Goal: Communication & Community: Answer question/provide support

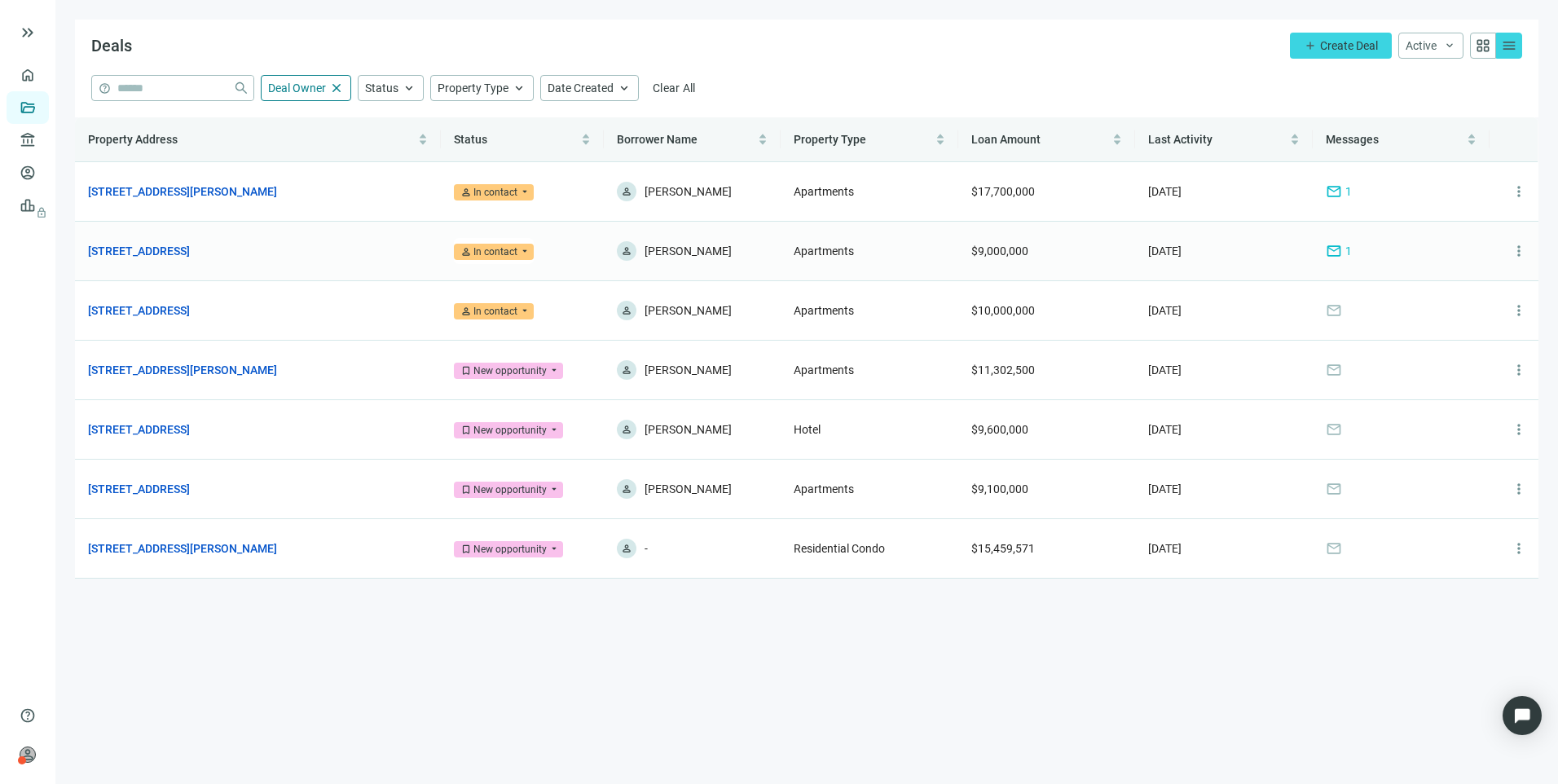
click at [1327, 252] on span "mail" at bounding box center [1334, 251] width 16 height 16
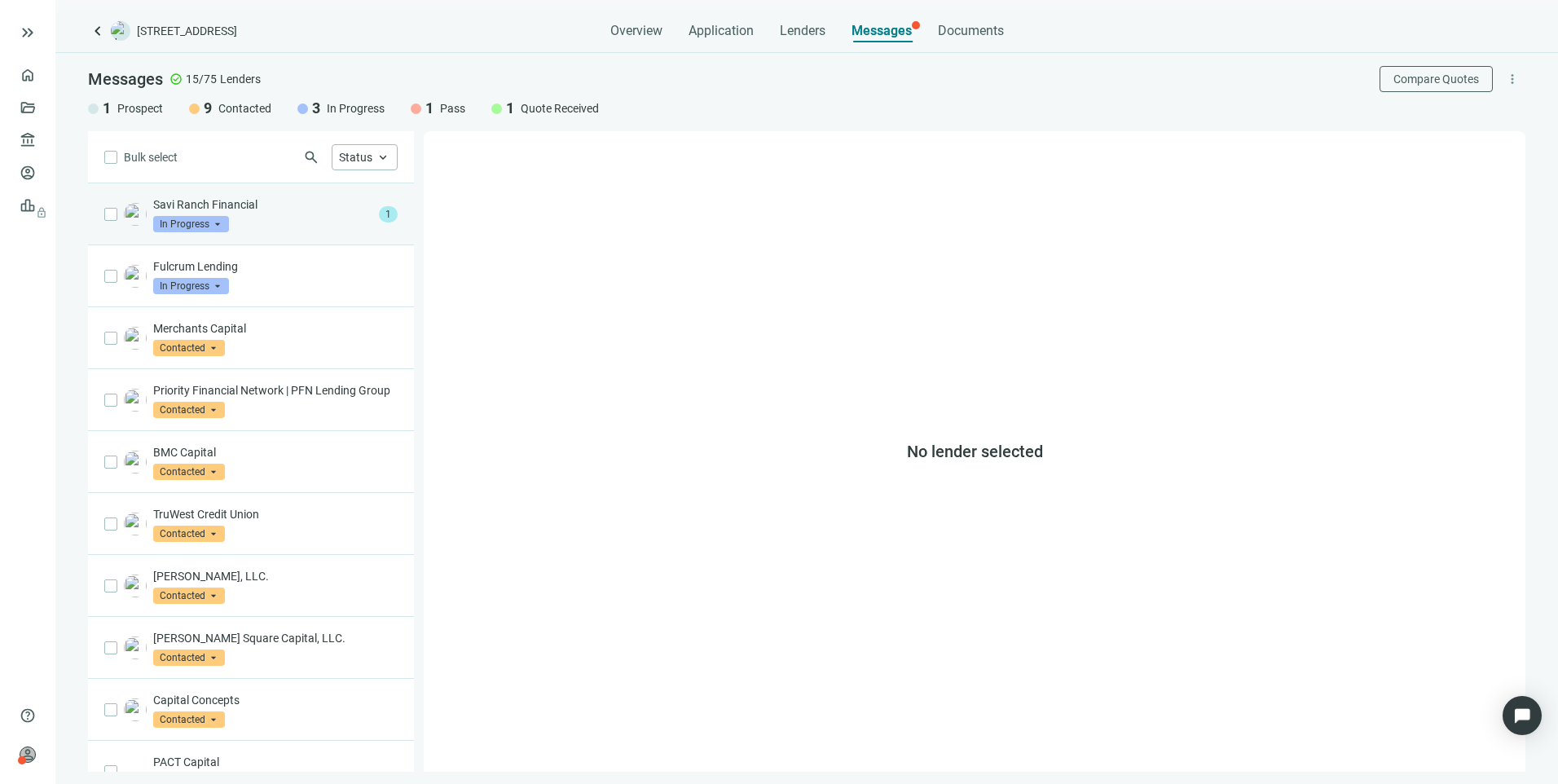
click at [330, 205] on p "Savi Ranch Financial" at bounding box center [263, 204] width 219 height 16
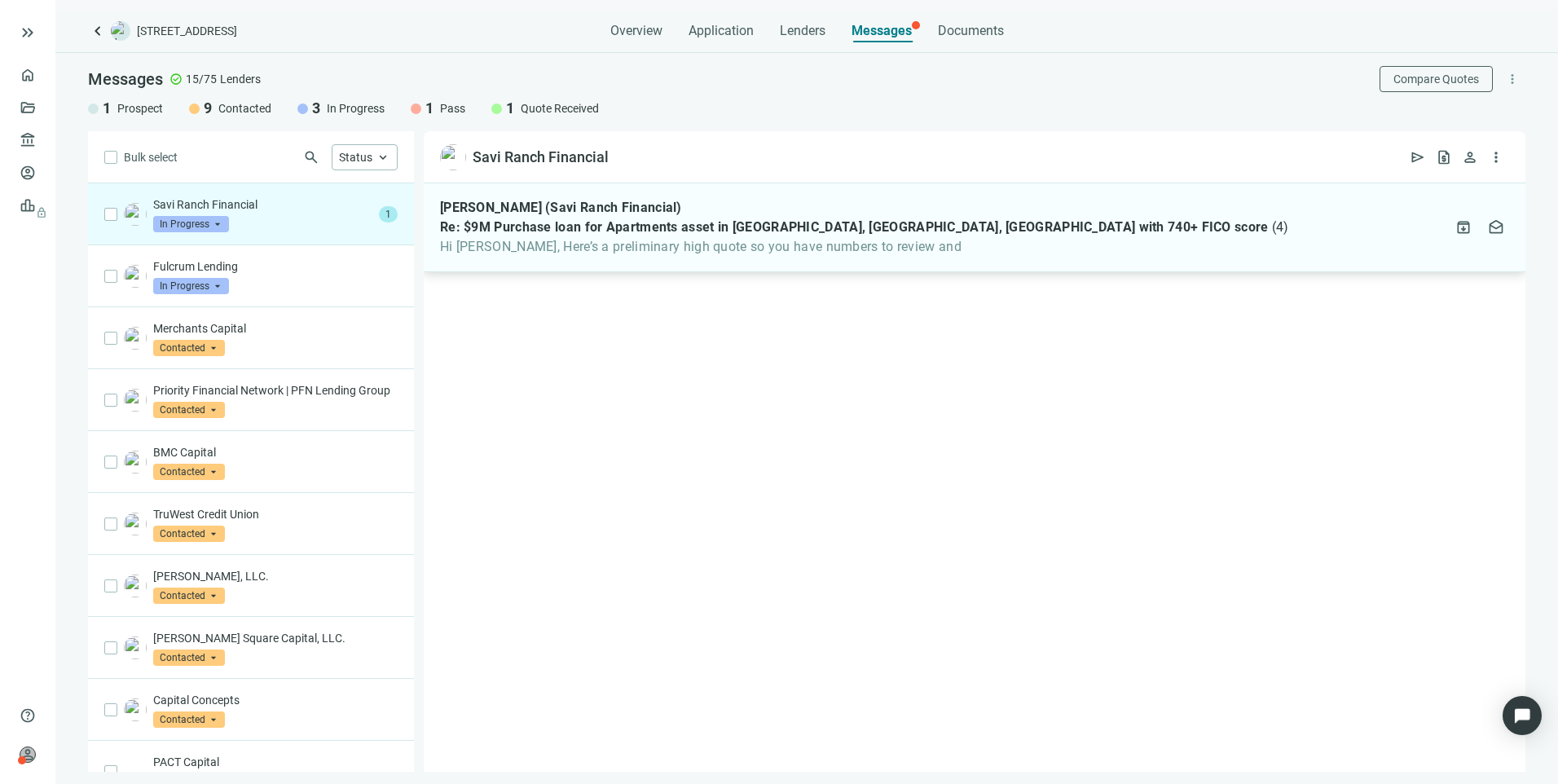
click at [621, 238] on div "Michael Rivas (Savi Ranch Financial) Re: $9M Purchase loan for Apartments asset…" at bounding box center [865, 227] width 849 height 56
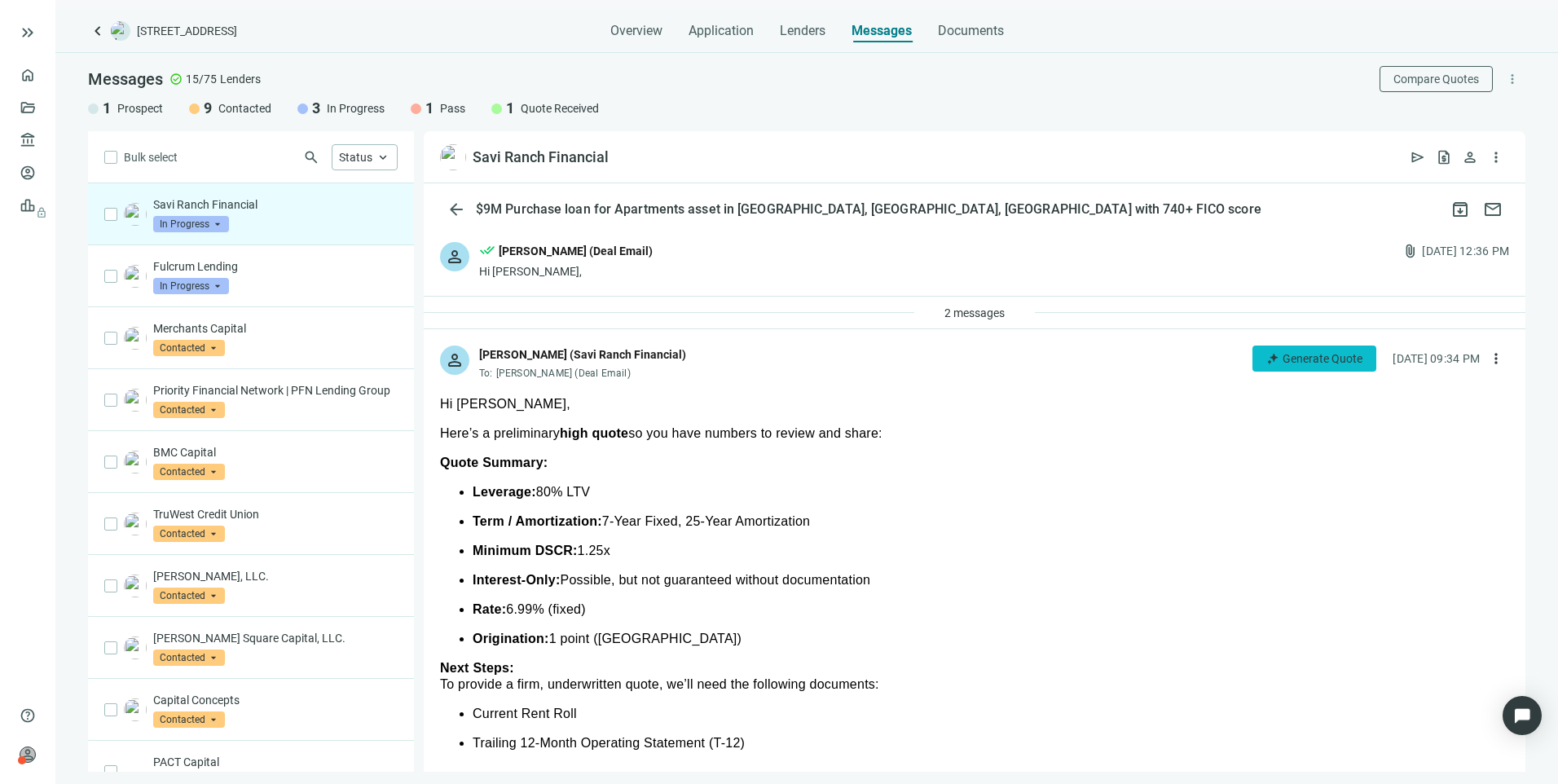
click at [1283, 357] on span "Generate Quote" at bounding box center [1322, 358] width 79 height 13
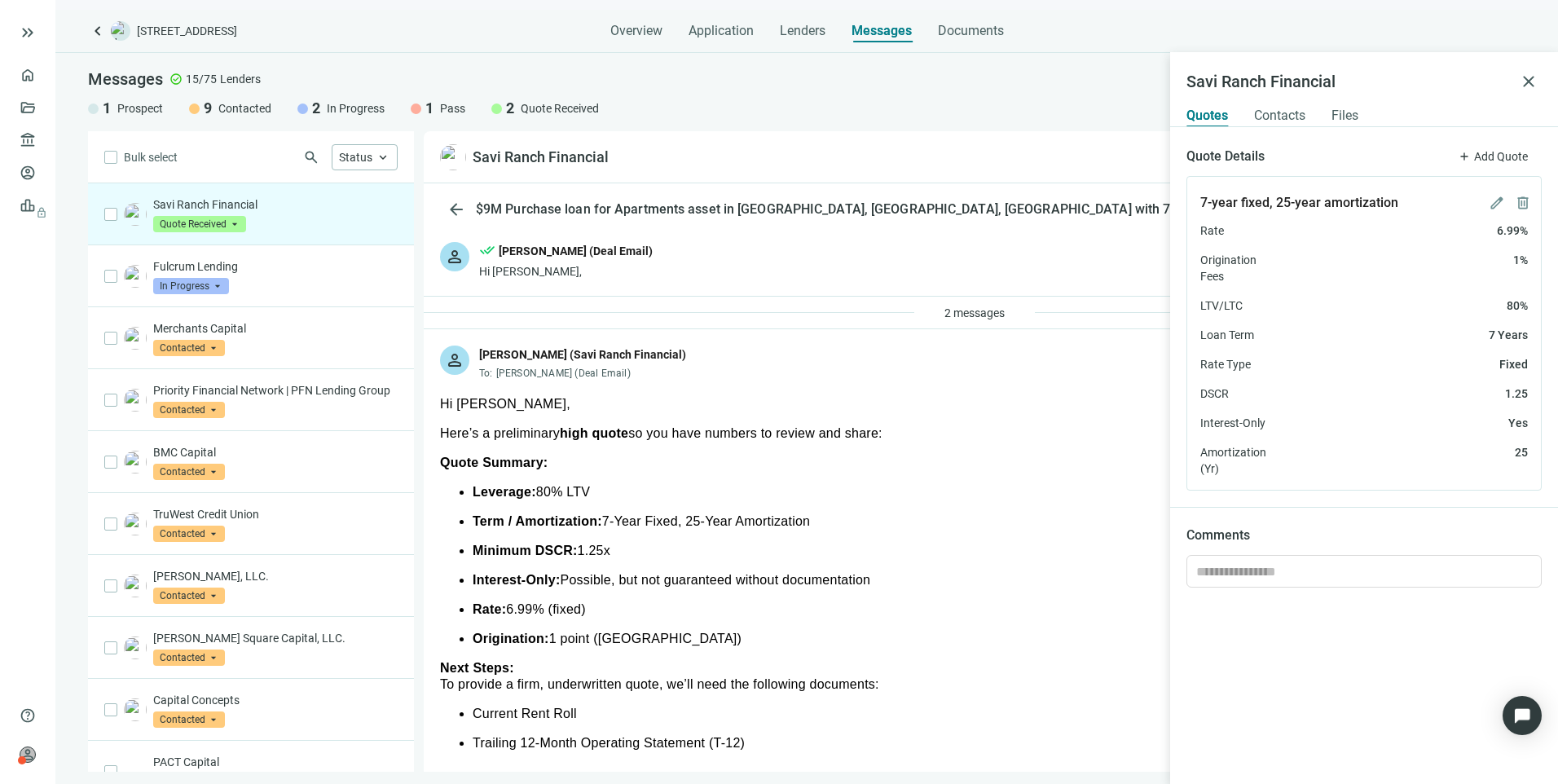
click at [99, 39] on span "keyboard_arrow_left" at bounding box center [97, 30] width 20 height 20
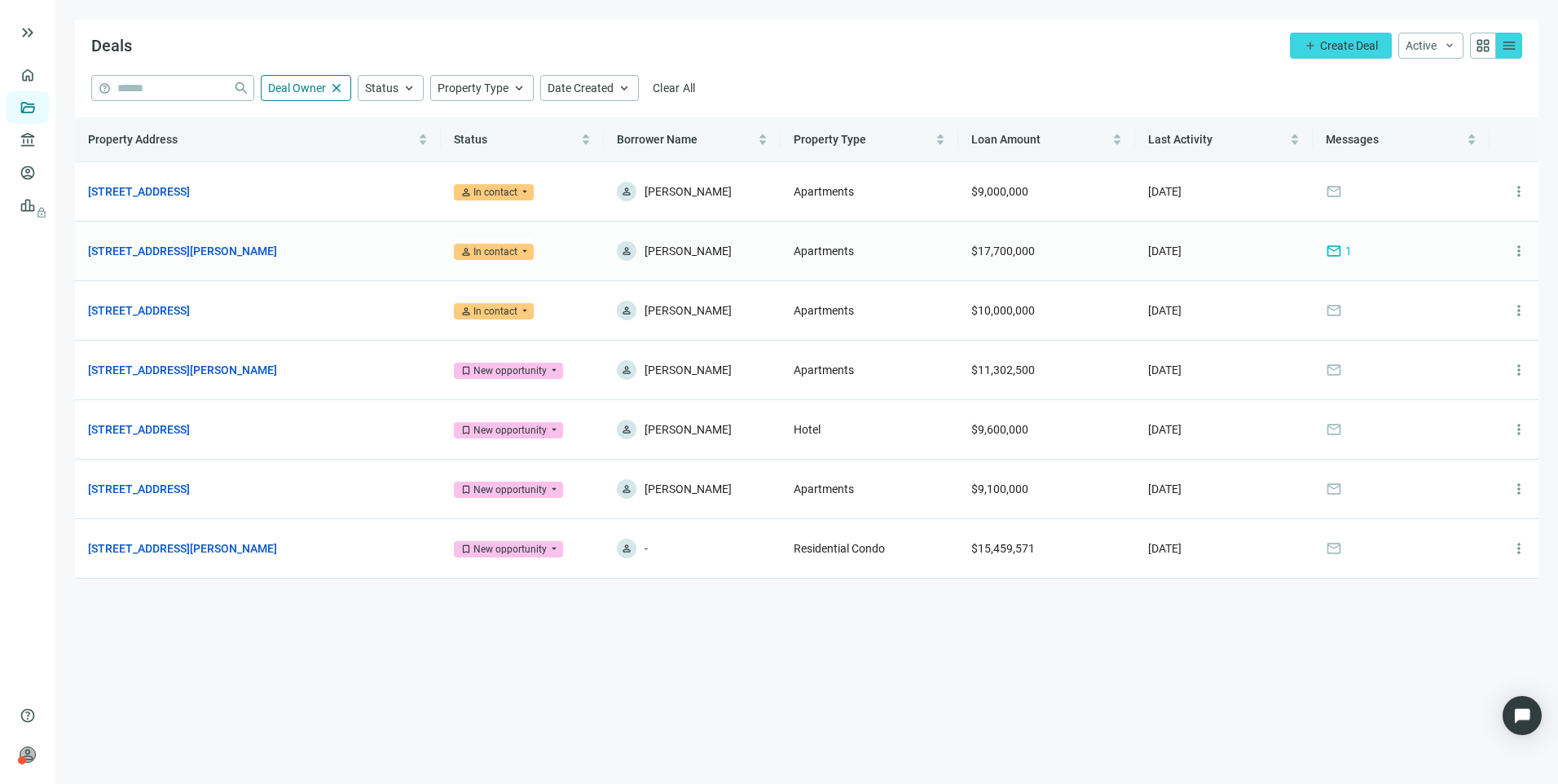
click at [1333, 248] on span "mail" at bounding box center [1334, 251] width 16 height 16
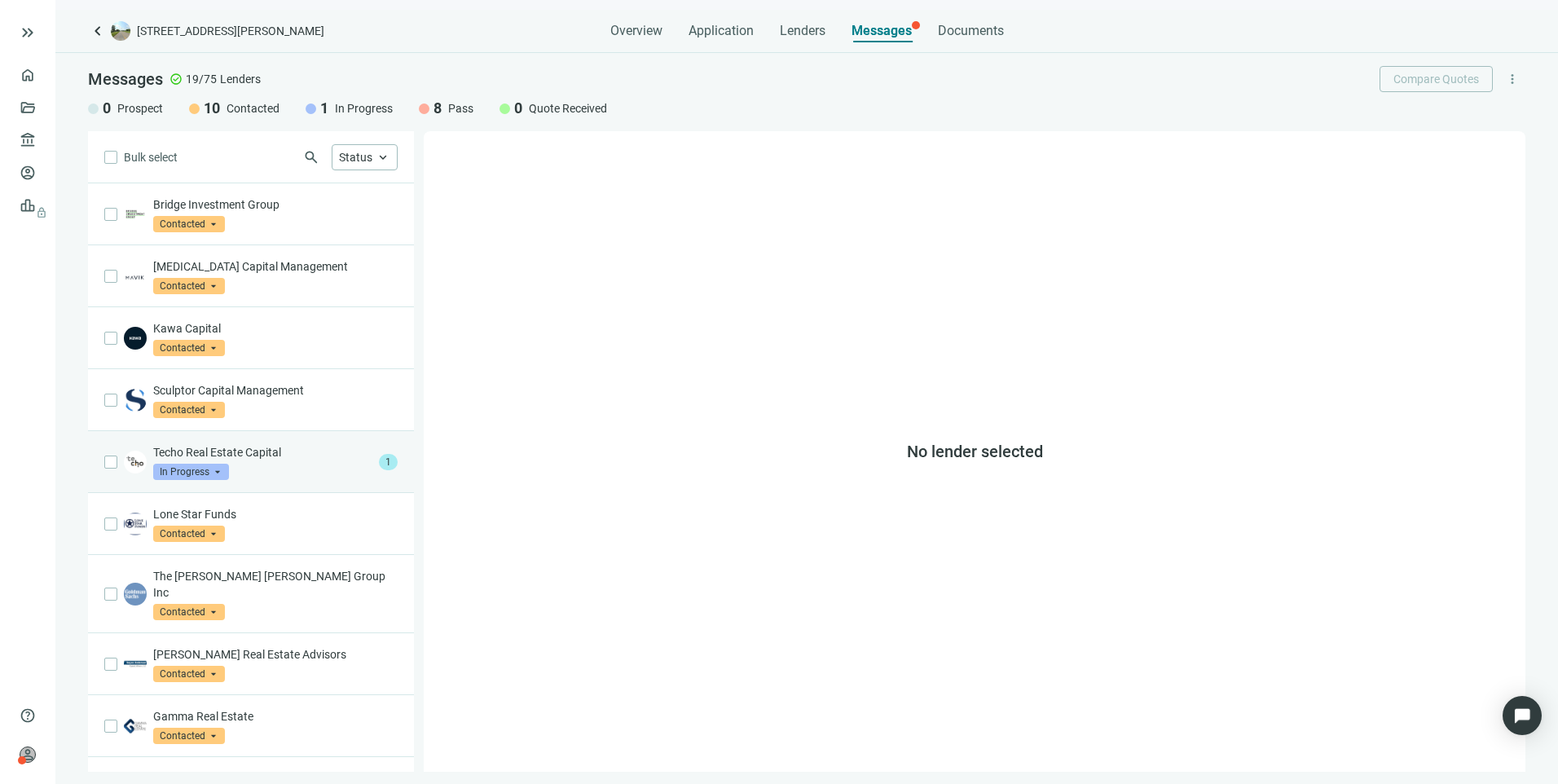
click at [348, 471] on div "Techo Real Estate Capital In Progress arrow_drop_down" at bounding box center [263, 462] width 219 height 36
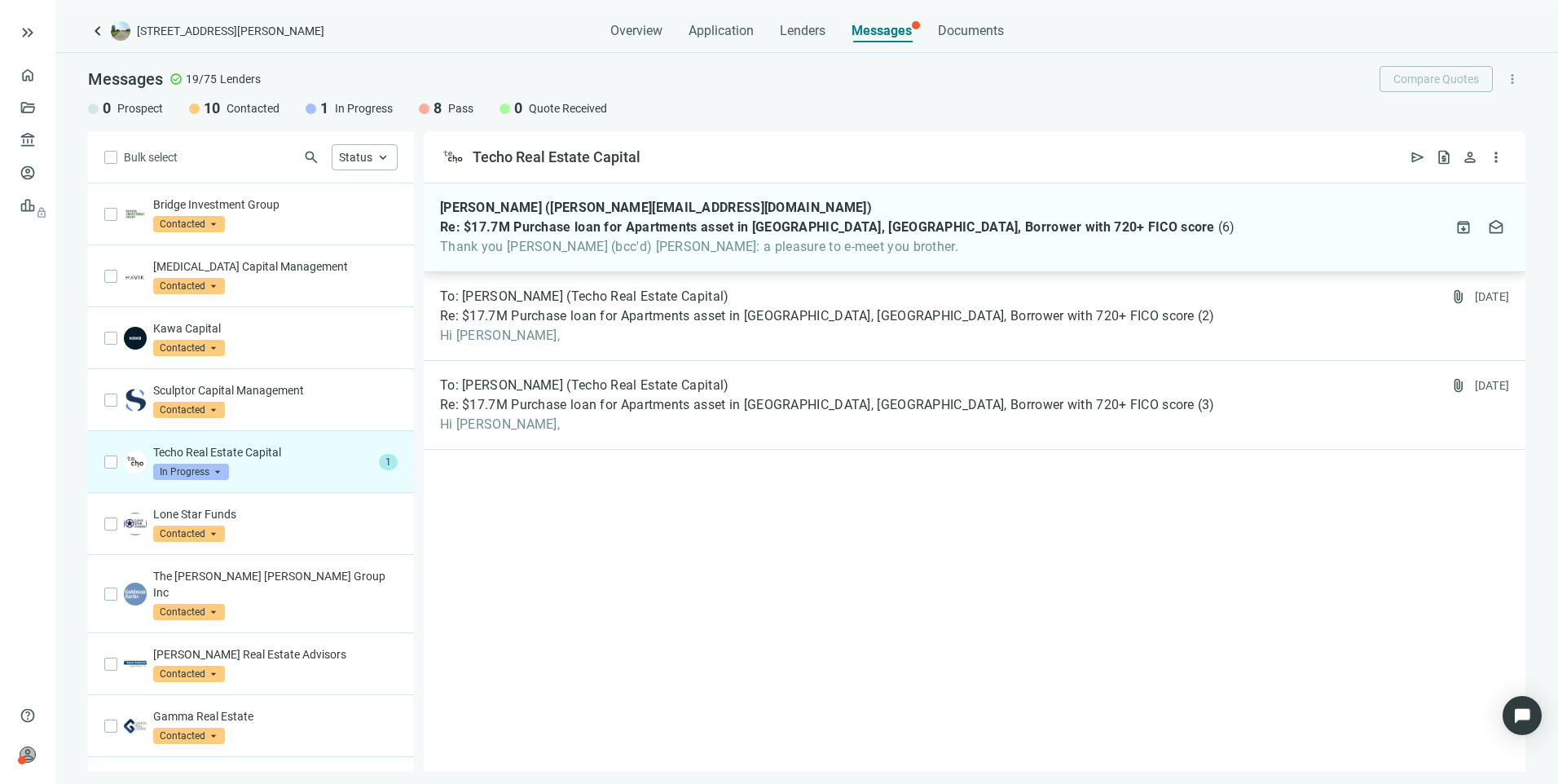
click at [853, 257] on div "Mario Navarrete (marion@anchorloans.com) Re: $17.7M Purchase loan for Apartment…" at bounding box center [974, 228] width 1102 height 89
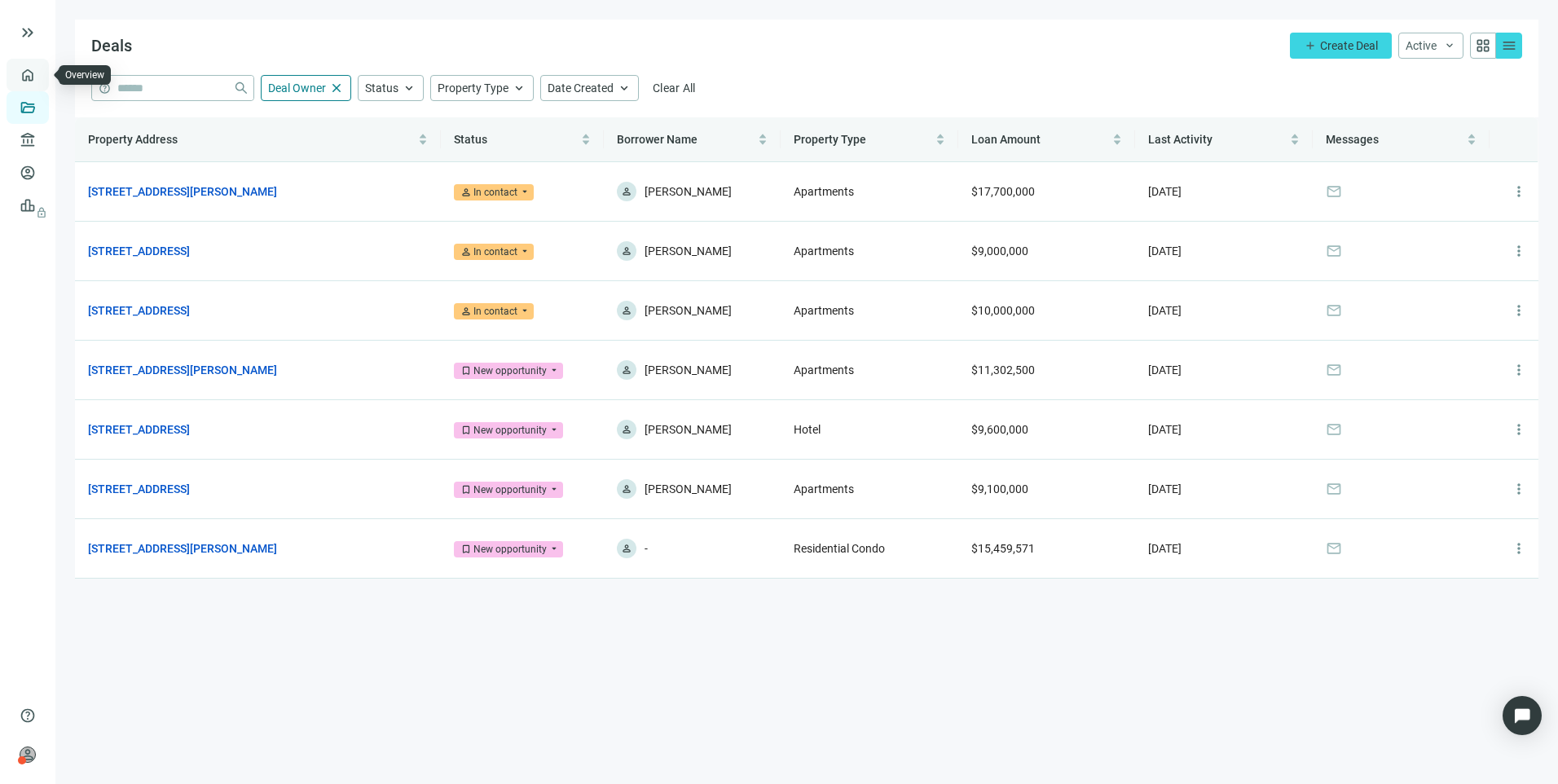
click at [41, 76] on link "Overview" at bounding box center [64, 75] width 48 height 13
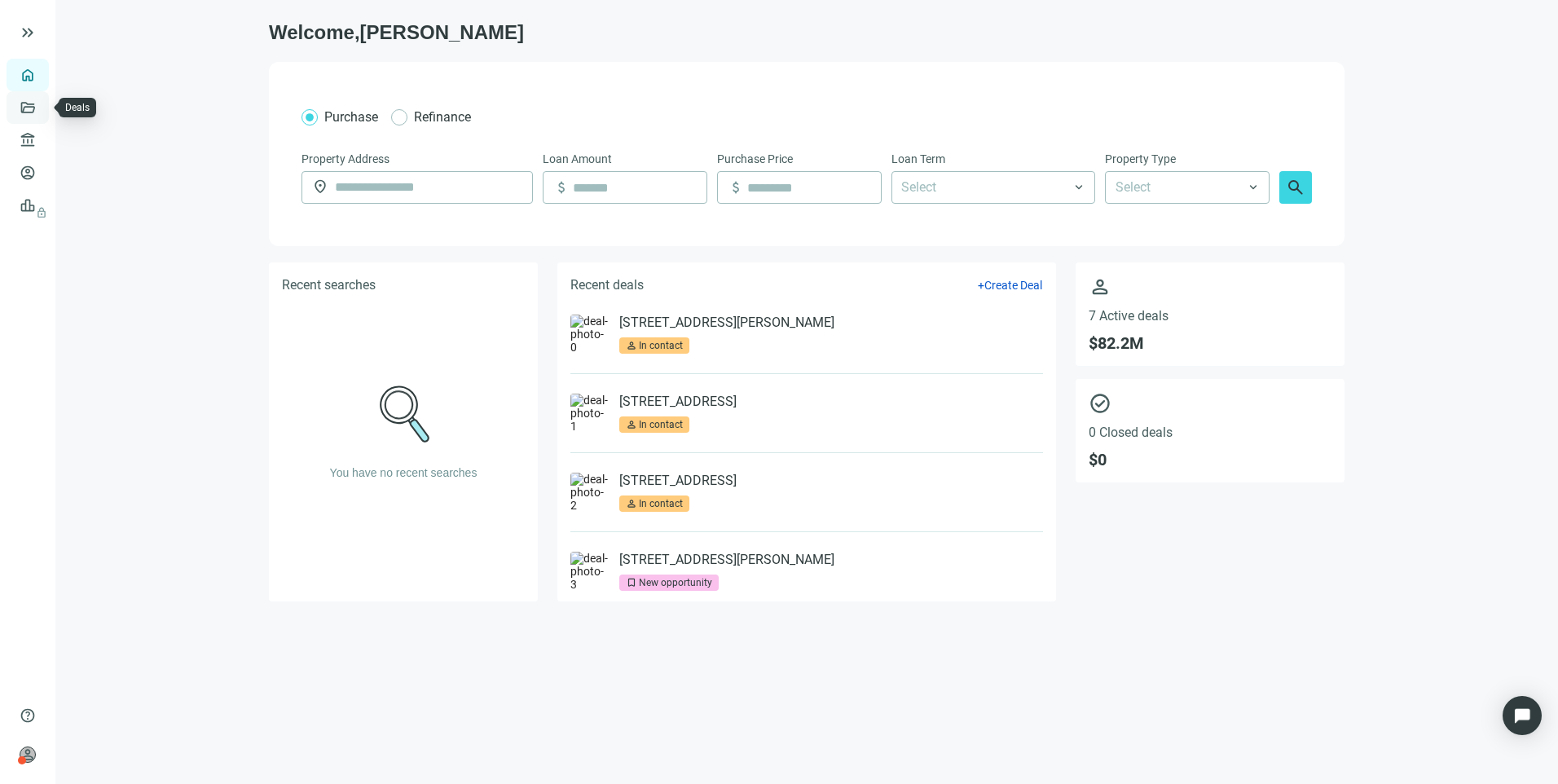
click at [41, 114] on link "Deals" at bounding box center [55, 108] width 29 height 13
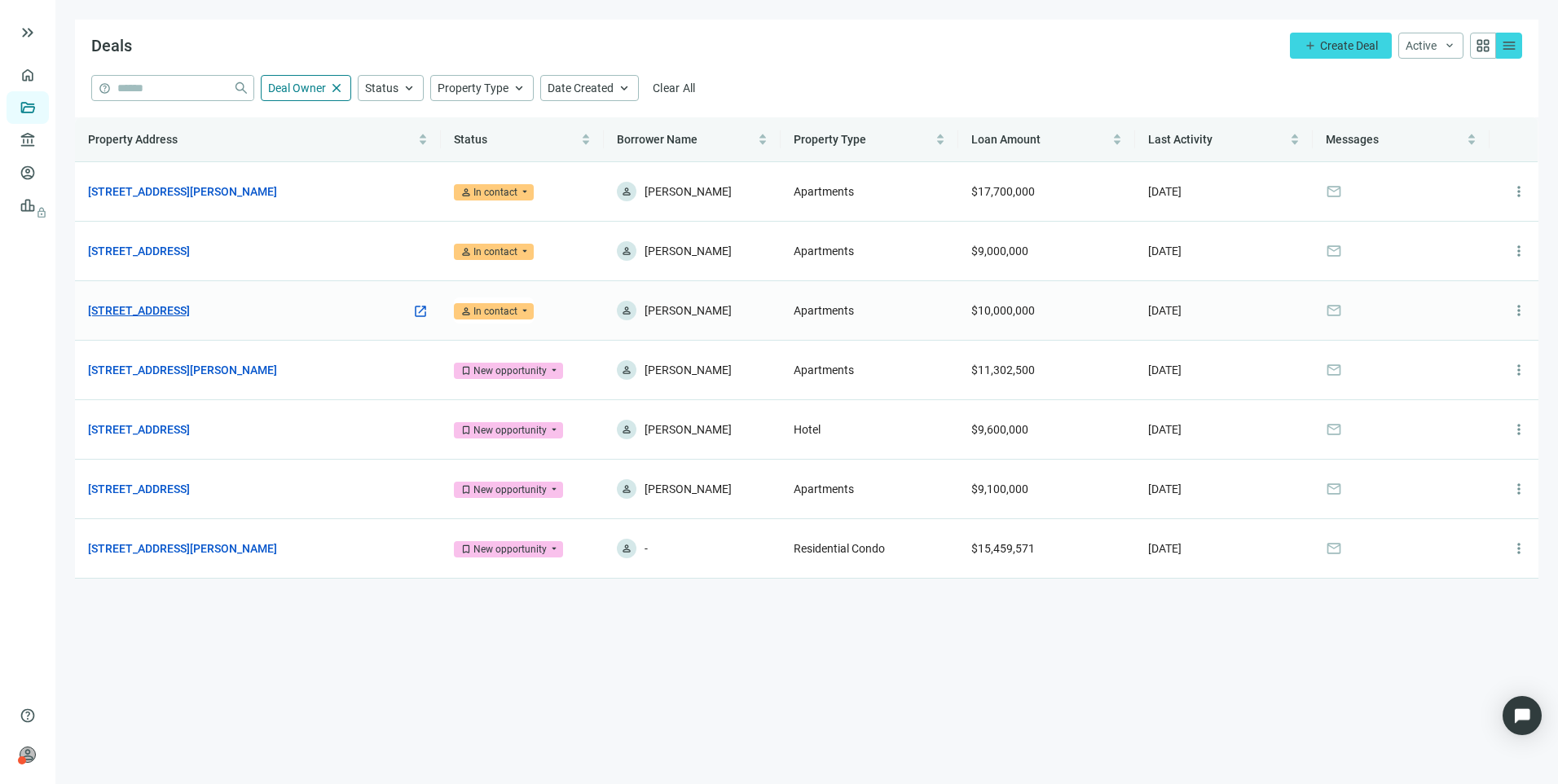
click at [190, 305] on link "[STREET_ADDRESS]" at bounding box center [139, 310] width 102 height 18
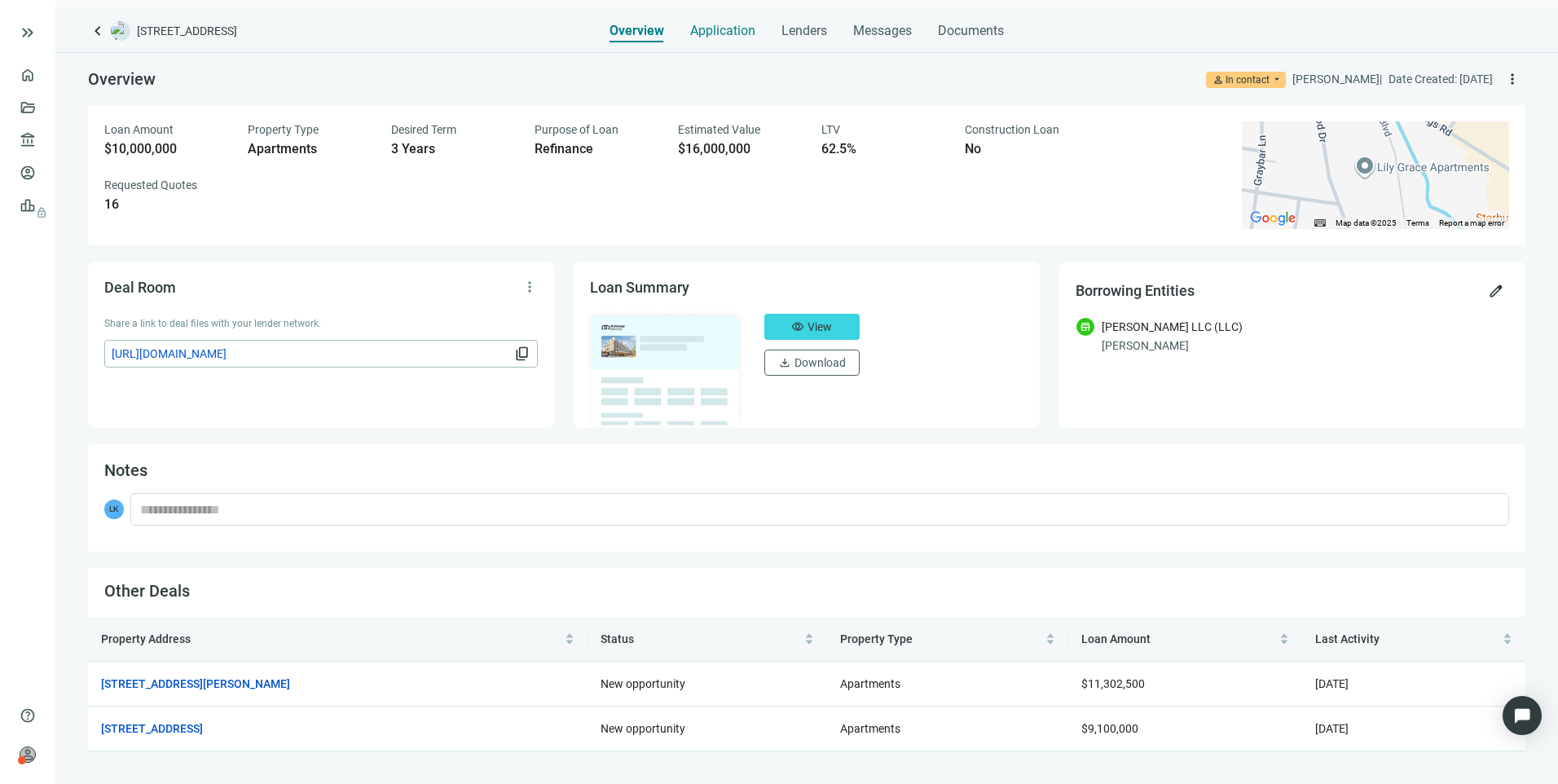
click at [708, 31] on span "Application" at bounding box center [723, 30] width 65 height 16
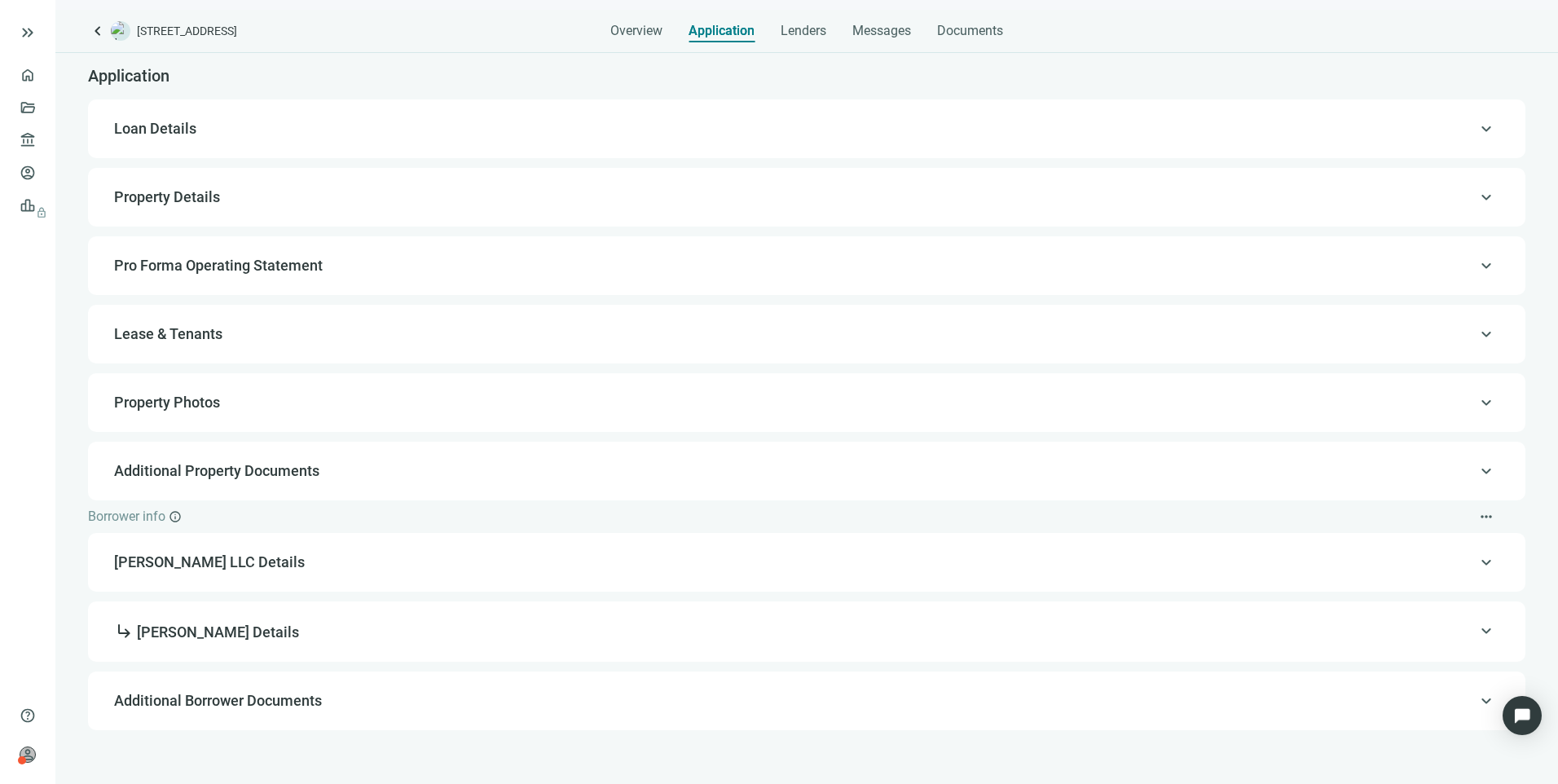
click at [158, 136] on span "Loan Details" at bounding box center [155, 129] width 82 height 17
type input "**********"
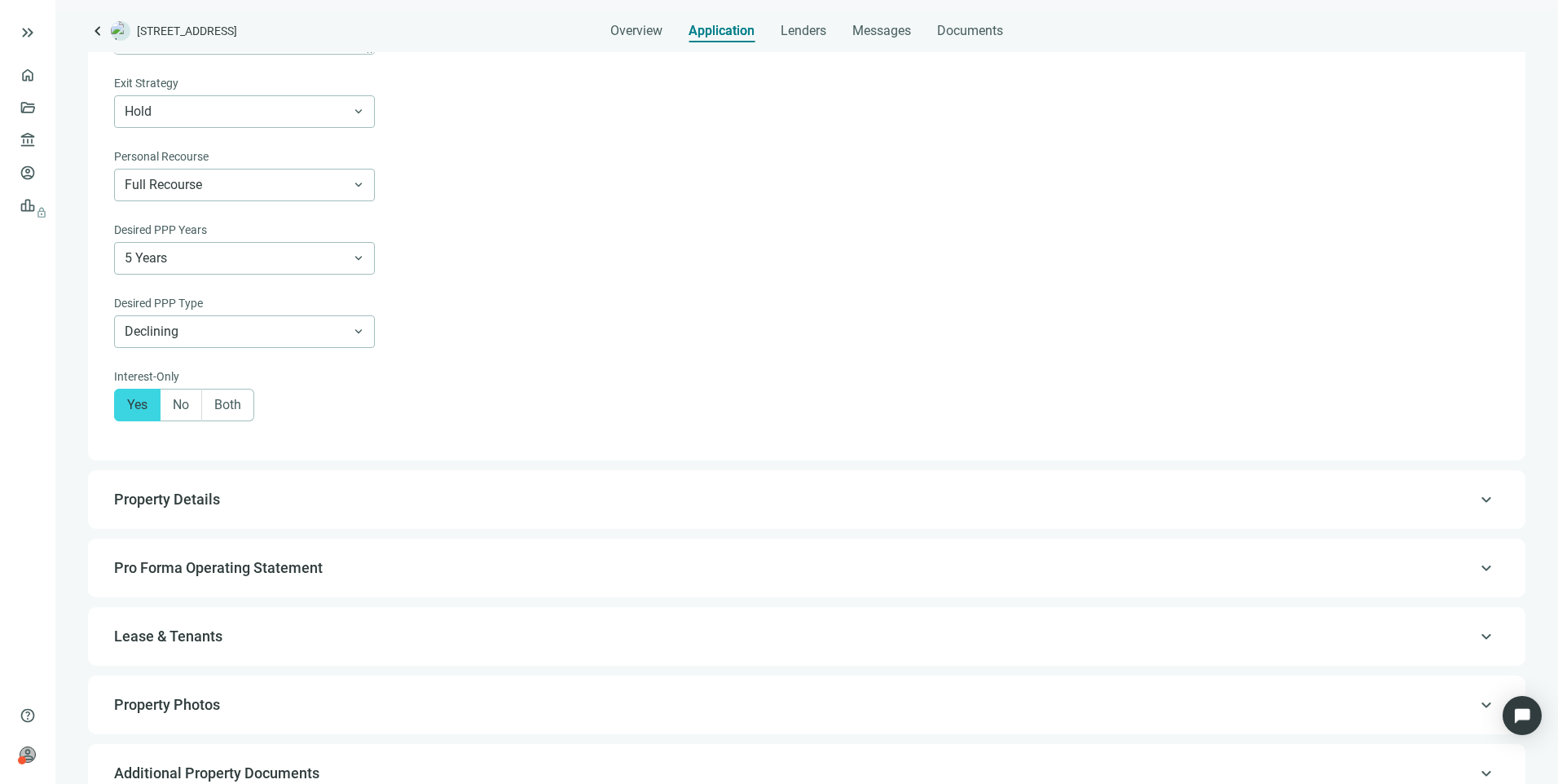
scroll to position [1189, 0]
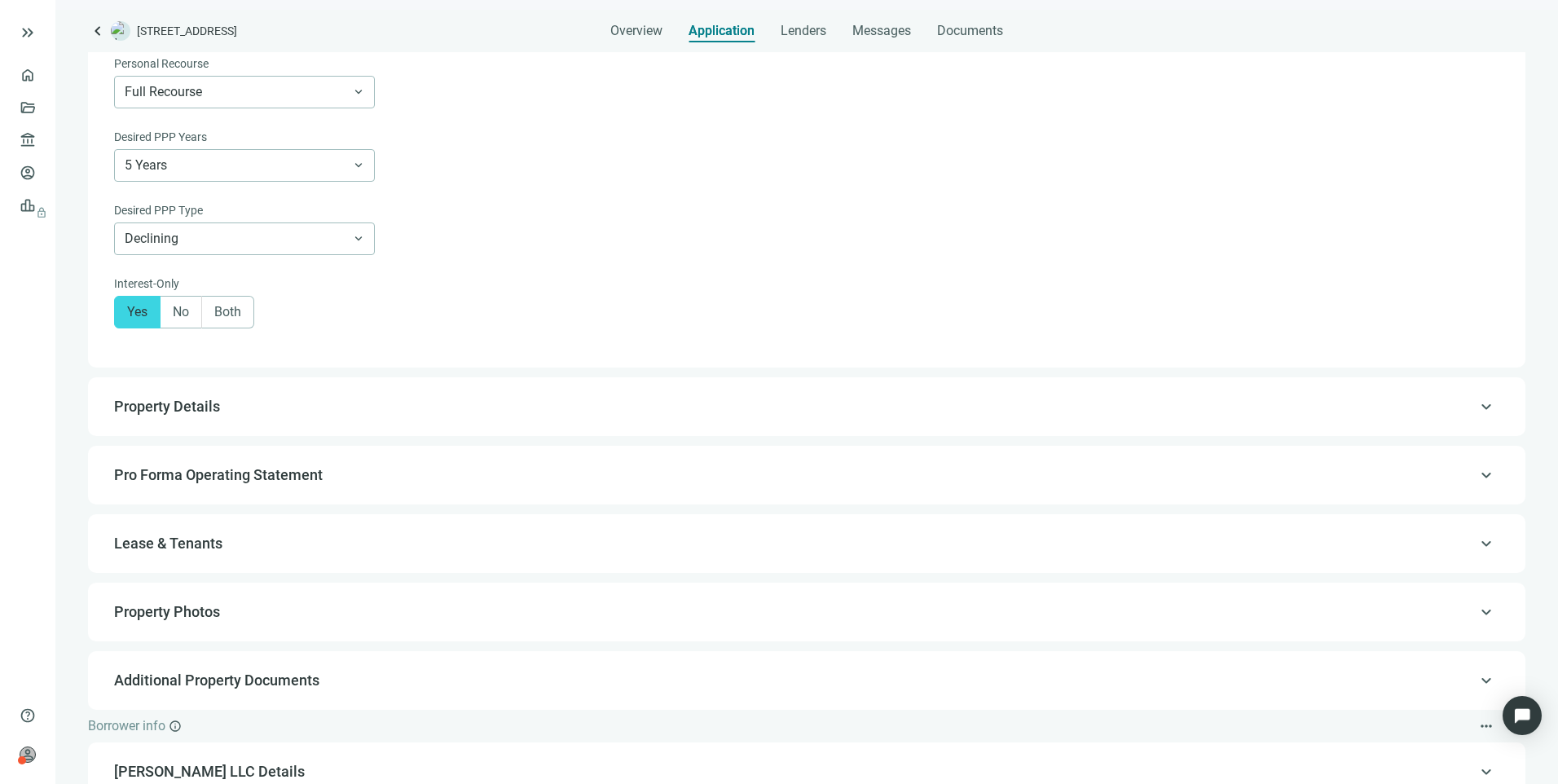
click at [193, 415] on span "Property Details" at bounding box center [167, 406] width 106 height 17
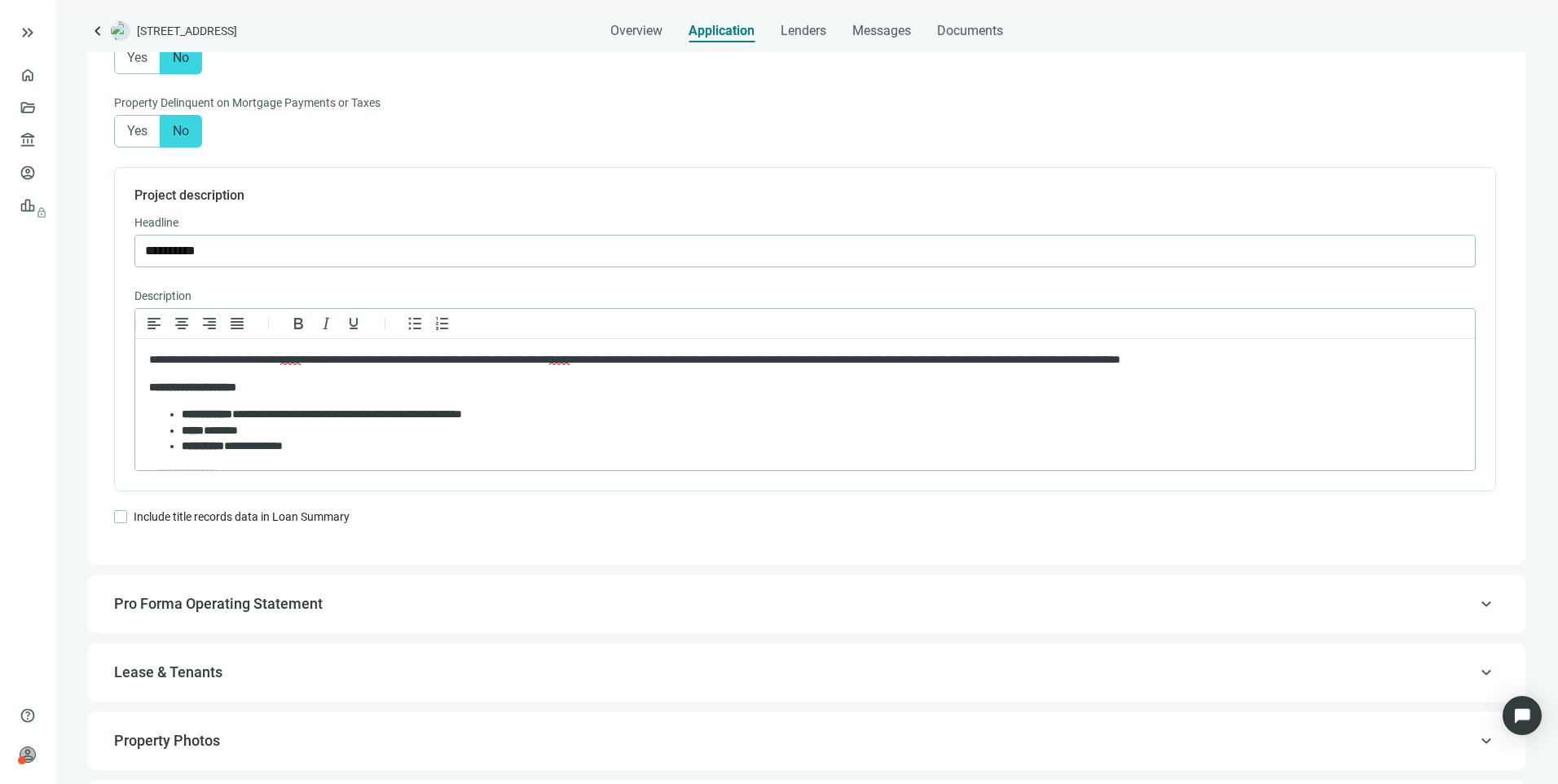
scroll to position [1307, 0]
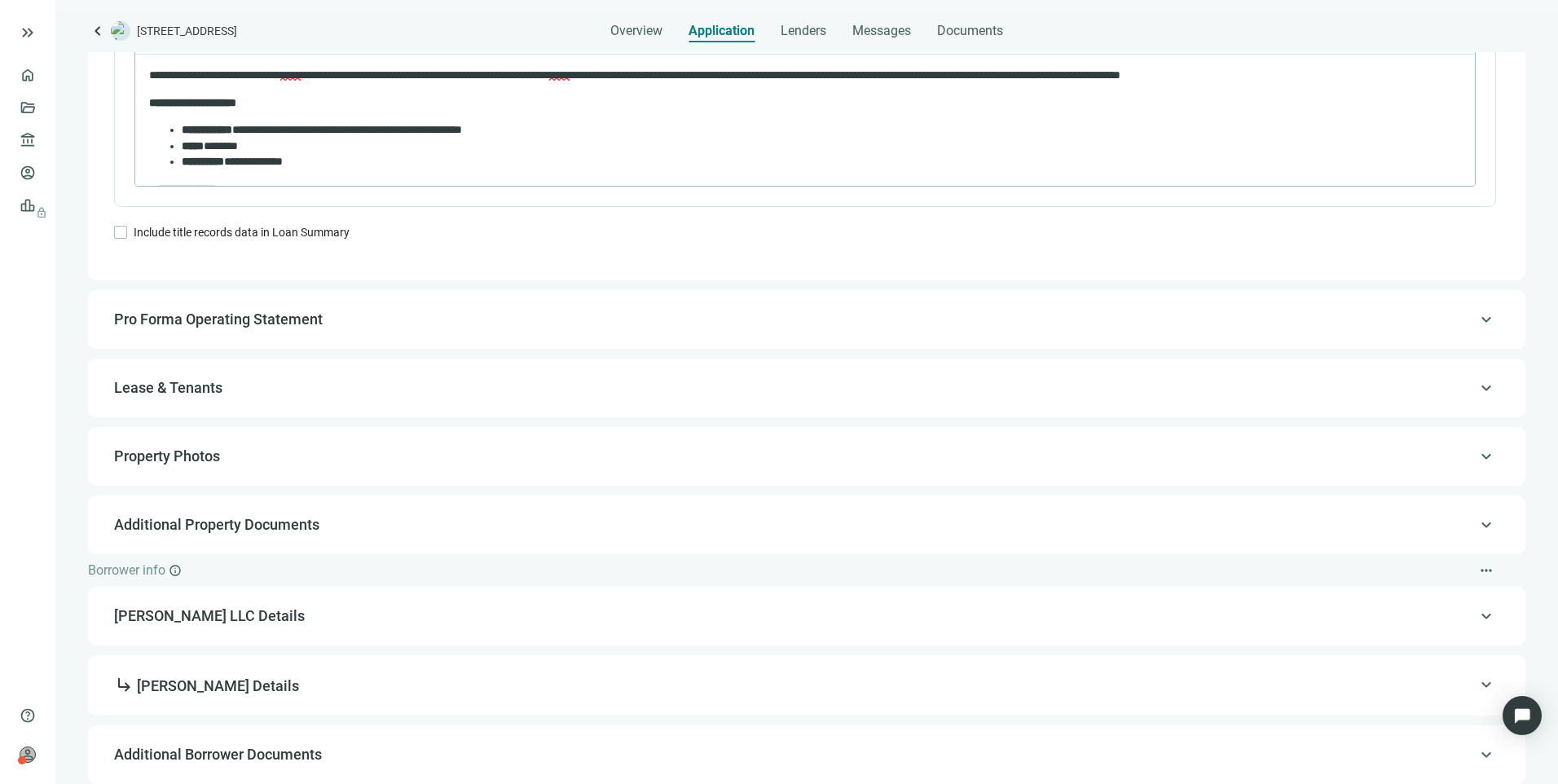
click at [197, 312] on span "Pro Forma Operating Statement" at bounding box center [219, 319] width 209 height 17
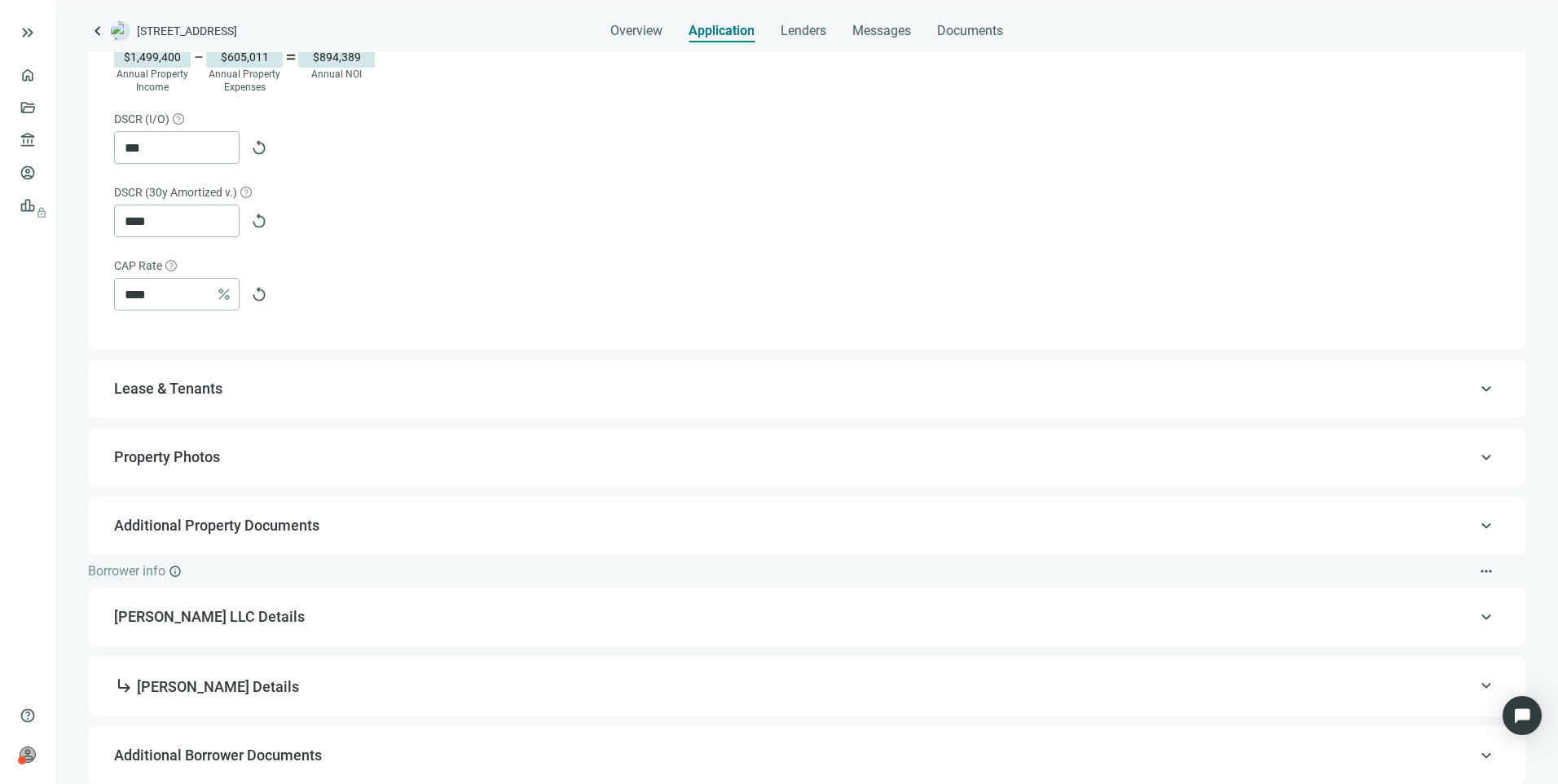
scroll to position [947, 0]
click at [191, 392] on span "Lease & Tenants" at bounding box center [168, 388] width 109 height 17
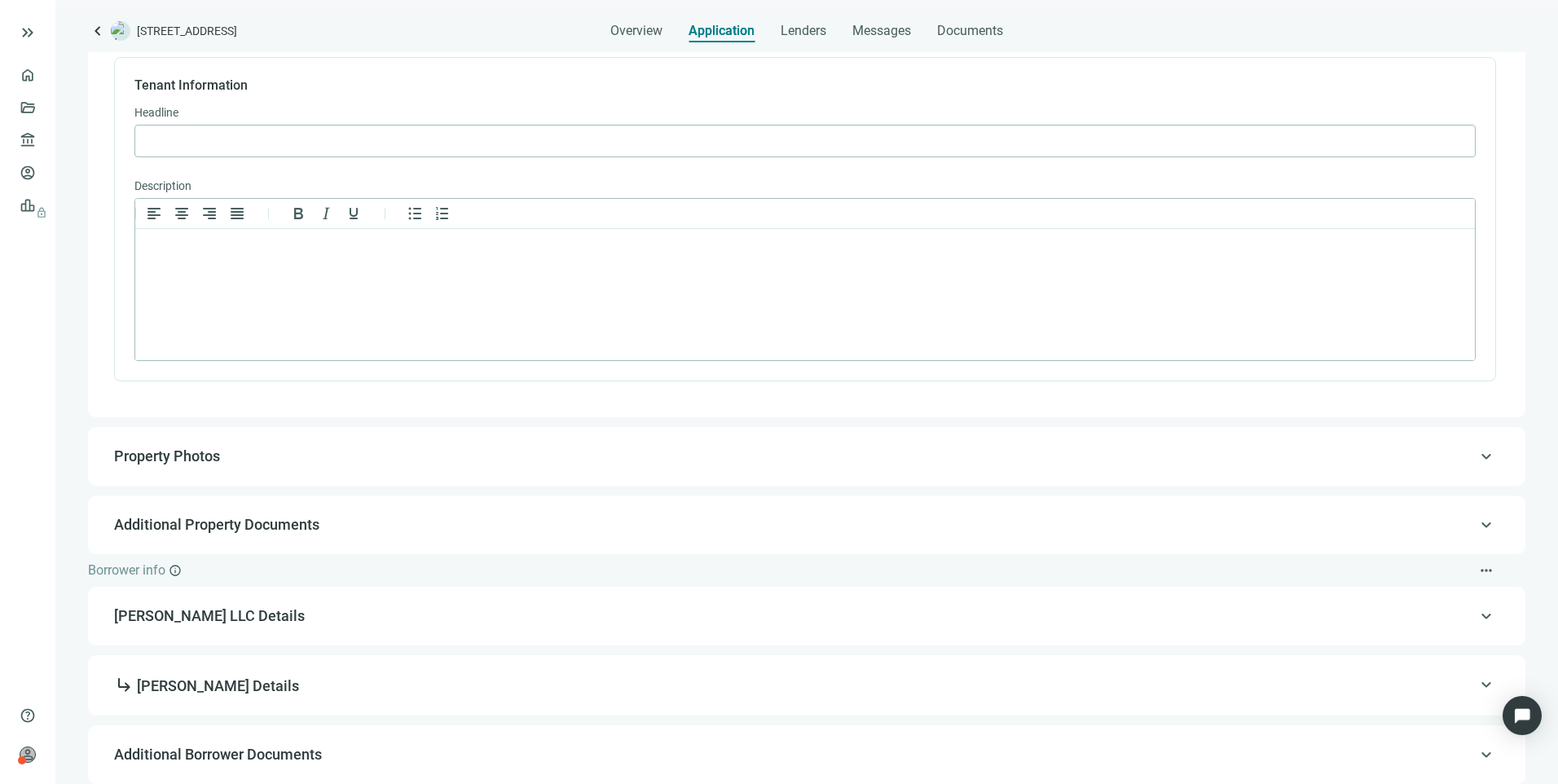
scroll to position [698, 0]
click at [189, 454] on span "Property Photos" at bounding box center [167, 456] width 106 height 17
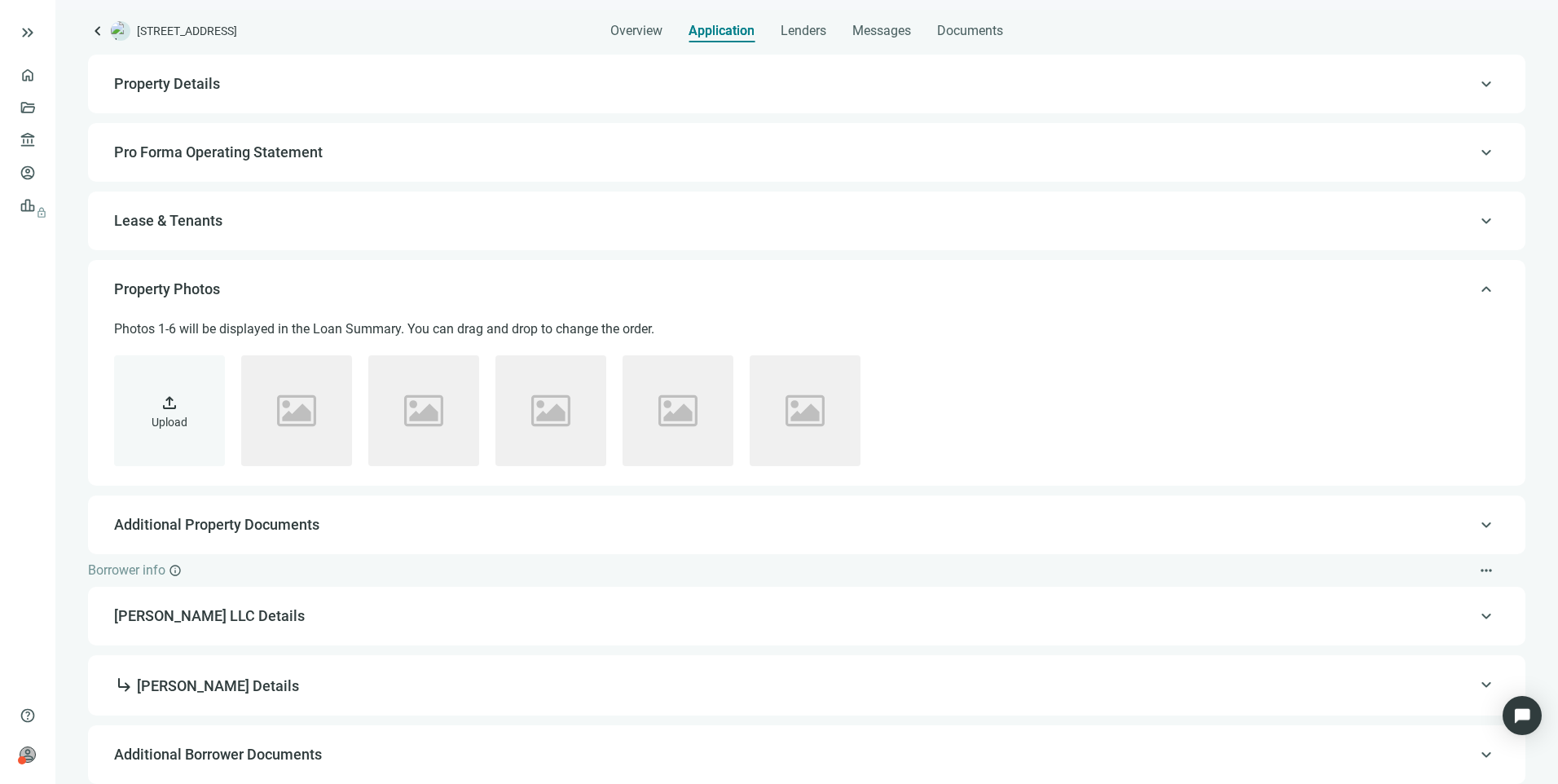
scroll to position [113, 0]
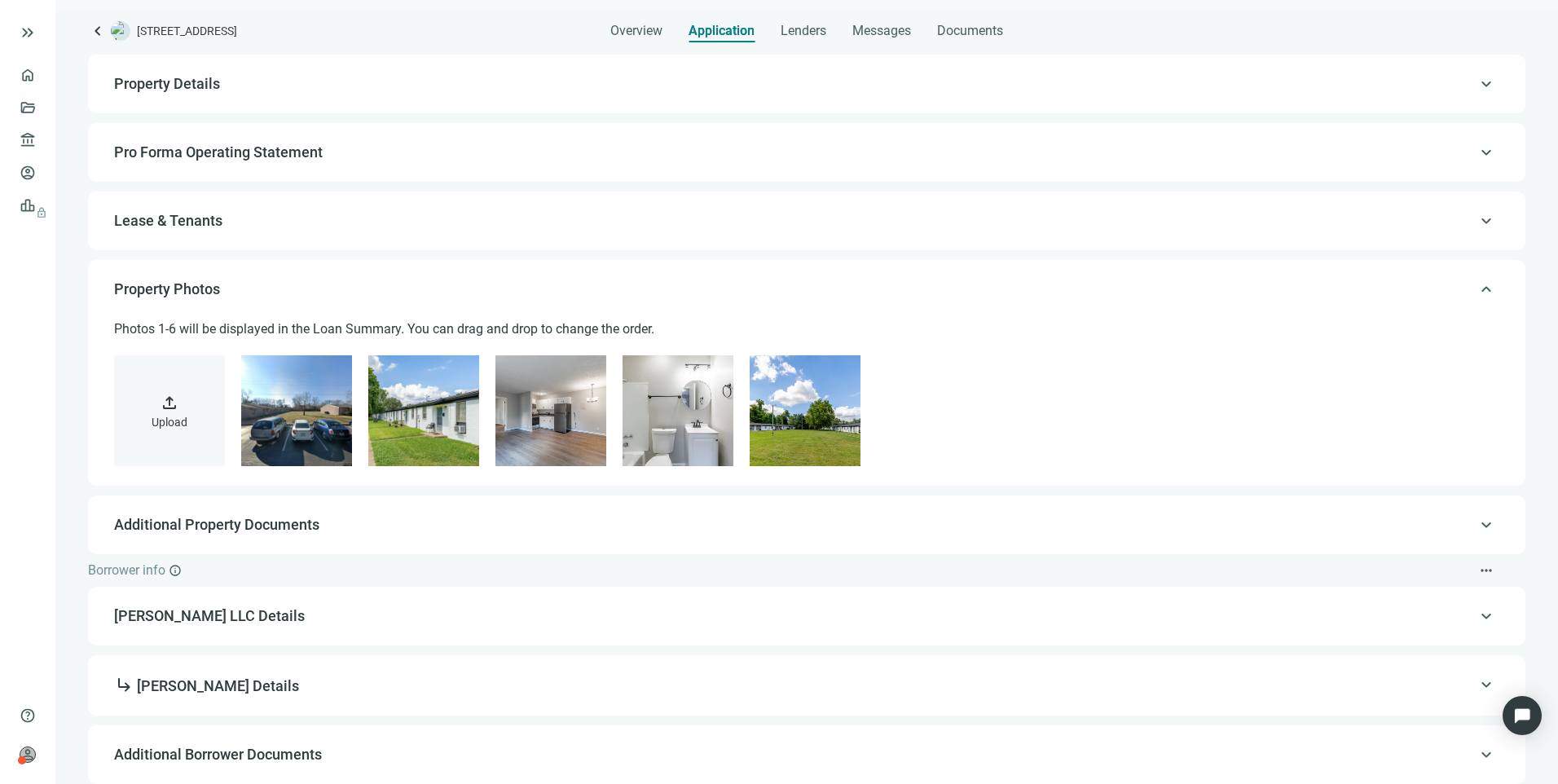
click at [215, 532] on span "Additional Property Documents" at bounding box center [217, 524] width 205 height 17
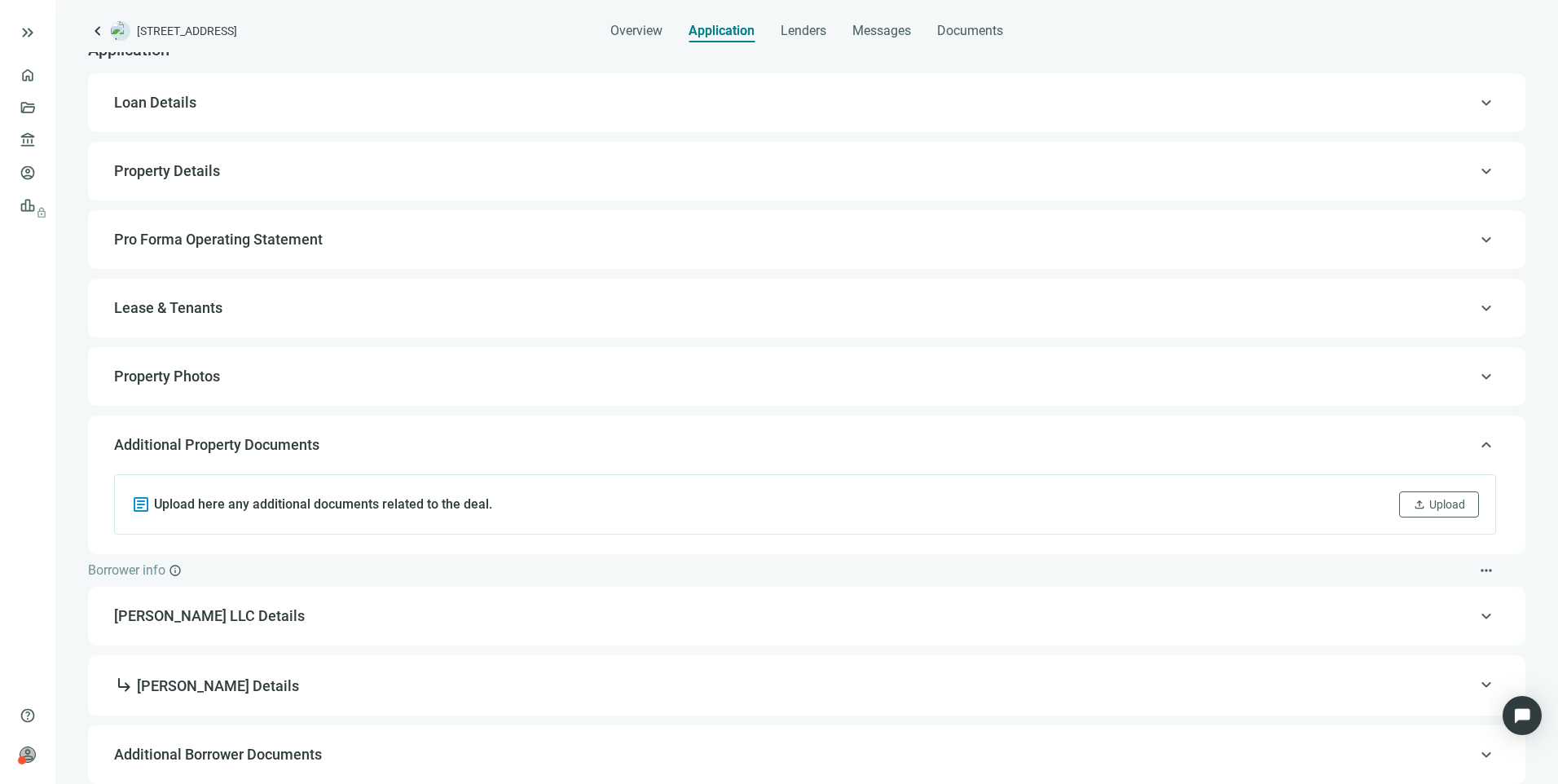
scroll to position [81, 0]
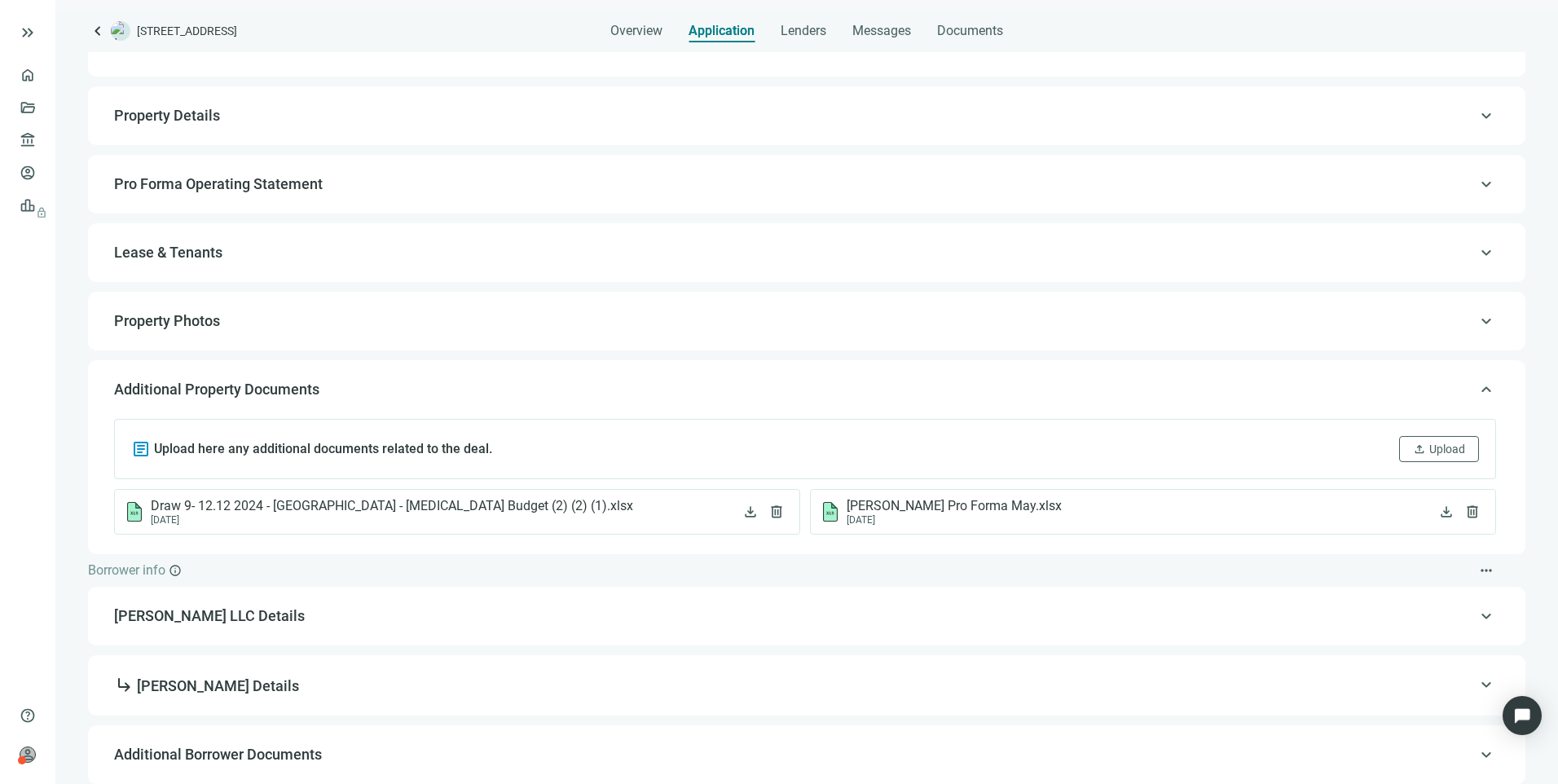
click at [214, 615] on span "Hampton Stanton LLC Details" at bounding box center [805, 616] width 1382 height 20
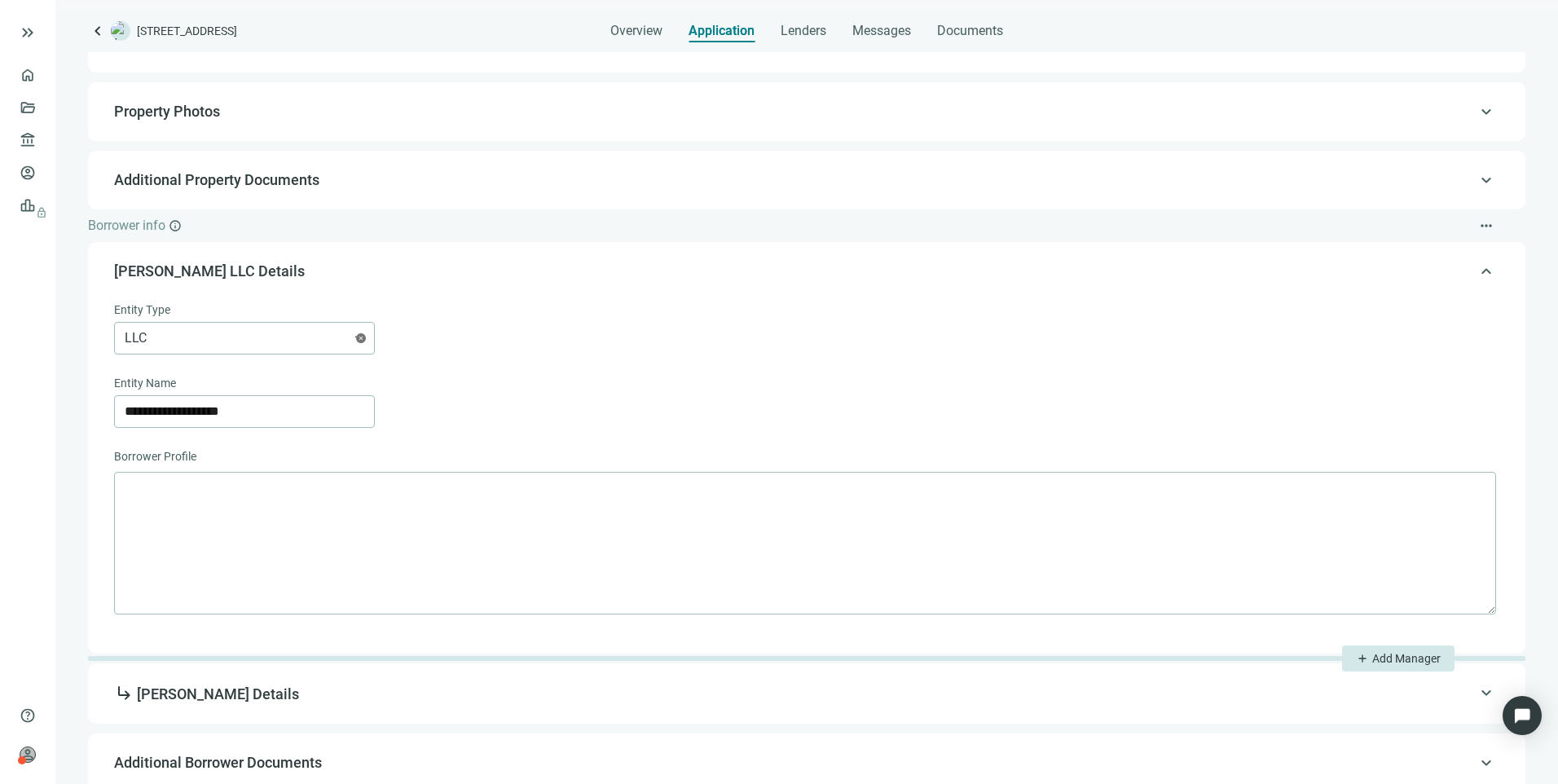
scroll to position [300, 0]
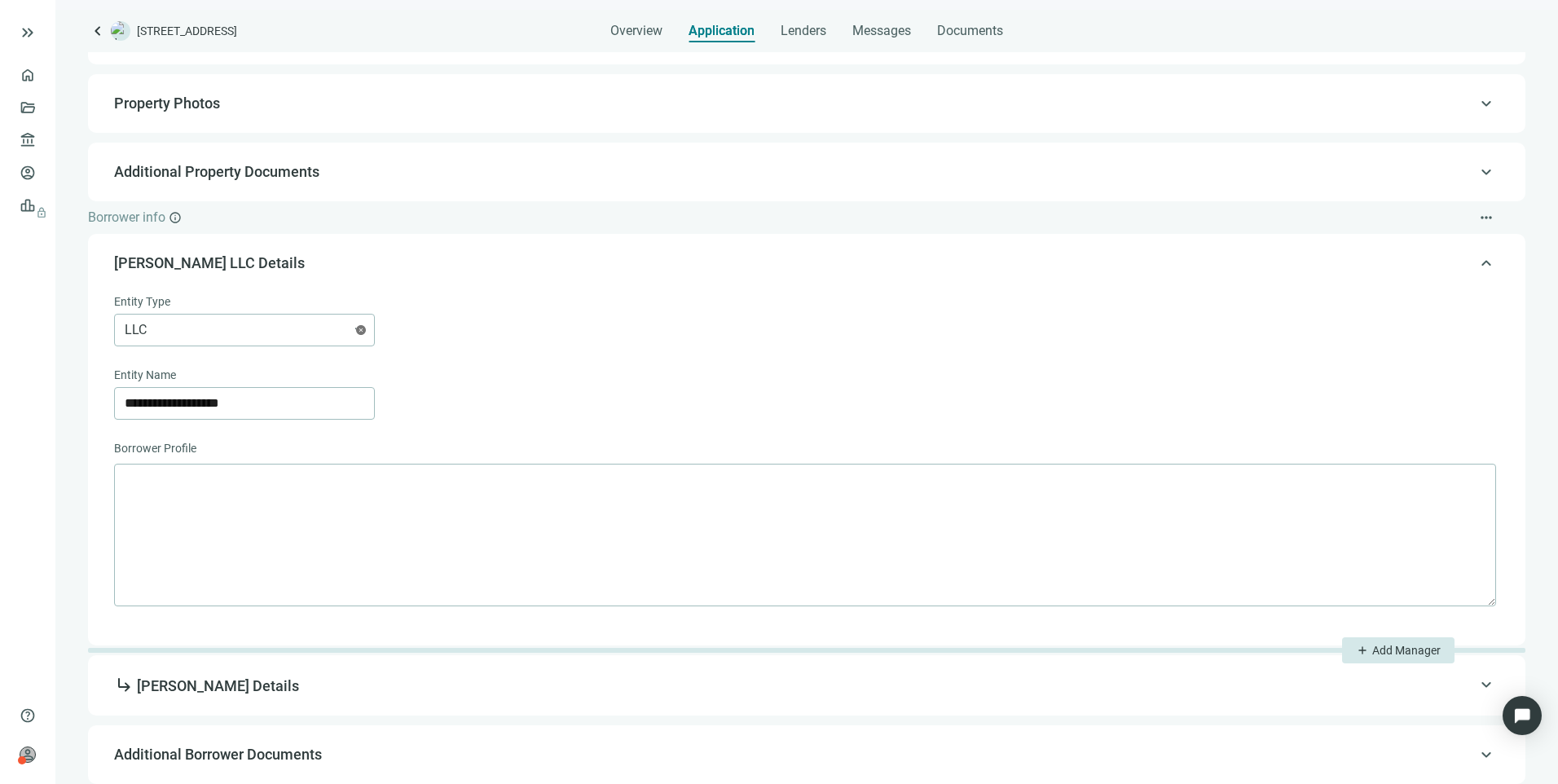
click at [227, 686] on span "subdirectory_arrow_right Jason Yarusi Details" at bounding box center [207, 686] width 185 height 17
type input "**********"
type input "**"
type input "**********"
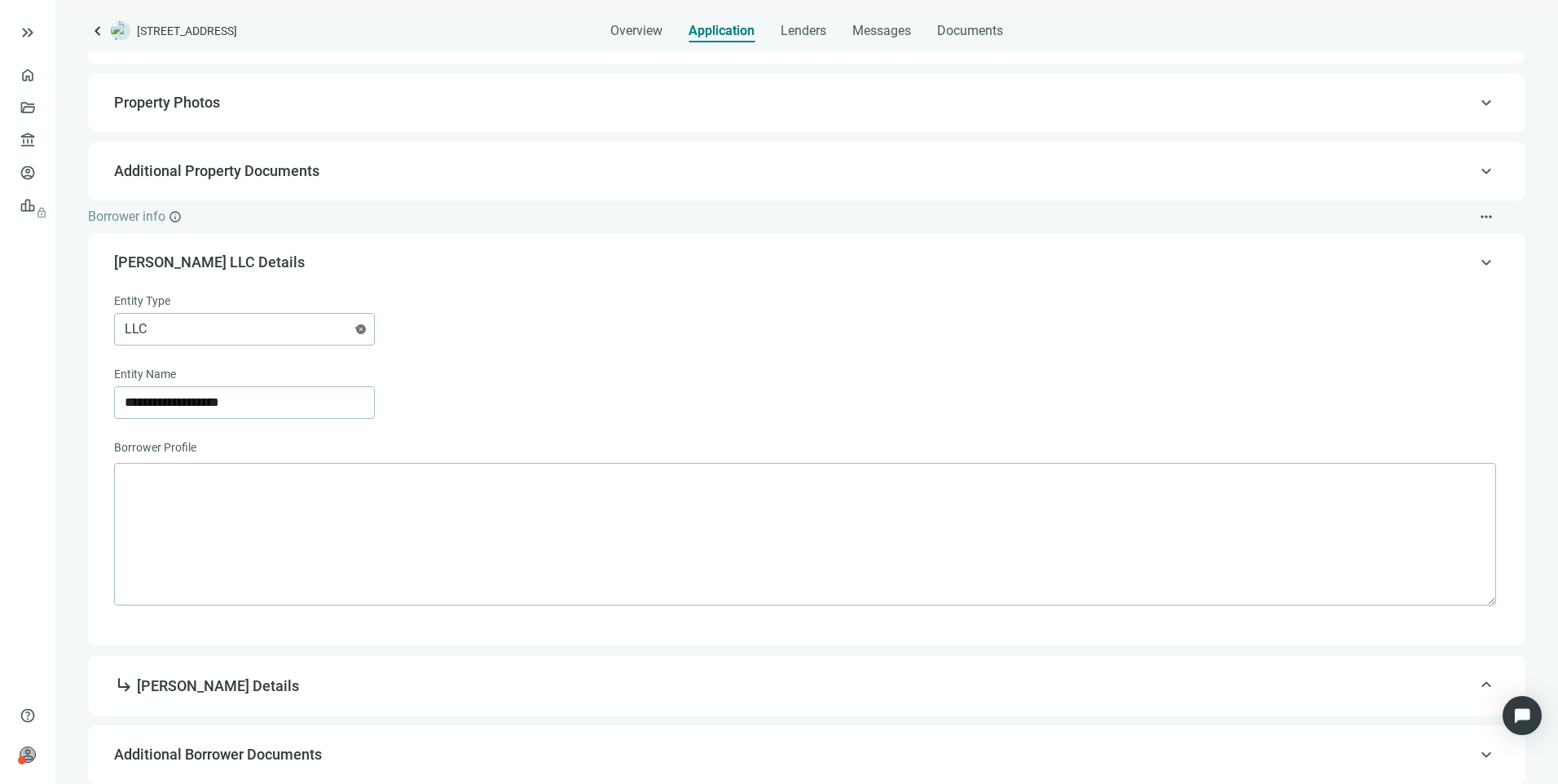
type input "**********"
type input "*********"
type input "**********"
type input "*******"
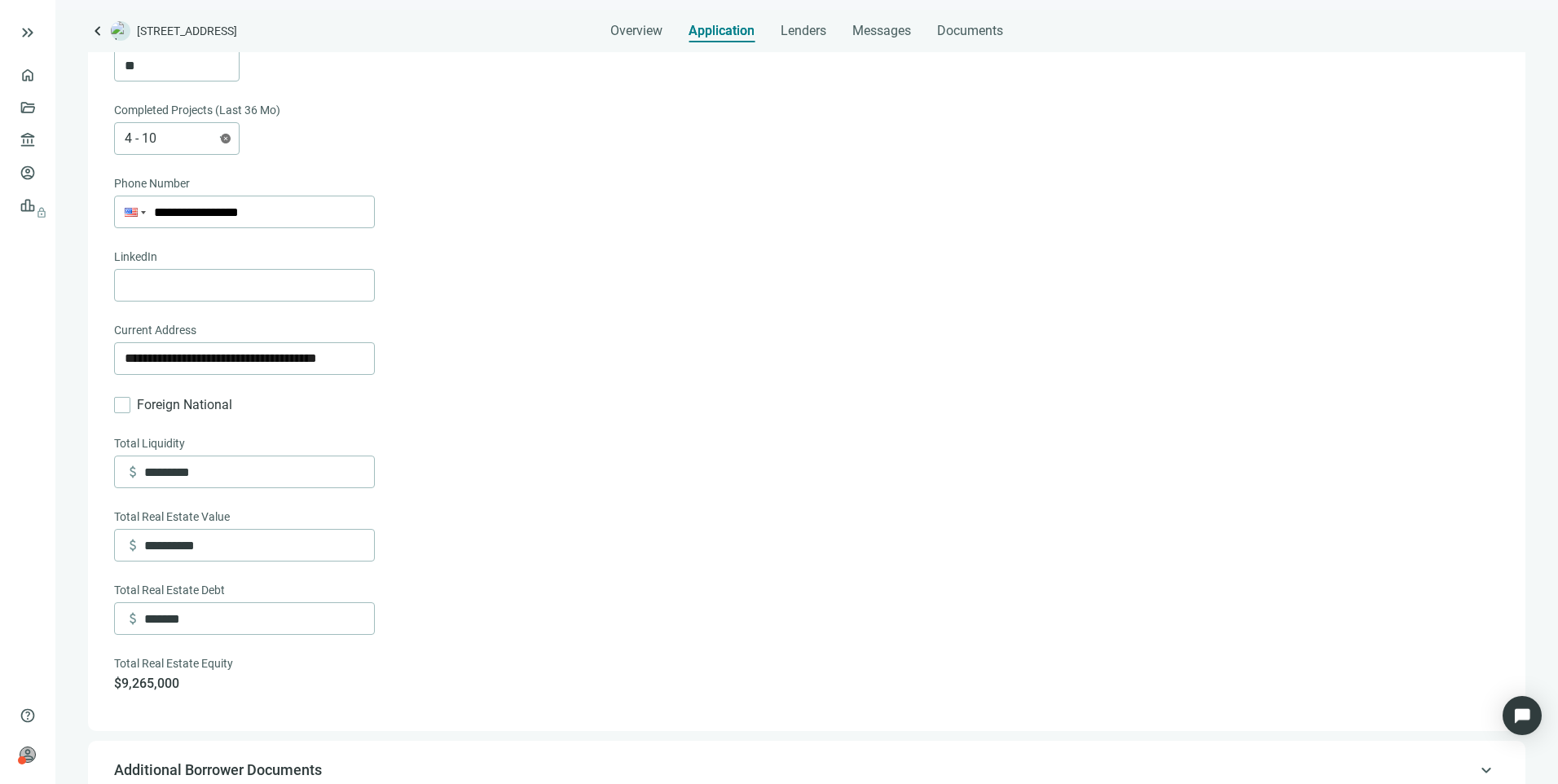
scroll to position [874, 0]
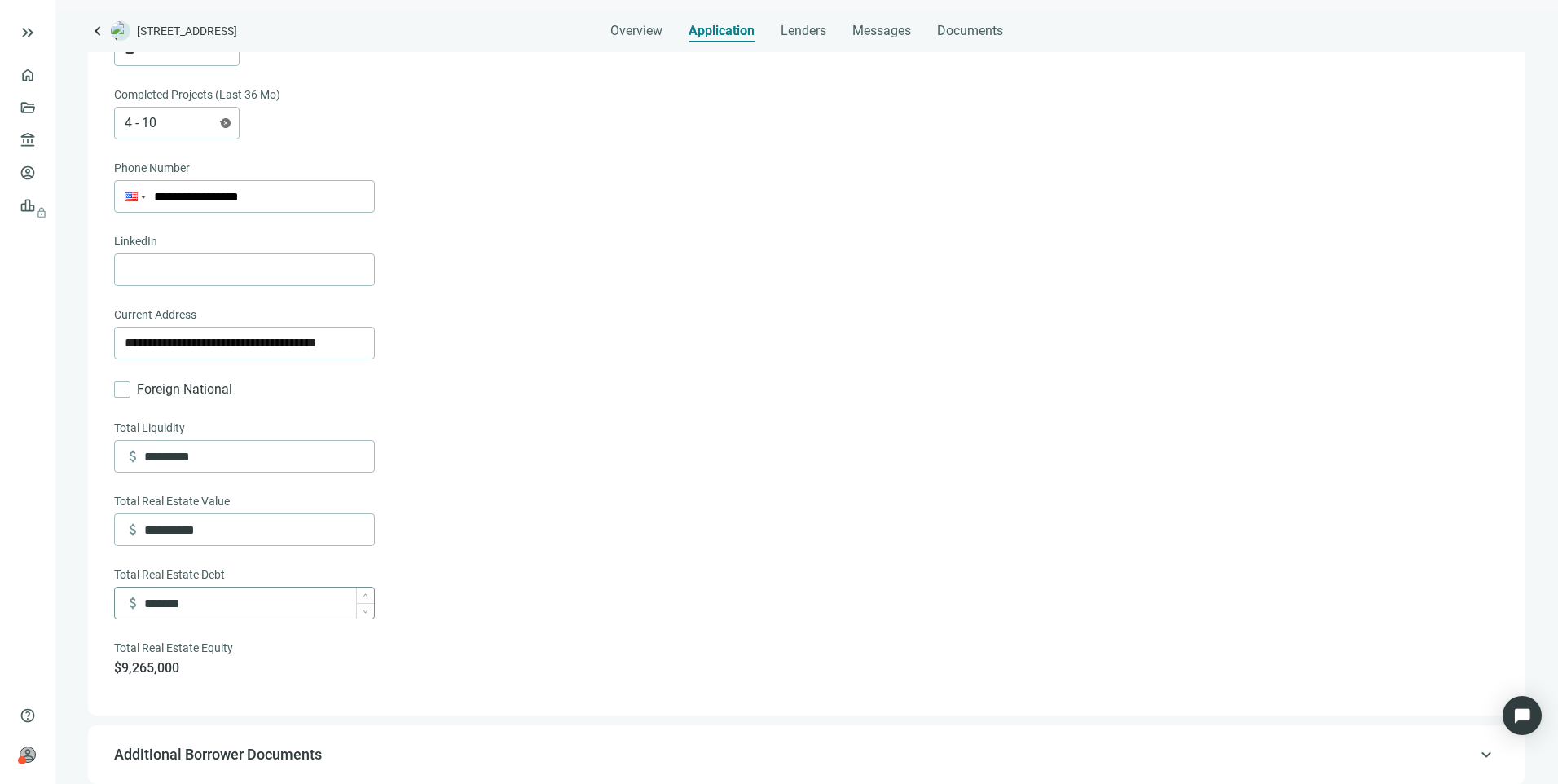
click at [290, 751] on span "Additional Borrower Documents" at bounding box center [219, 754] width 208 height 17
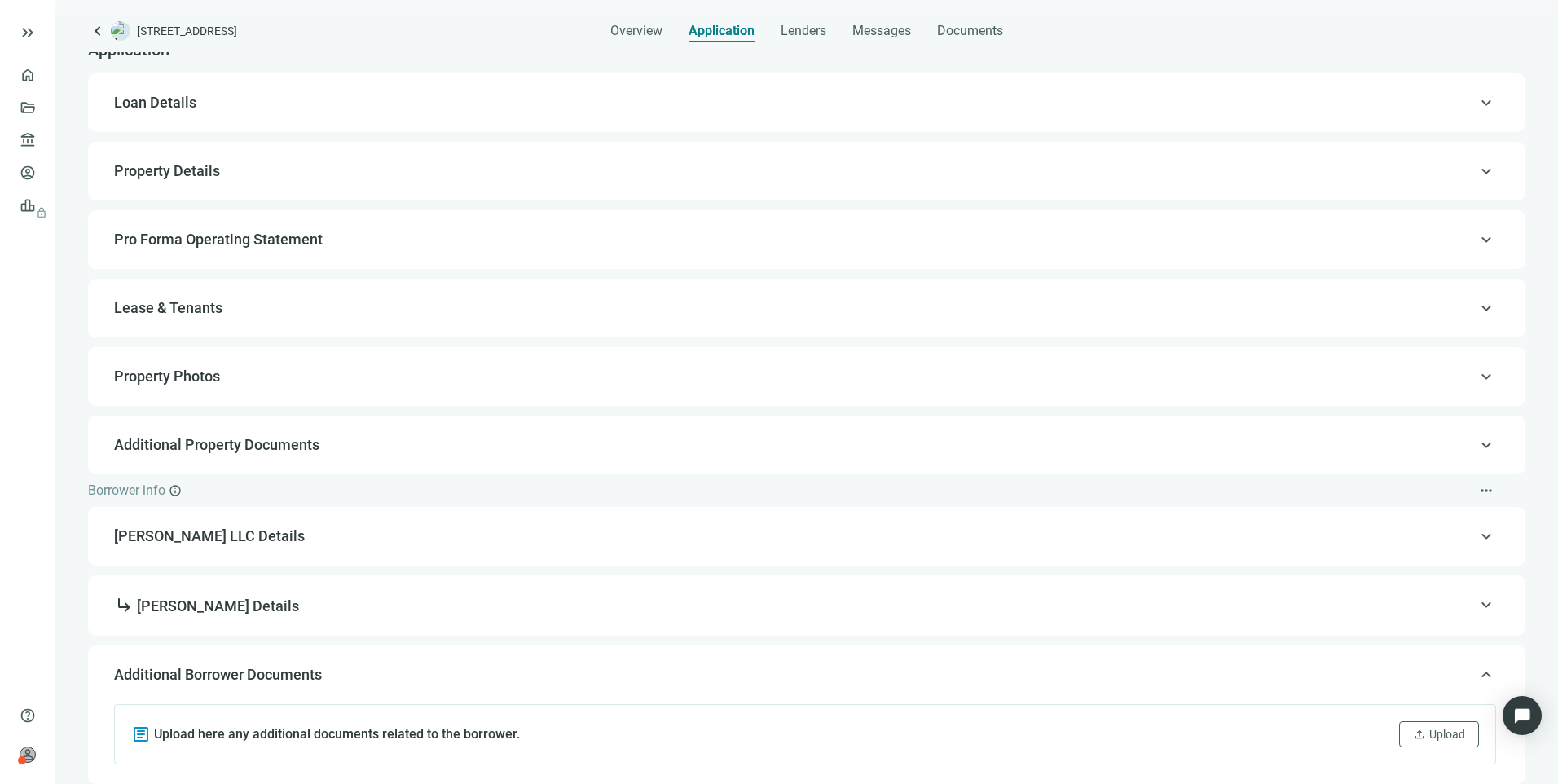
scroll to position [81, 0]
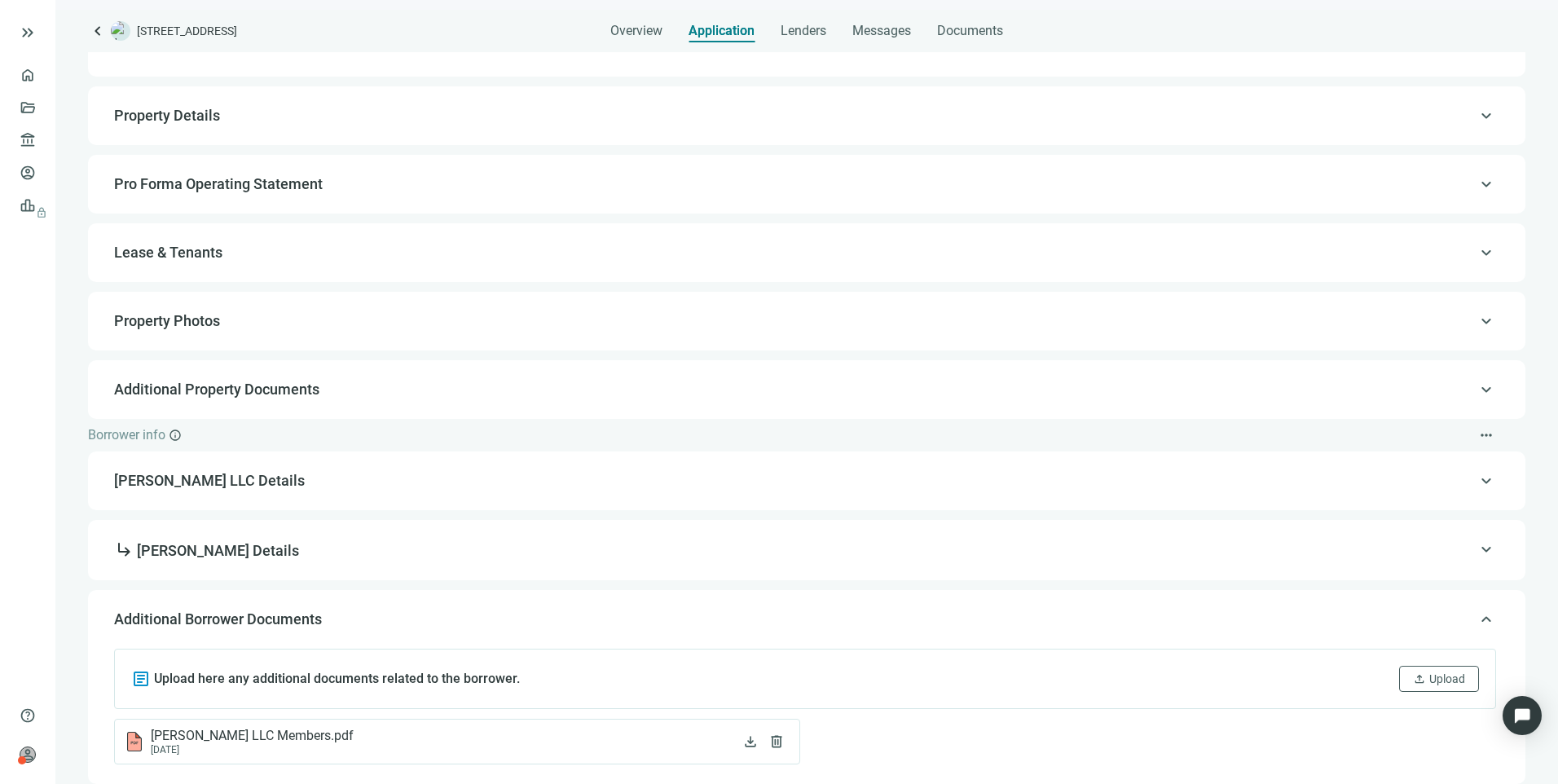
click at [298, 618] on span "Additional Borrower Documents" at bounding box center [219, 618] width 208 height 17
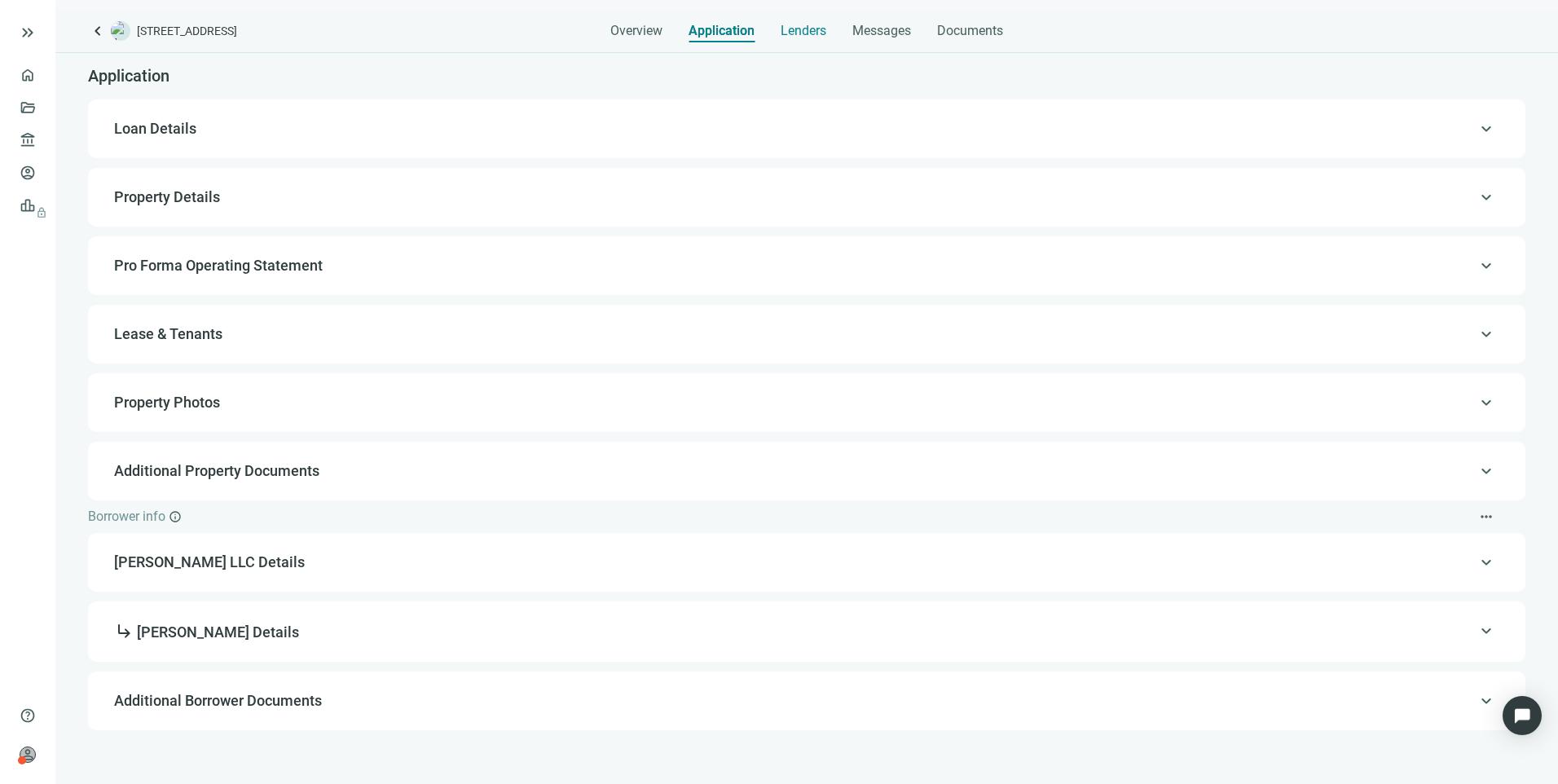
click at [803, 37] on span "Lenders" at bounding box center [803, 30] width 45 height 16
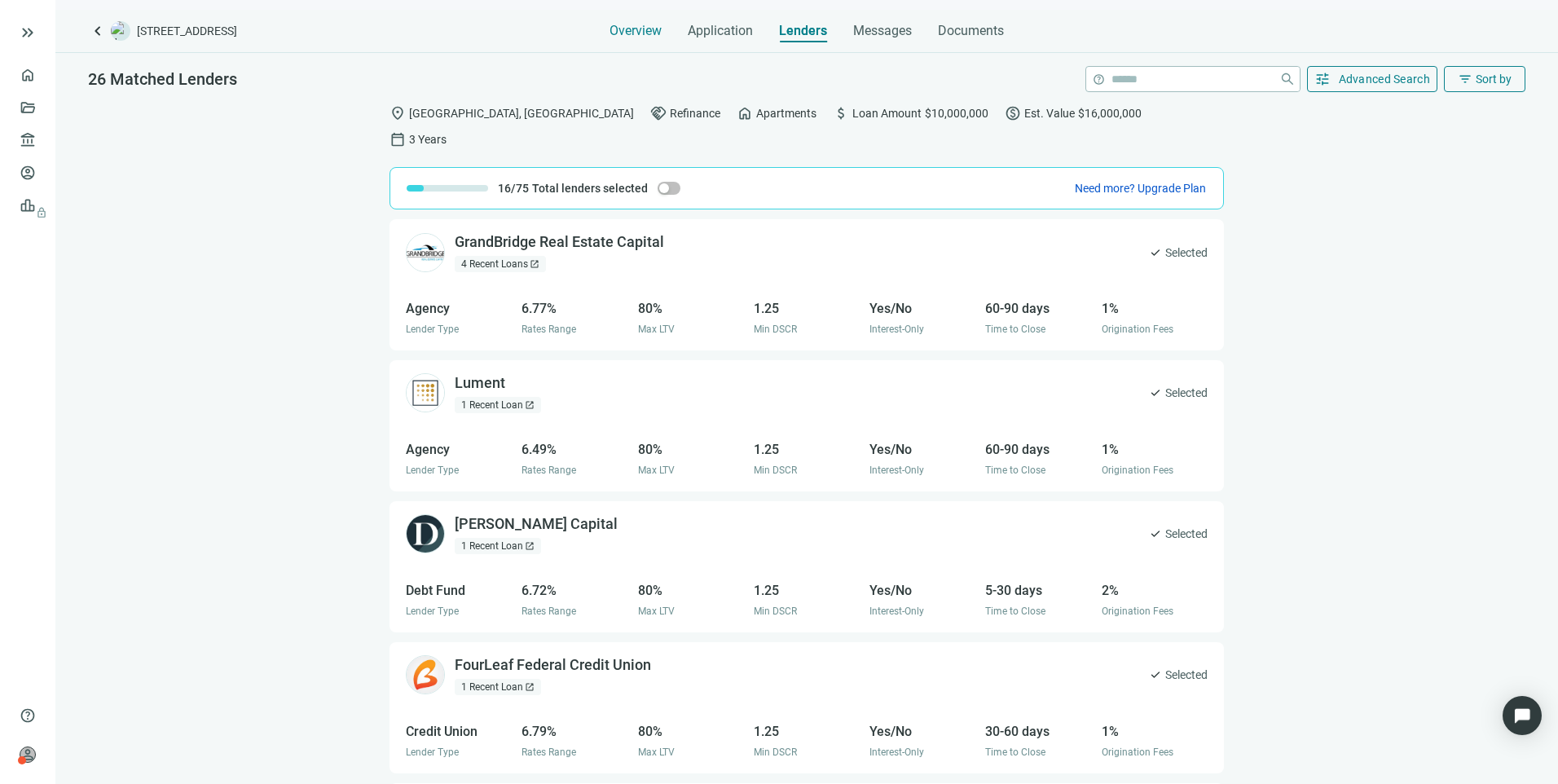
click at [638, 26] on span "Overview" at bounding box center [635, 30] width 52 height 16
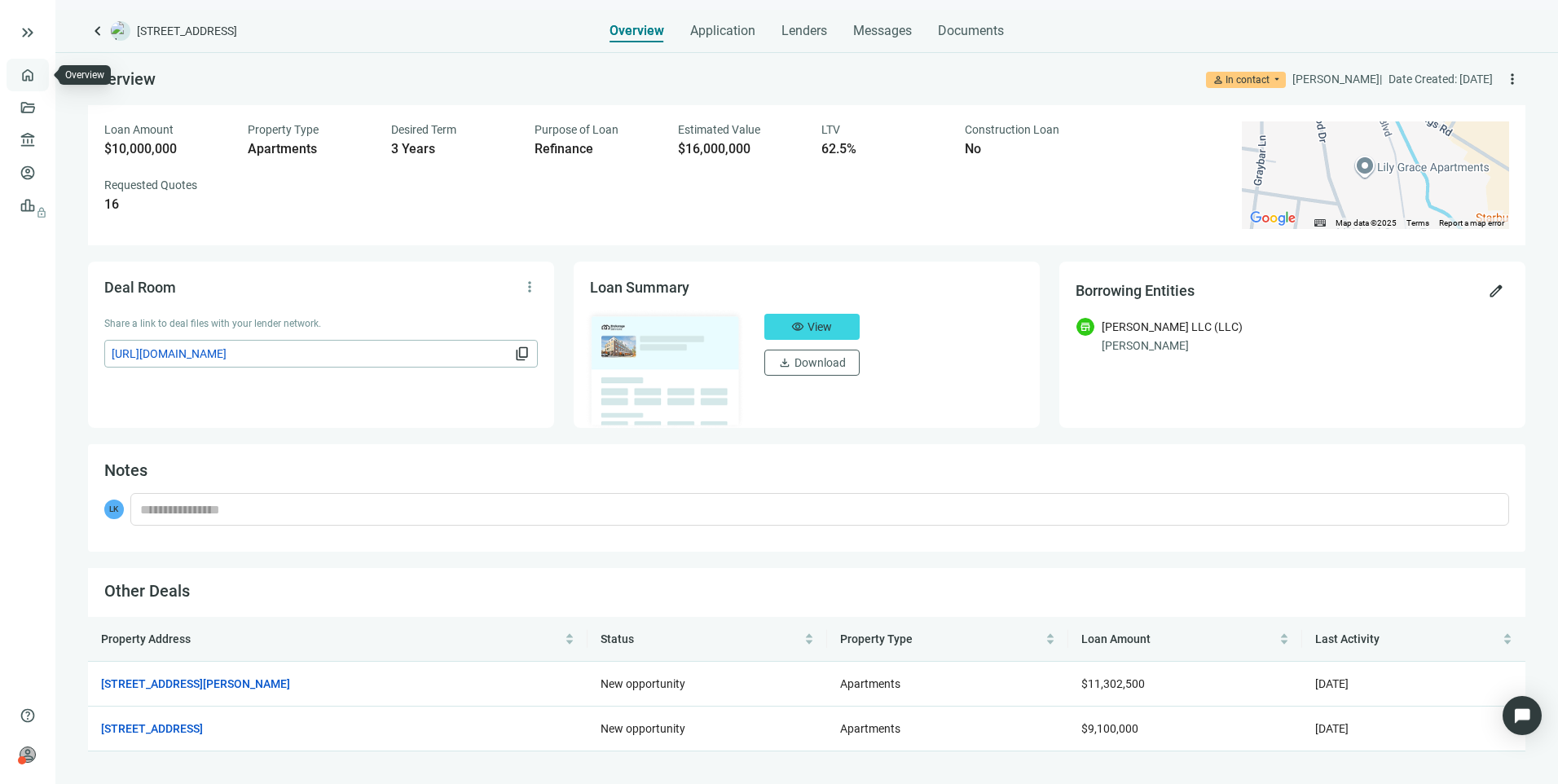
click at [41, 72] on link "Overview" at bounding box center [64, 75] width 48 height 13
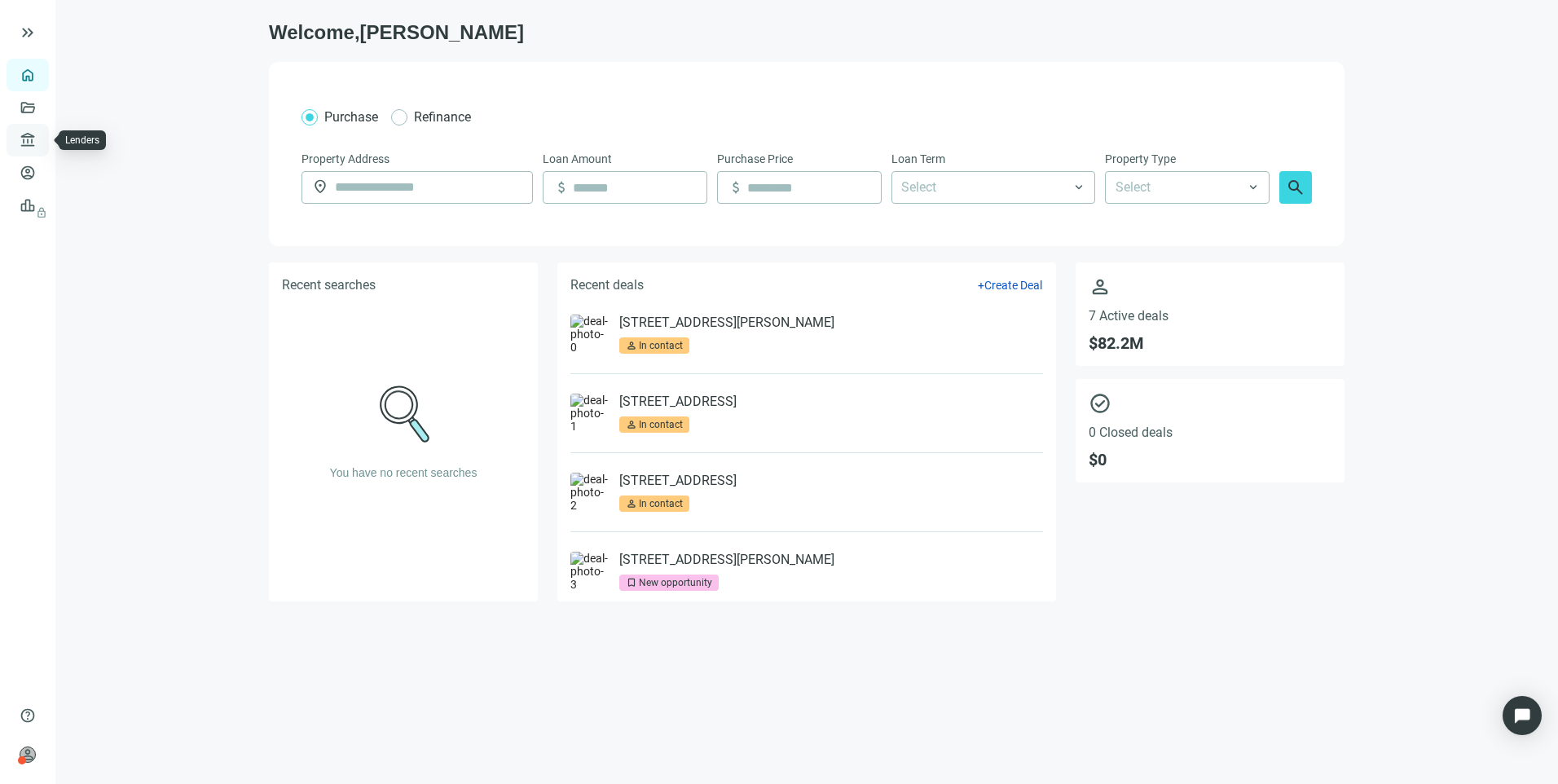
click at [41, 144] on link "Lenders" at bounding box center [61, 140] width 43 height 13
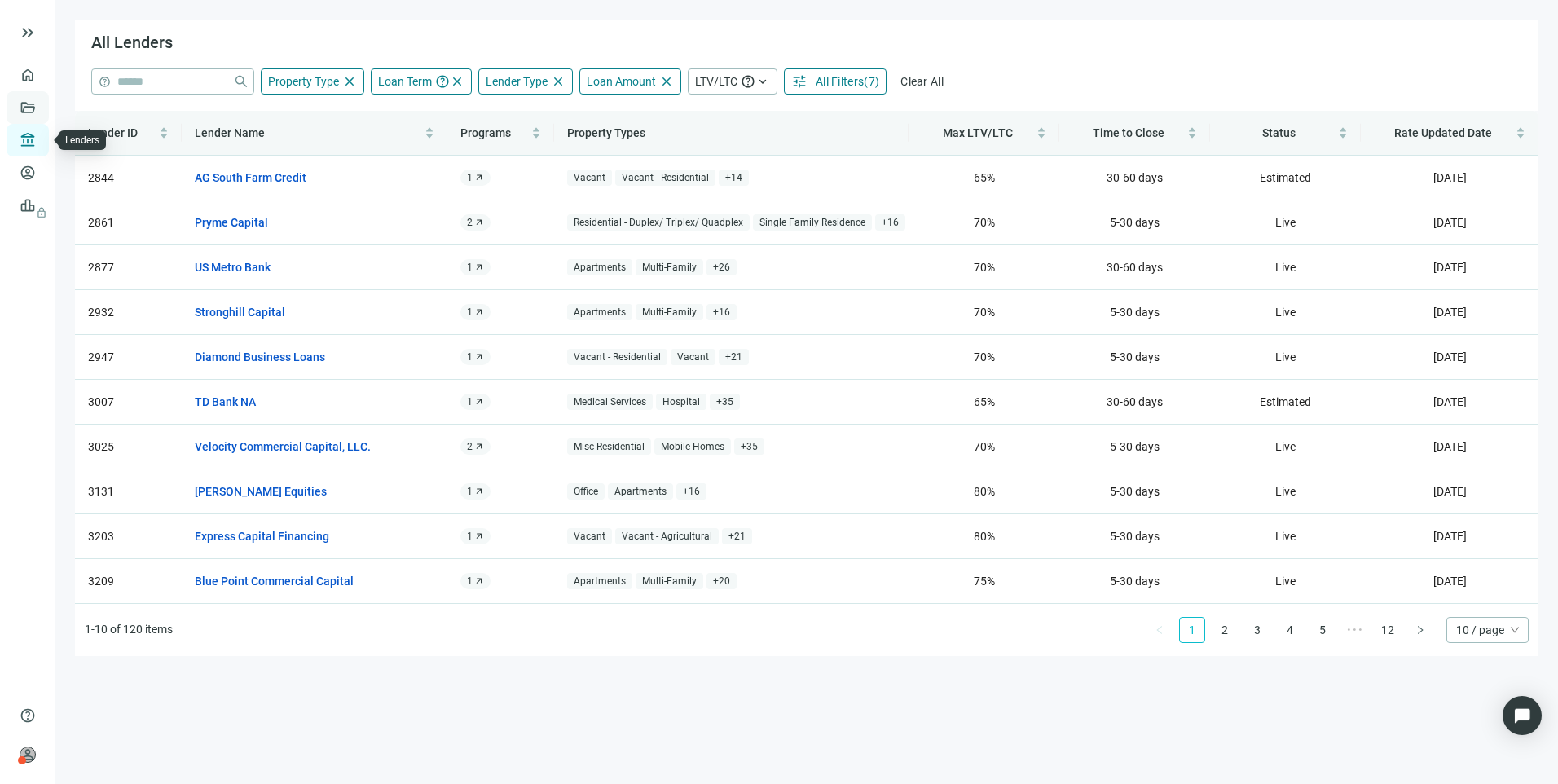
click at [41, 114] on link "Deals" at bounding box center [55, 108] width 29 height 13
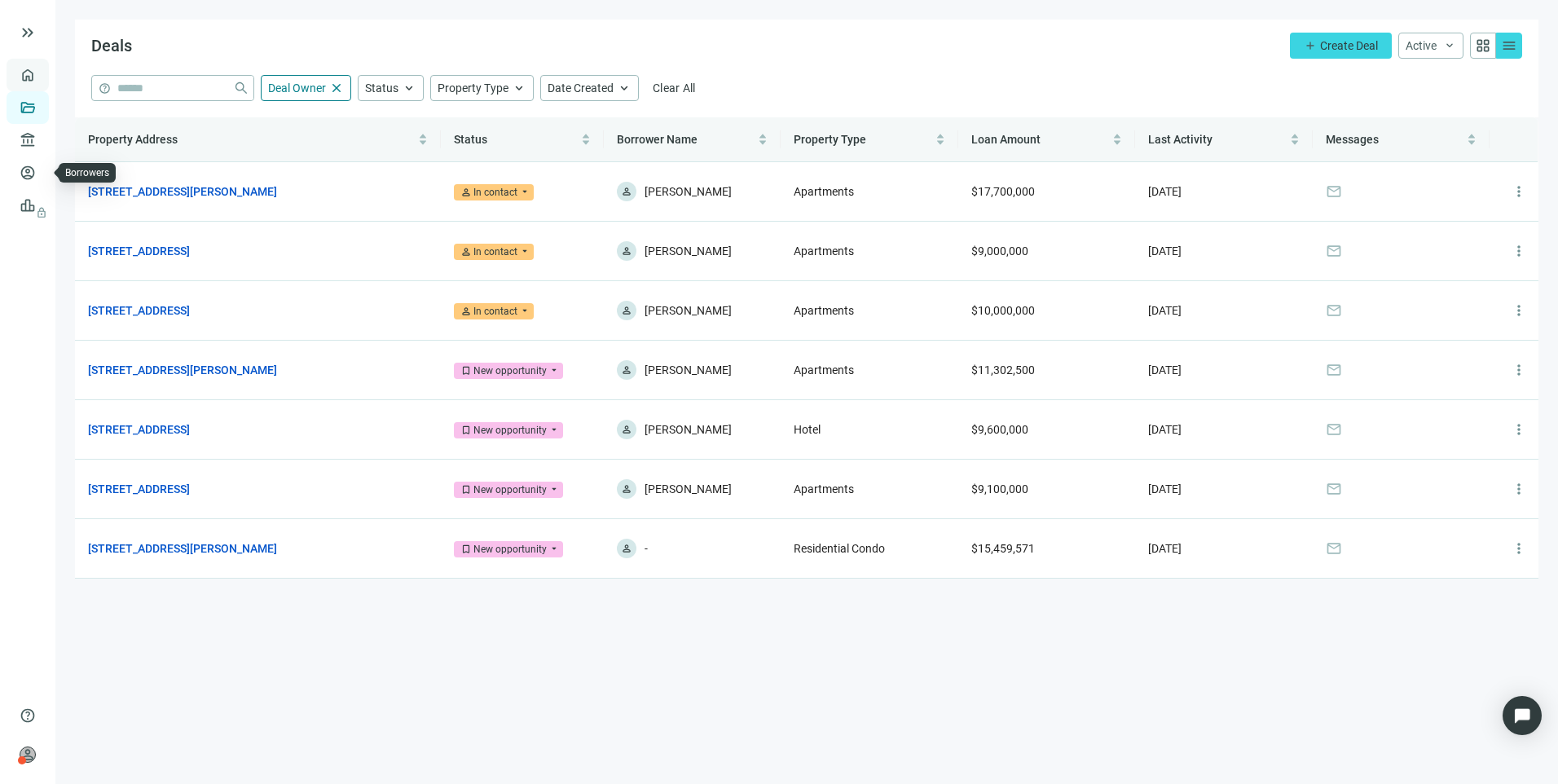
click at [41, 81] on link "Overview" at bounding box center [64, 75] width 48 height 13
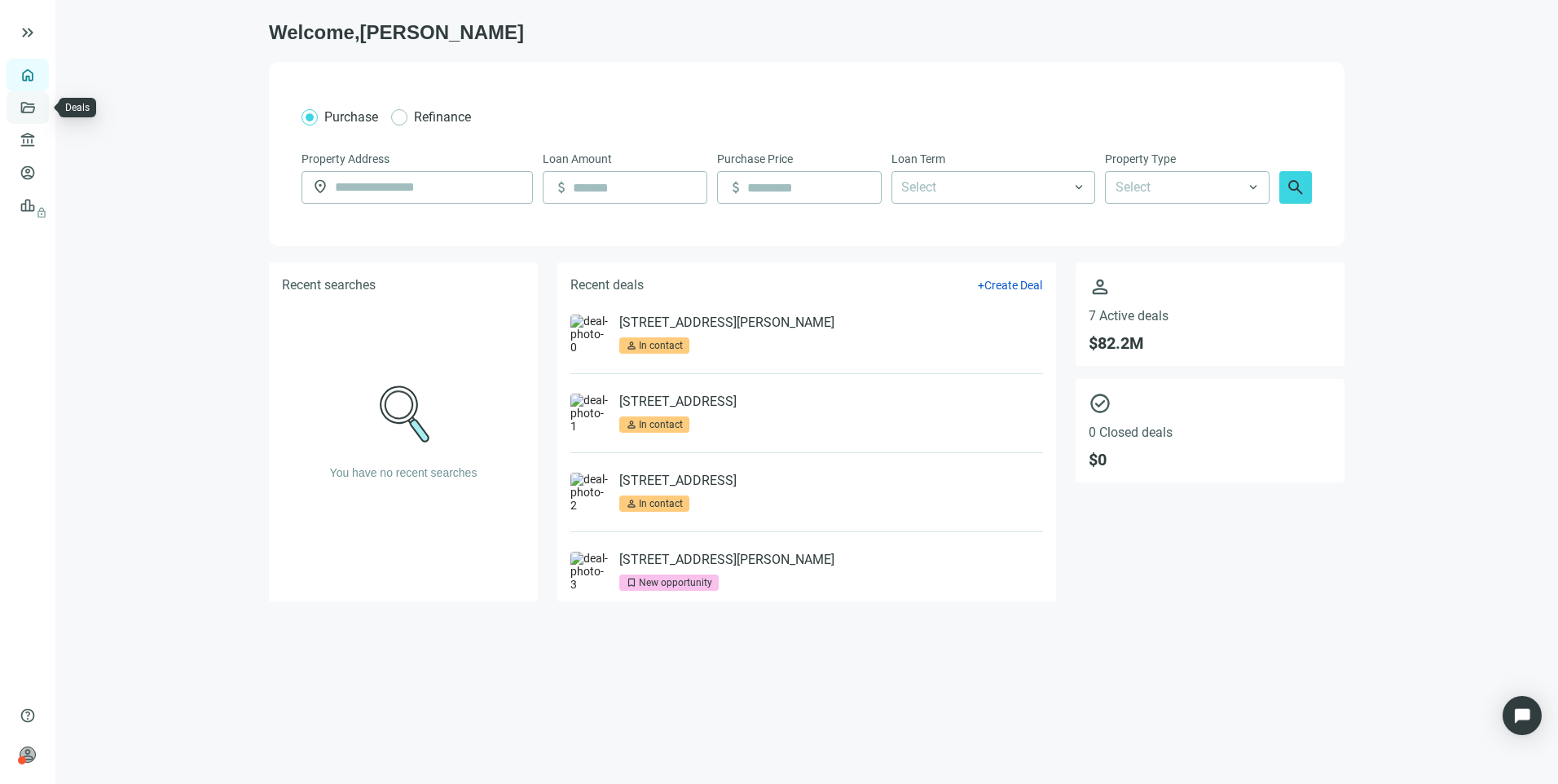
click at [41, 114] on link "Deals" at bounding box center [55, 108] width 29 height 13
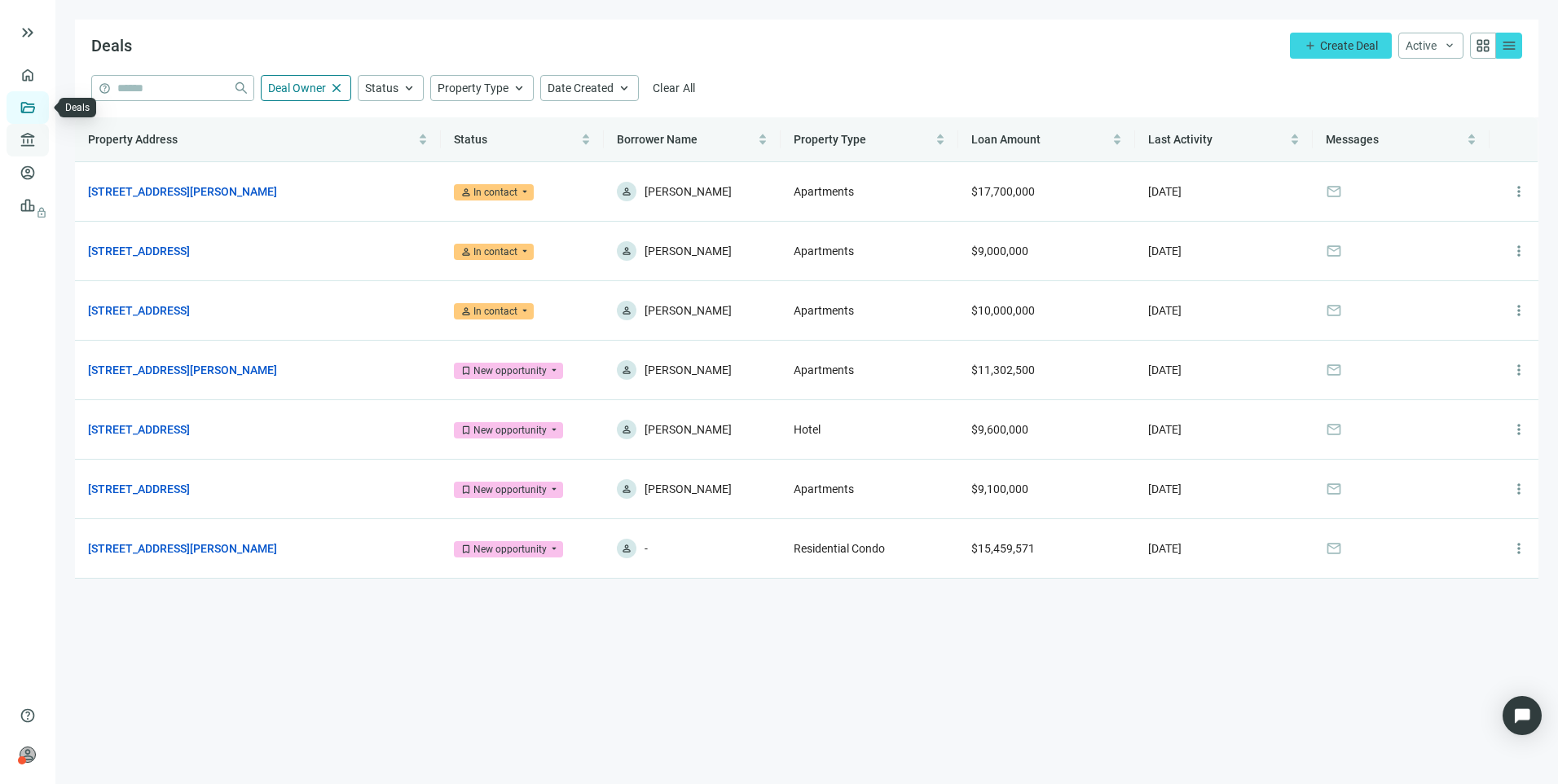
click at [41, 146] on link "Lenders" at bounding box center [61, 140] width 43 height 13
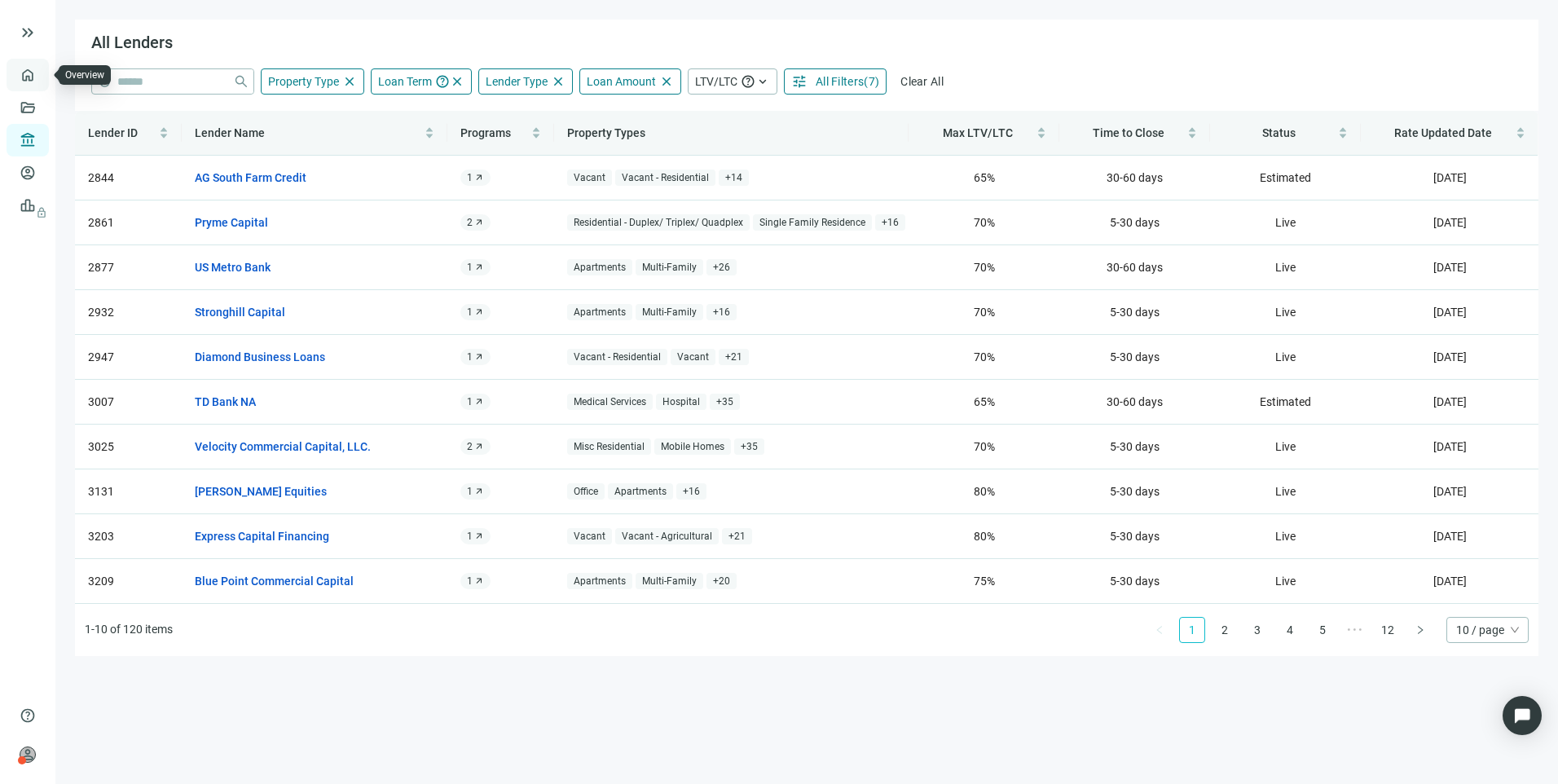
click at [41, 76] on link "Overview" at bounding box center [64, 75] width 48 height 13
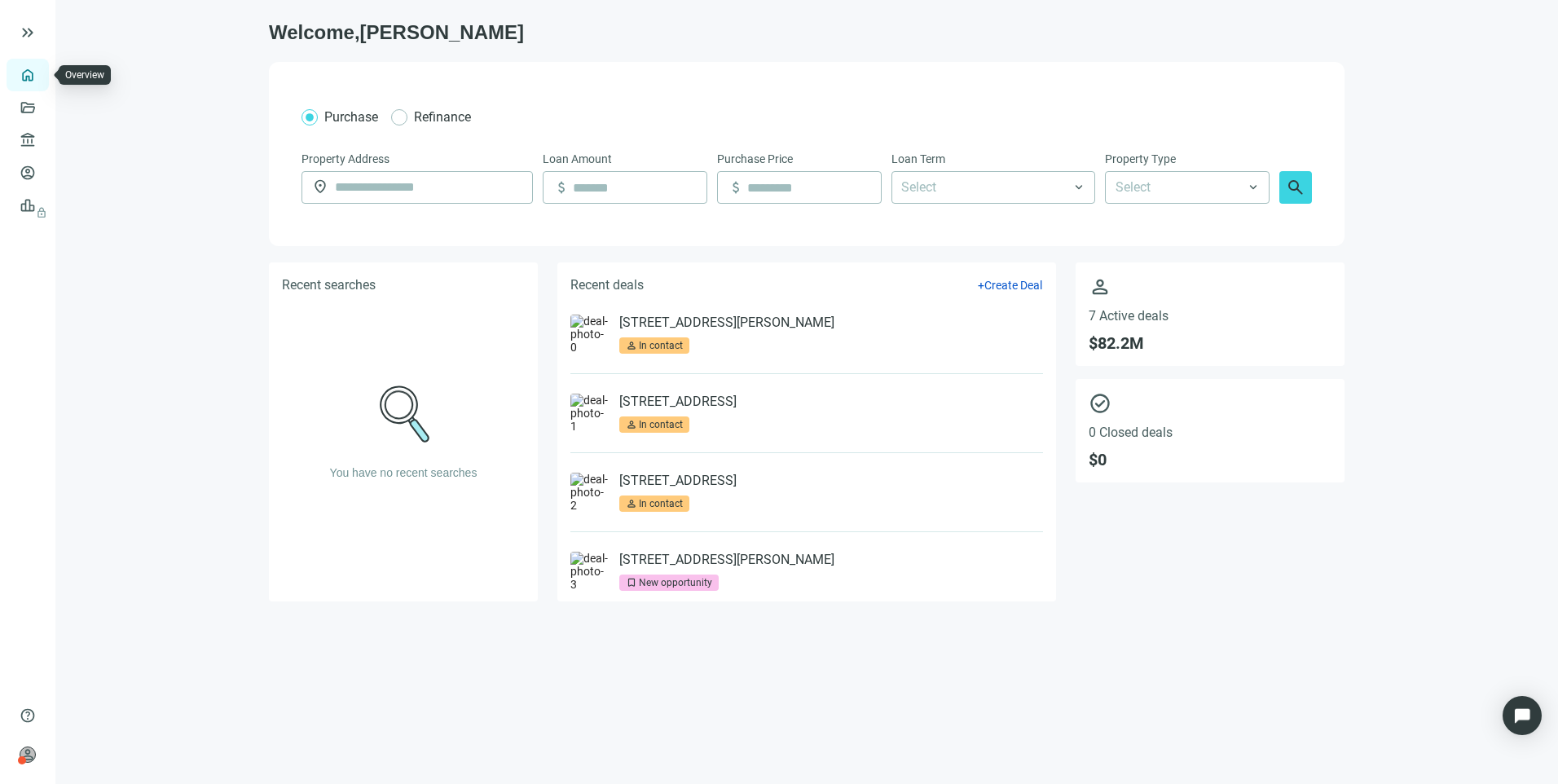
click at [41, 81] on link "Overview" at bounding box center [64, 75] width 48 height 13
click at [41, 106] on link "Deals" at bounding box center [55, 108] width 29 height 13
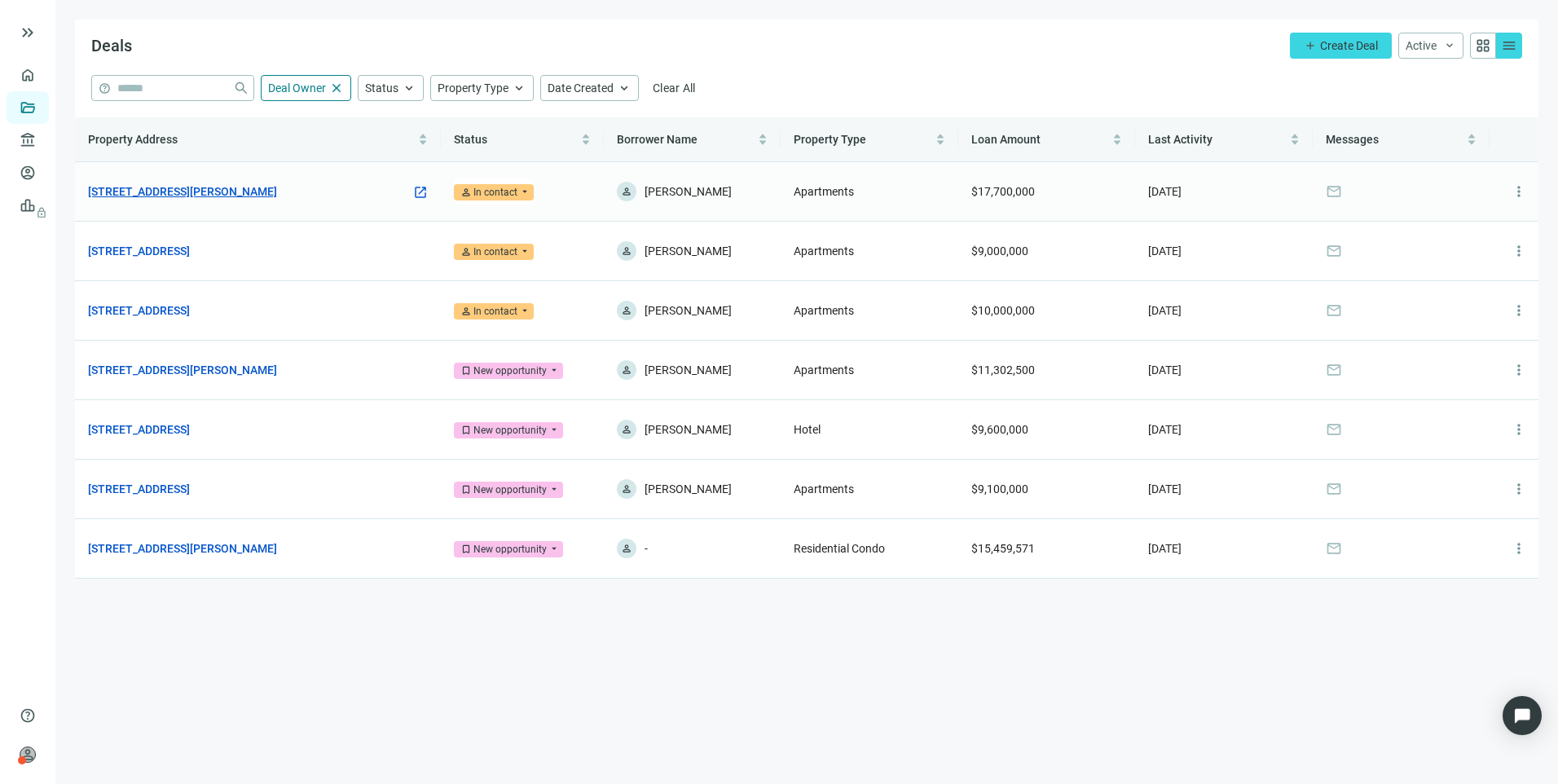
click at [198, 185] on link "[STREET_ADDRESS][PERSON_NAME]" at bounding box center [183, 191] width 189 height 18
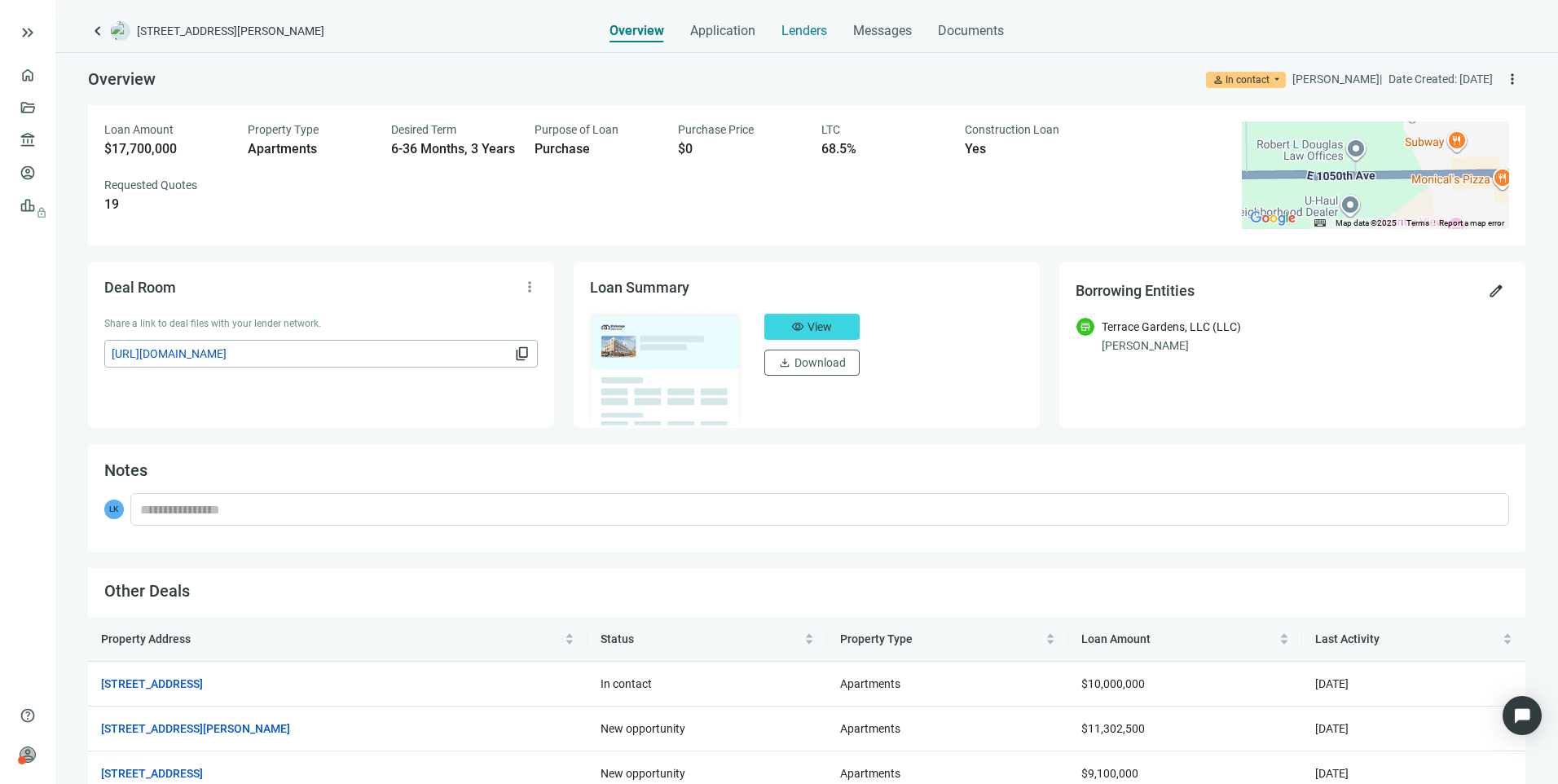
click at [807, 37] on span "Lenders" at bounding box center [804, 30] width 45 height 16
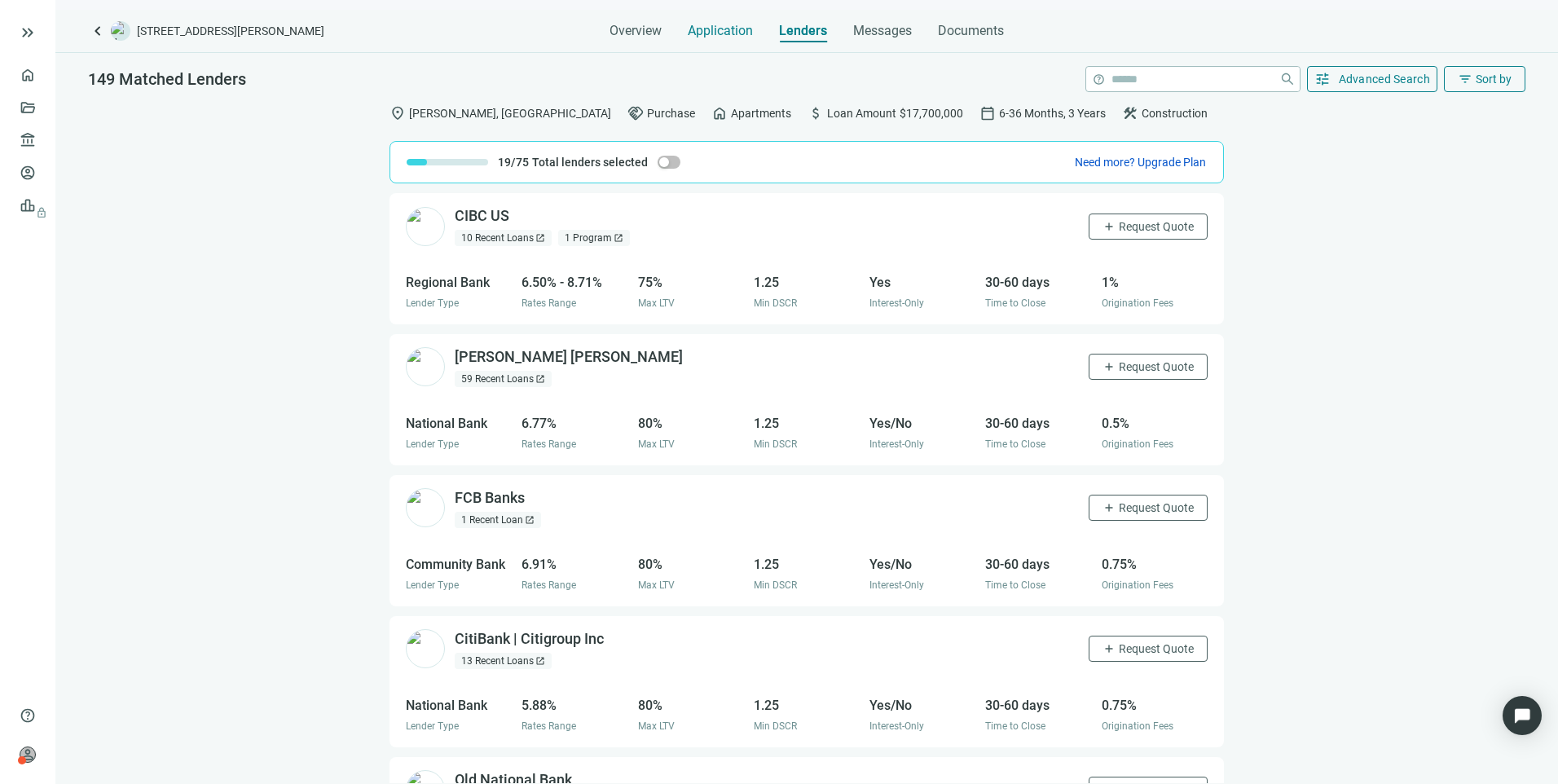
click at [733, 25] on span "Application" at bounding box center [720, 30] width 65 height 16
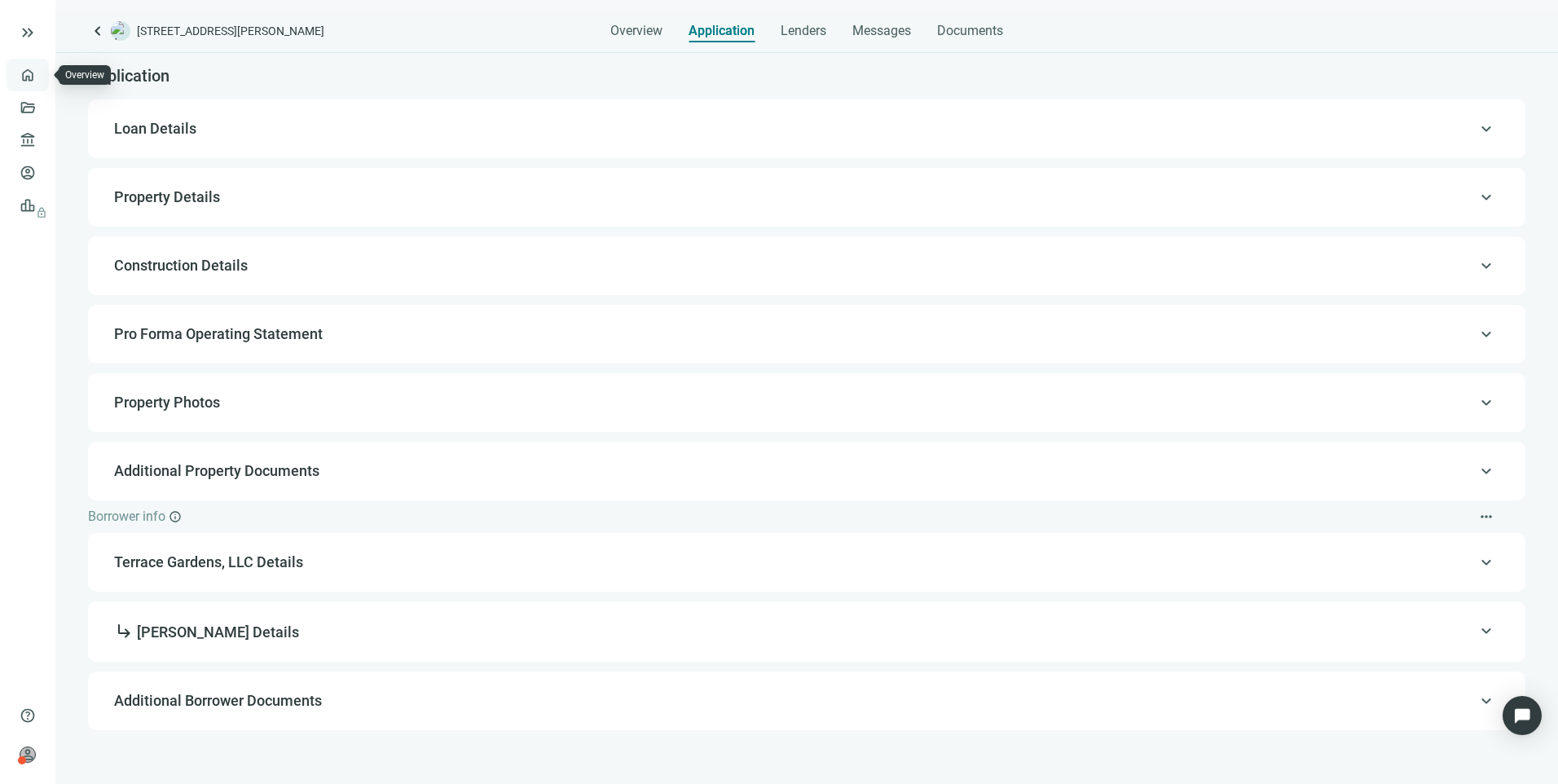
click at [41, 80] on link "Overview" at bounding box center [64, 75] width 48 height 13
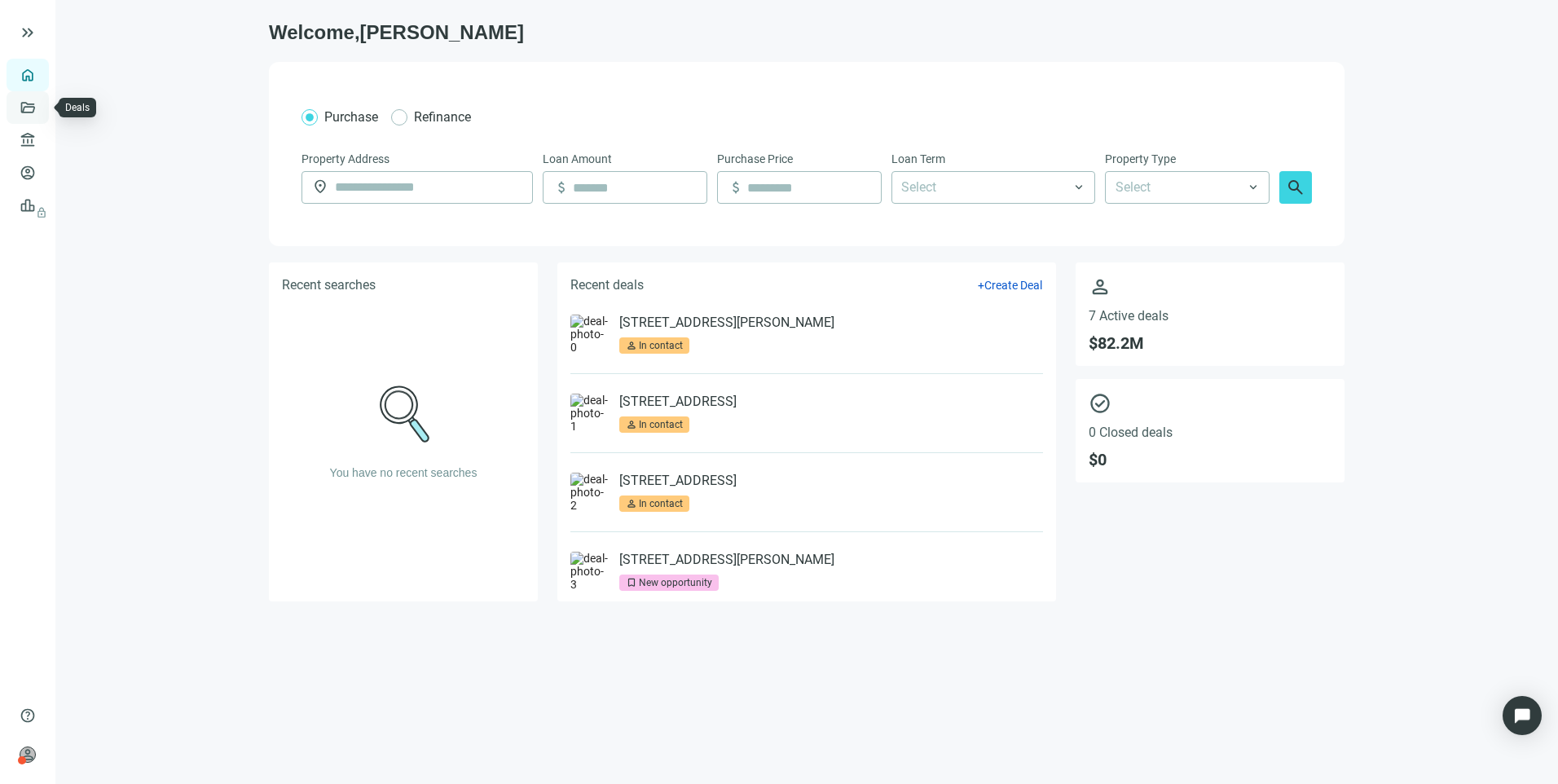
click at [41, 112] on link "Deals" at bounding box center [55, 108] width 29 height 13
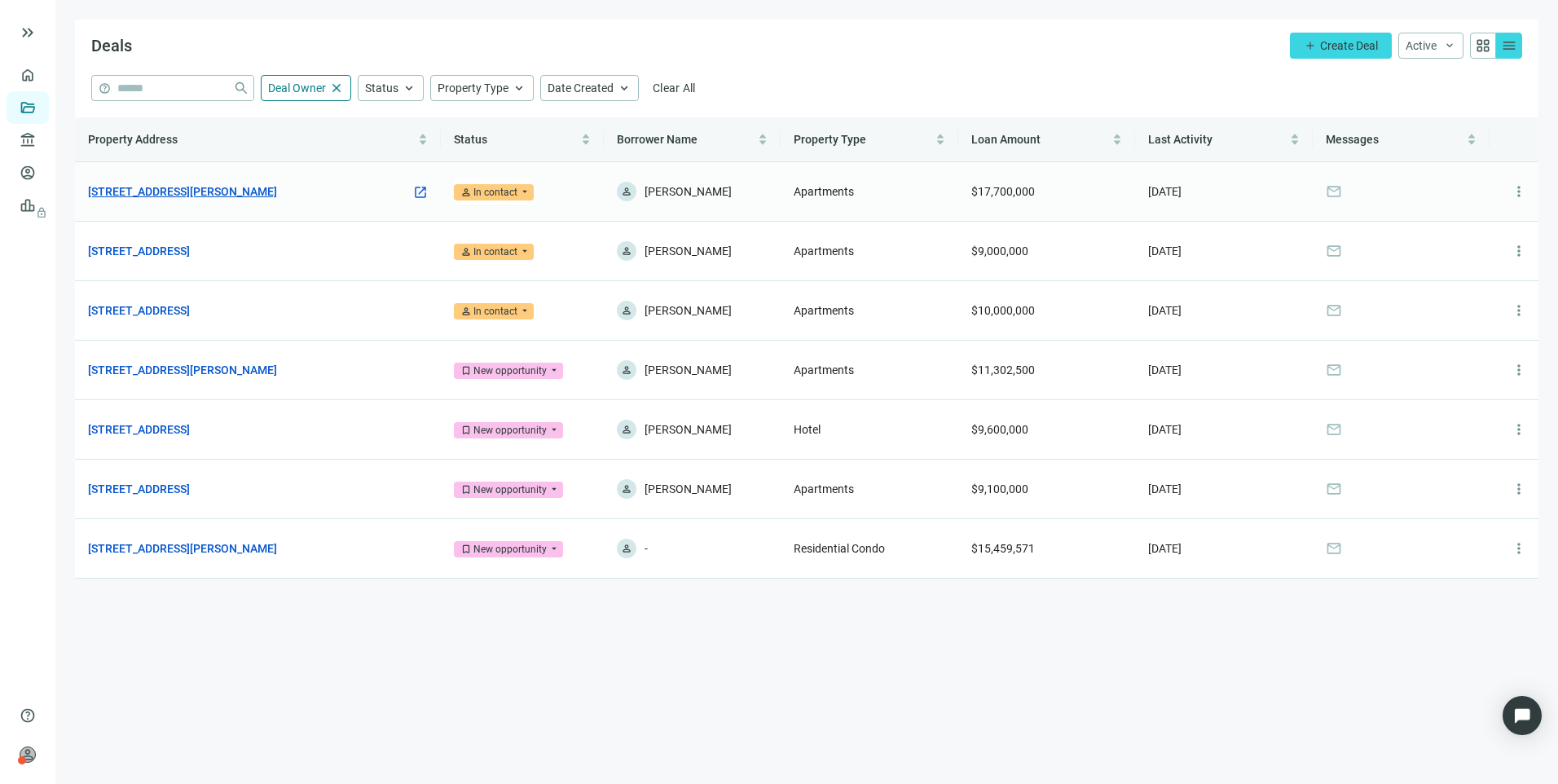
click at [245, 188] on link "[STREET_ADDRESS][PERSON_NAME]" at bounding box center [183, 191] width 189 height 18
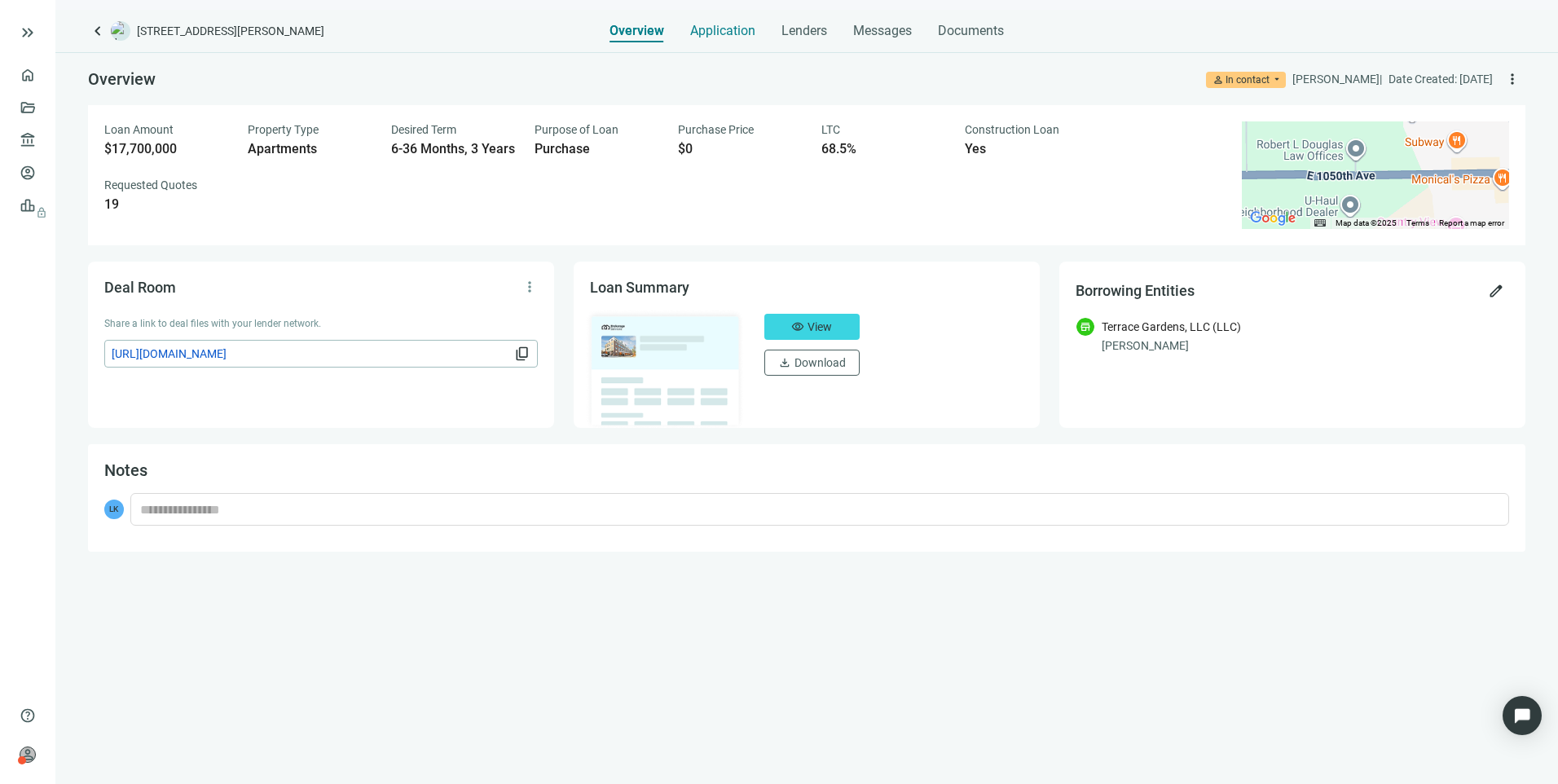
click at [735, 31] on span "Application" at bounding box center [723, 30] width 65 height 16
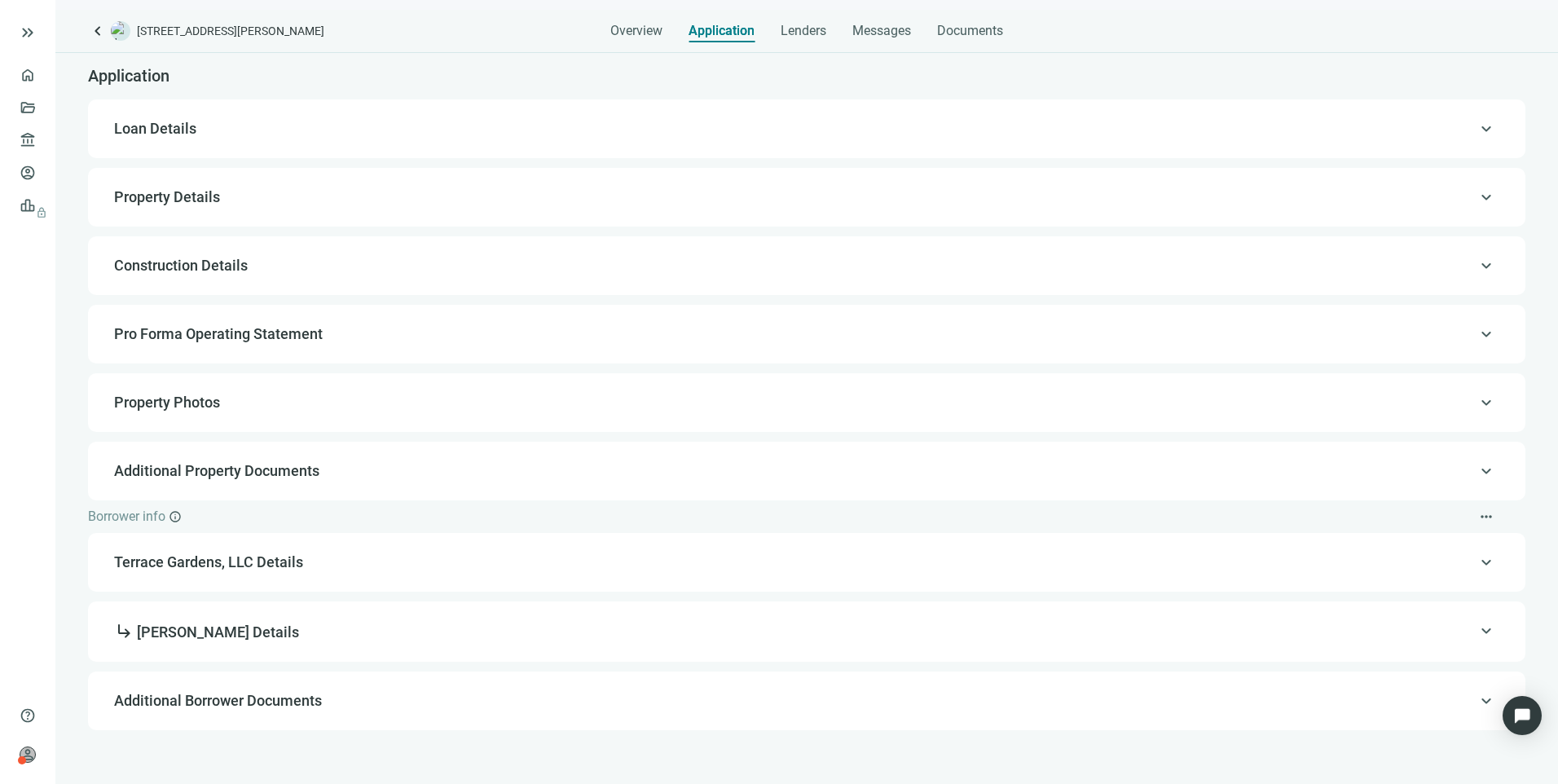
click at [150, 136] on span "Loan Details" at bounding box center [155, 129] width 82 height 17
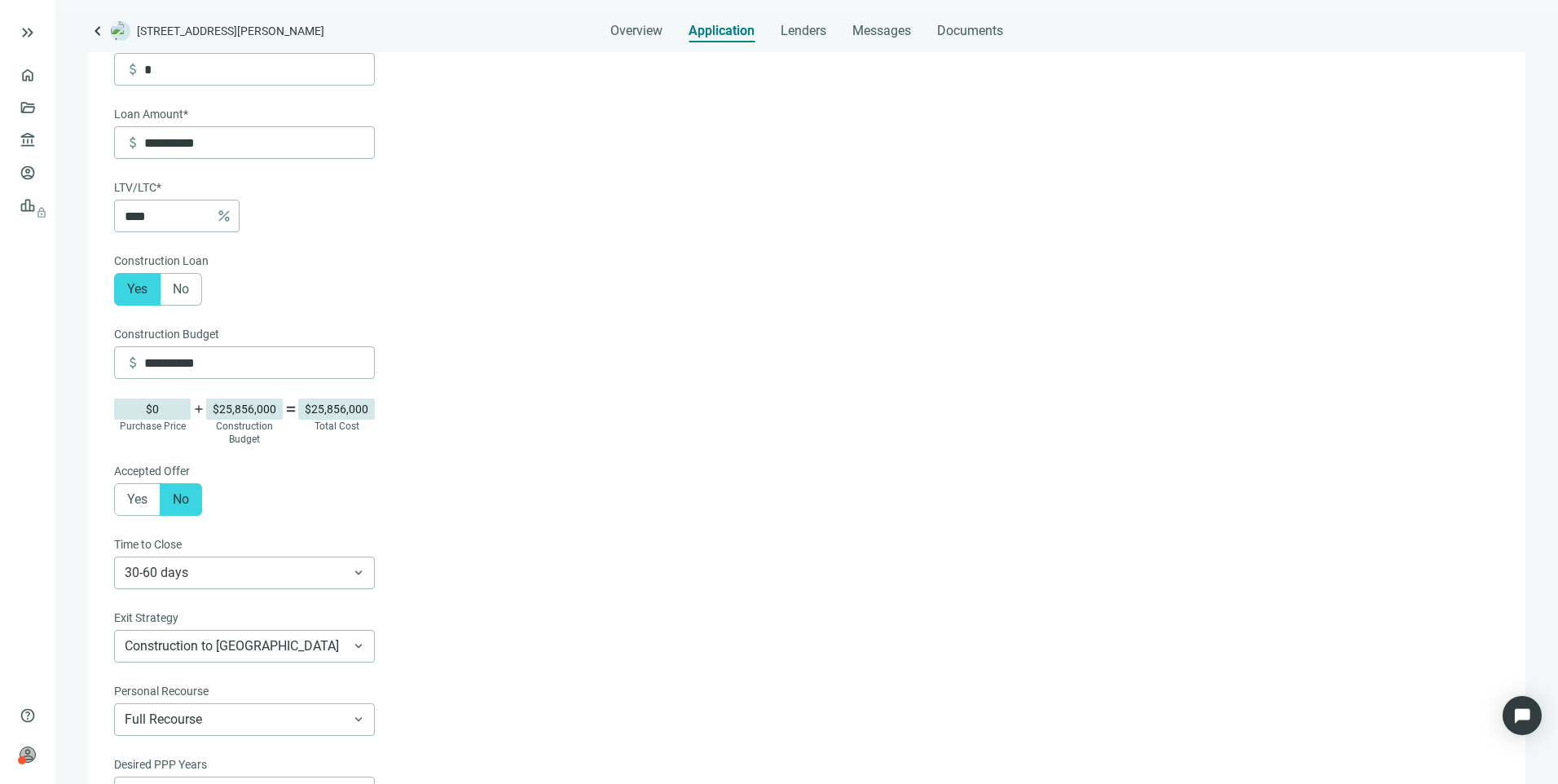
scroll to position [292, 0]
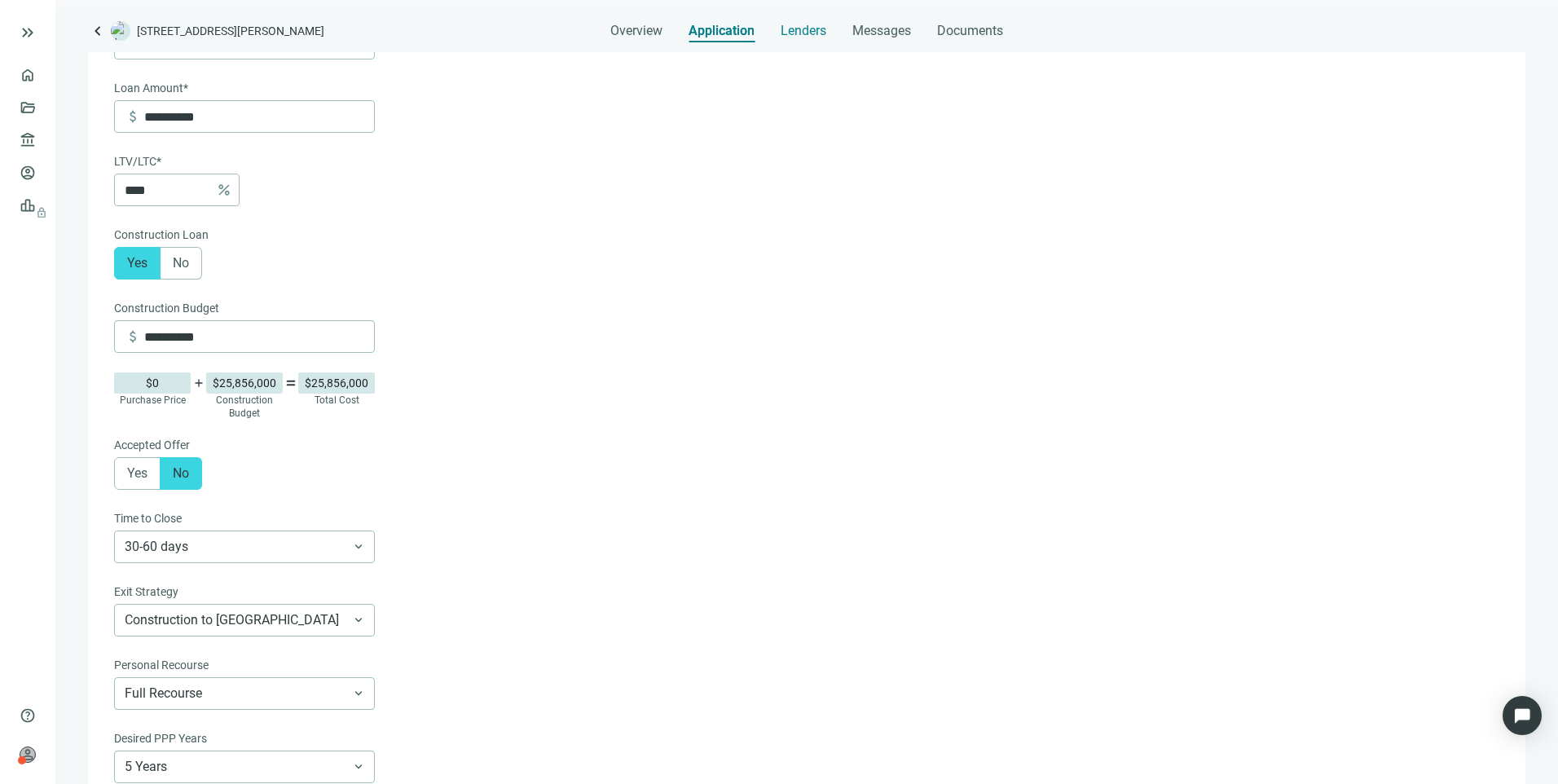
click at [792, 34] on span "Lenders" at bounding box center [803, 30] width 45 height 16
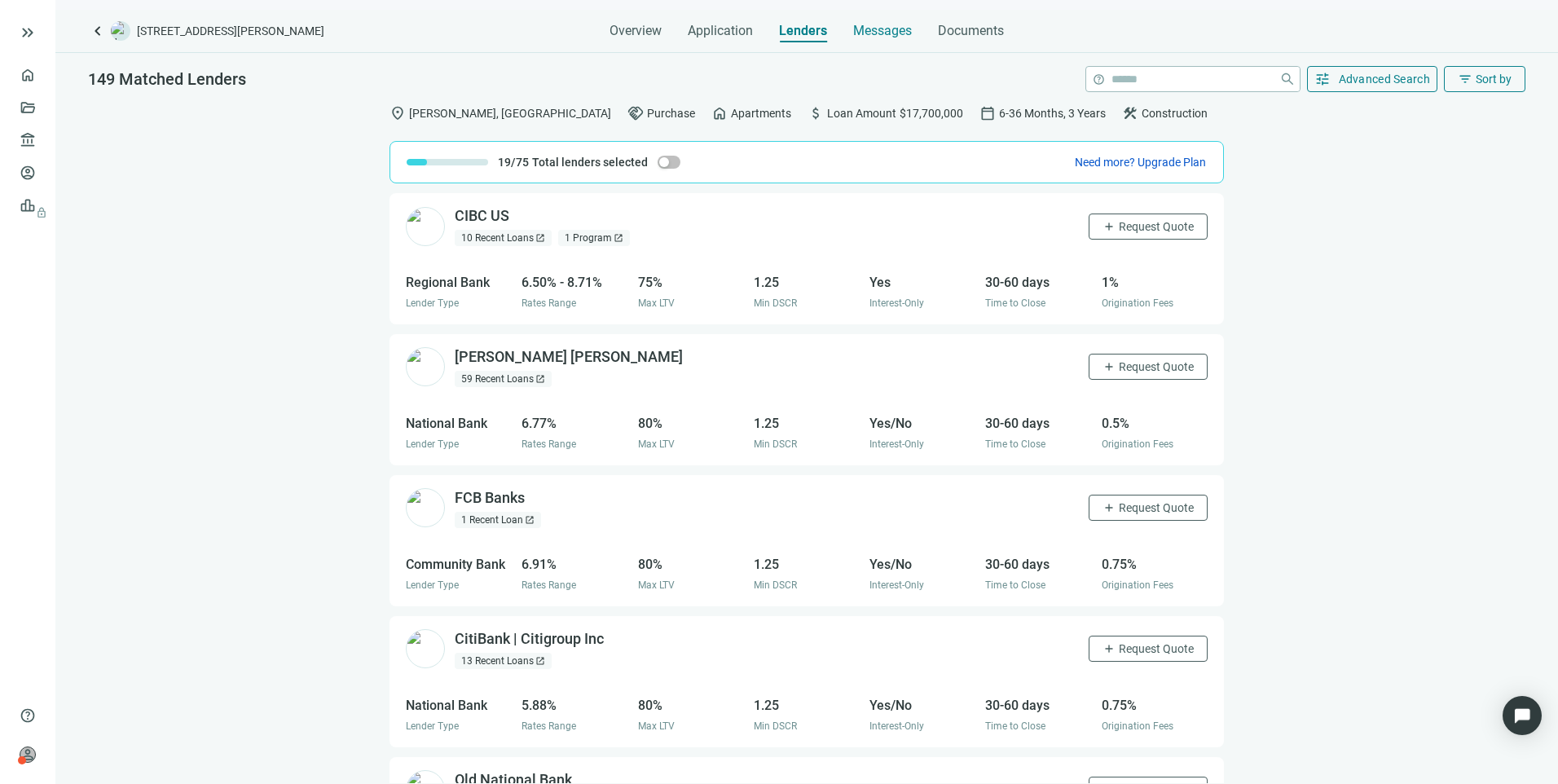
click at [857, 35] on span "Messages" at bounding box center [883, 30] width 59 height 15
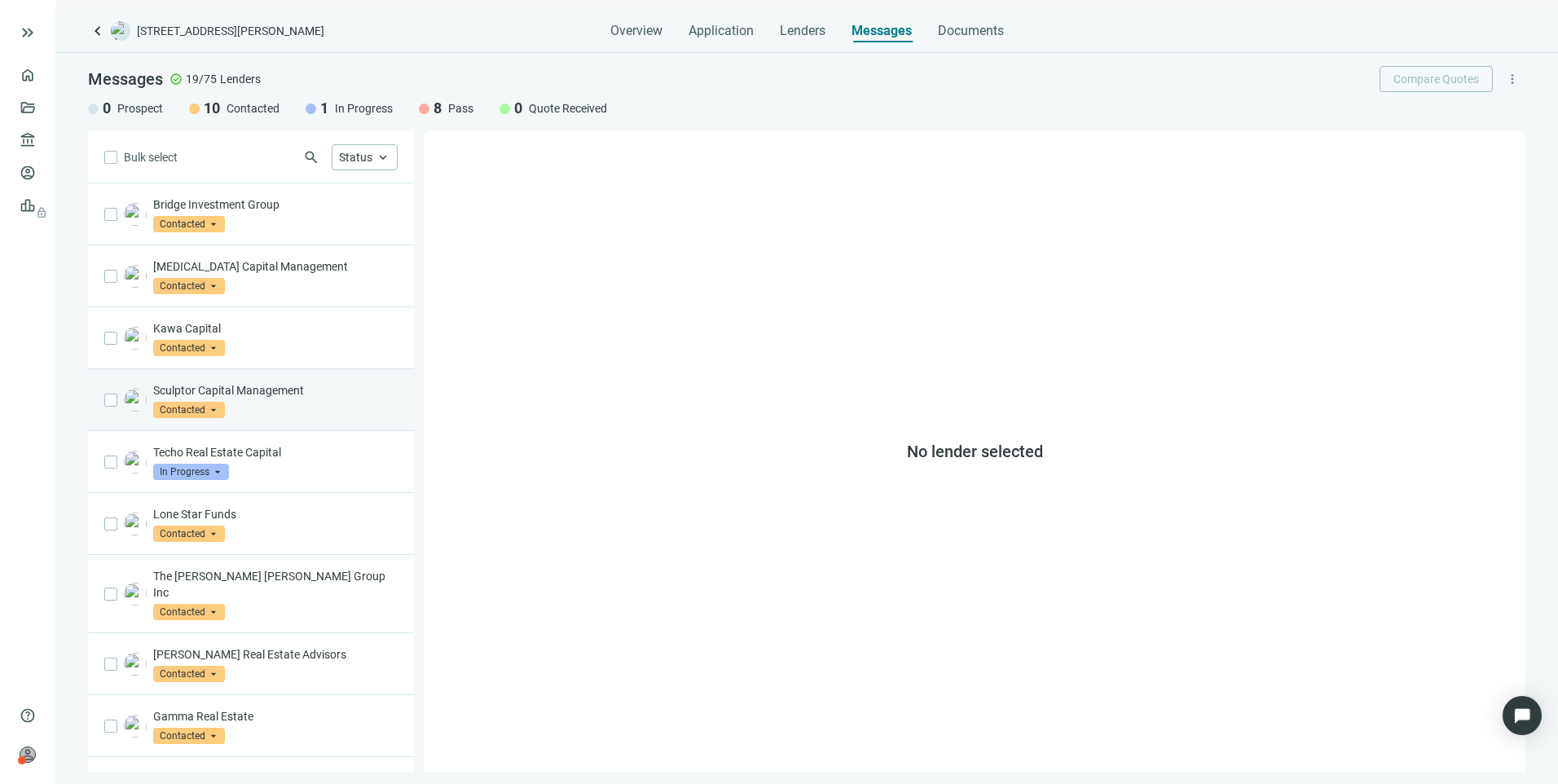
click at [300, 404] on div "Sculptor Capital Management Contacted arrow_drop_down" at bounding box center [275, 400] width 244 height 36
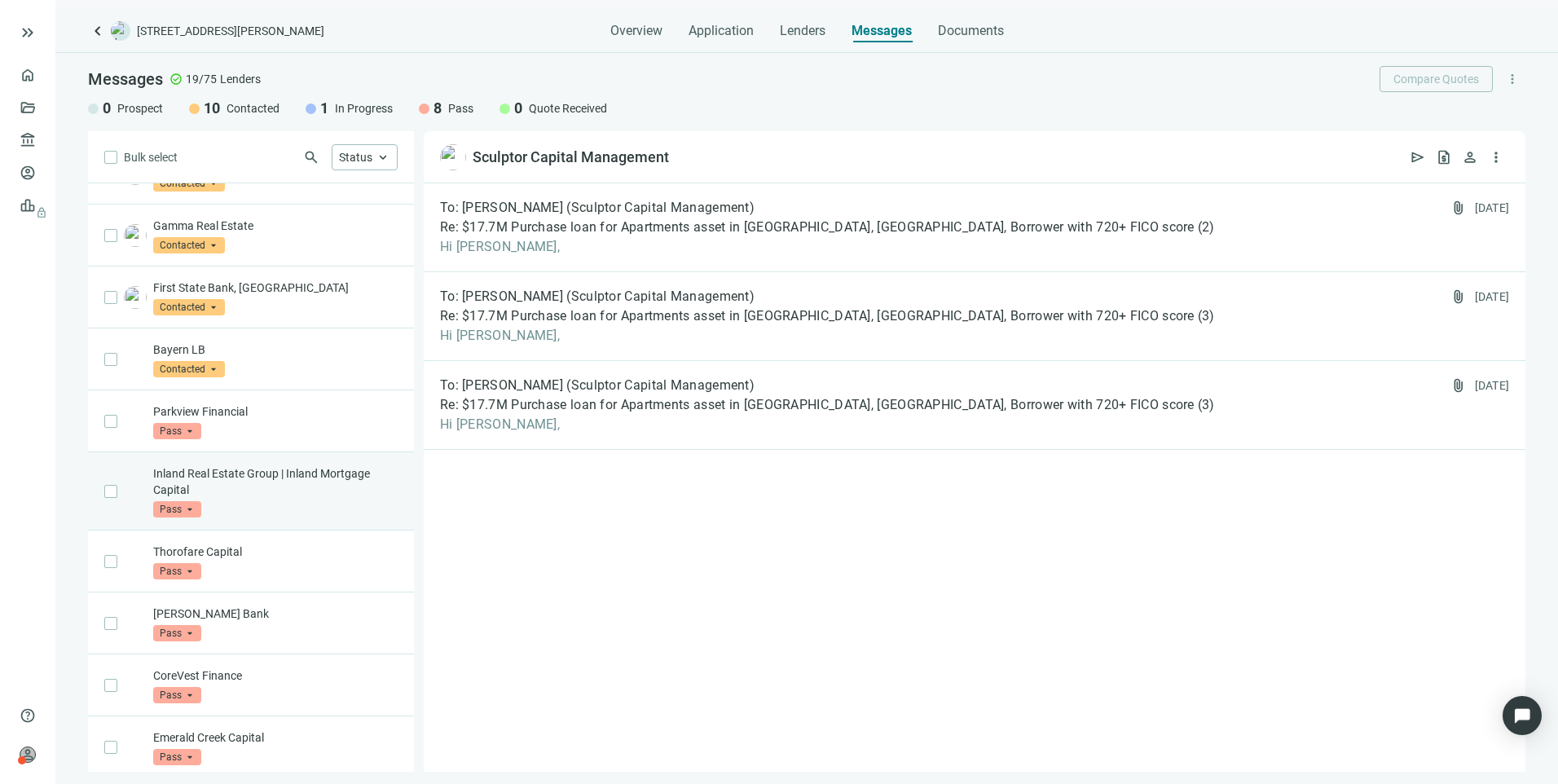
scroll to position [604, 0]
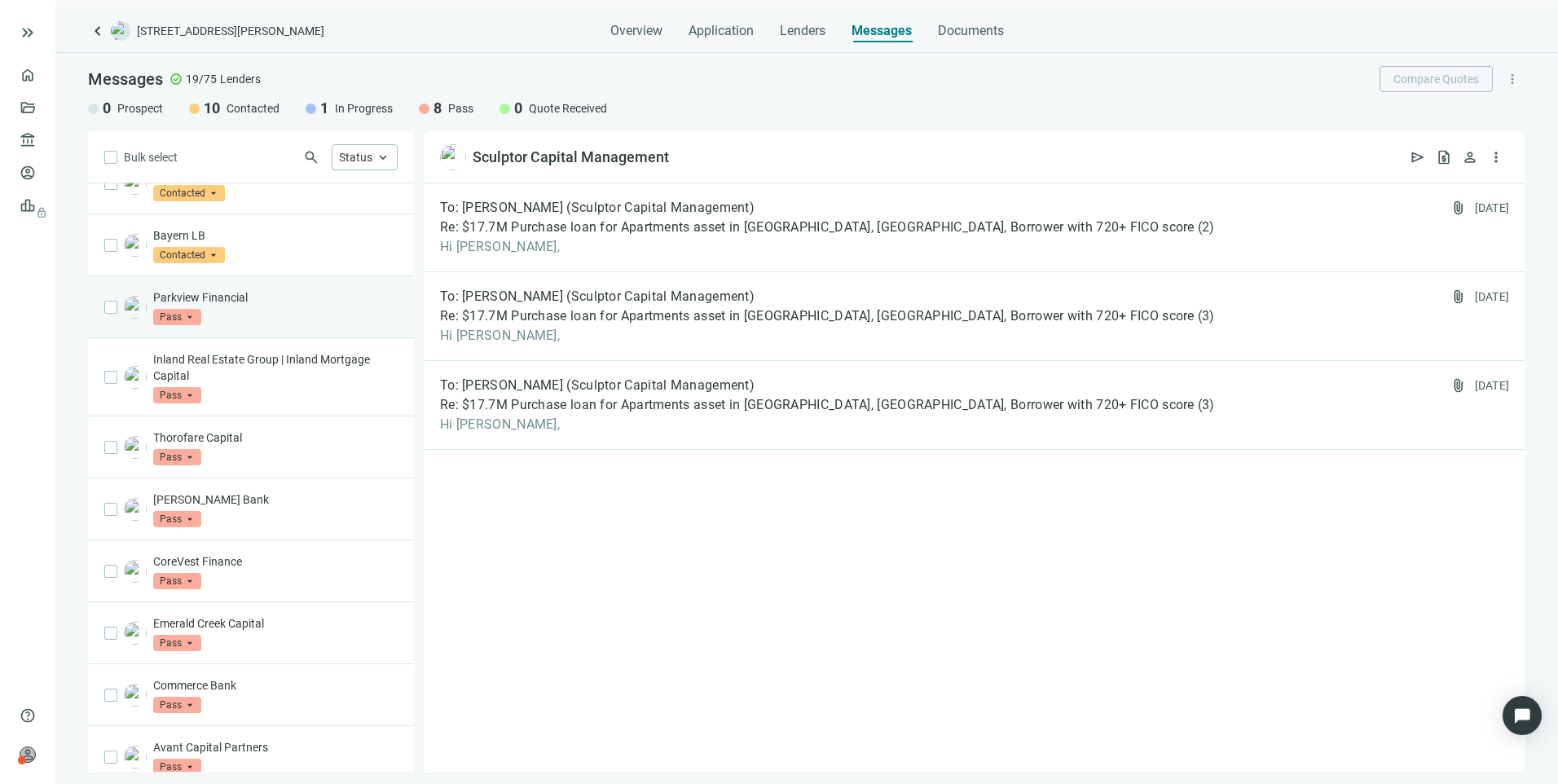
click at [291, 305] on div "Parkview Financial Pass arrow_drop_down" at bounding box center [275, 307] width 244 height 36
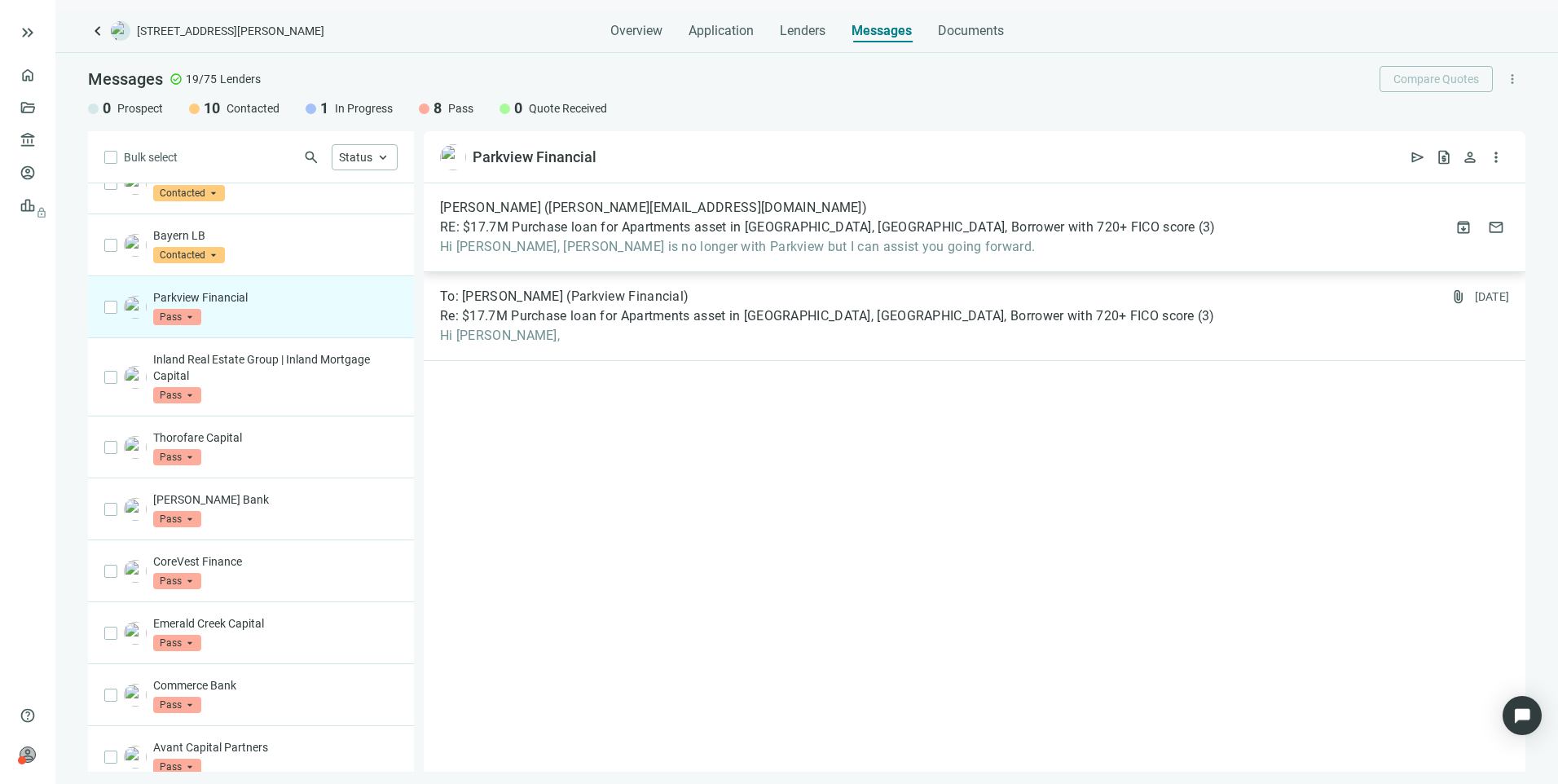
click at [917, 249] on span "Hi Larry, Doug is no longer with Parkview but I can assist you going forward." at bounding box center [828, 246] width 776 height 16
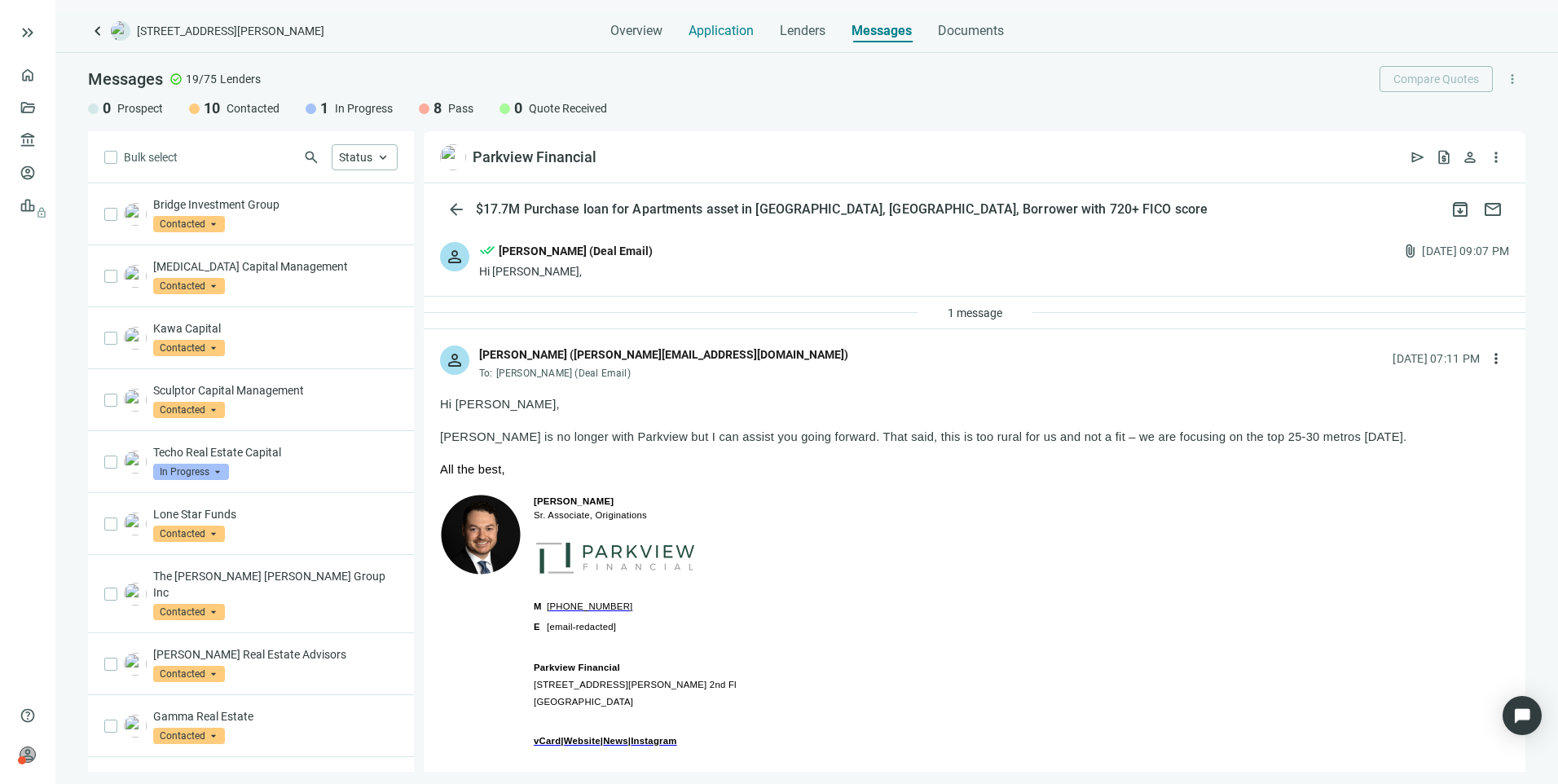
click at [721, 36] on span "Application" at bounding box center [721, 30] width 65 height 16
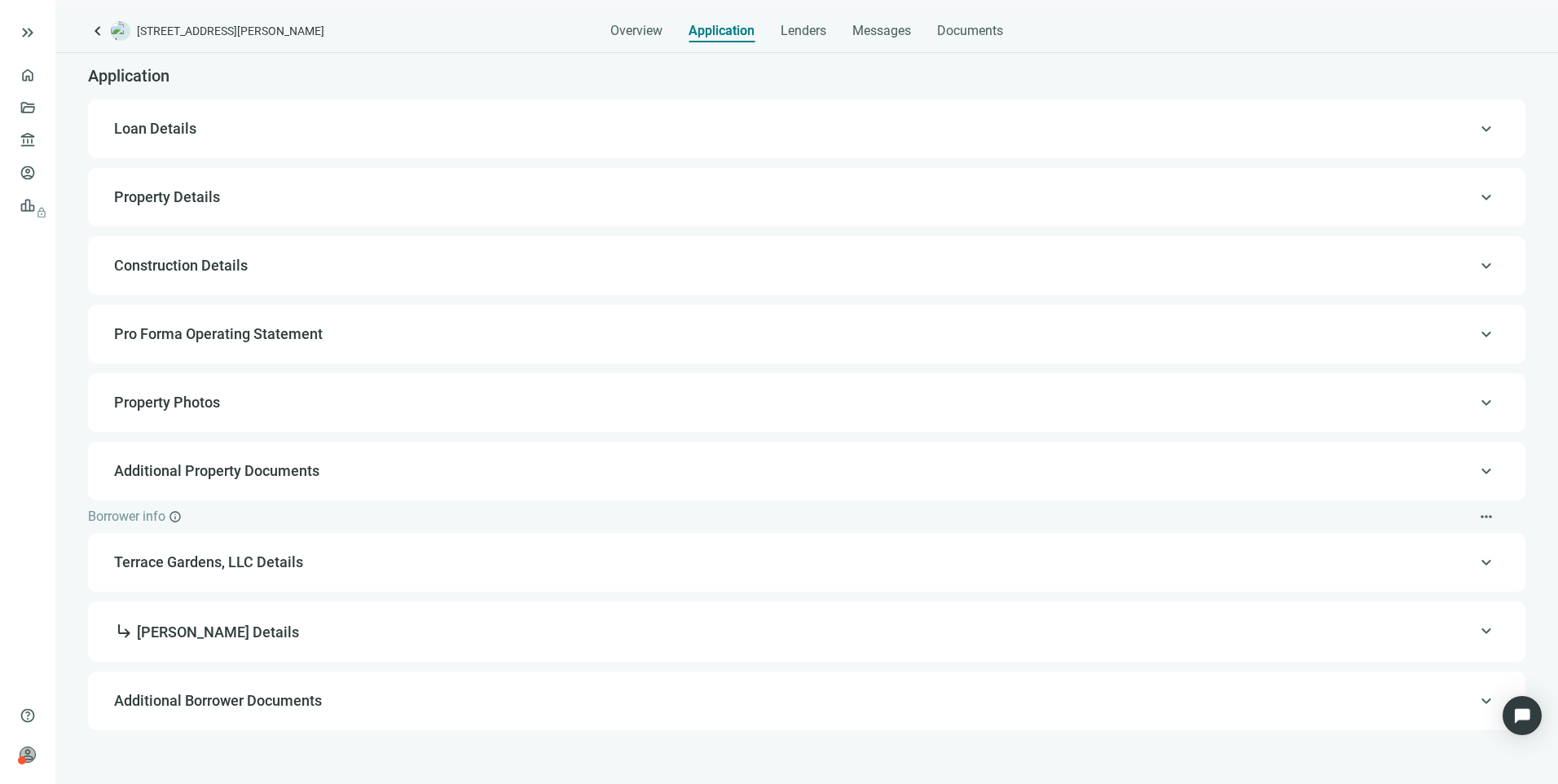
click at [391, 141] on div "keyboard_arrow_up Loan Details" at bounding box center [806, 128] width 1405 height 39
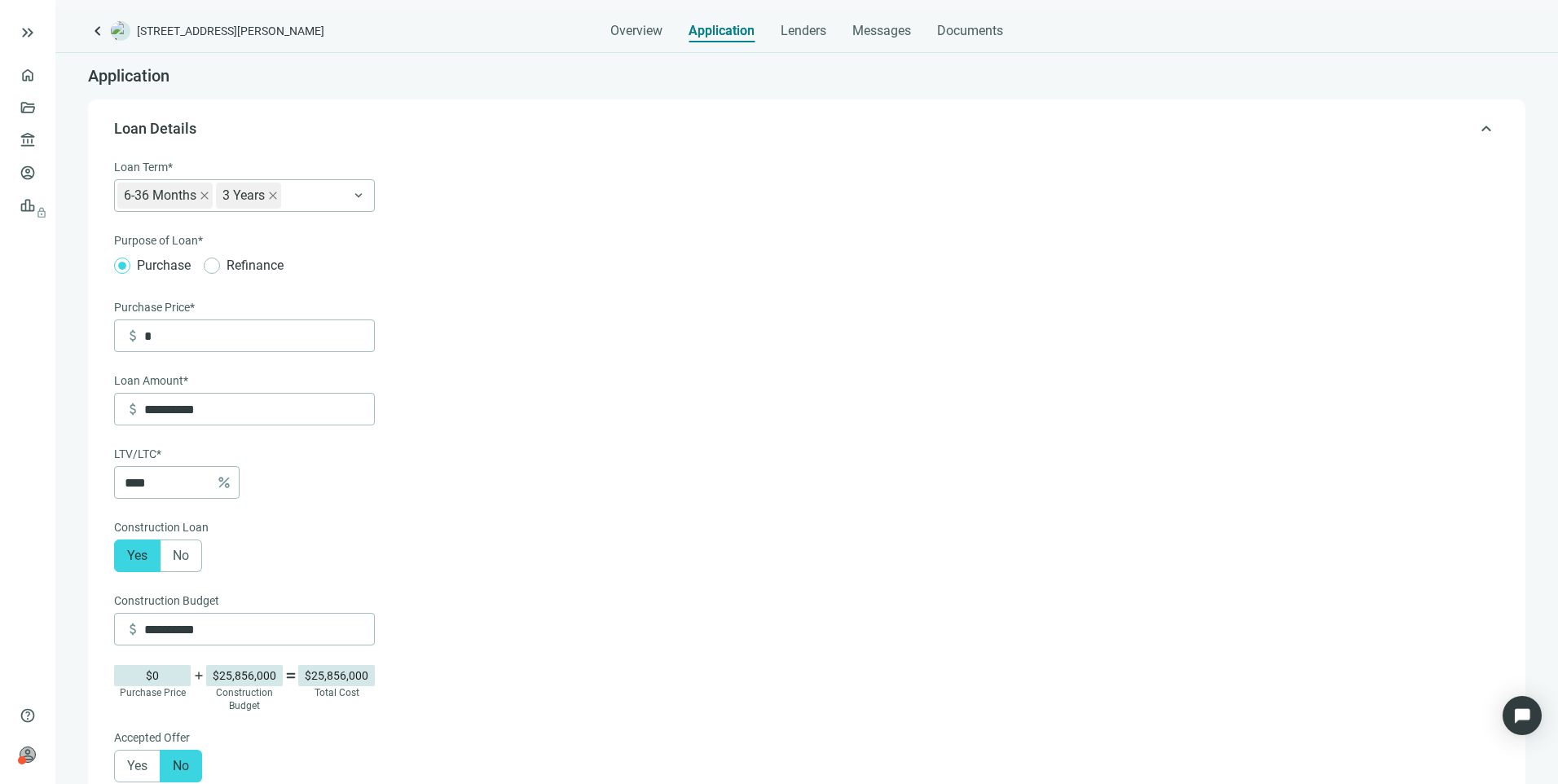
scroll to position [48, 0]
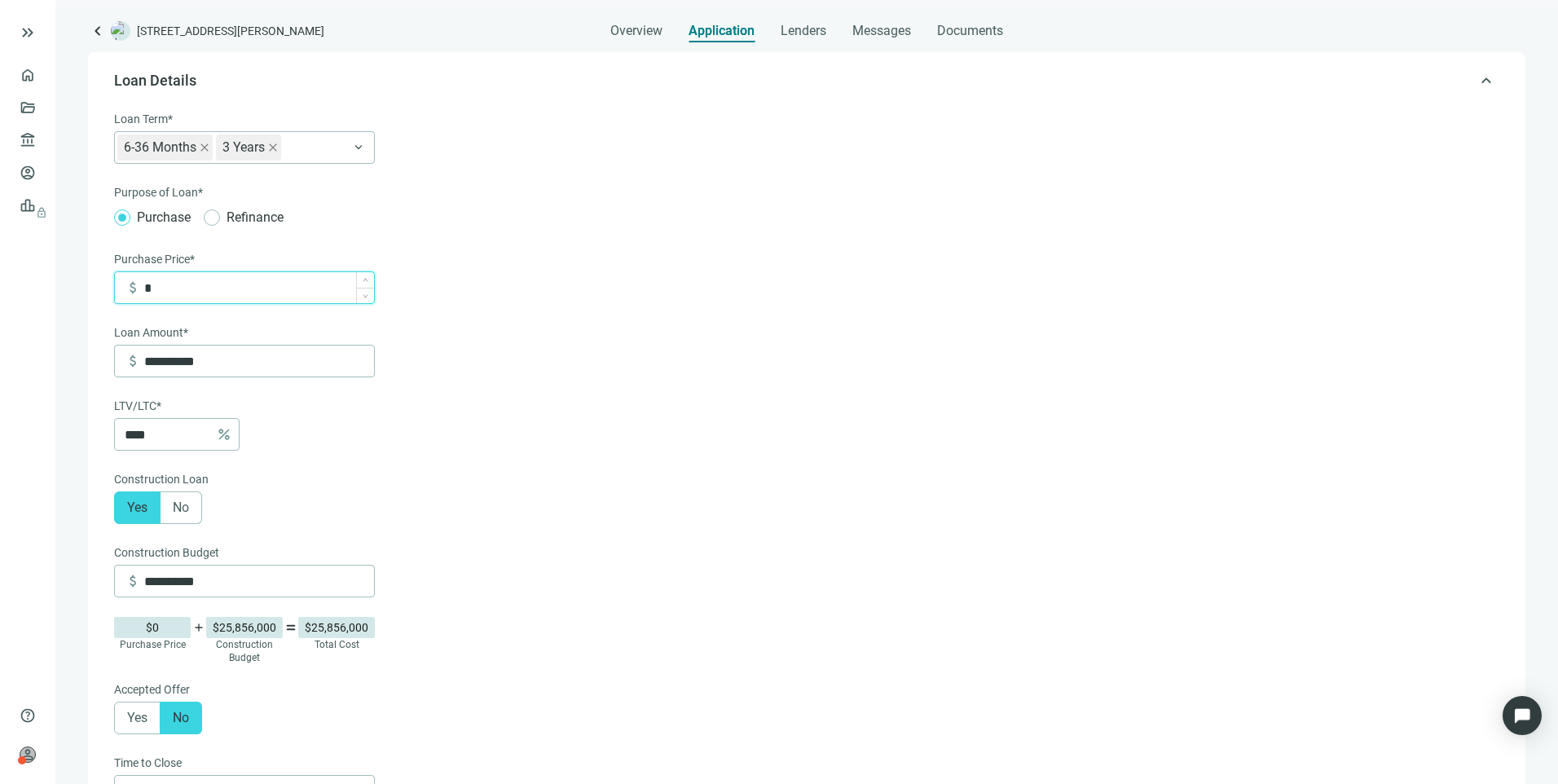
click at [286, 288] on input "*" at bounding box center [258, 287] width 230 height 31
click at [647, 31] on span "Overview" at bounding box center [636, 30] width 52 height 16
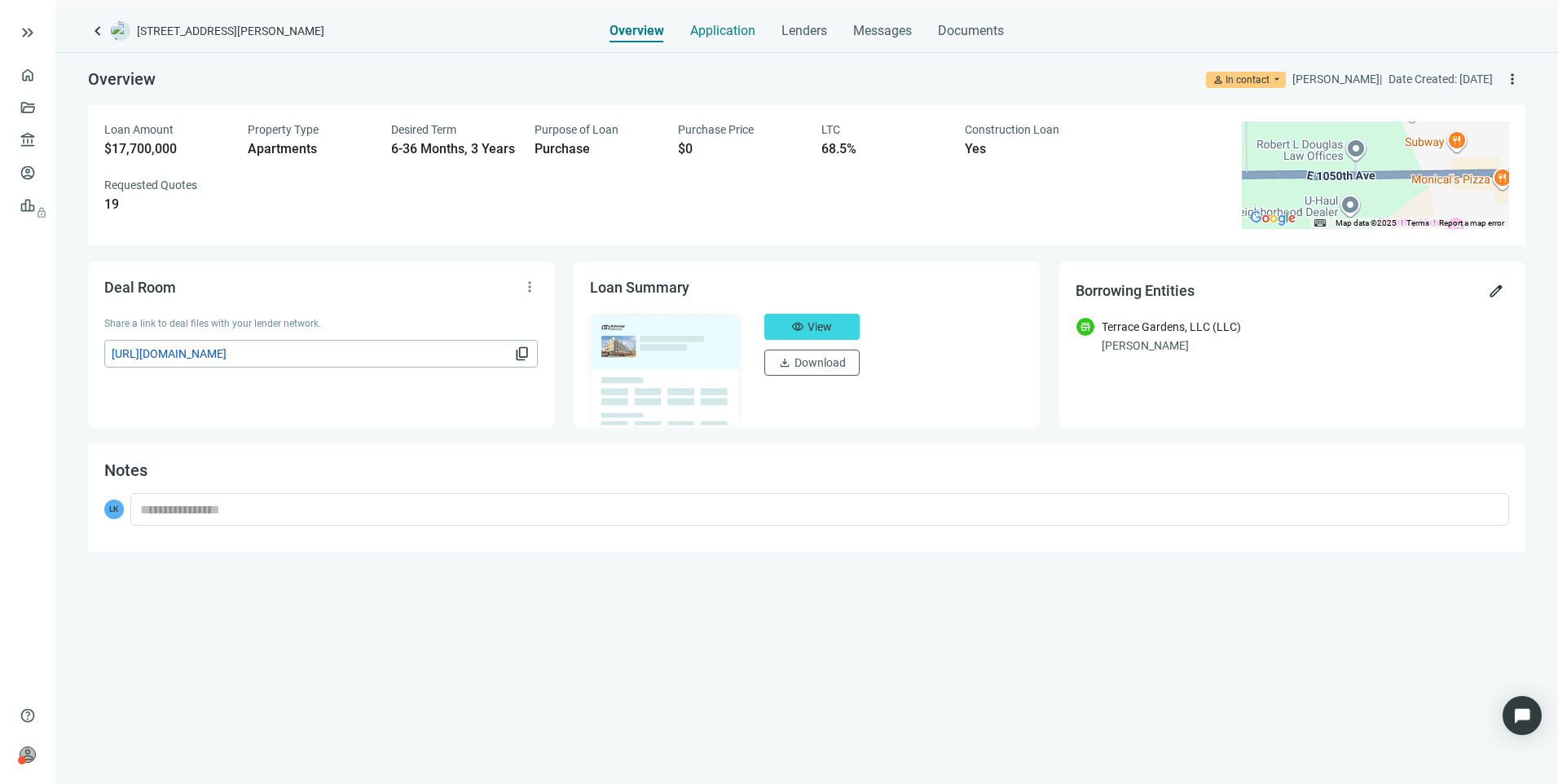
click at [701, 35] on span "Application" at bounding box center [723, 30] width 65 height 16
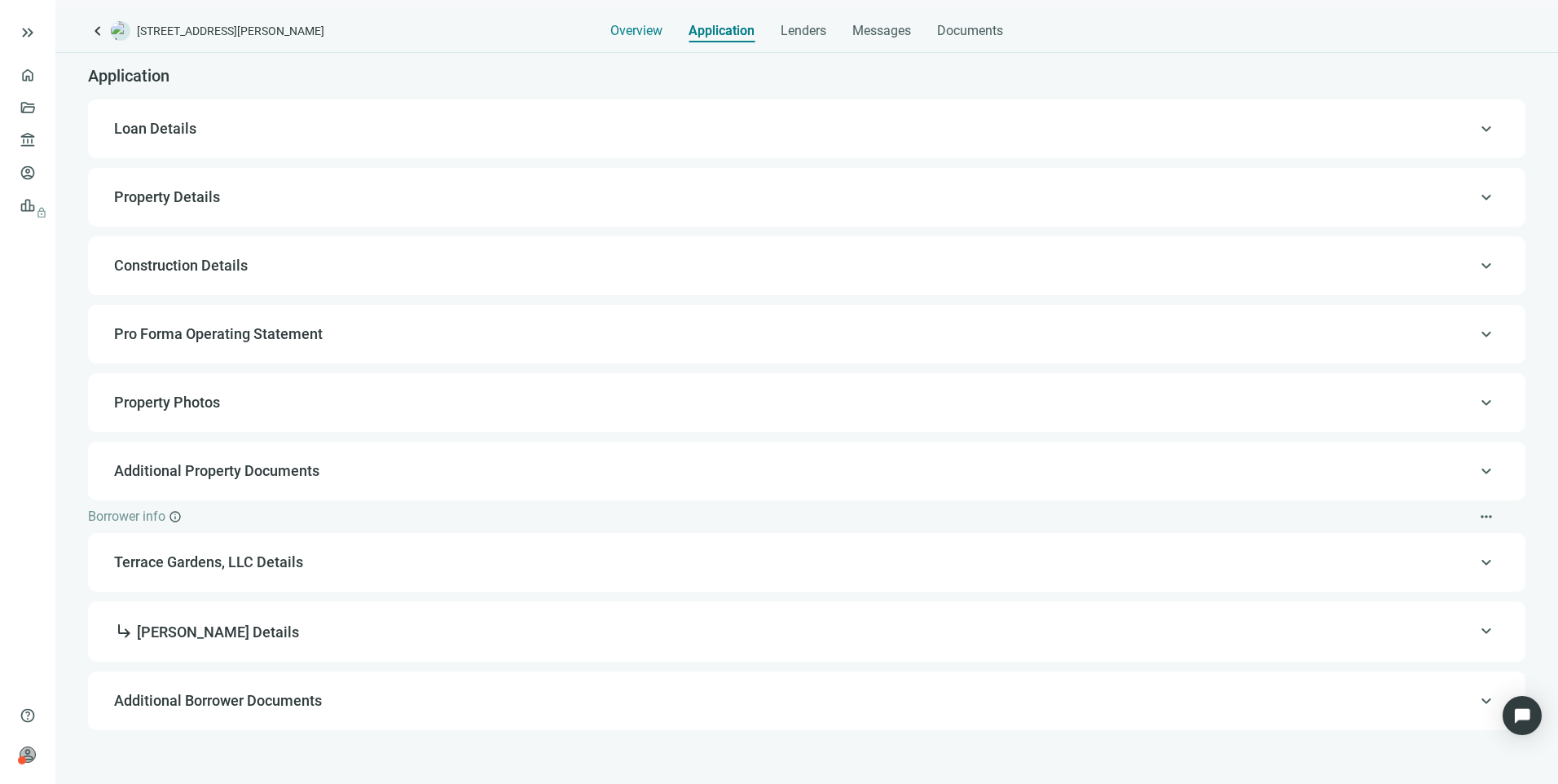
click at [634, 39] on div "Overview" at bounding box center [636, 26] width 52 height 32
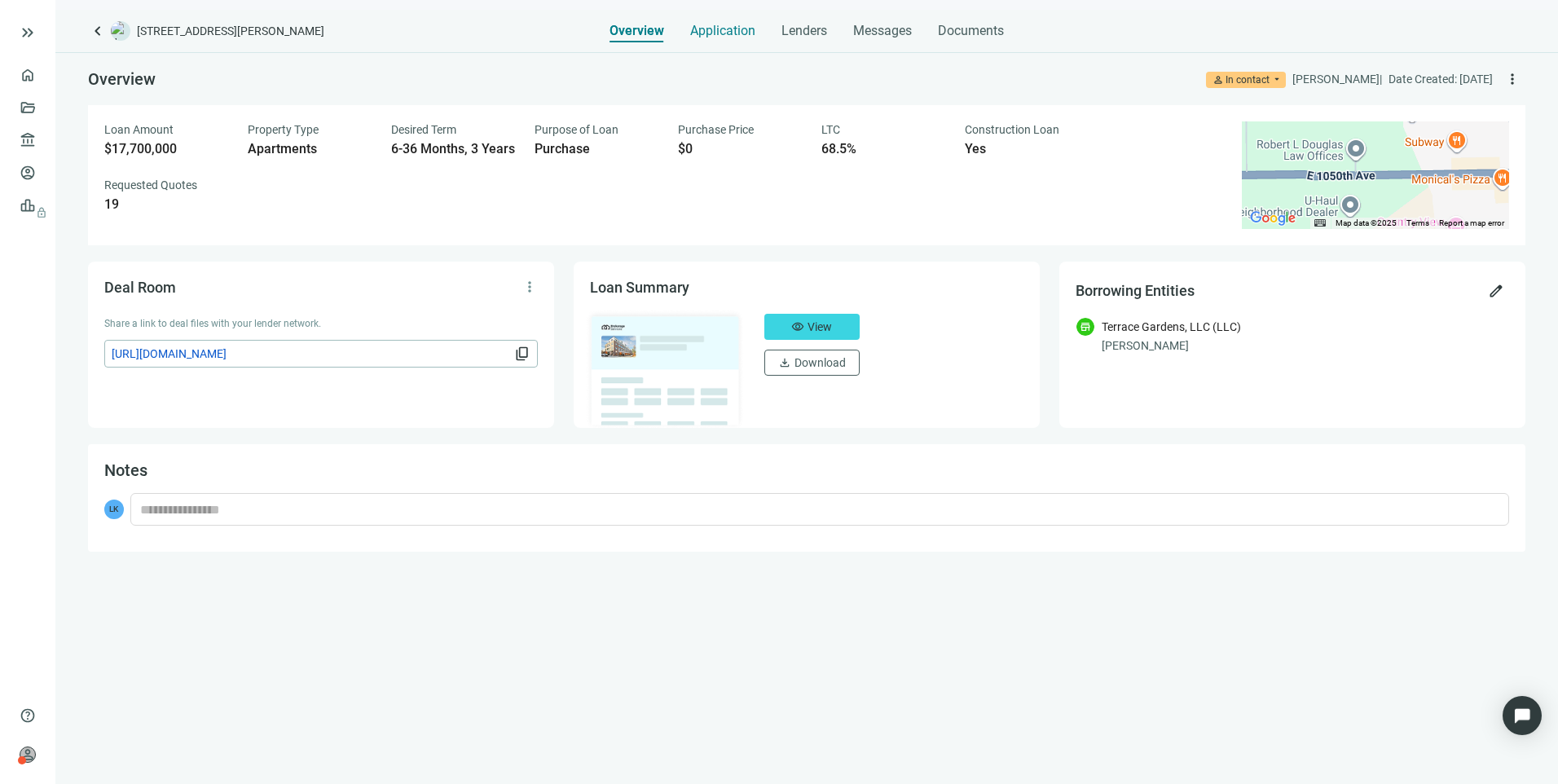
click at [728, 32] on span "Application" at bounding box center [723, 30] width 65 height 16
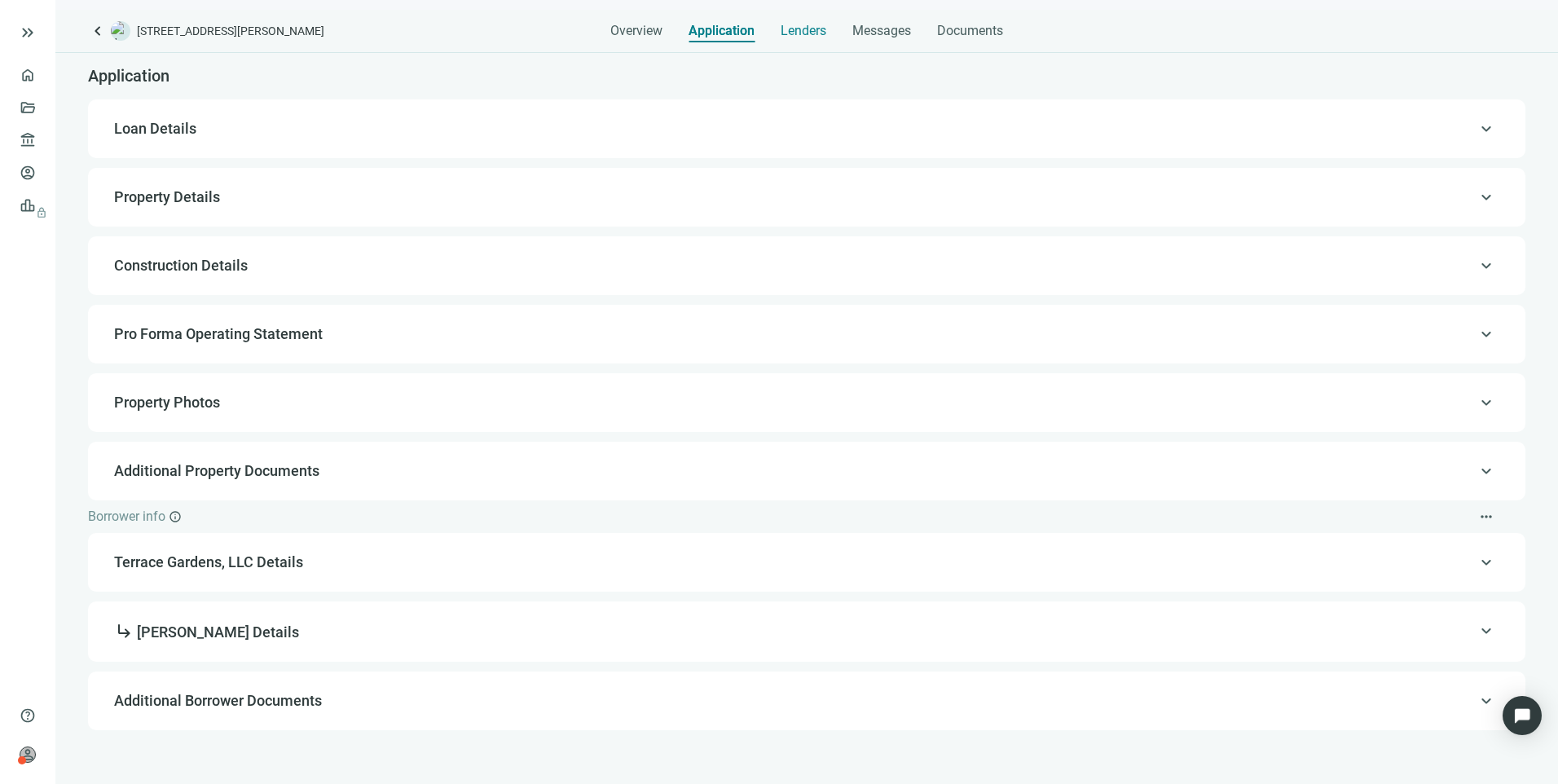
click at [813, 32] on span "Lenders" at bounding box center [803, 30] width 45 height 16
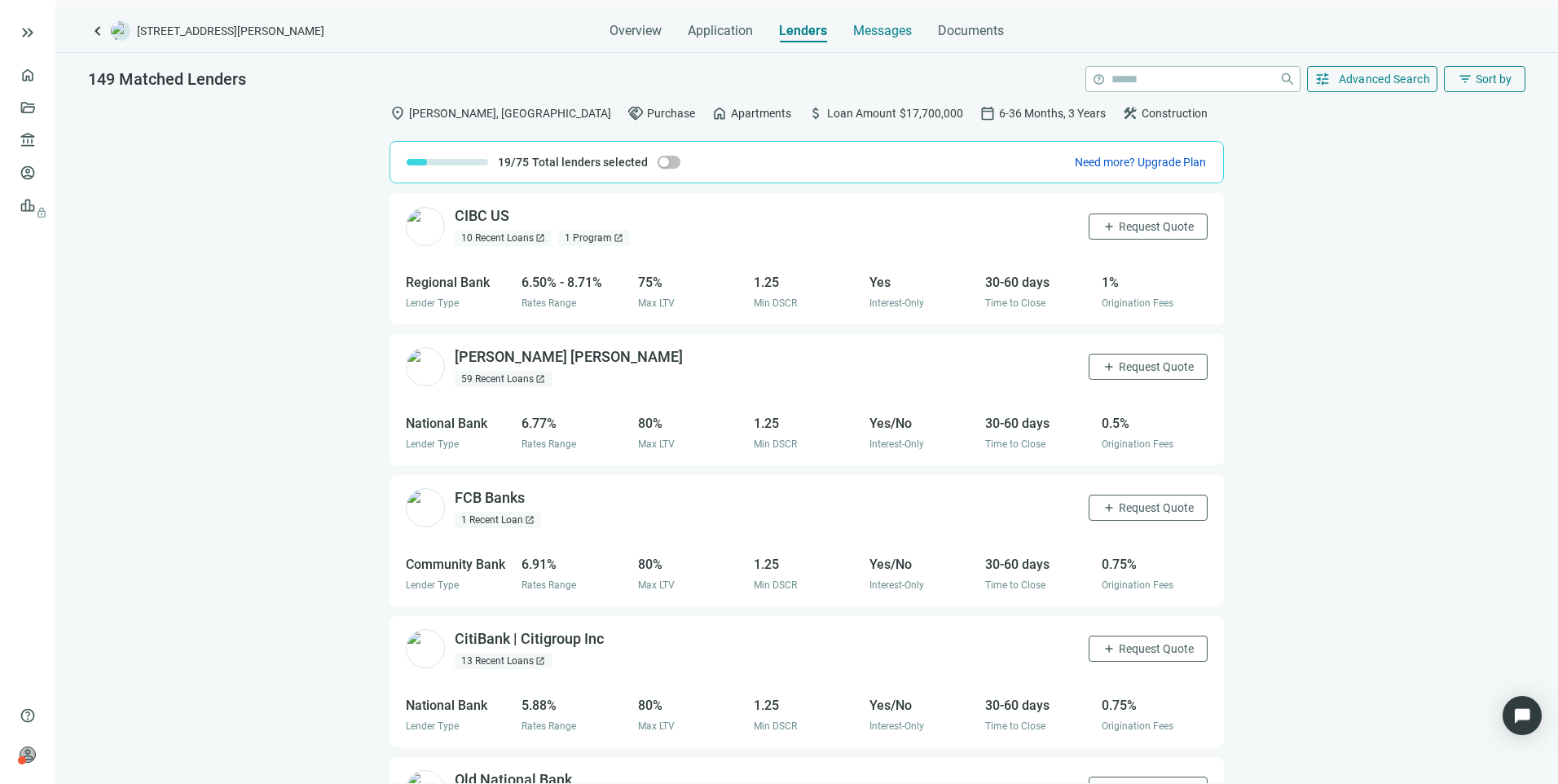
click at [887, 26] on span "Messages" at bounding box center [883, 30] width 59 height 15
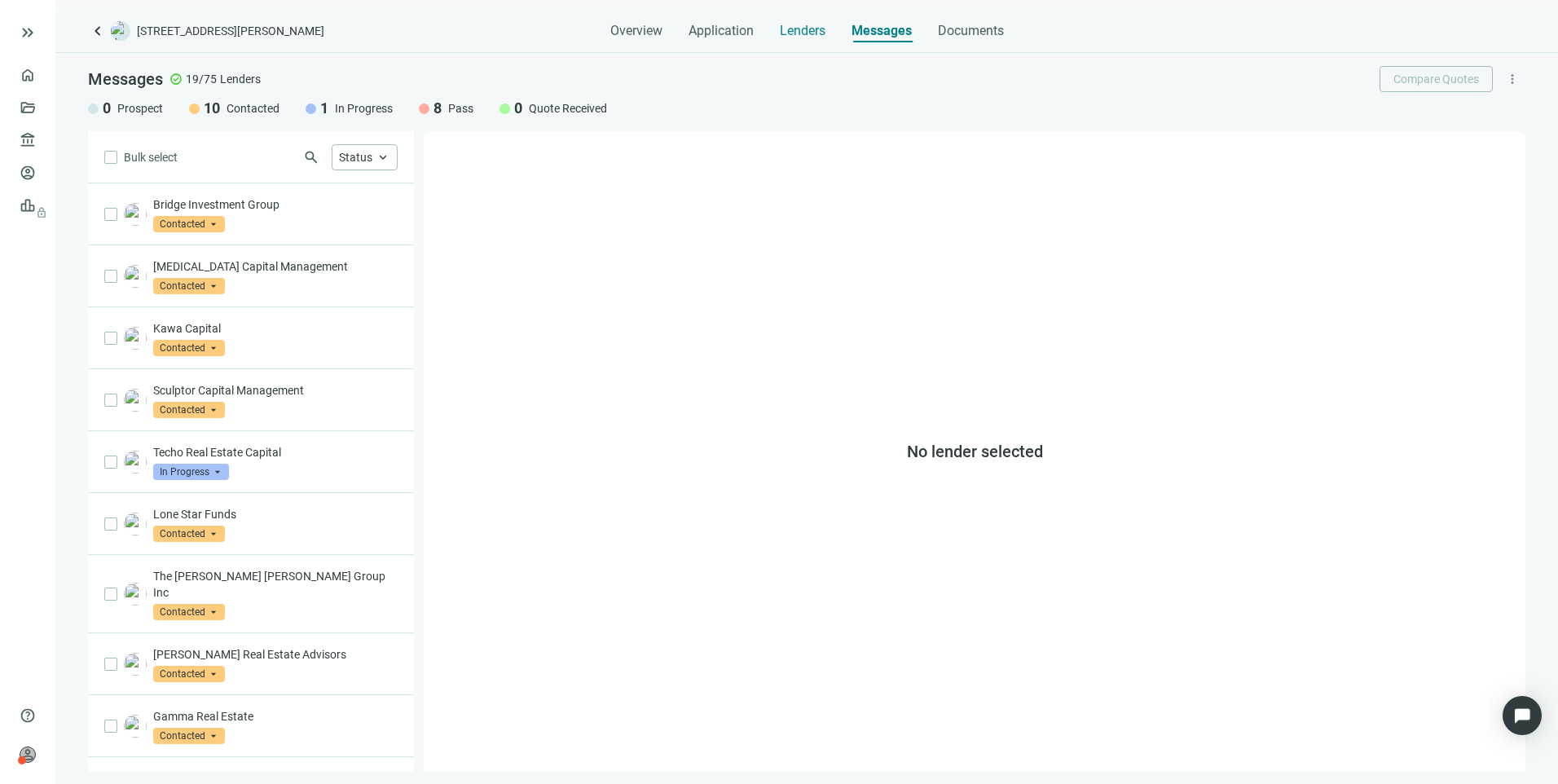
click at [805, 35] on span "Lenders" at bounding box center [803, 30] width 45 height 16
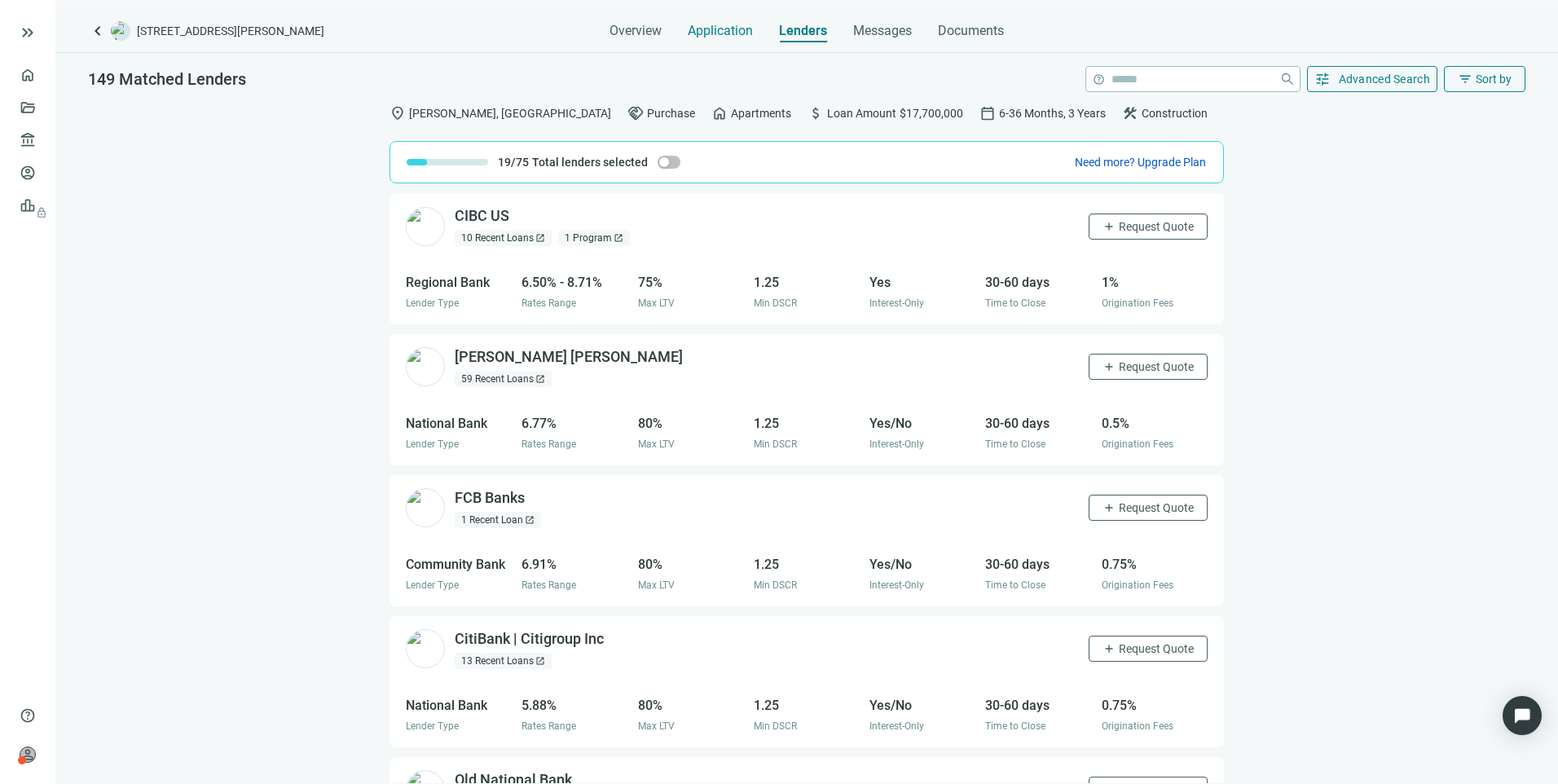
click at [724, 33] on span "Application" at bounding box center [720, 30] width 65 height 16
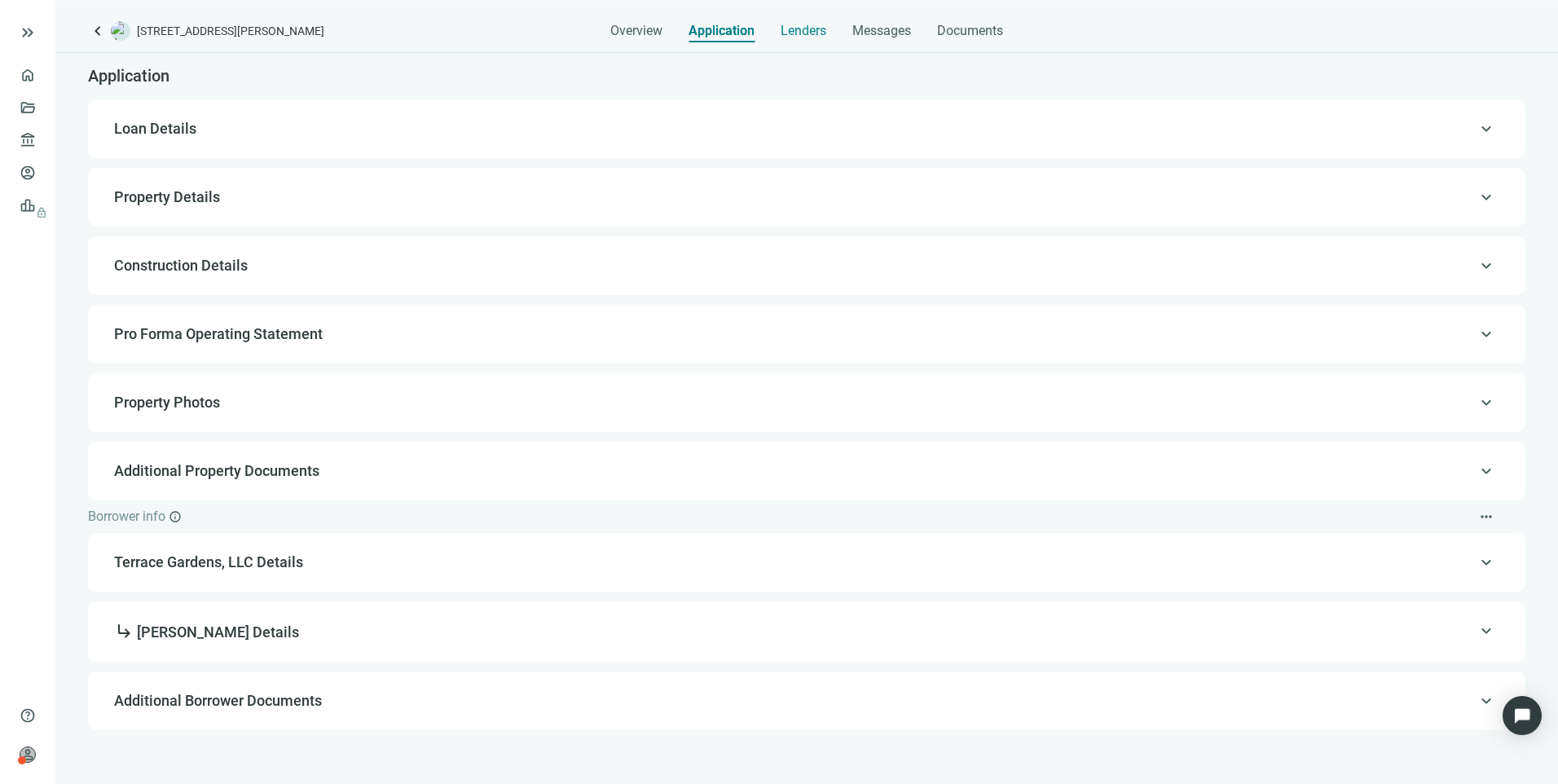
click at [797, 32] on span "Lenders" at bounding box center [803, 30] width 45 height 16
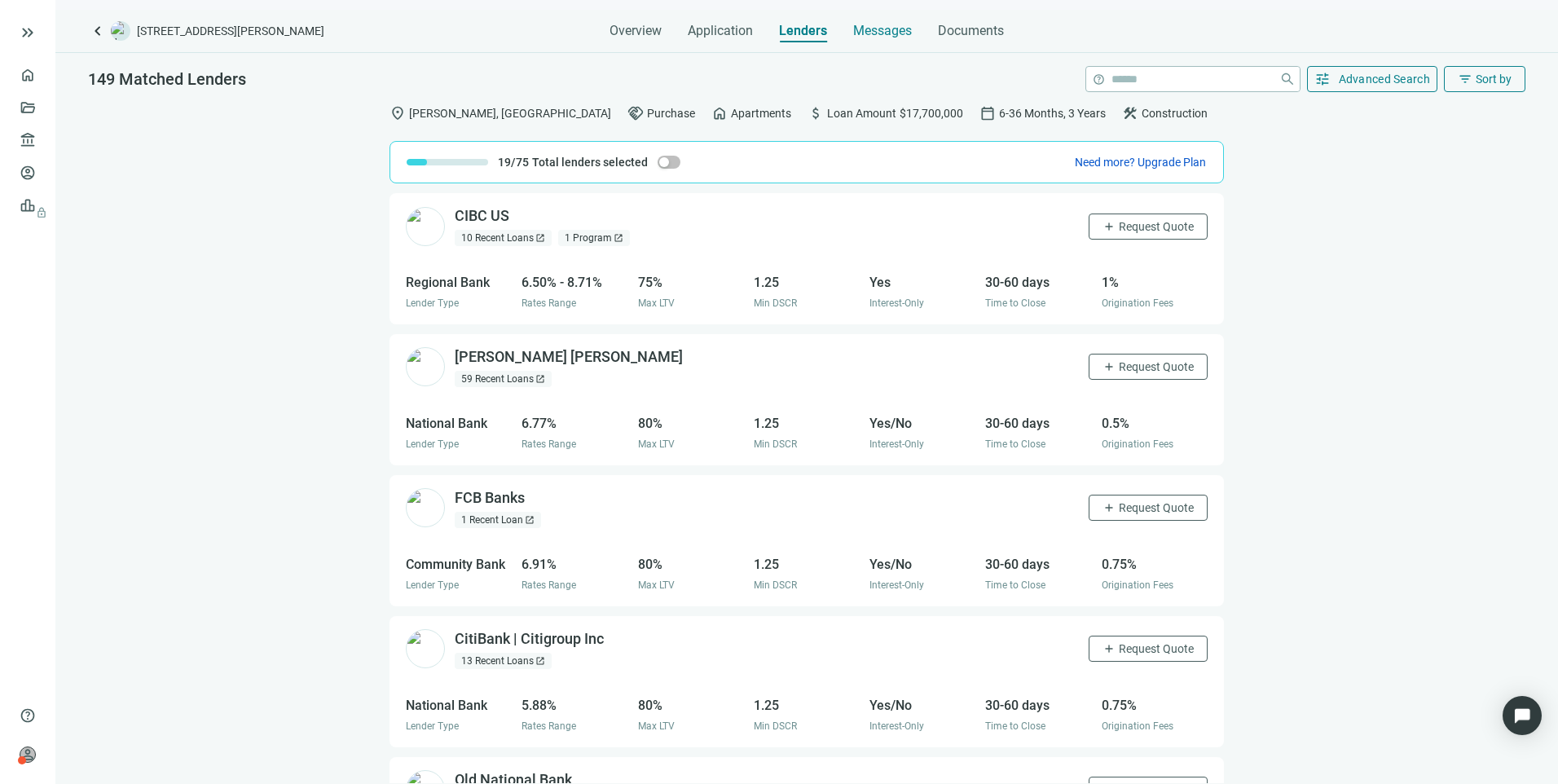
click at [884, 32] on span "Messages" at bounding box center [883, 30] width 59 height 15
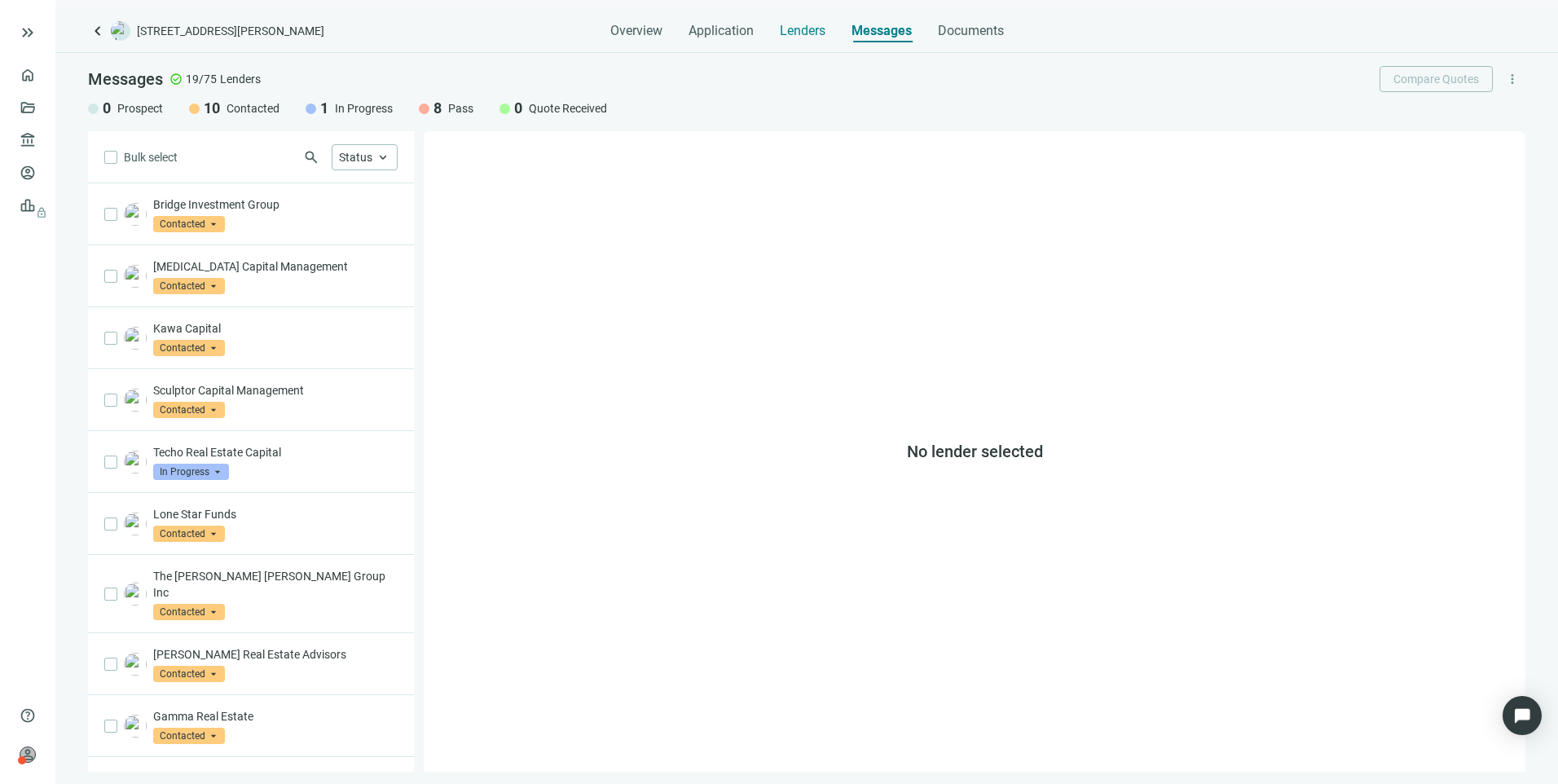
click at [810, 28] on span "Lenders" at bounding box center [803, 30] width 45 height 16
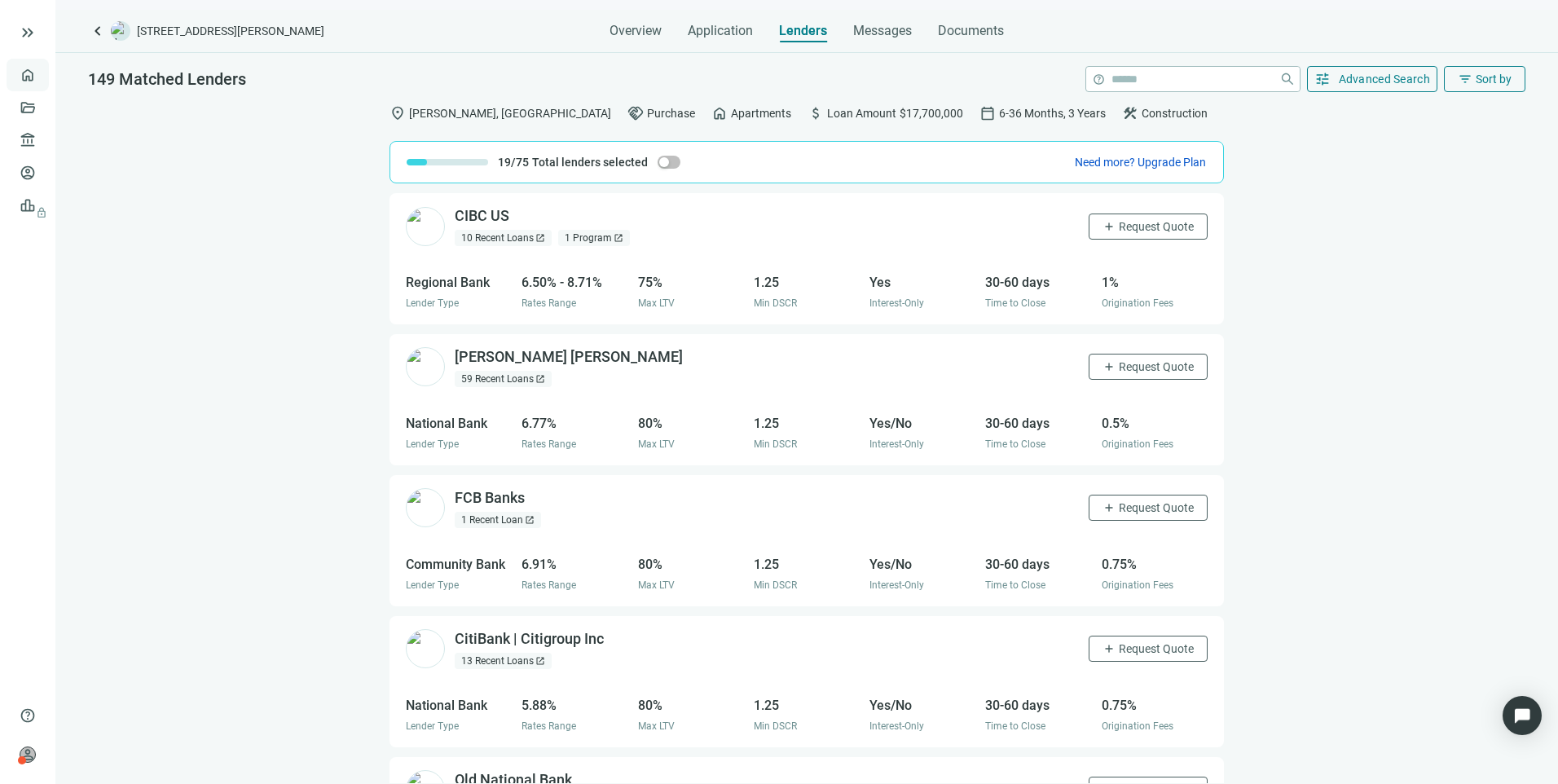
click at [41, 76] on link "Overview" at bounding box center [64, 75] width 48 height 13
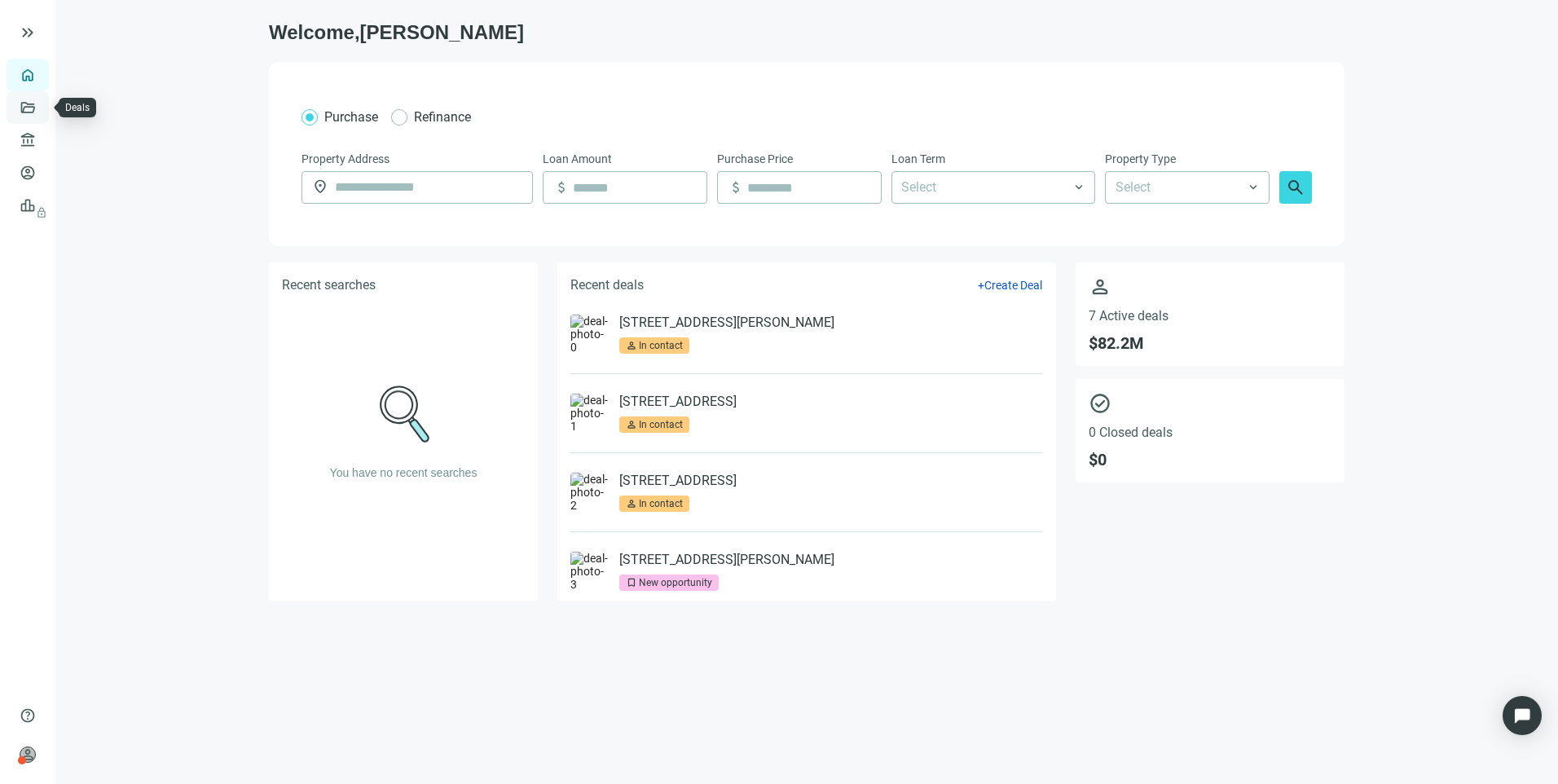
click at [41, 106] on link "Deals" at bounding box center [55, 108] width 29 height 13
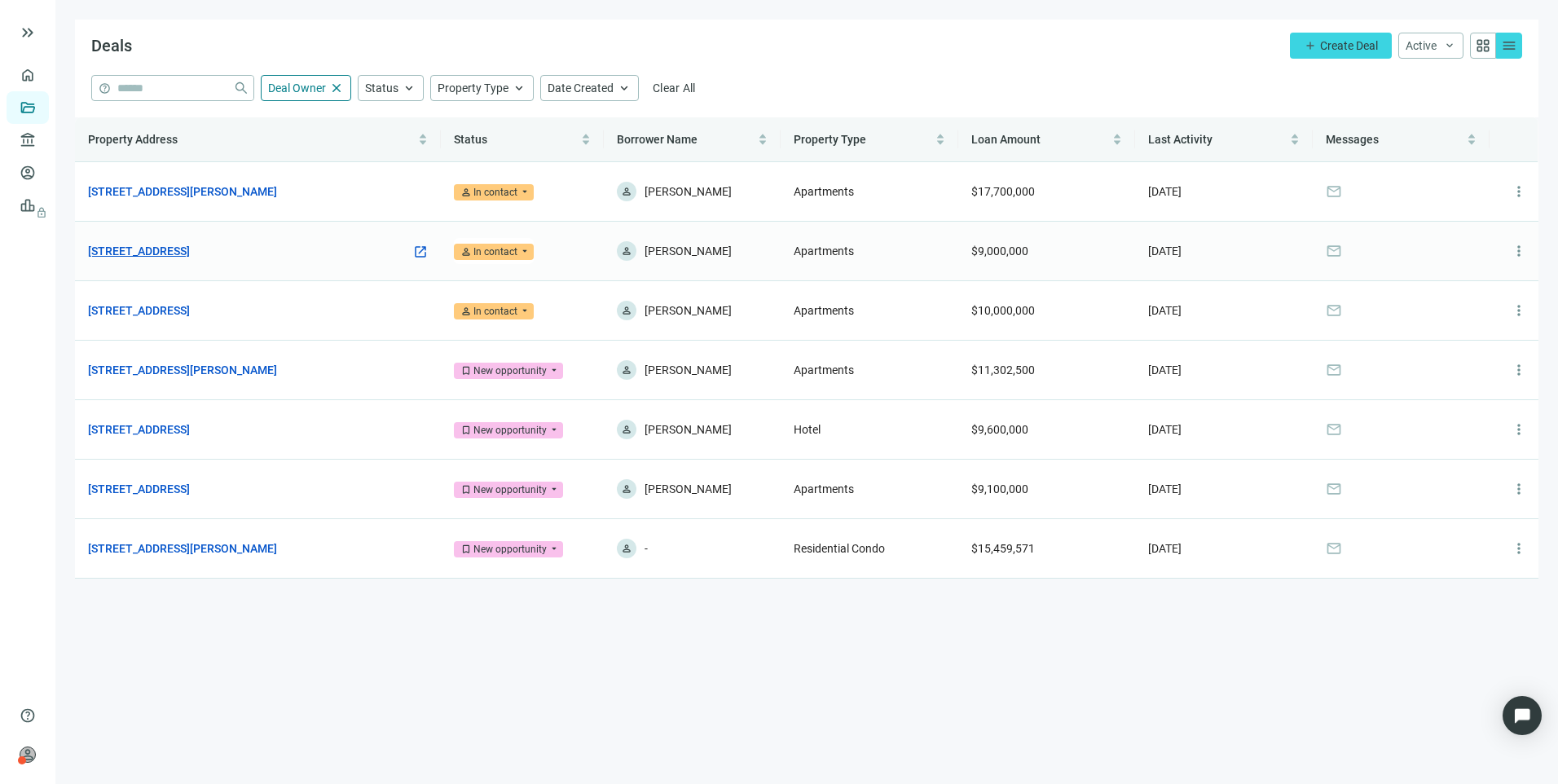
click at [190, 252] on link "[STREET_ADDRESS]" at bounding box center [139, 251] width 102 height 18
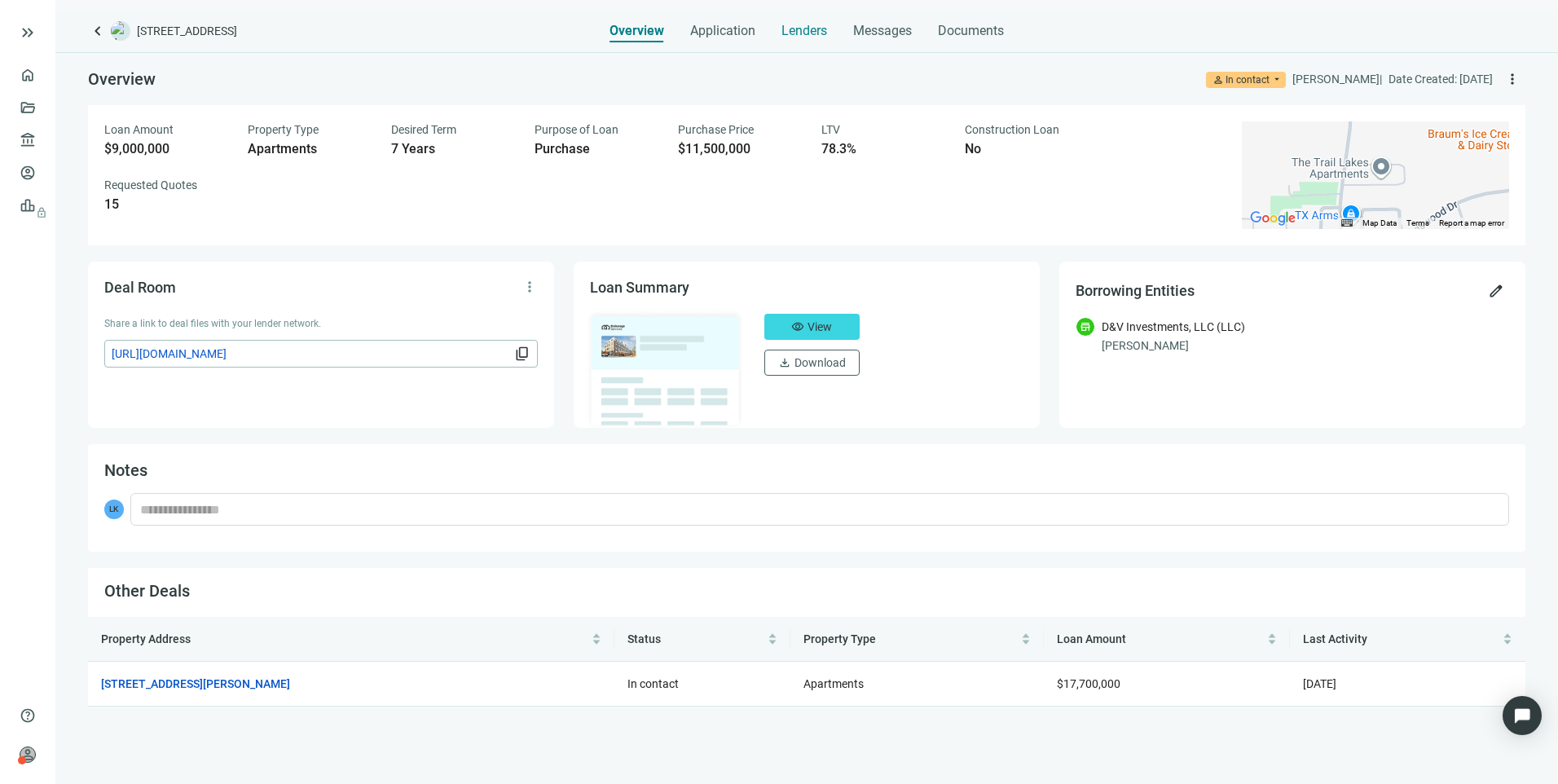
click at [815, 29] on span "Lenders" at bounding box center [804, 30] width 45 height 16
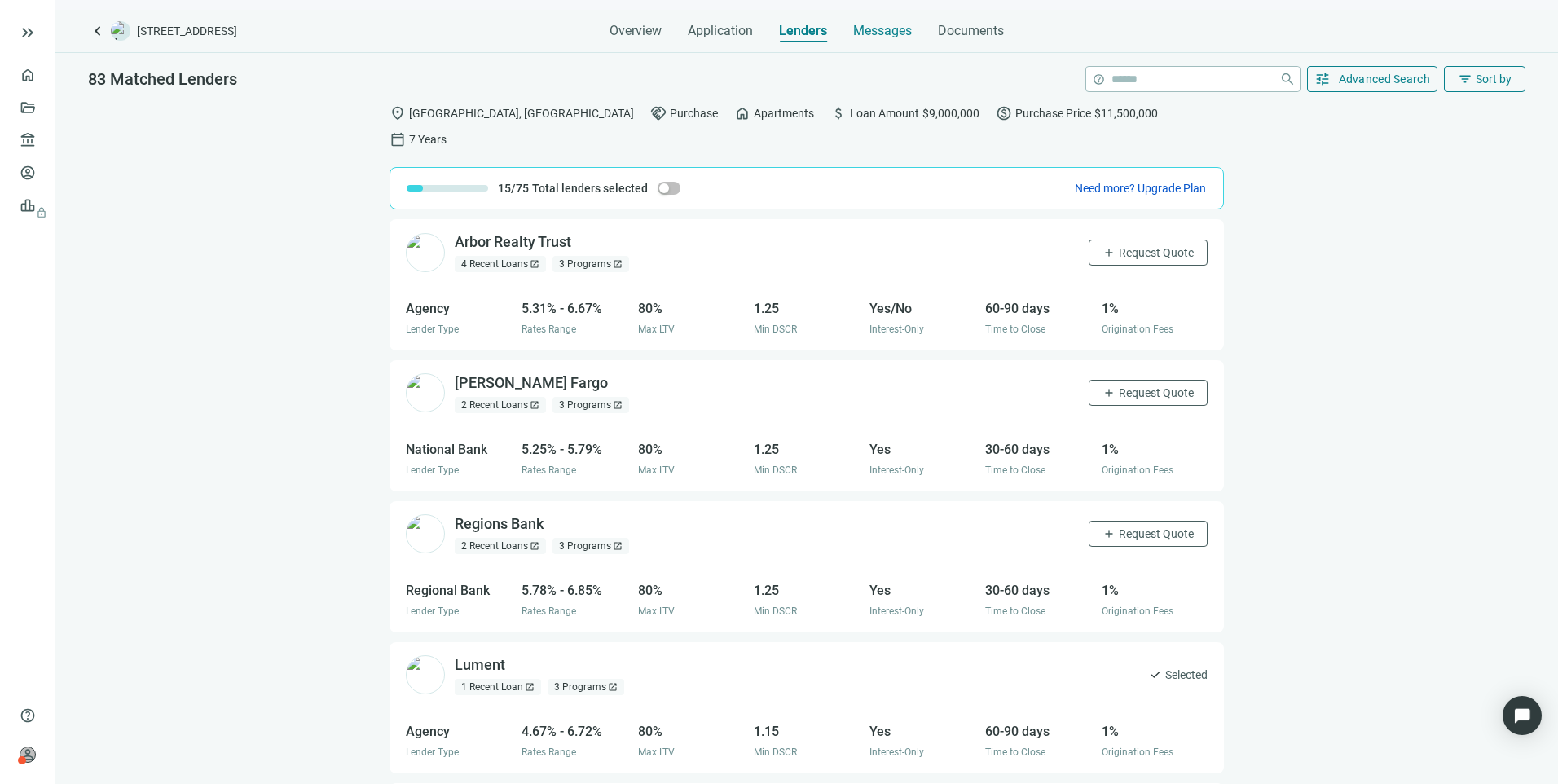
click at [871, 26] on span "Messages" at bounding box center [883, 30] width 59 height 15
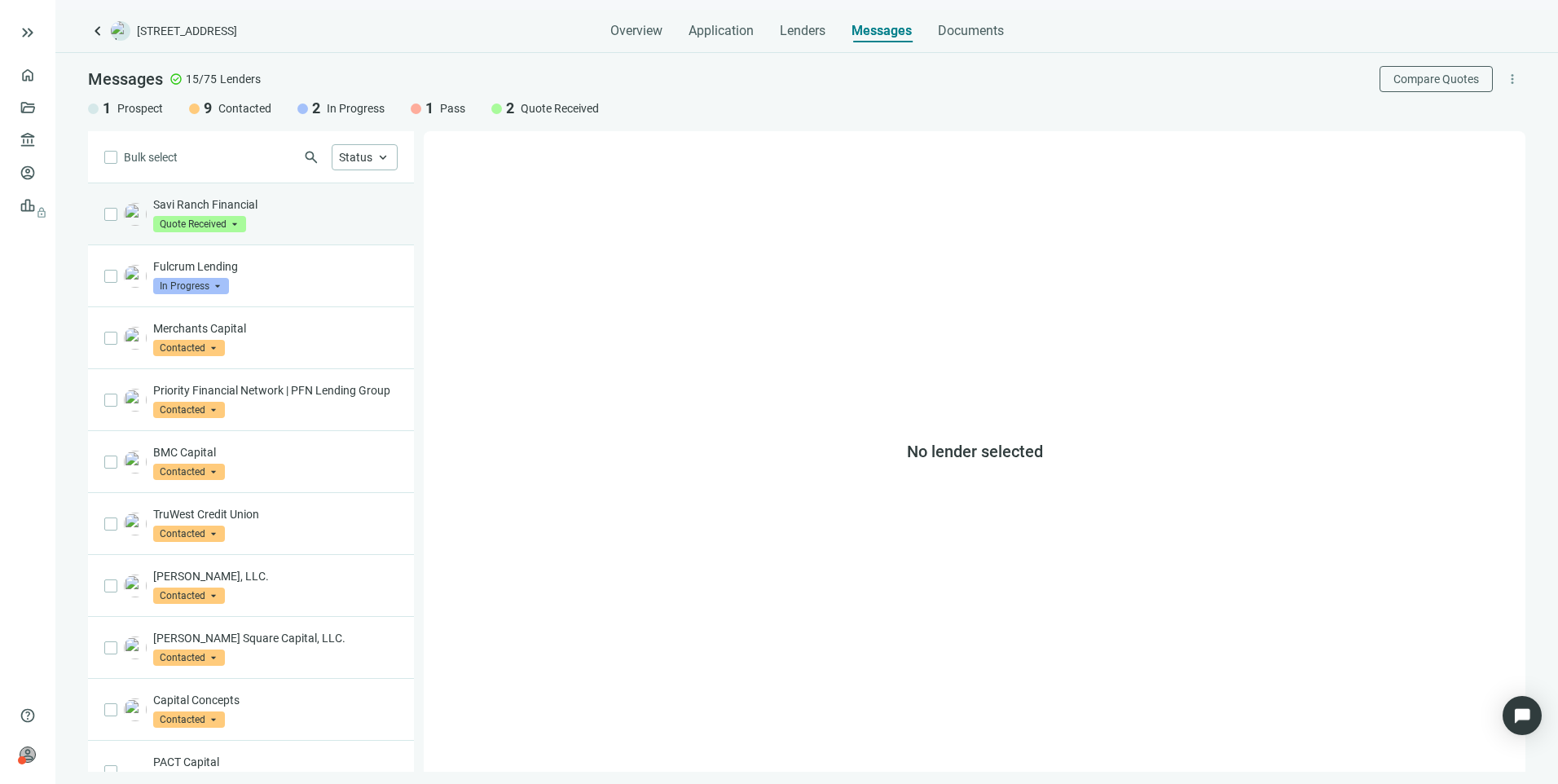
click at [283, 211] on p "Savi Ranch Financial" at bounding box center [275, 204] width 244 height 16
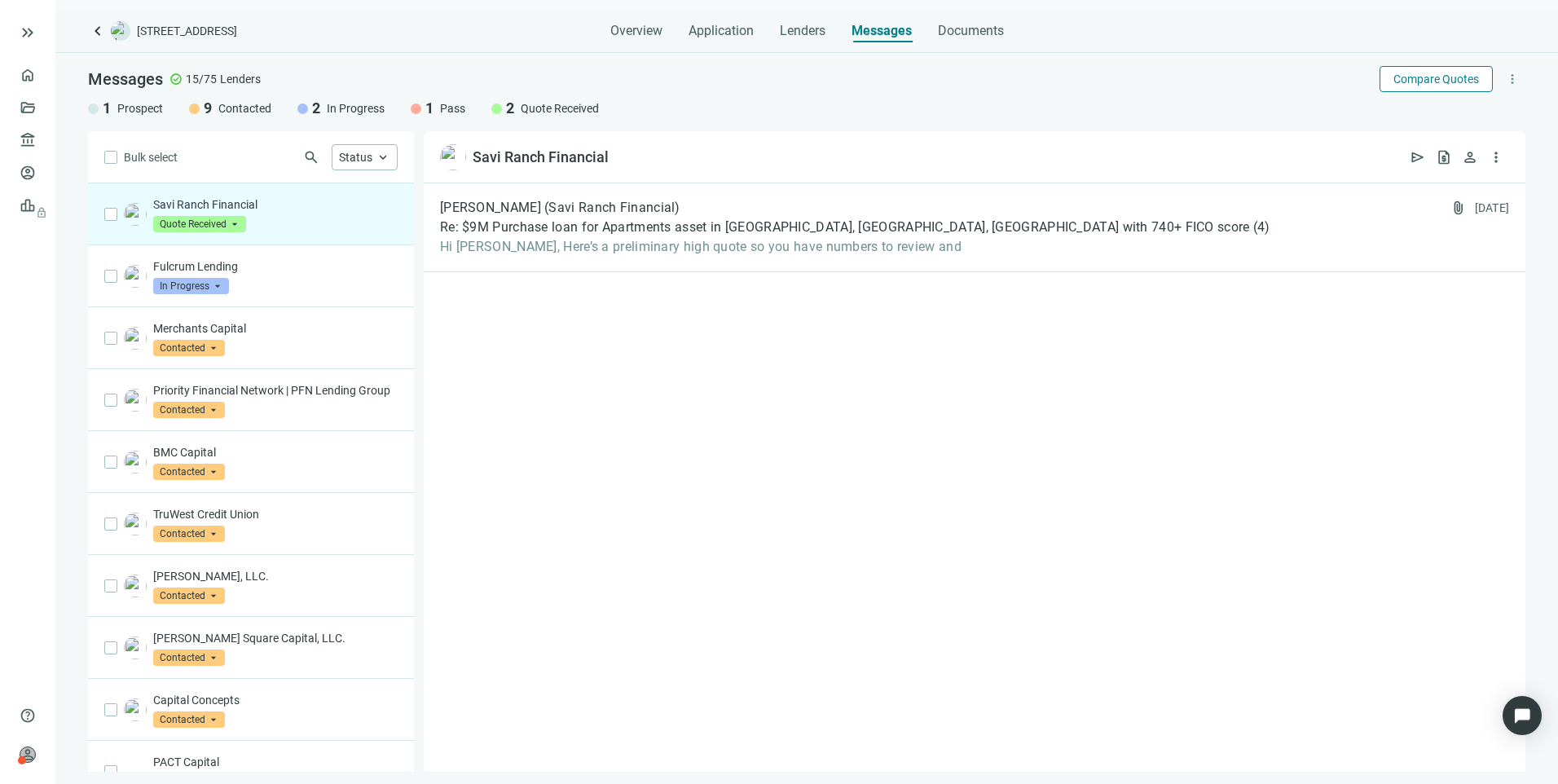
click at [1429, 84] on span "Compare Quotes" at bounding box center [1436, 79] width 85 height 13
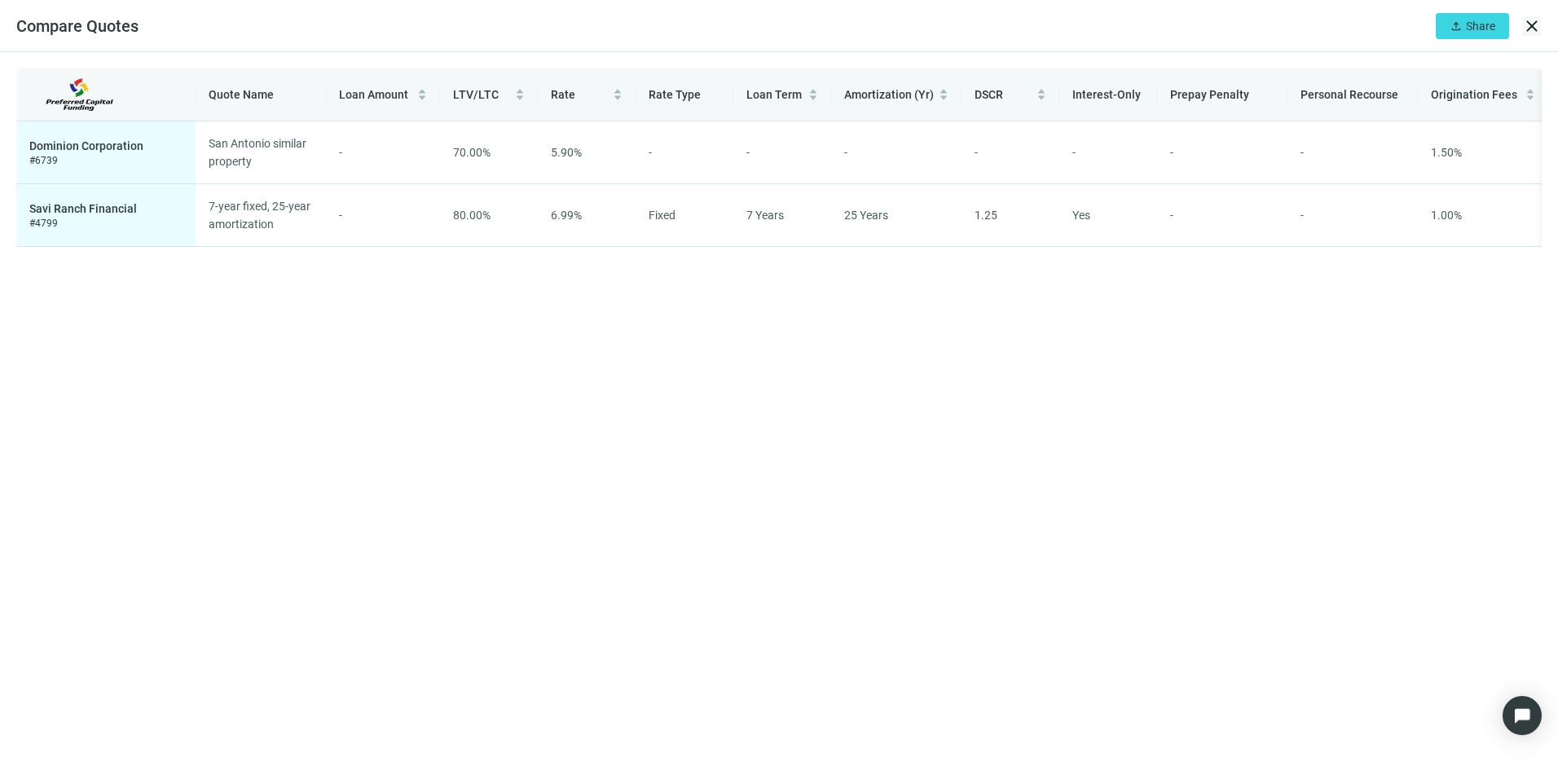
click at [1523, 28] on span "close" at bounding box center [1532, 26] width 20 height 20
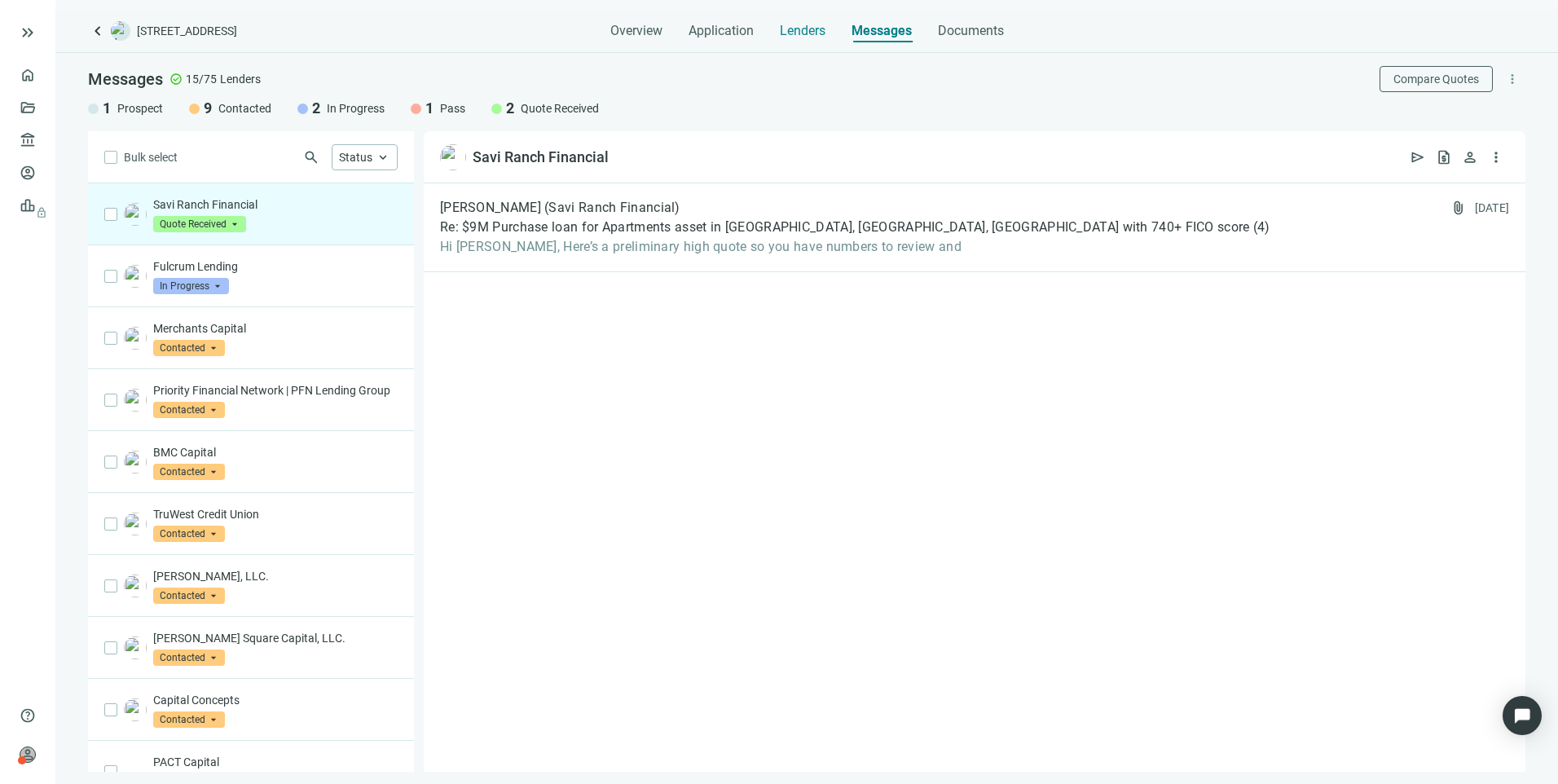
click at [811, 30] on span "Lenders" at bounding box center [803, 30] width 45 height 16
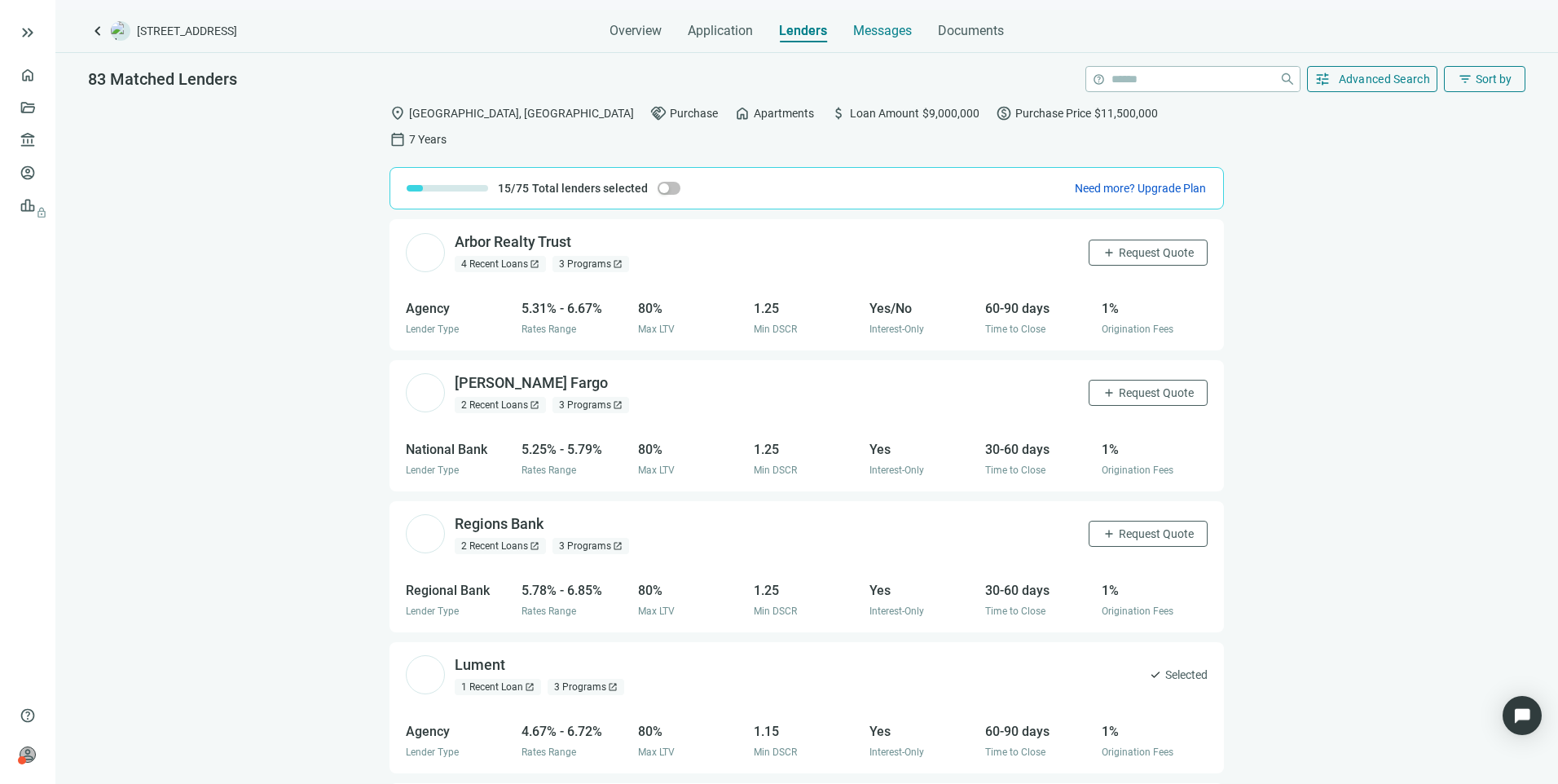
click at [867, 30] on span "Messages" at bounding box center [883, 30] width 59 height 15
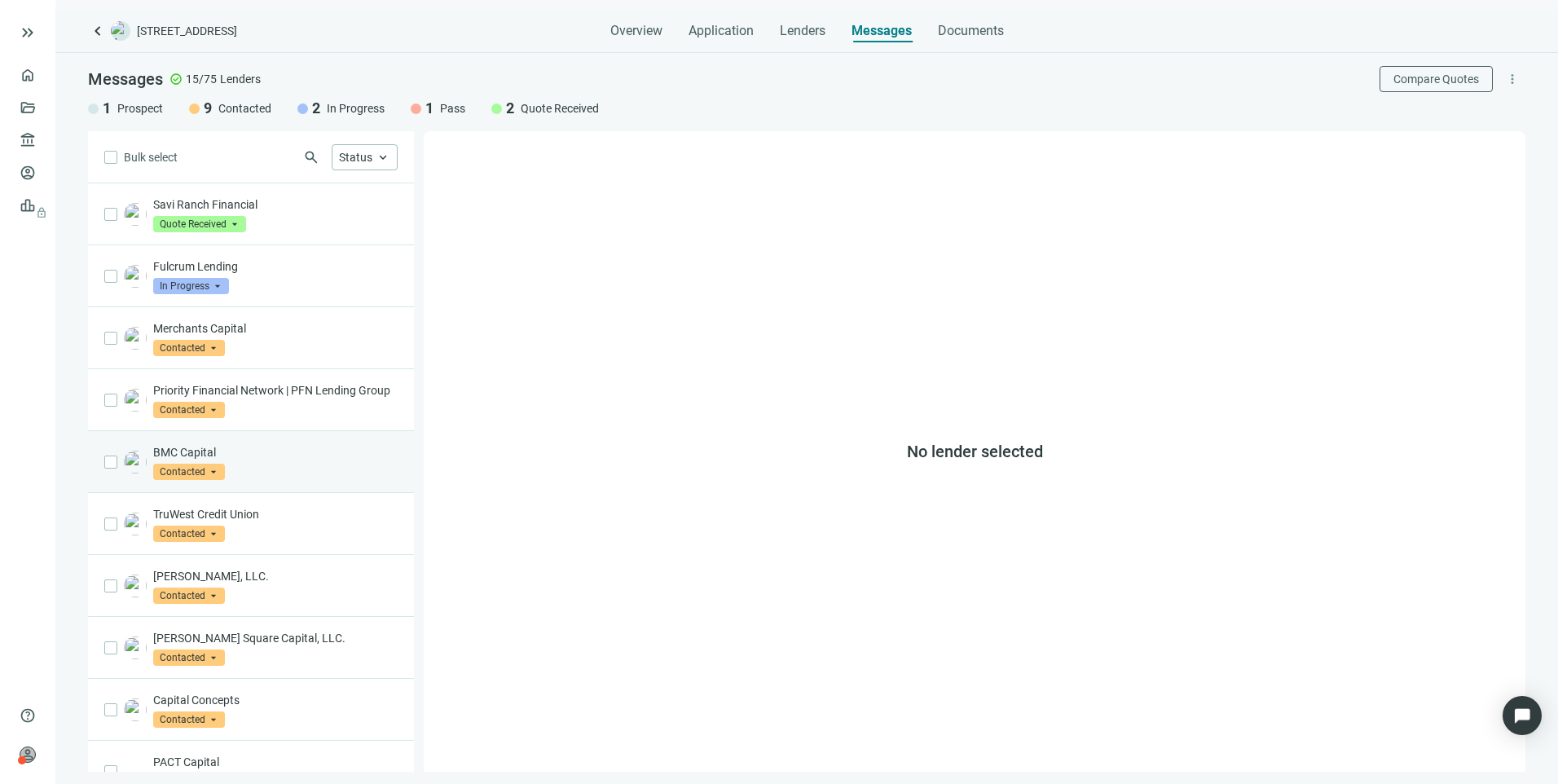
scroll to position [357, 0]
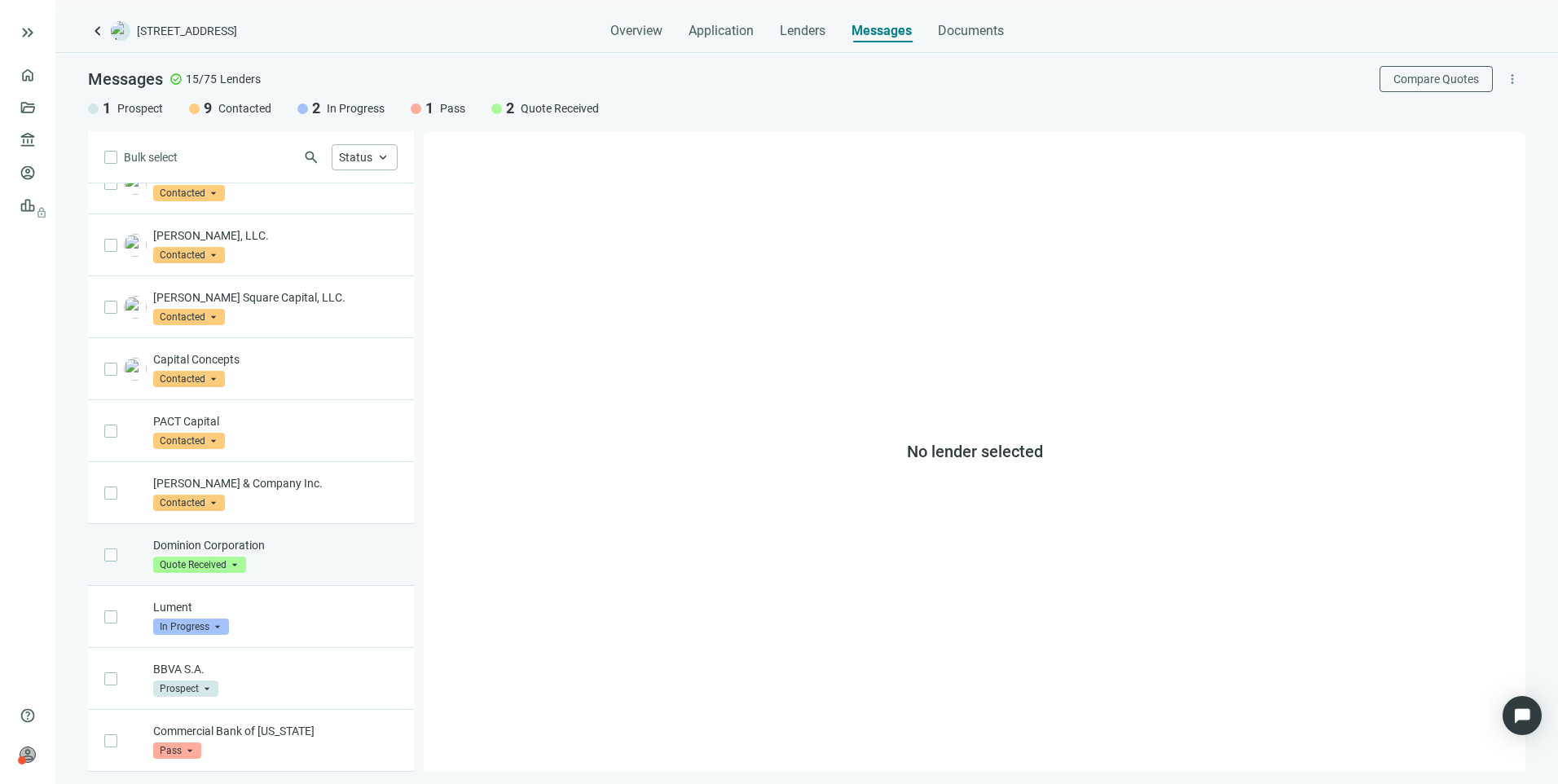
click at [291, 573] on div "Dominion Corporation Quote Received arrow_drop_down" at bounding box center [251, 554] width 326 height 61
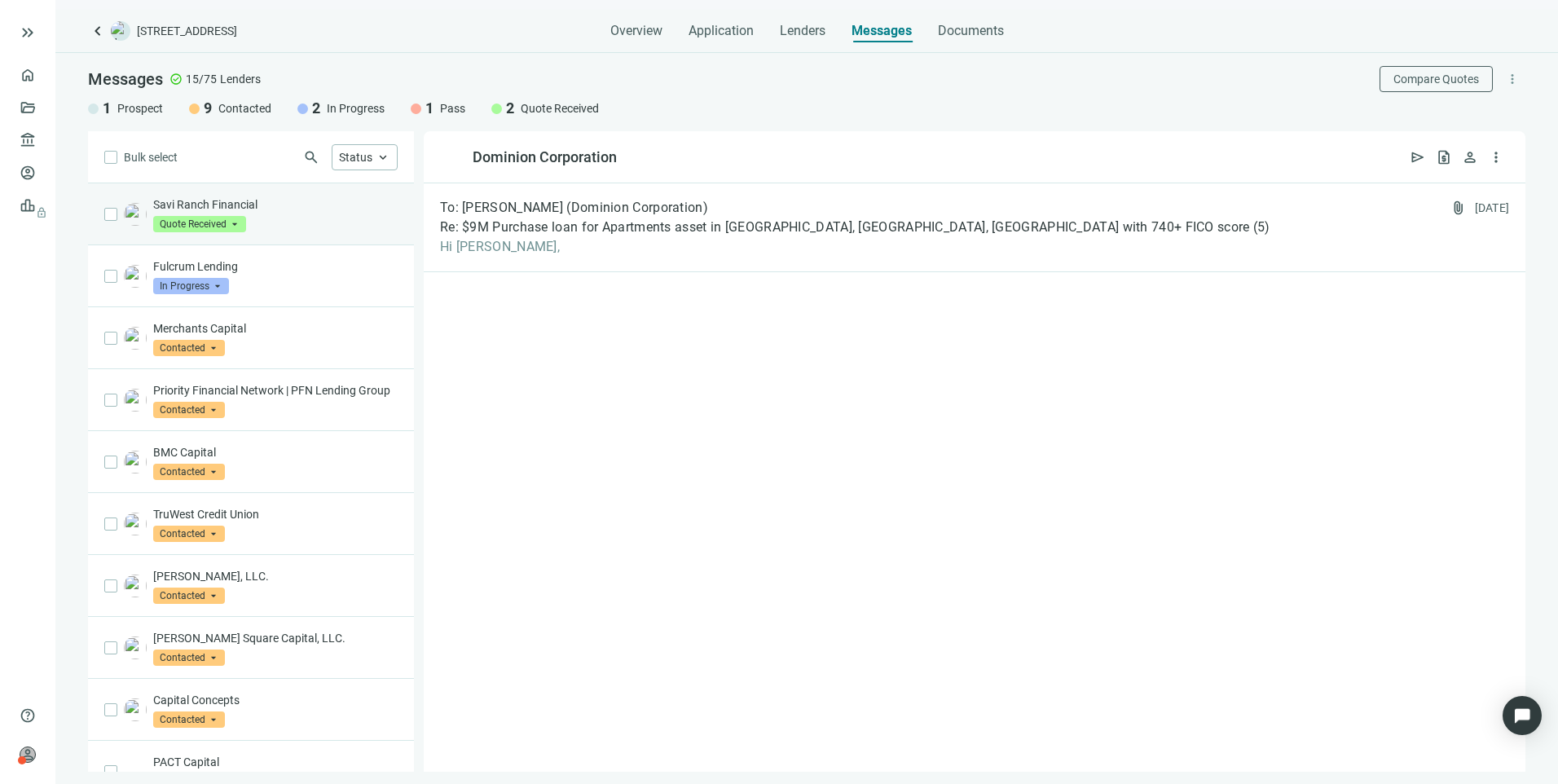
click at [271, 219] on div "Savi Ranch Financial Quote Received arrow_drop_down" at bounding box center [275, 215] width 244 height 36
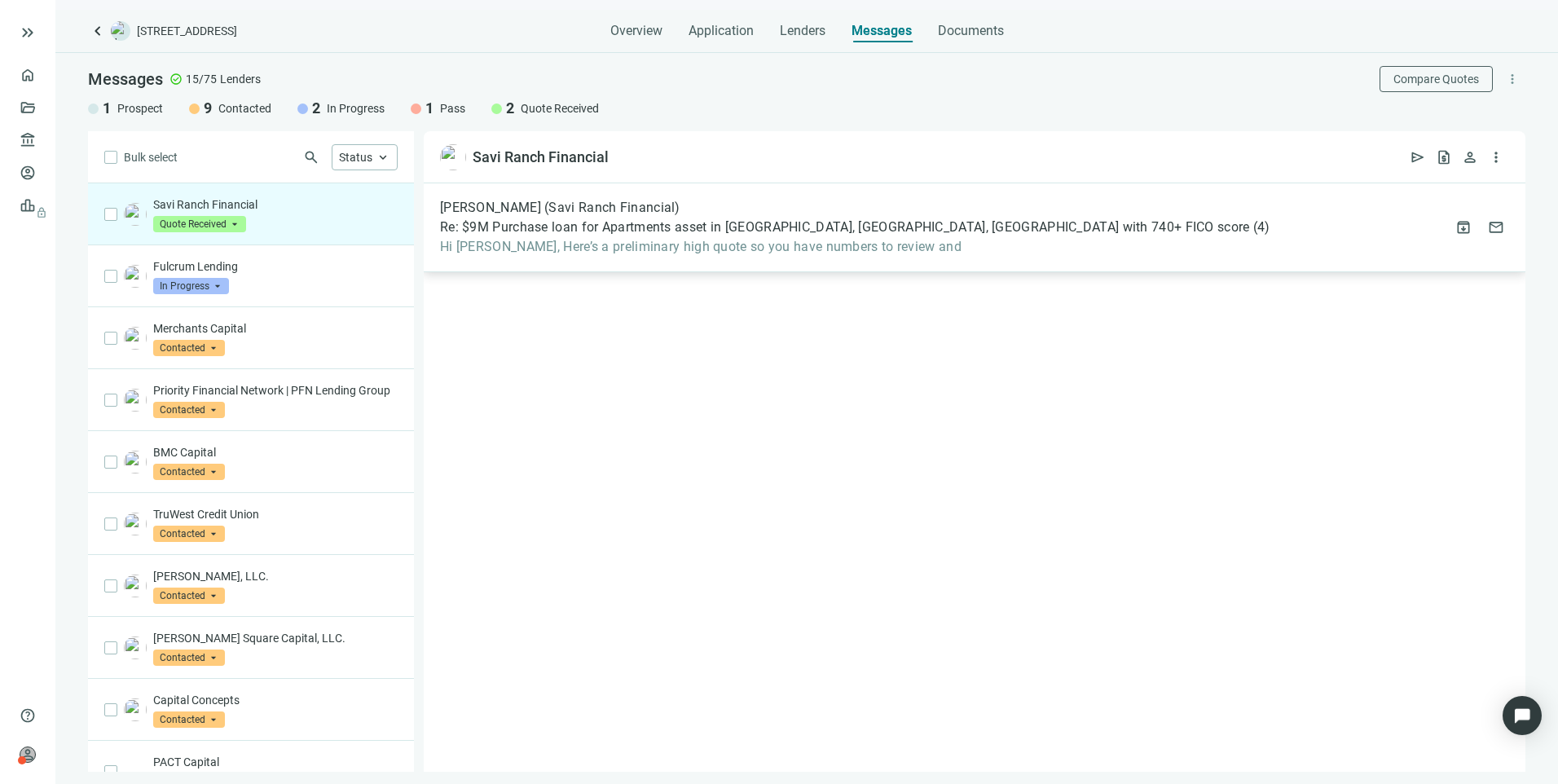
click at [574, 241] on span "Hi Larry, Here’s a preliminary high quote so you have numbers to review and" at bounding box center [855, 246] width 831 height 16
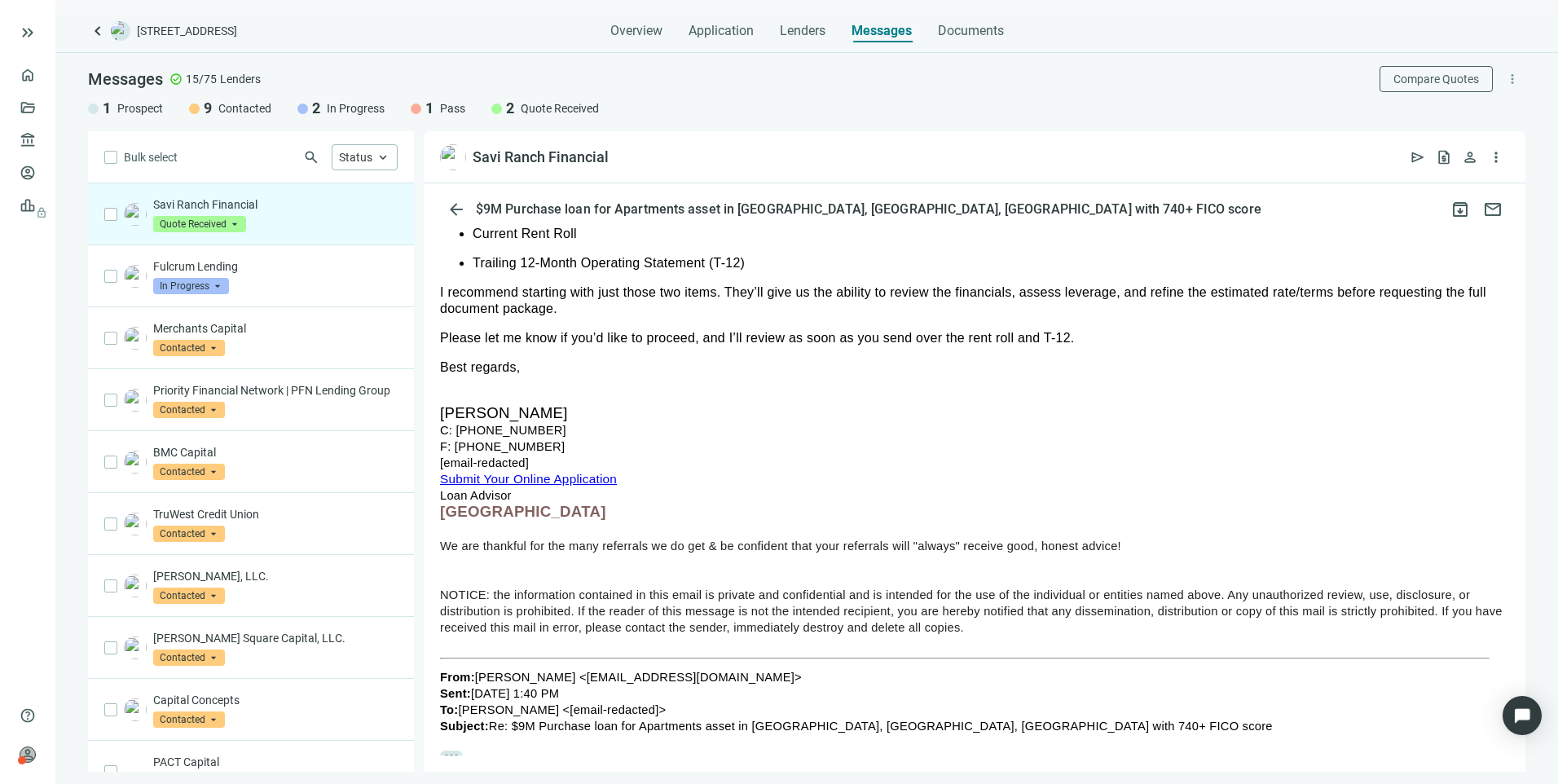
scroll to position [559, 0]
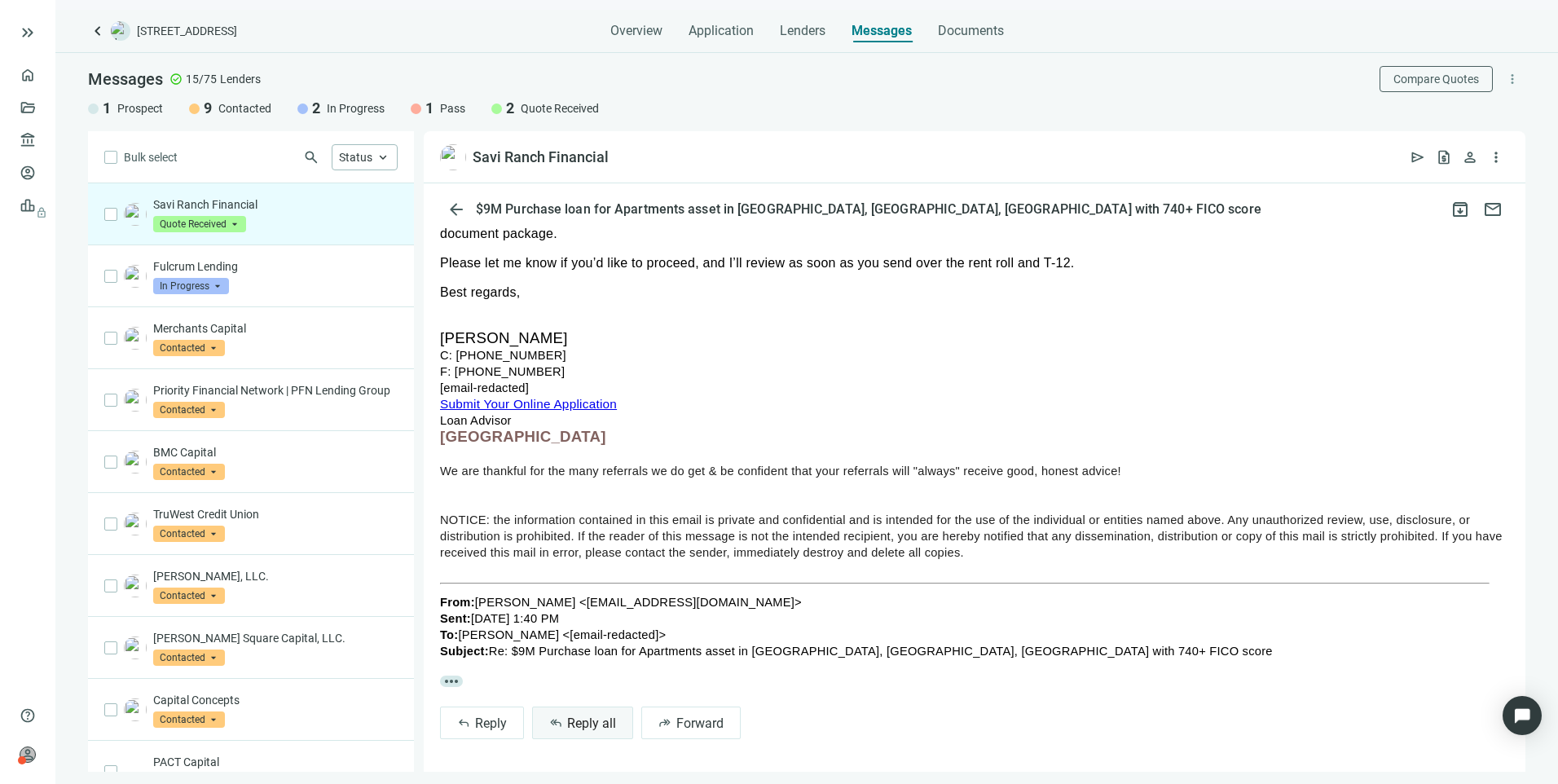
click at [613, 714] on button "reply_all Reply all" at bounding box center [583, 723] width 101 height 32
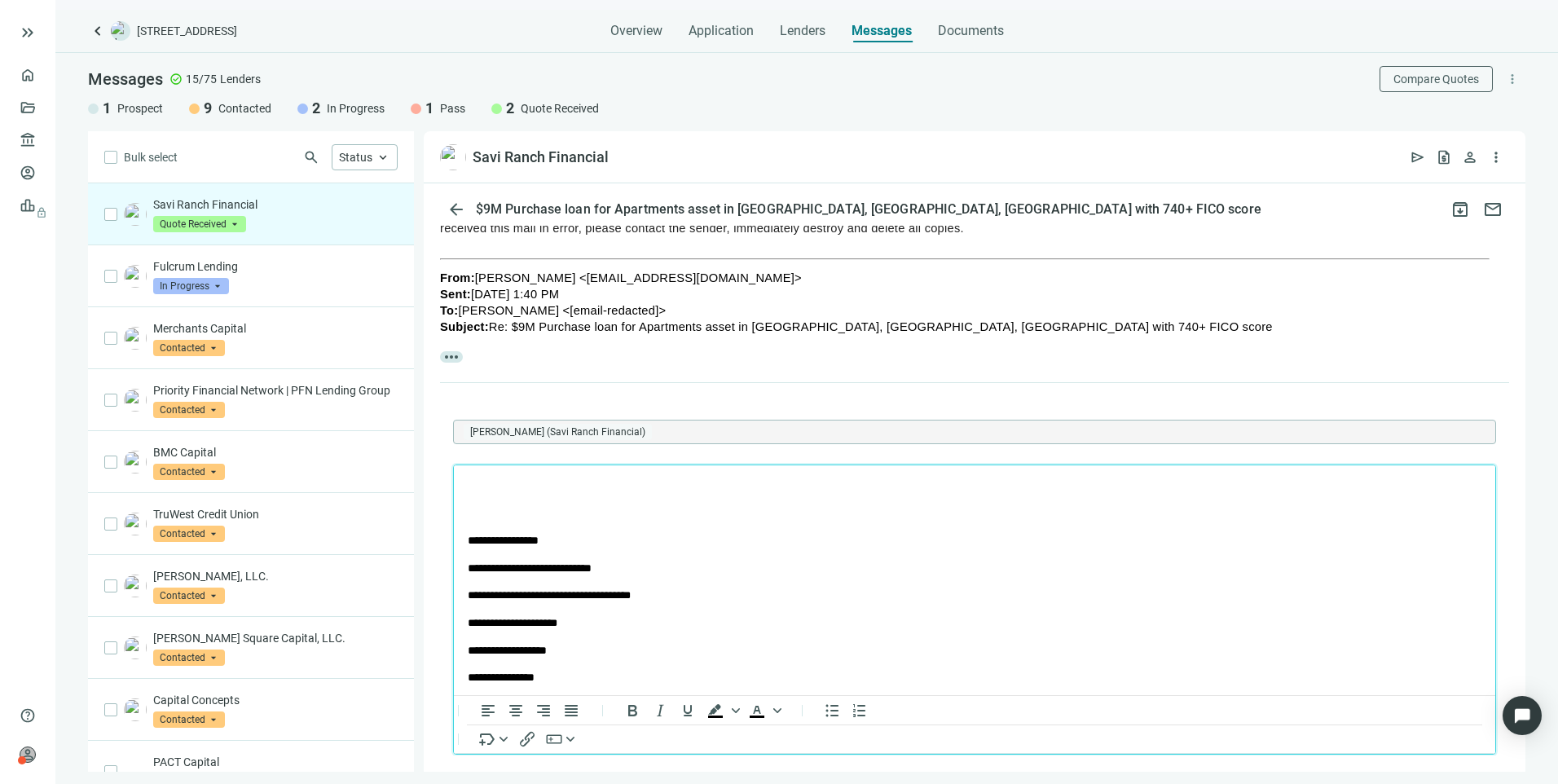
scroll to position [0, 0]
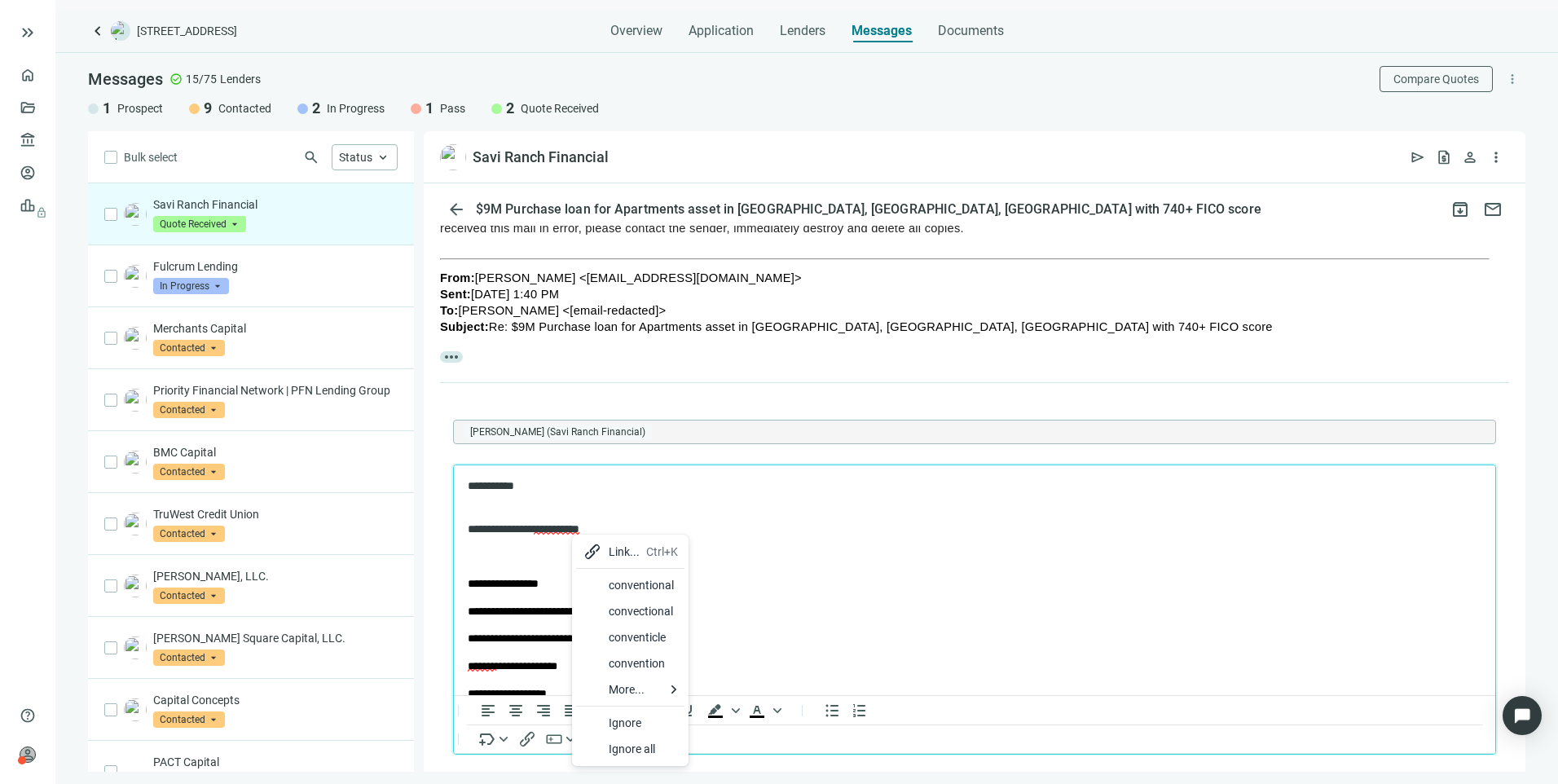
click at [656, 585] on div "conventional" at bounding box center [643, 584] width 69 height 20
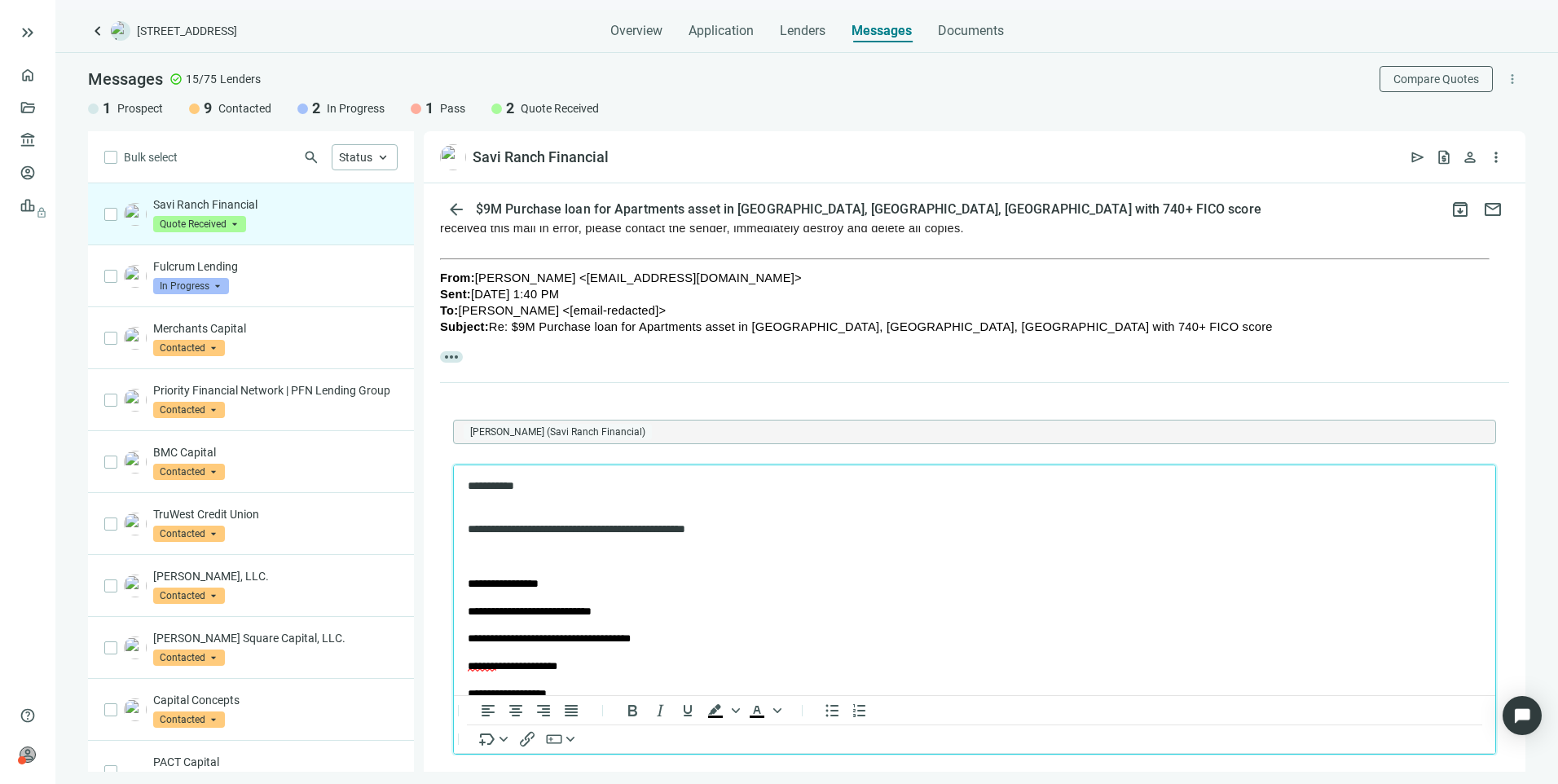
click at [519, 556] on p "Rich Text Area. Press ALT-0 for help." at bounding box center [975, 557] width 1014 height 16
click at [559, 403] on div "Thanks" at bounding box center [576, 405] width 87 height 20
click at [533, 509] on p "**********" at bounding box center [961, 522] width 986 height 32
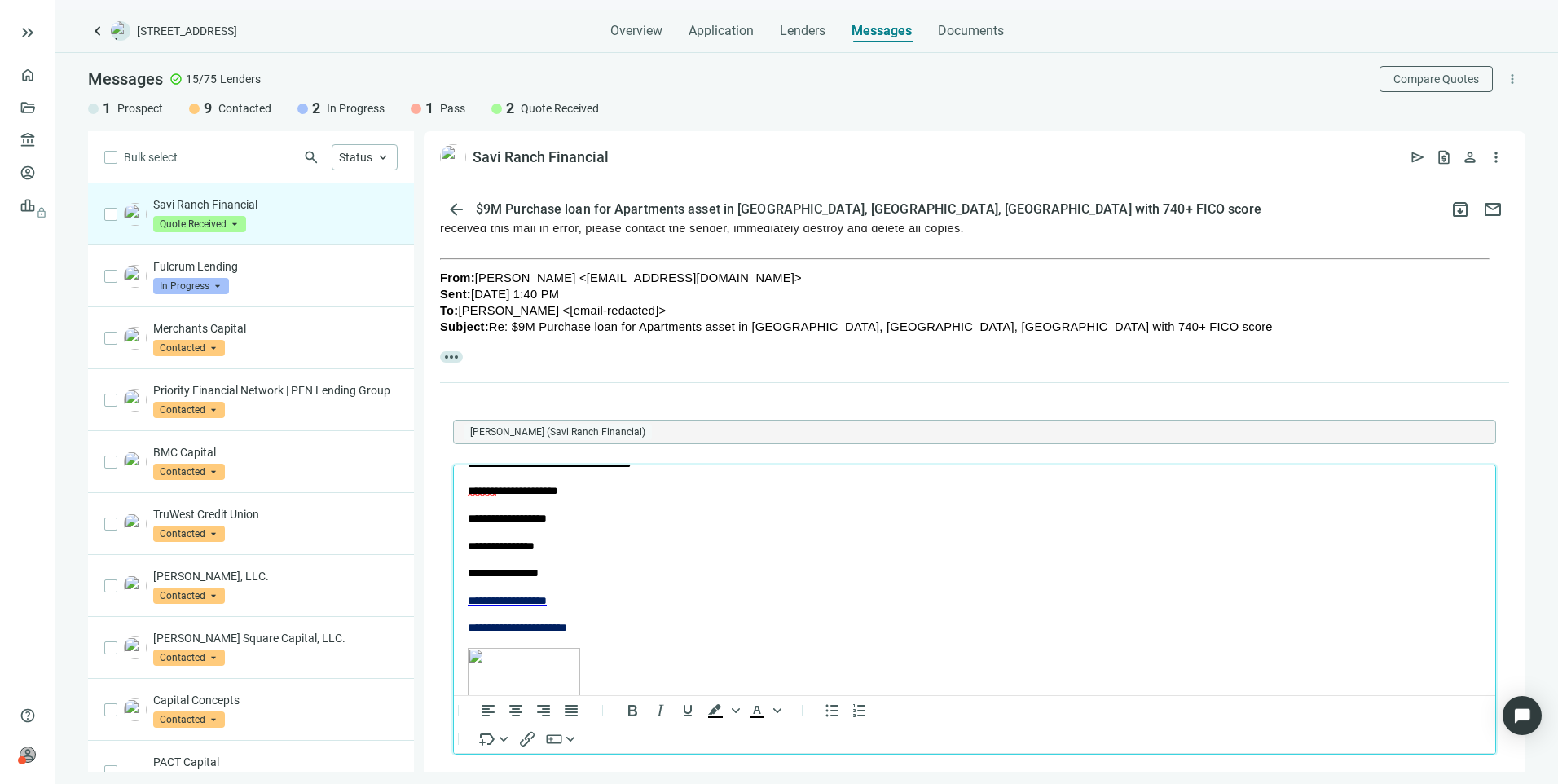
scroll to position [163, 0]
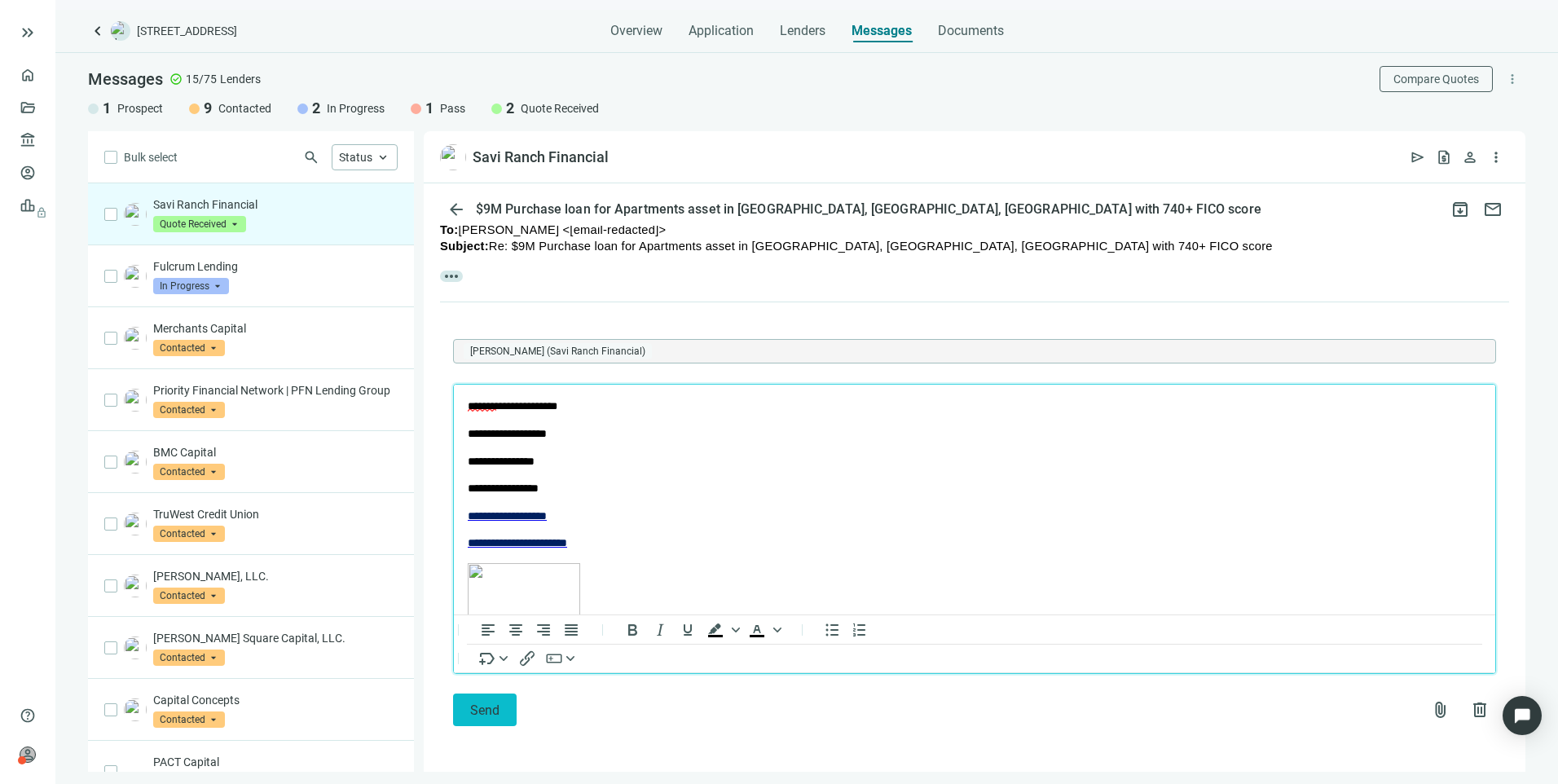
click at [485, 709] on span "Send" at bounding box center [484, 710] width 29 height 15
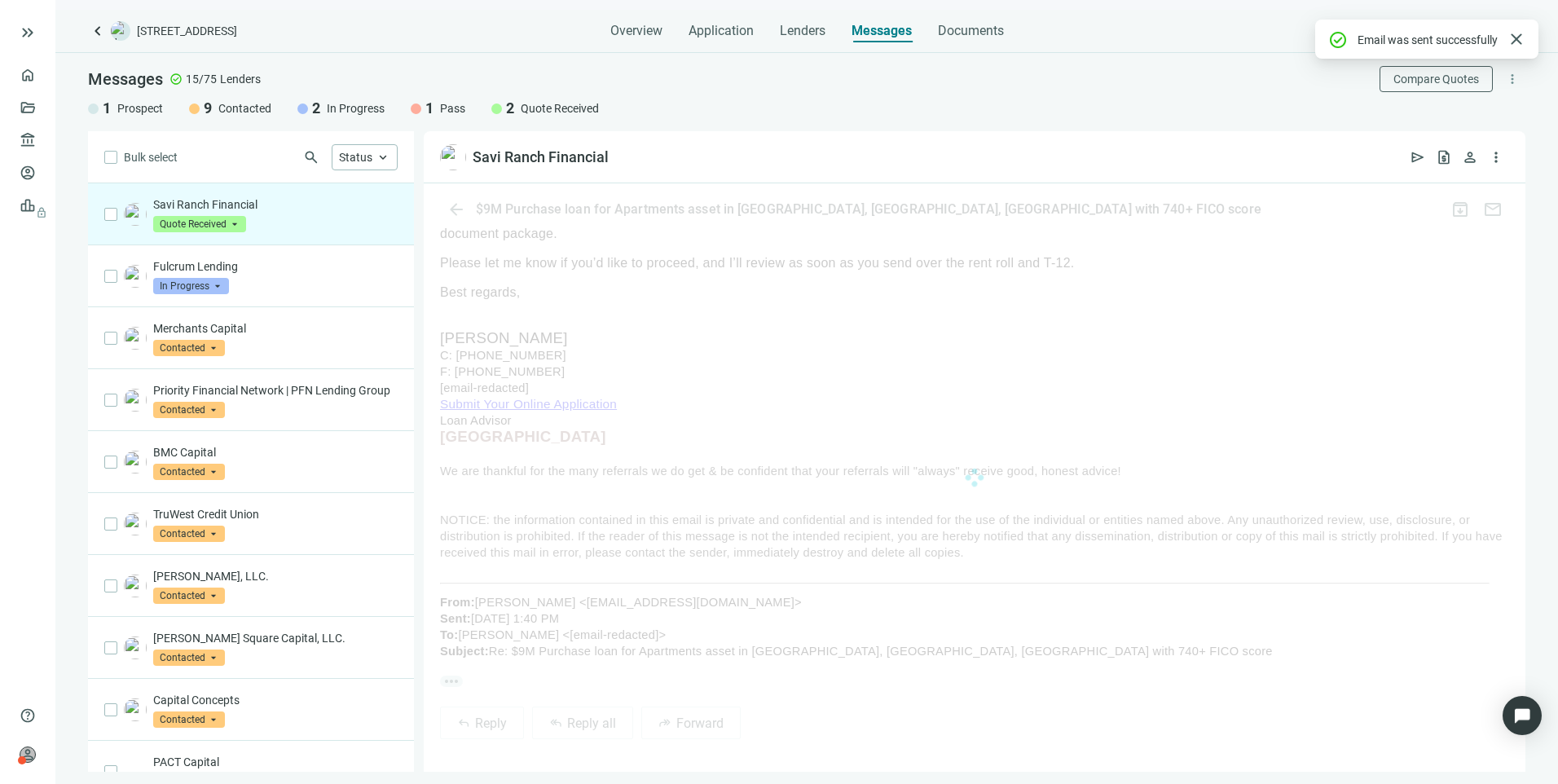
scroll to position [964, 0]
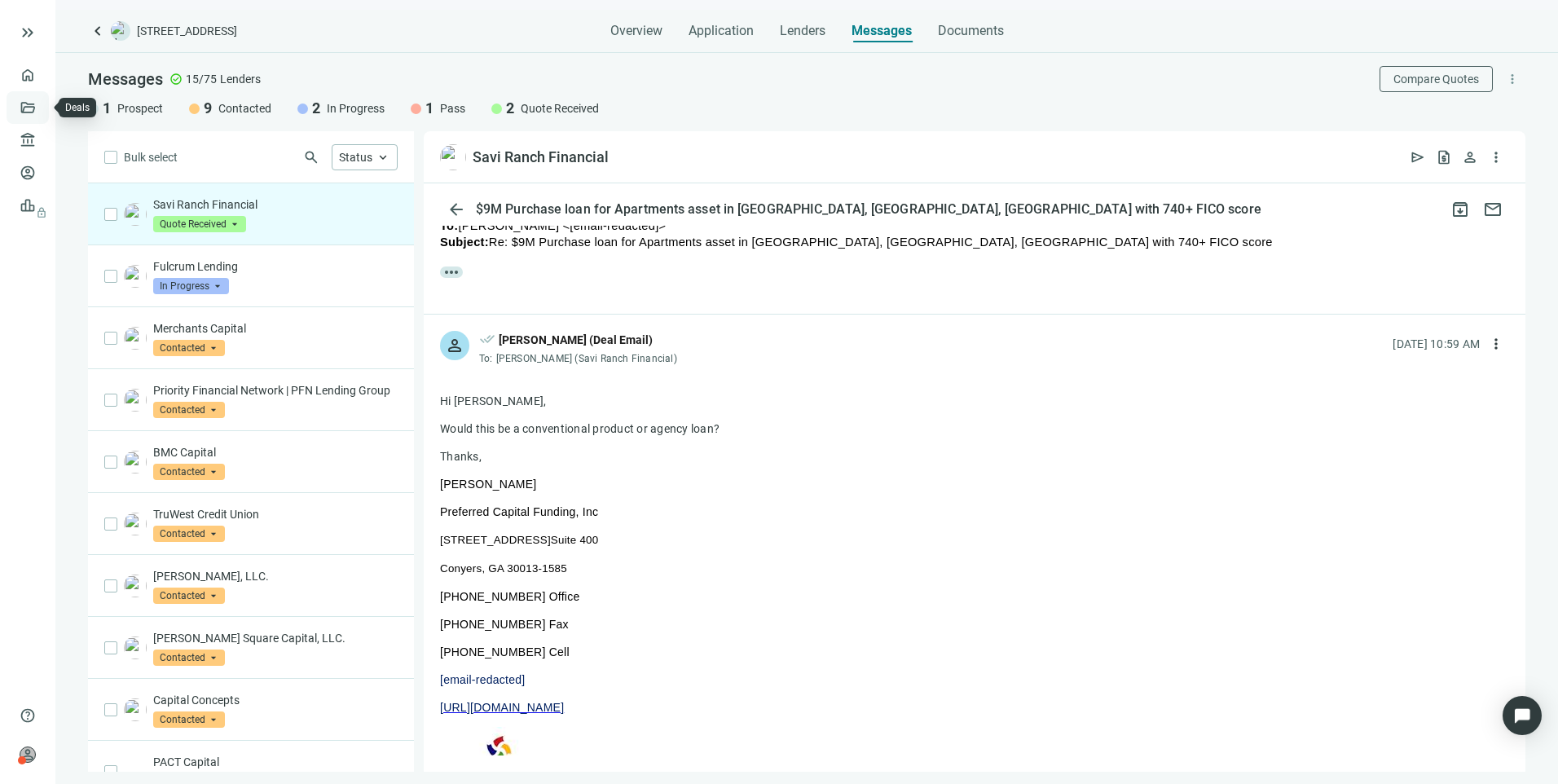
click at [41, 103] on link "Deals" at bounding box center [55, 108] width 29 height 13
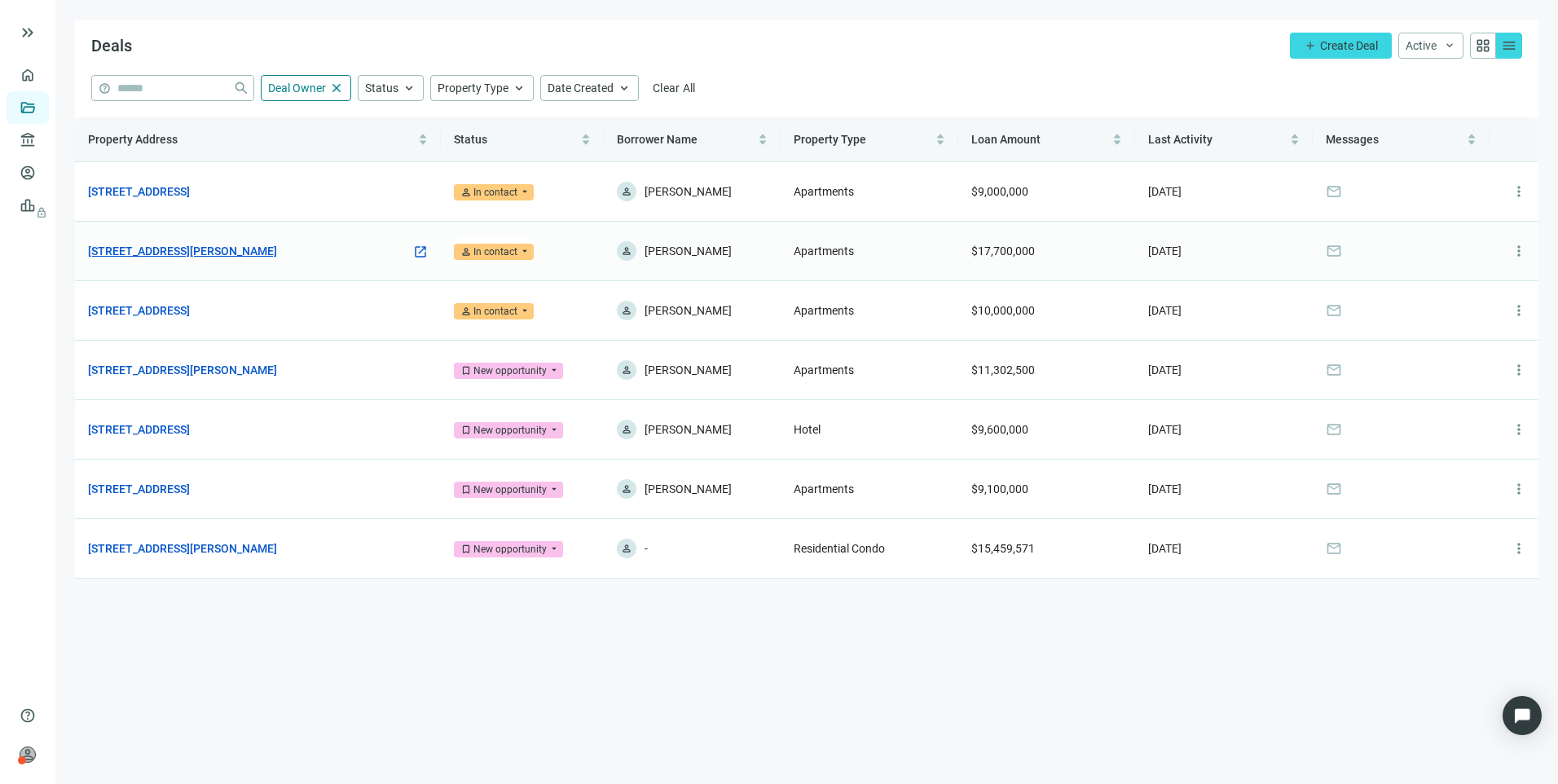
click at [233, 245] on link "[STREET_ADDRESS][PERSON_NAME]" at bounding box center [183, 251] width 189 height 18
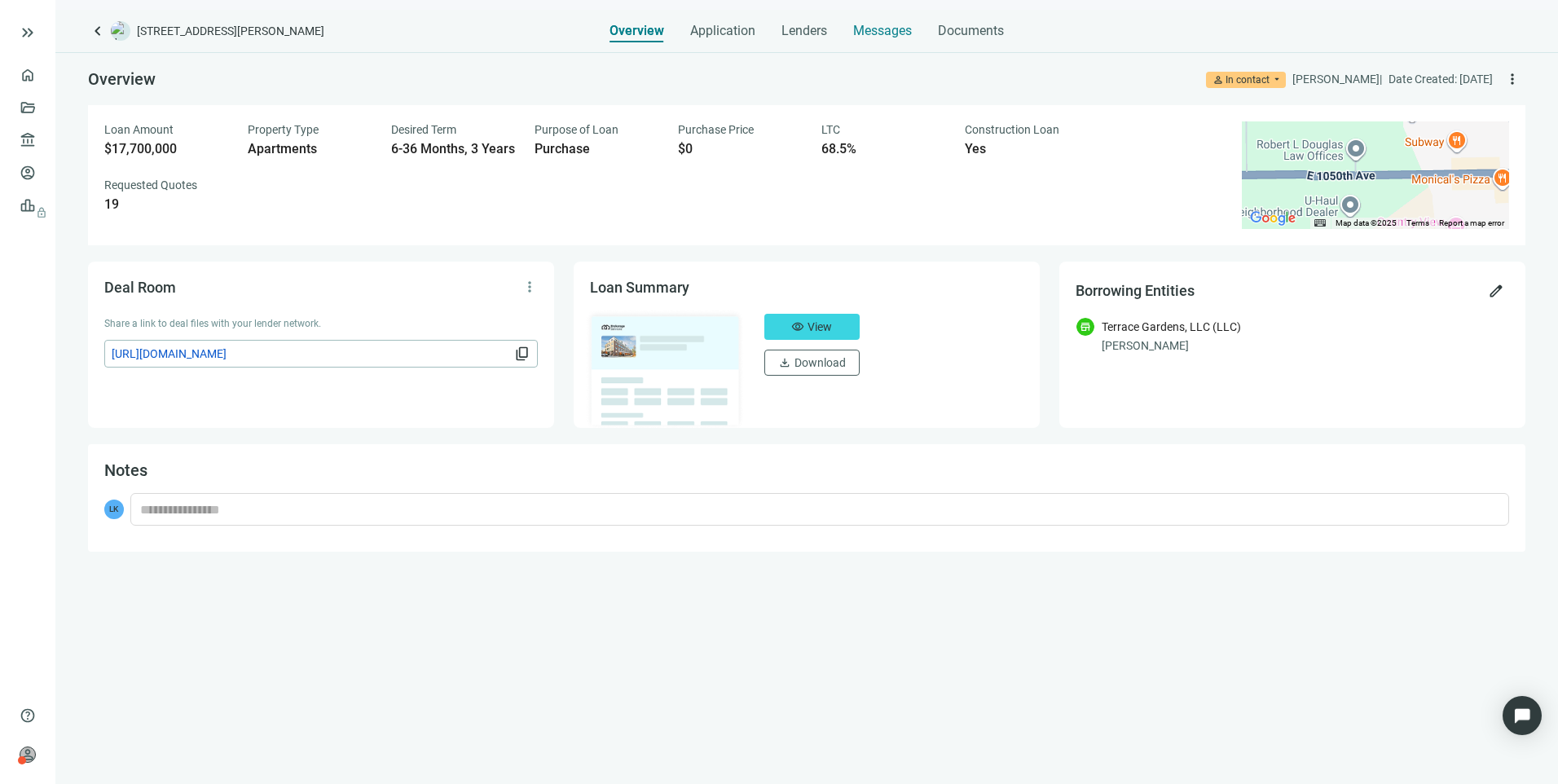
click at [878, 31] on span "Messages" at bounding box center [883, 30] width 59 height 15
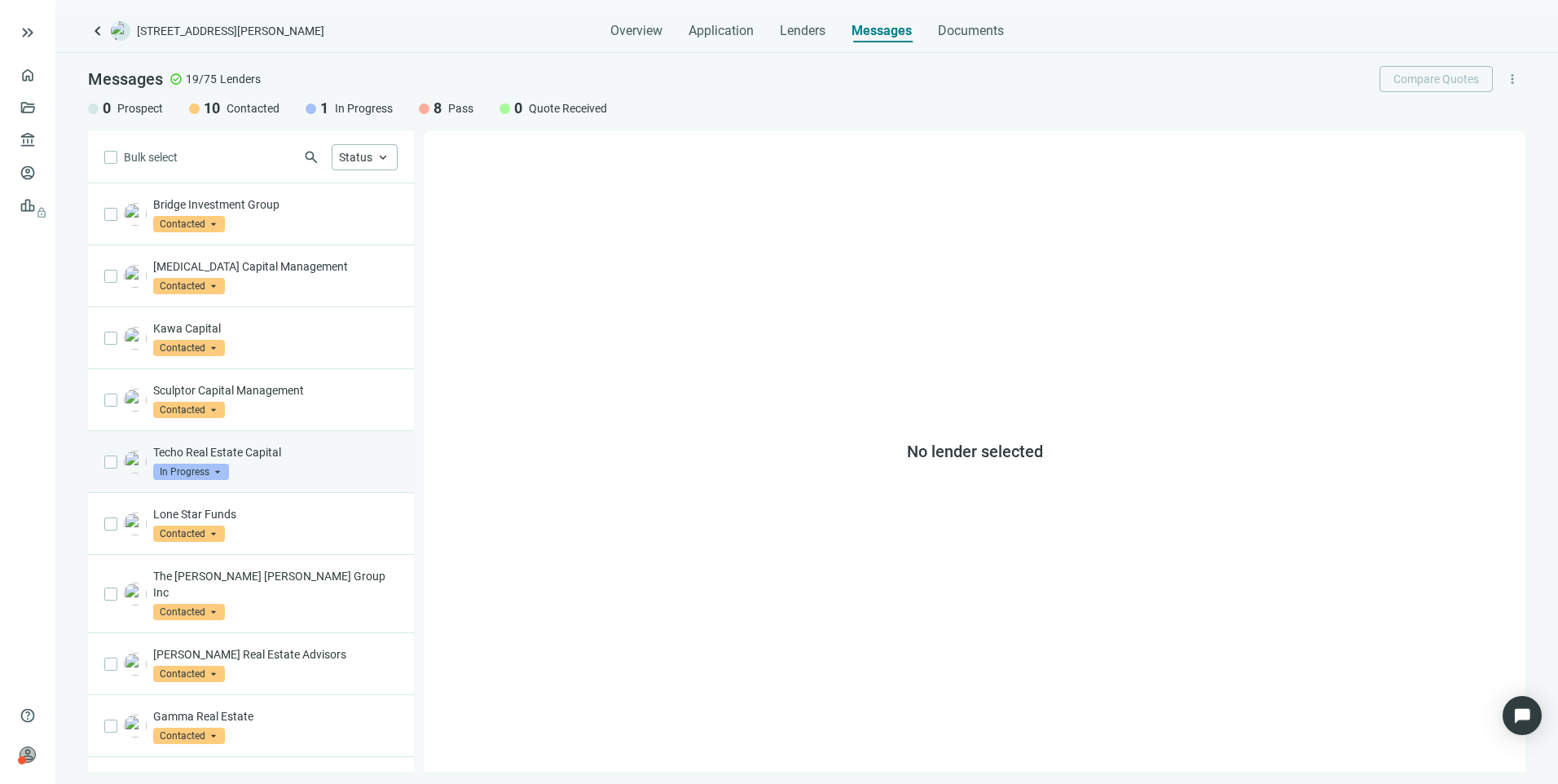
click at [263, 466] on div "Techo Real Estate Capital In Progress arrow_drop_down" at bounding box center [275, 462] width 244 height 36
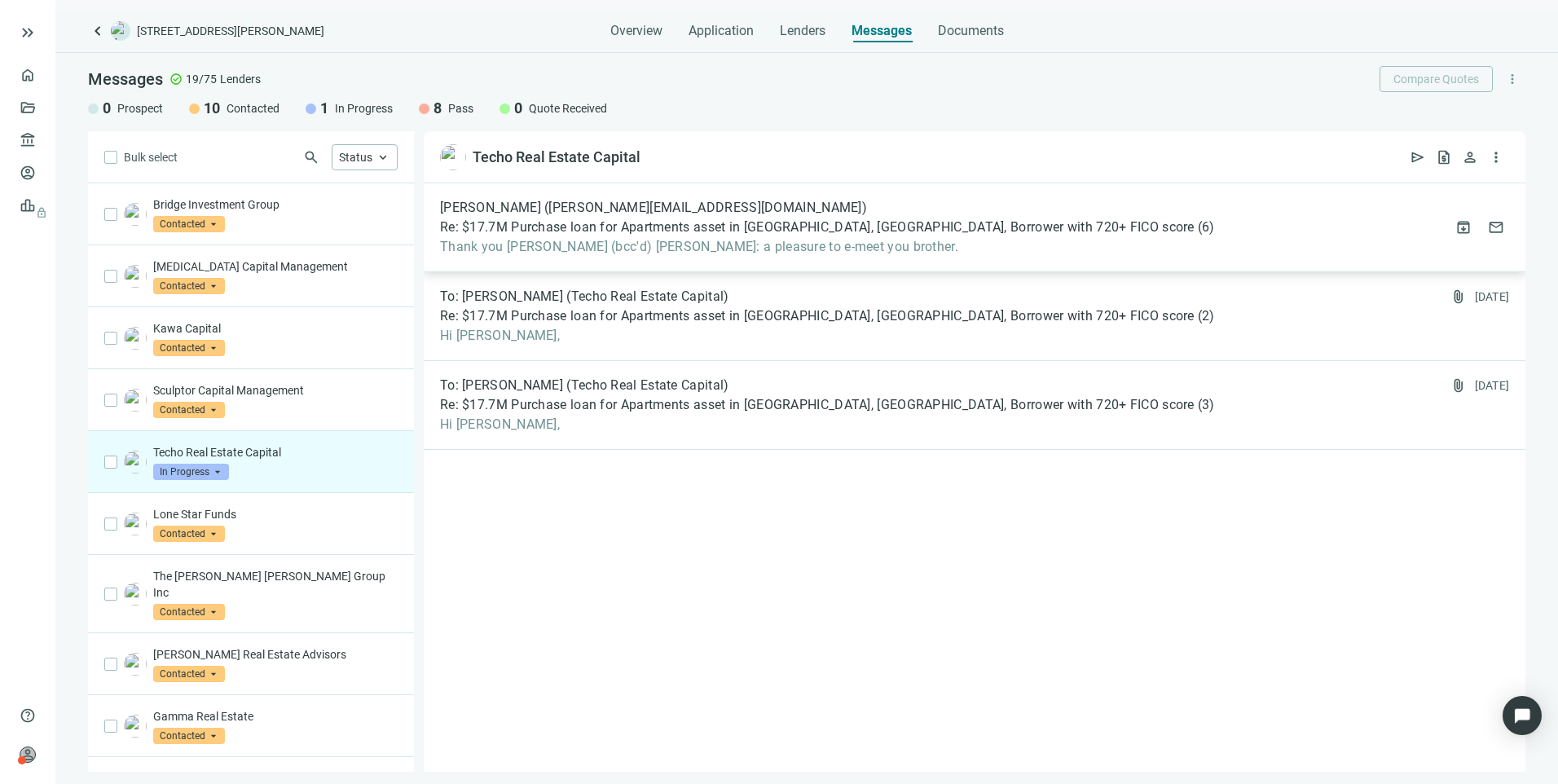
click at [651, 242] on span "Thank you [PERSON_NAME] (bcc'd) [PERSON_NAME]: a pleasure to e-meet you brother." at bounding box center [827, 246] width 775 height 16
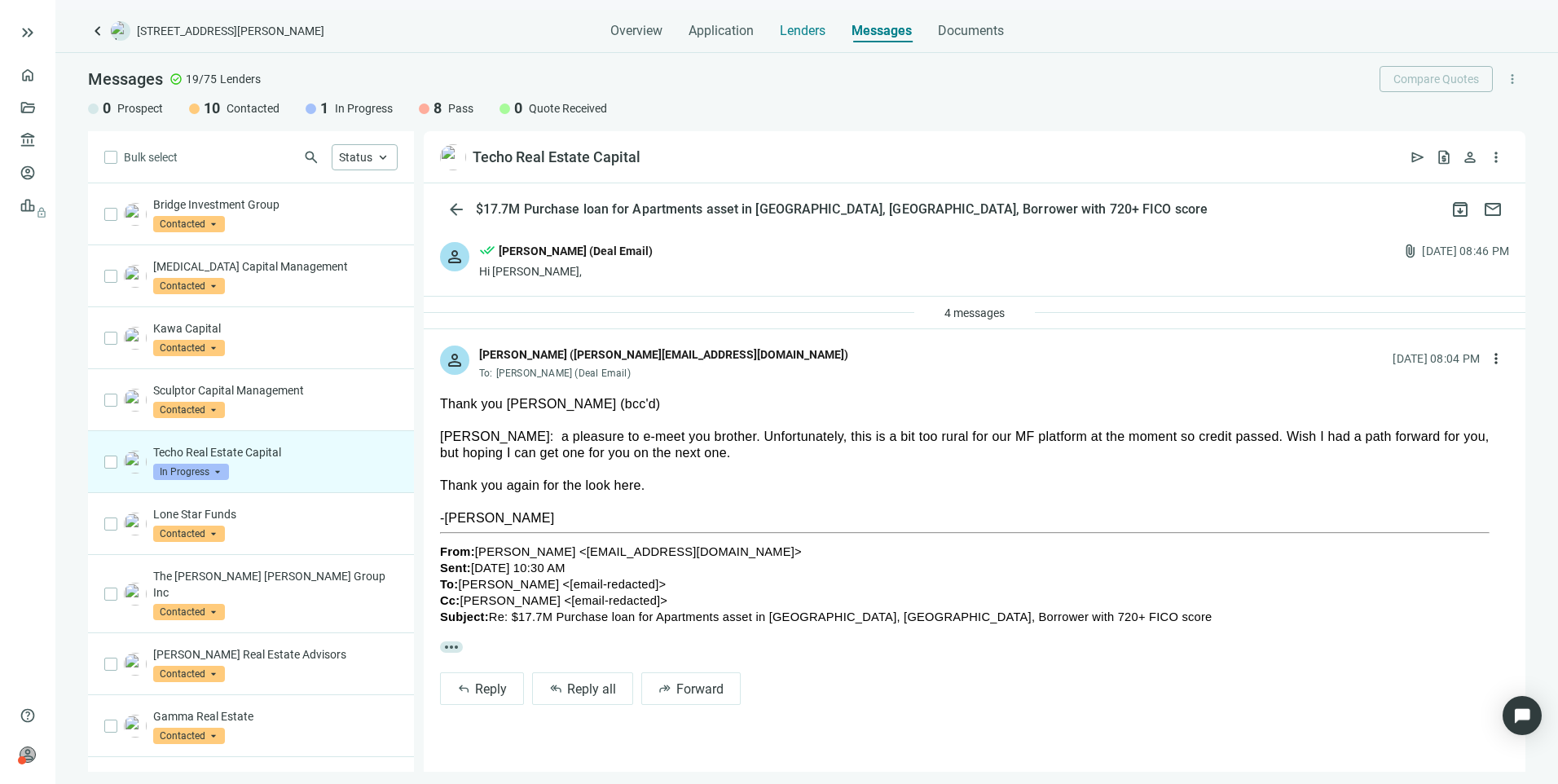
click at [814, 29] on span "Lenders" at bounding box center [803, 30] width 45 height 16
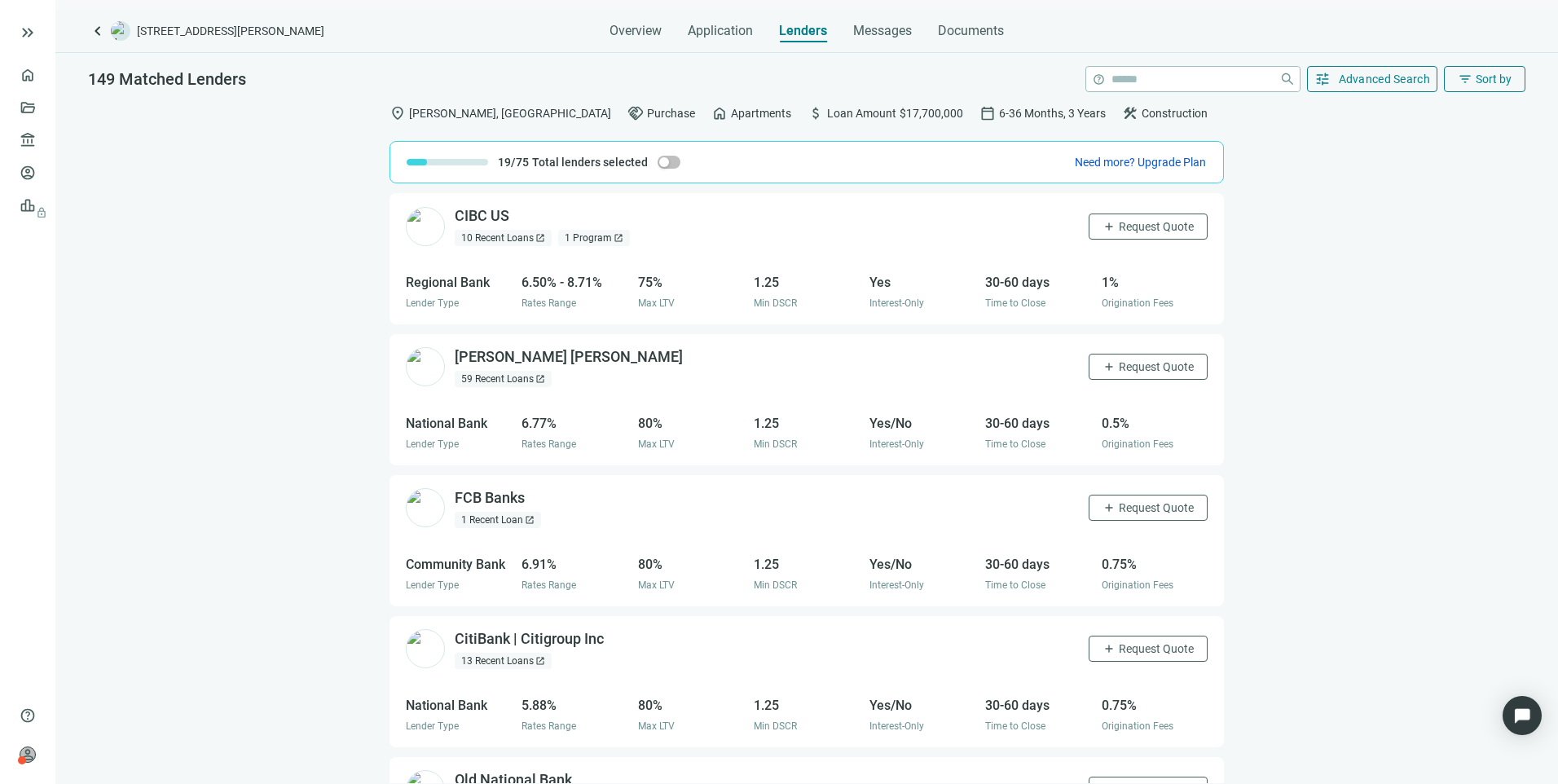
click at [502, 241] on div "10 Recent Loans open_in_new" at bounding box center [503, 237] width 97 height 16
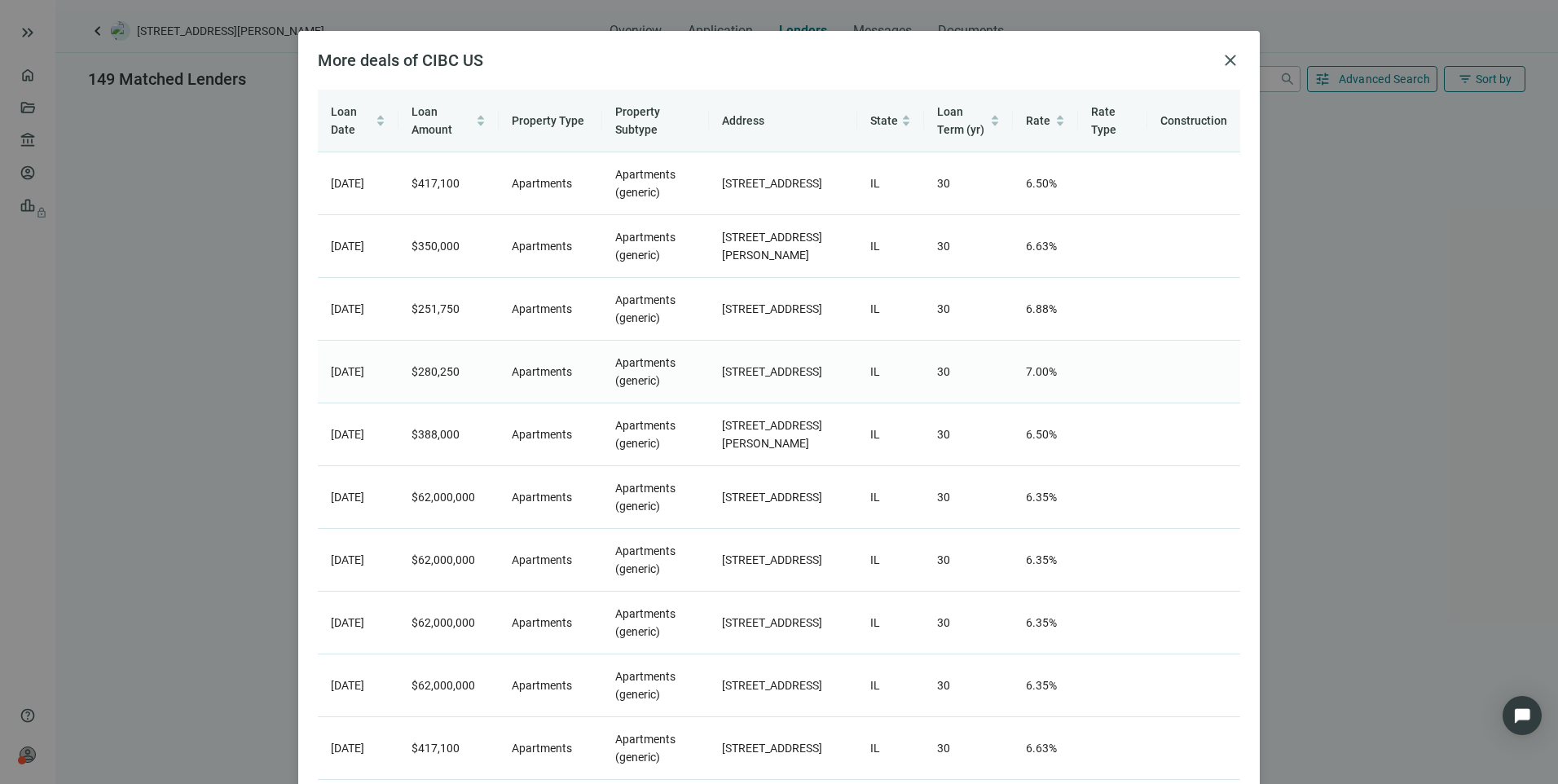
scroll to position [103, 0]
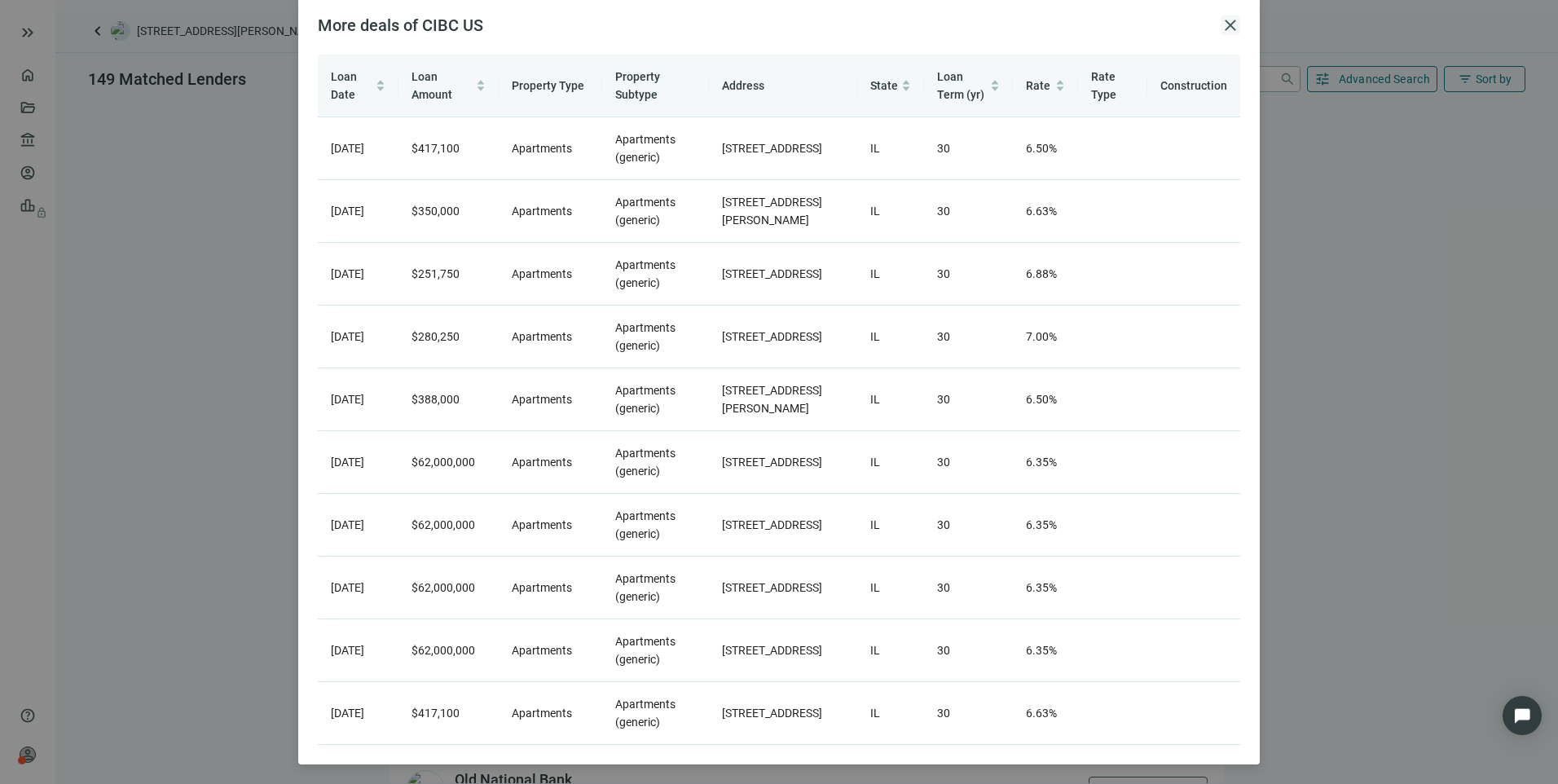
click at [1225, 16] on span "close" at bounding box center [1231, 25] width 20 height 20
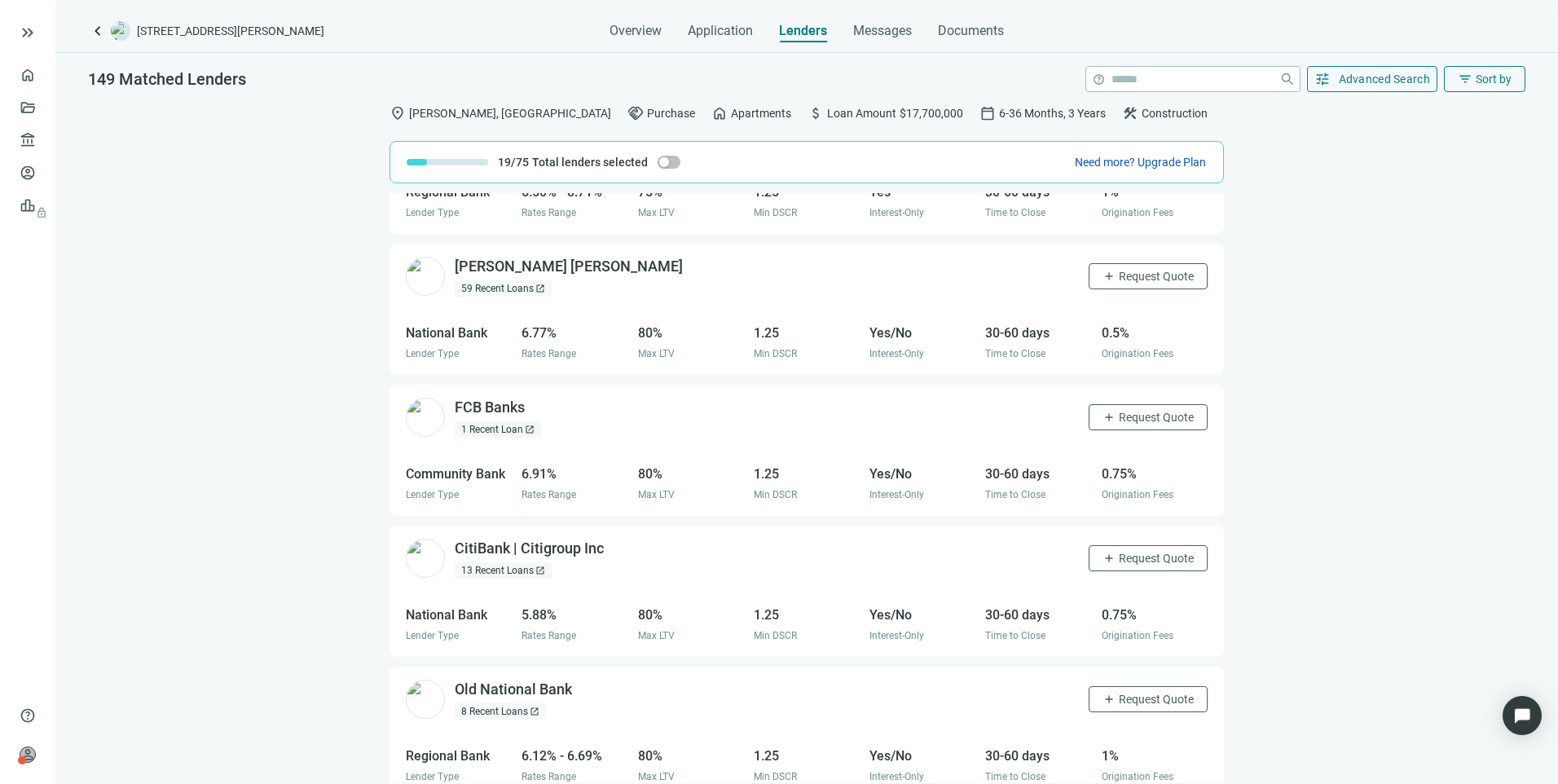
scroll to position [244, 0]
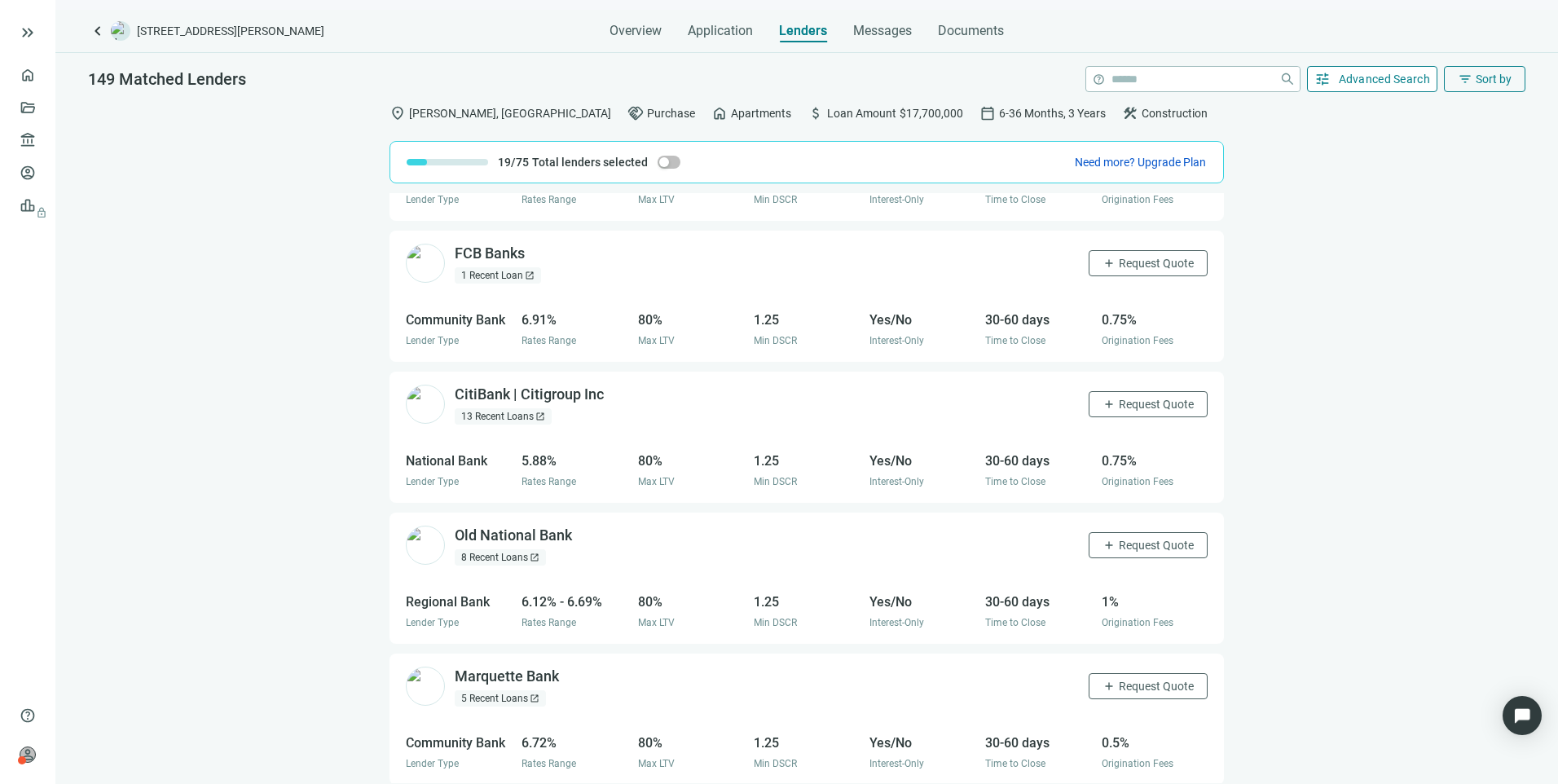
click at [1400, 70] on button "tune Advanced Search" at bounding box center [1373, 79] width 131 height 26
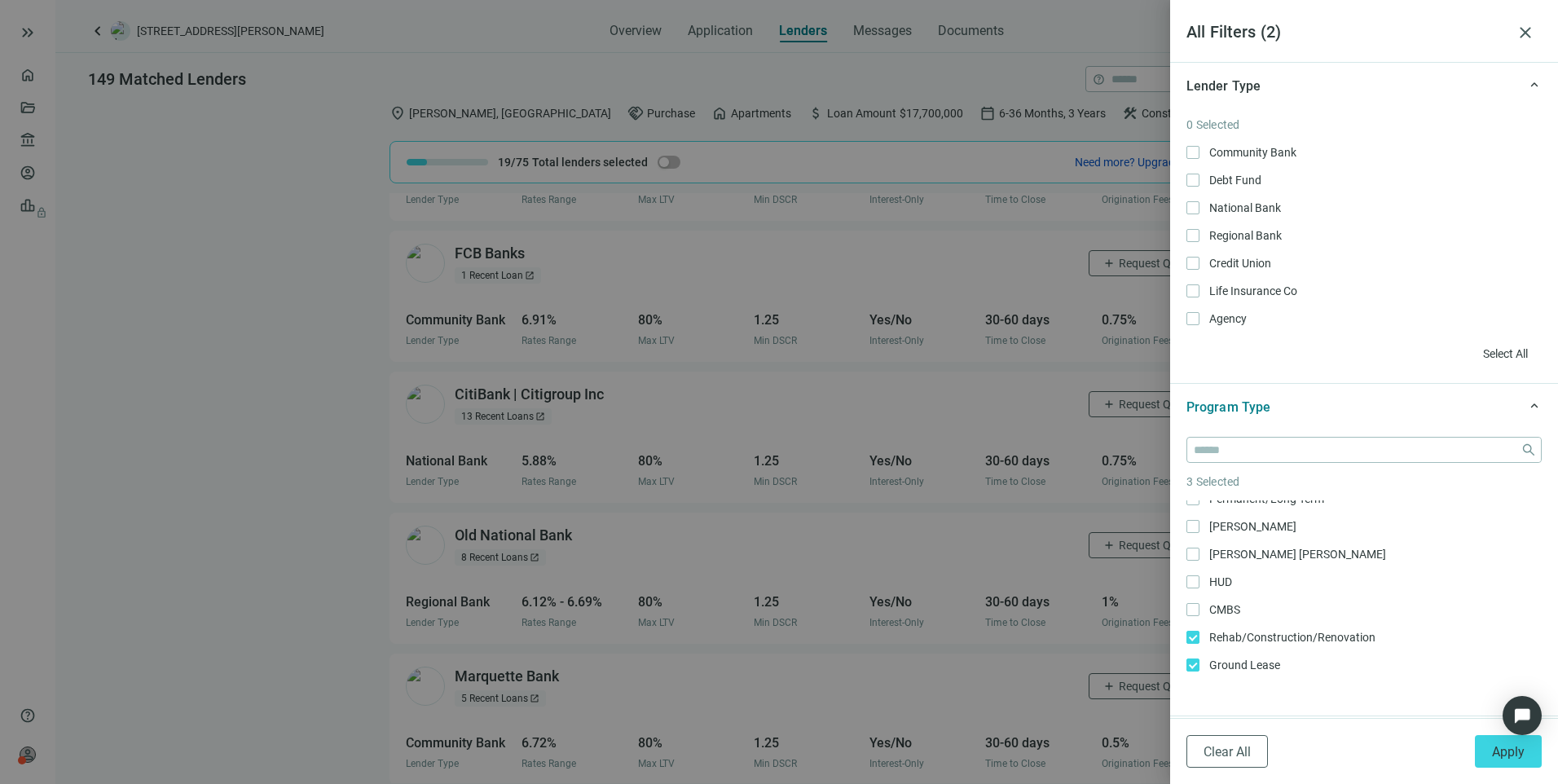
scroll to position [275, 0]
click at [326, 325] on div at bounding box center [779, 392] width 1558 height 784
click at [1523, 30] on span "close" at bounding box center [1526, 32] width 20 height 20
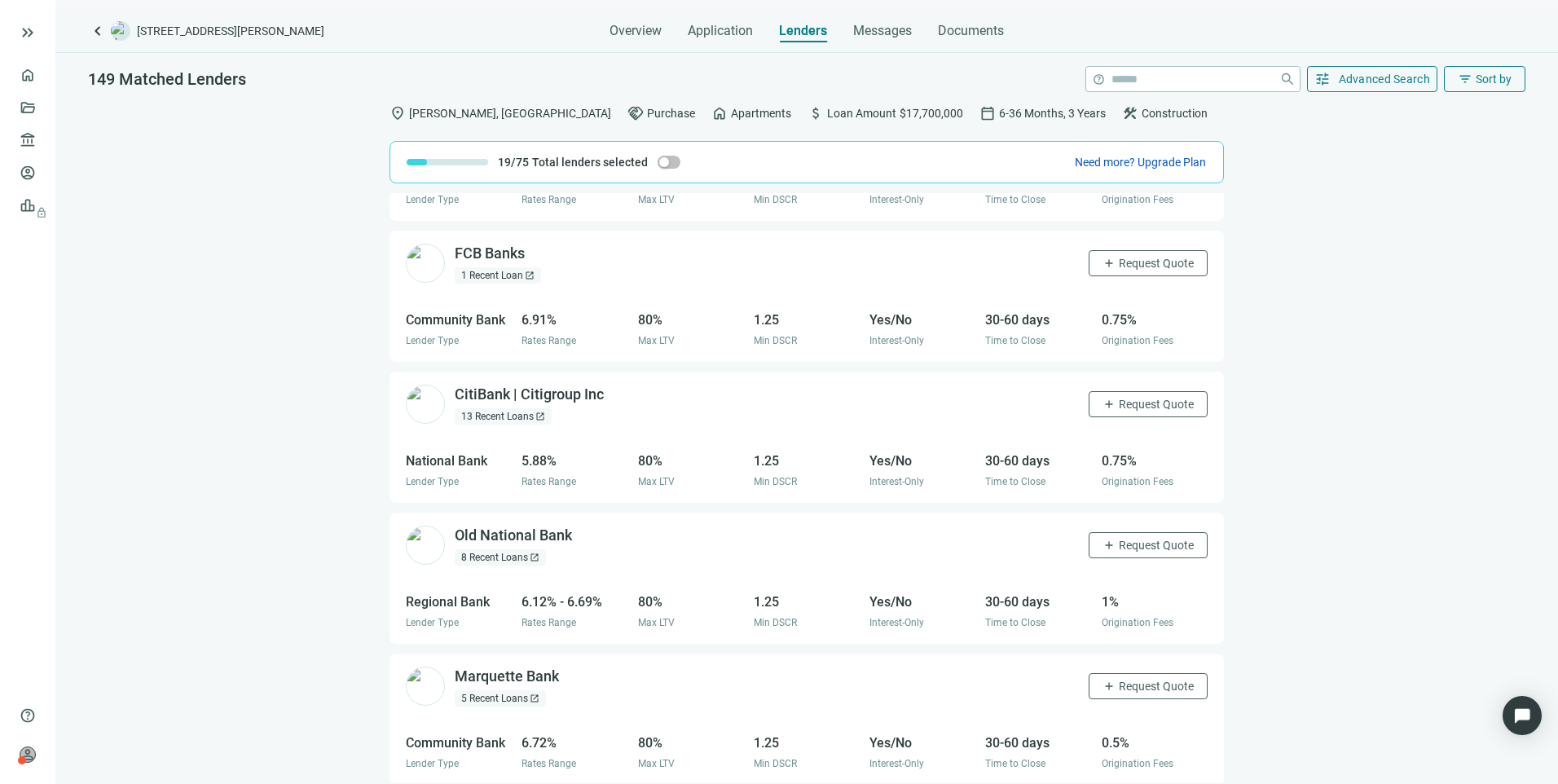
scroll to position [0, 0]
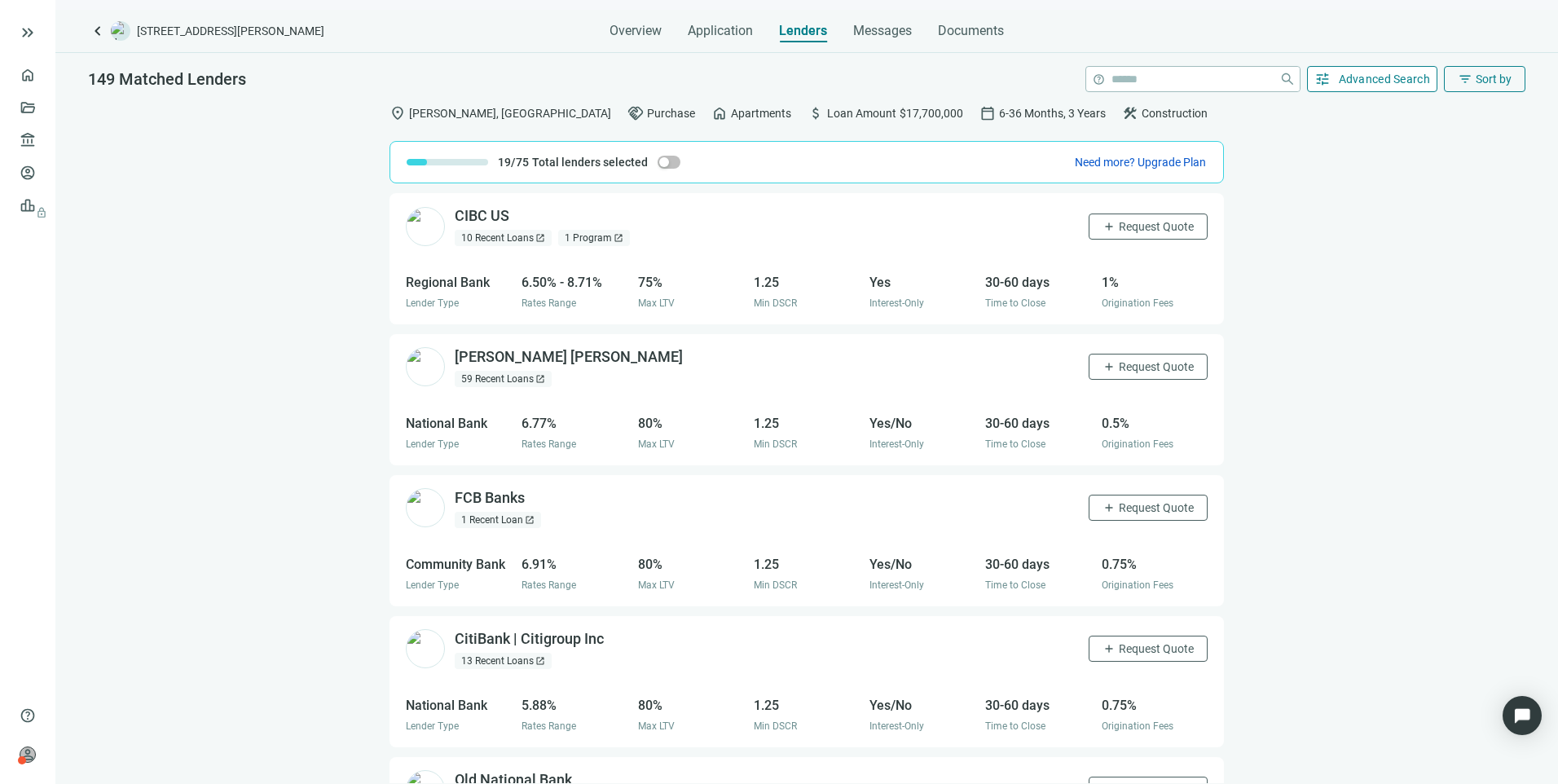
click at [1355, 85] on button "tune Advanced Search" at bounding box center [1373, 79] width 131 height 26
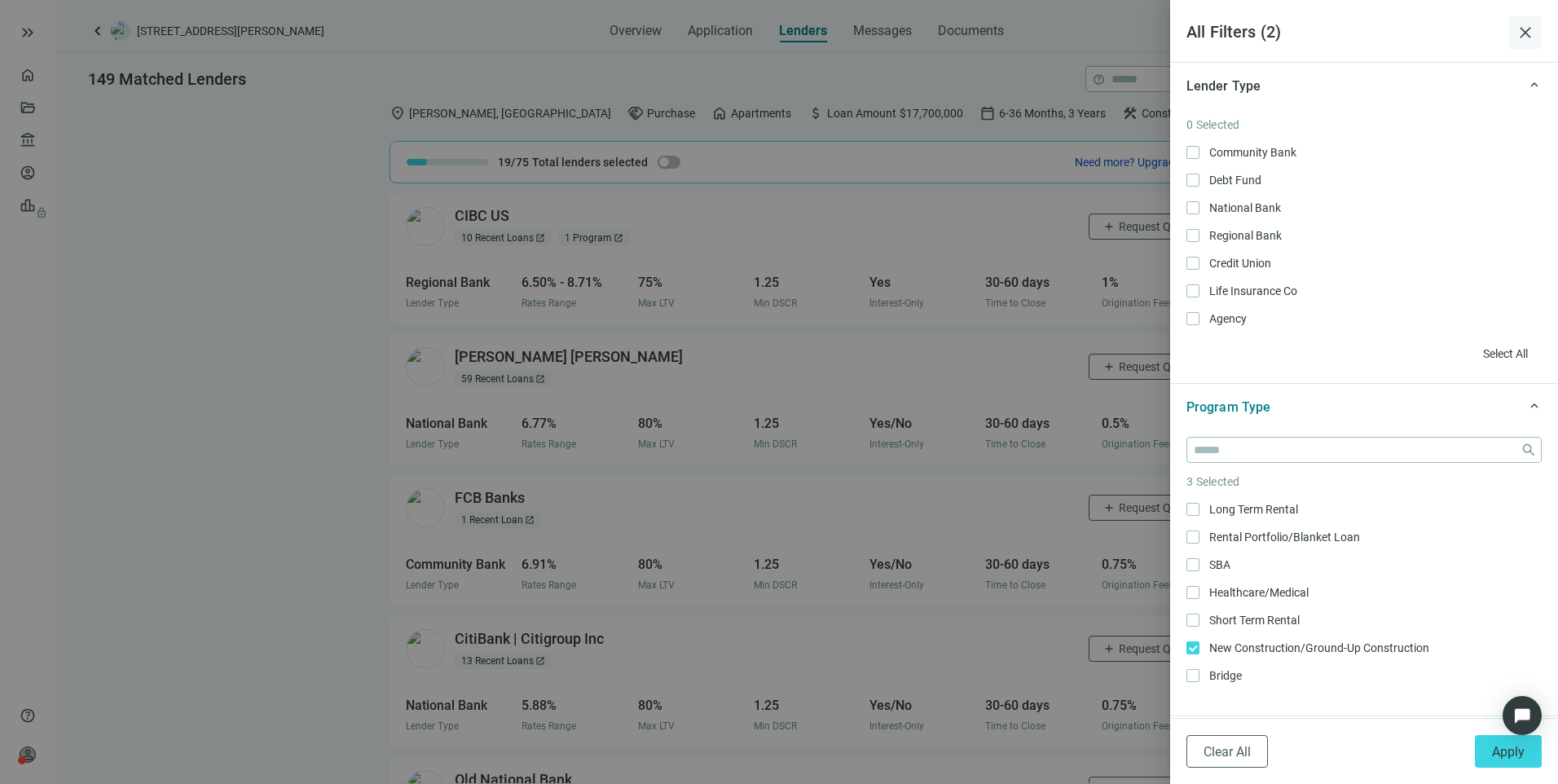
click at [1528, 37] on span "close" at bounding box center [1526, 32] width 20 height 20
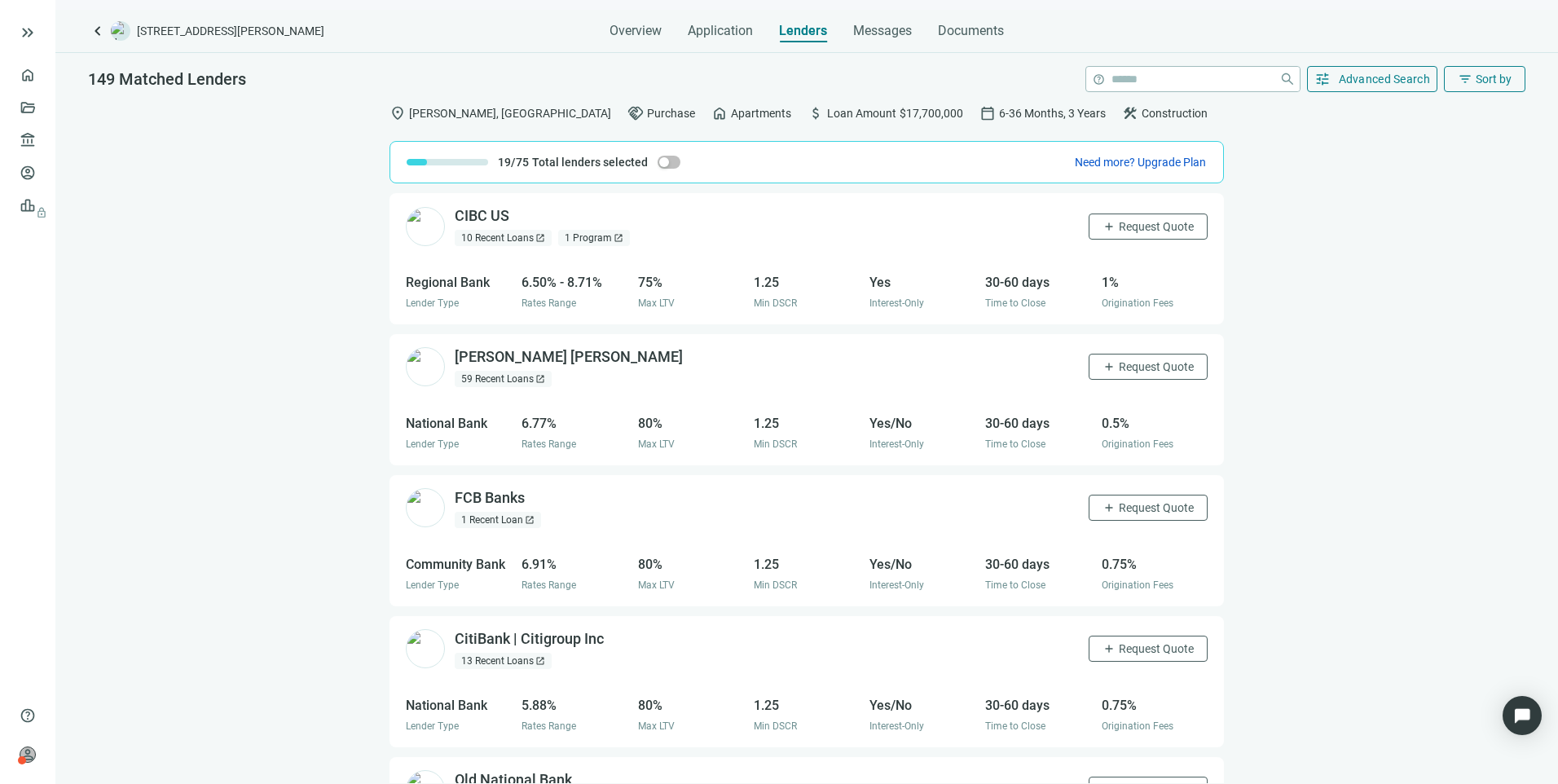
click at [590, 237] on div "1 Program open_in_new" at bounding box center [594, 237] width 72 height 16
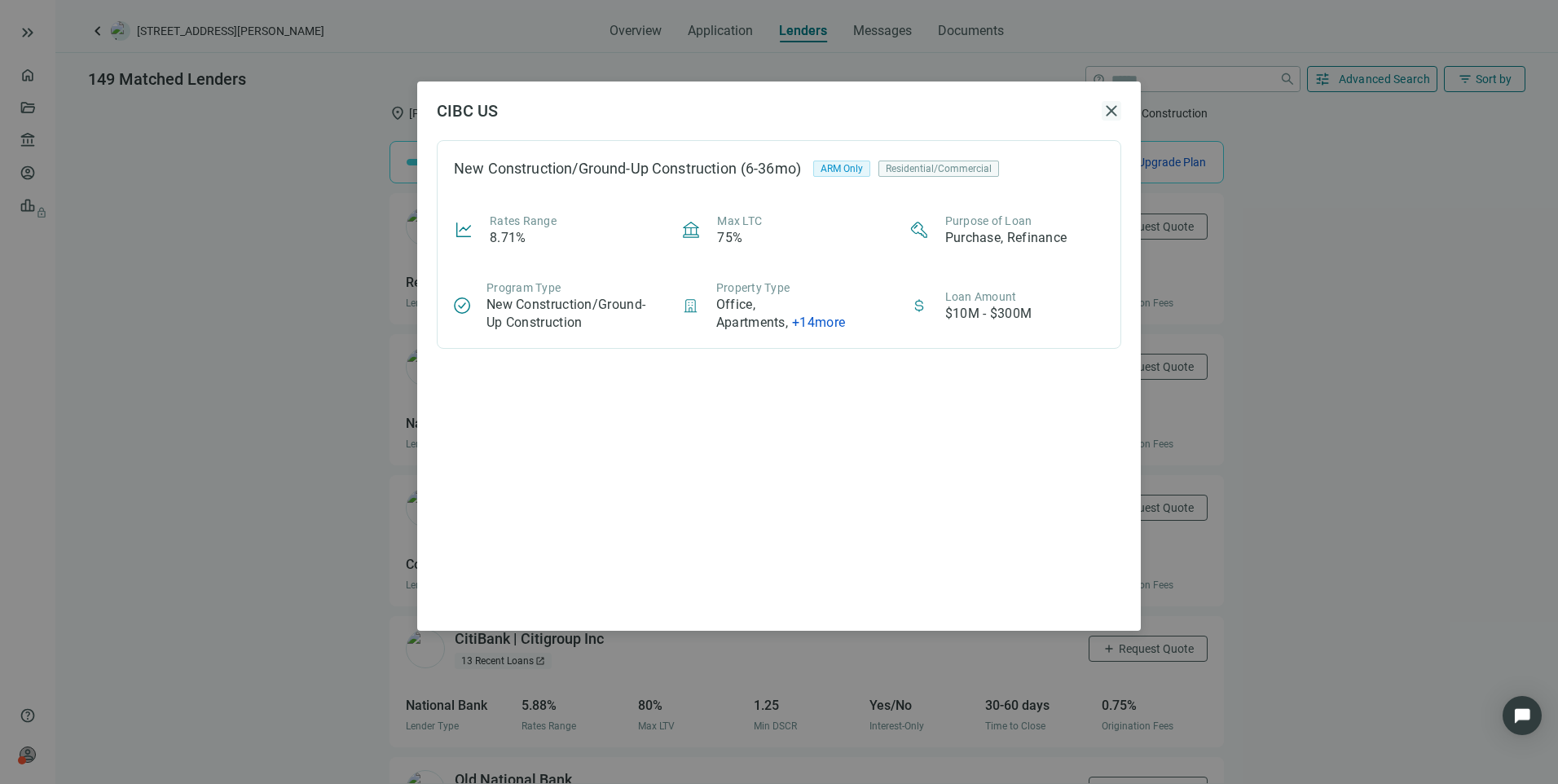
click at [1106, 107] on span "close" at bounding box center [1112, 111] width 20 height 20
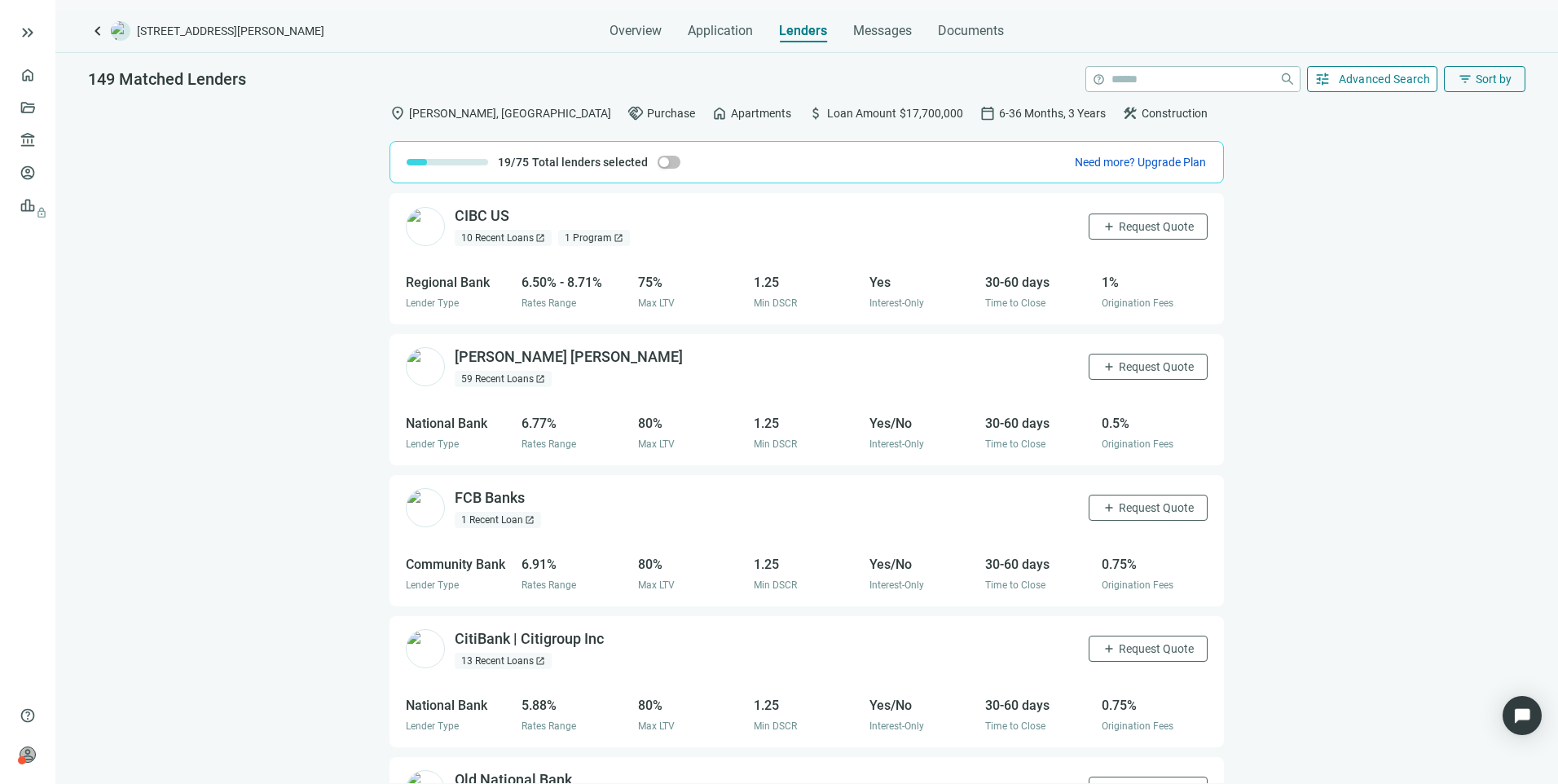
click at [1385, 84] on span "Advanced Search" at bounding box center [1385, 79] width 92 height 13
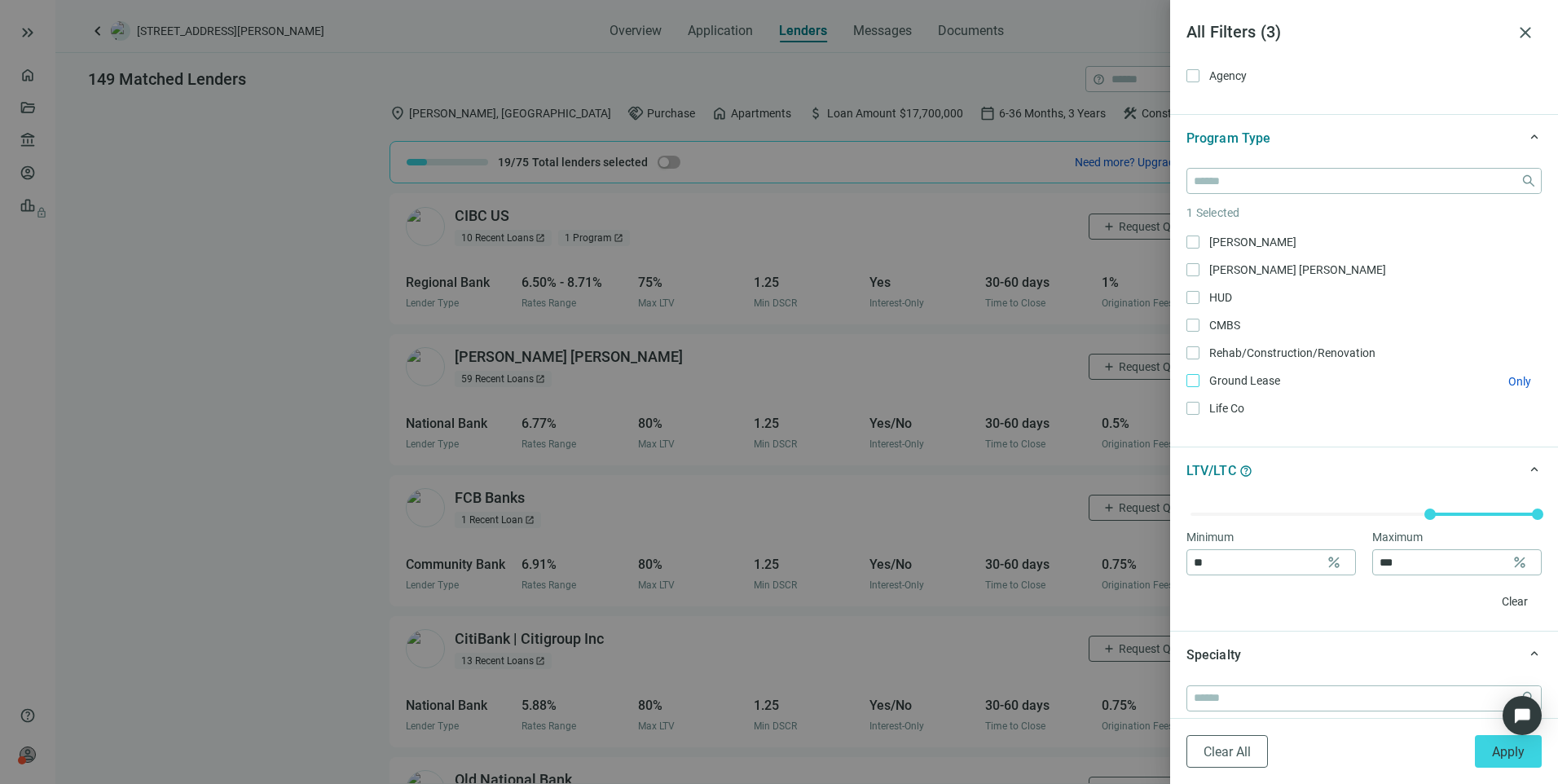
scroll to position [244, 0]
click at [1514, 756] on span "Apply" at bounding box center [1509, 752] width 32 height 15
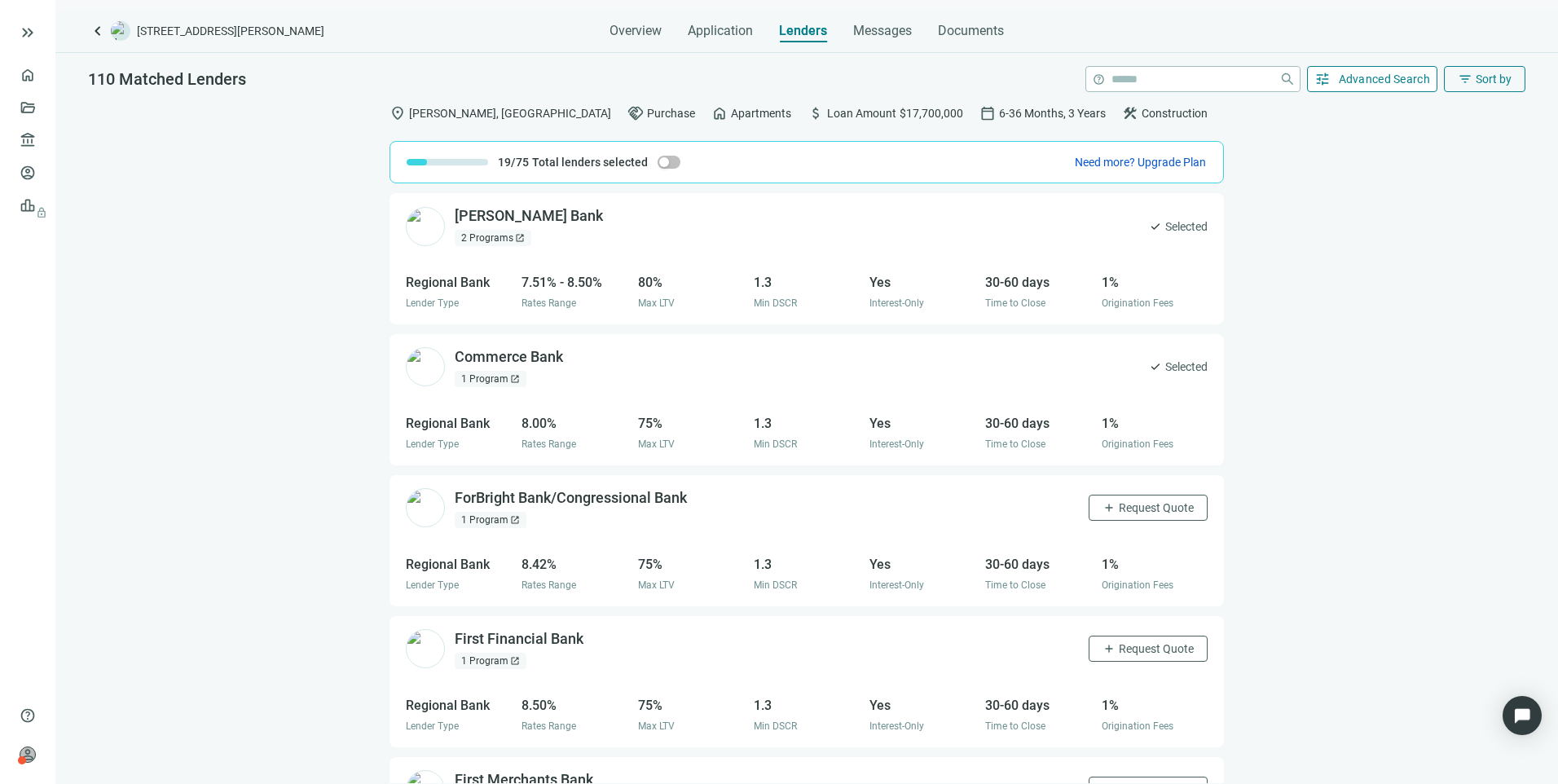
click at [1399, 79] on span "Advanced Search" at bounding box center [1385, 79] width 92 height 13
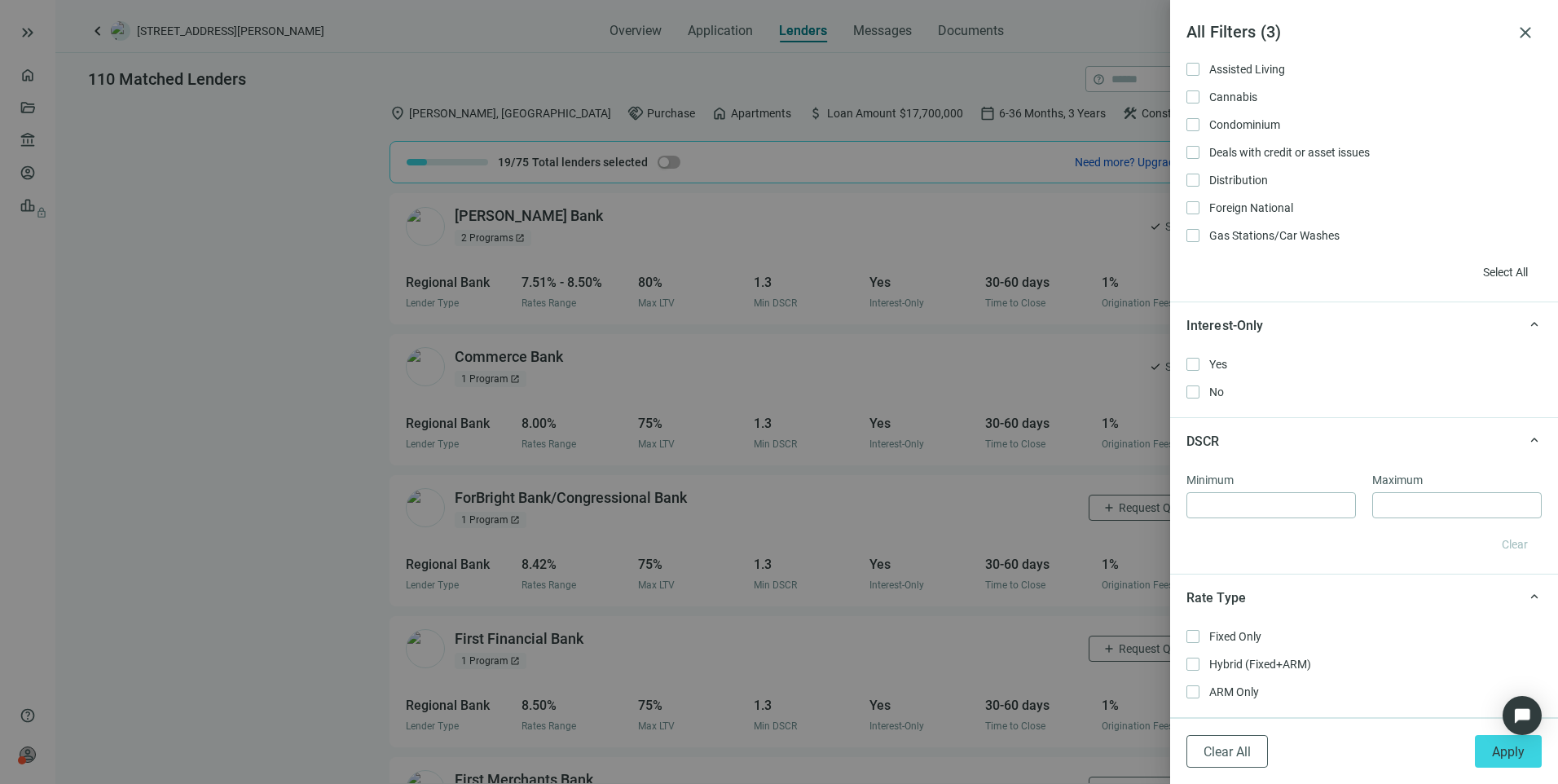
scroll to position [978, 0]
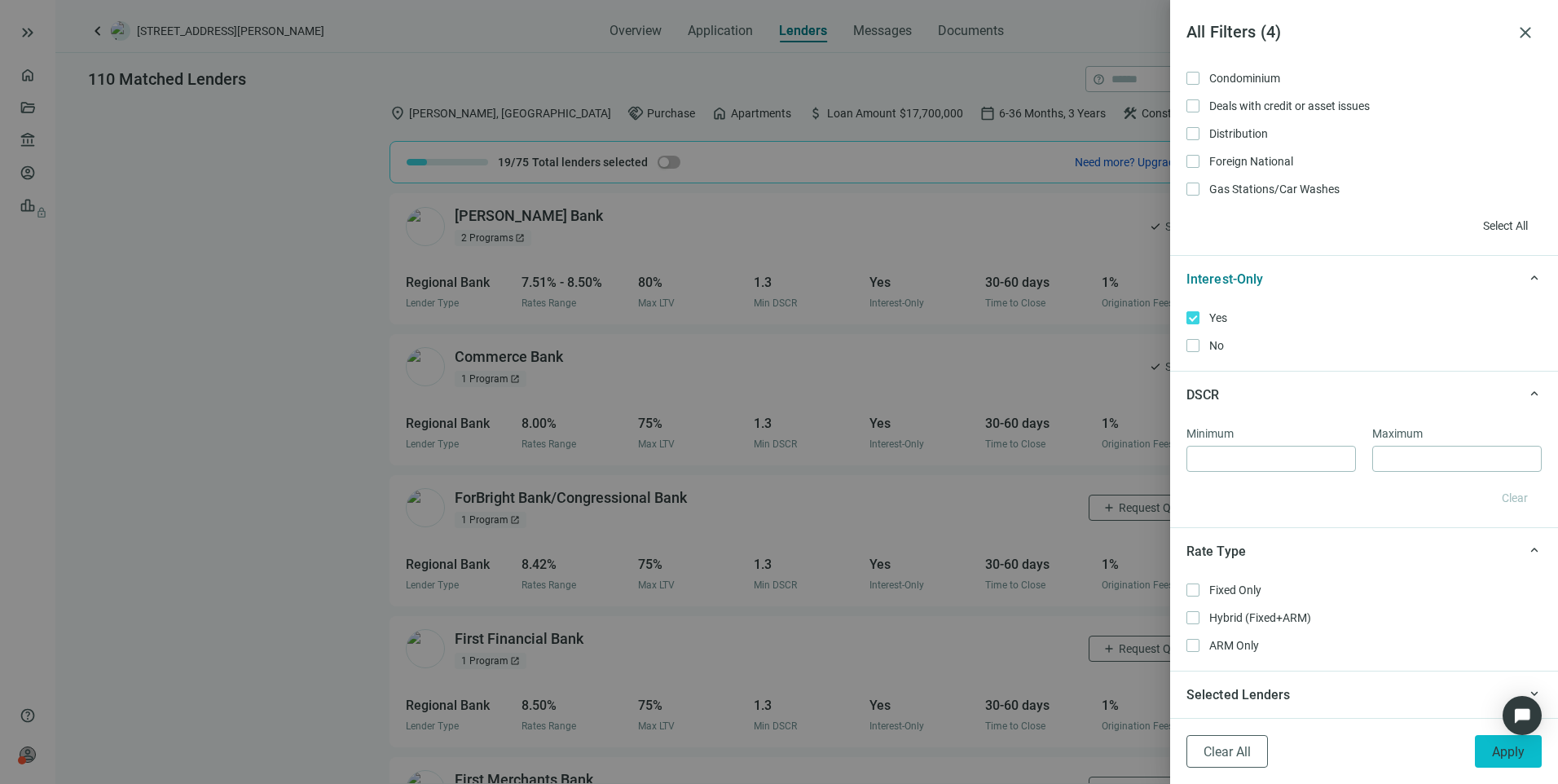
click at [1487, 750] on button "Apply" at bounding box center [1508, 751] width 67 height 32
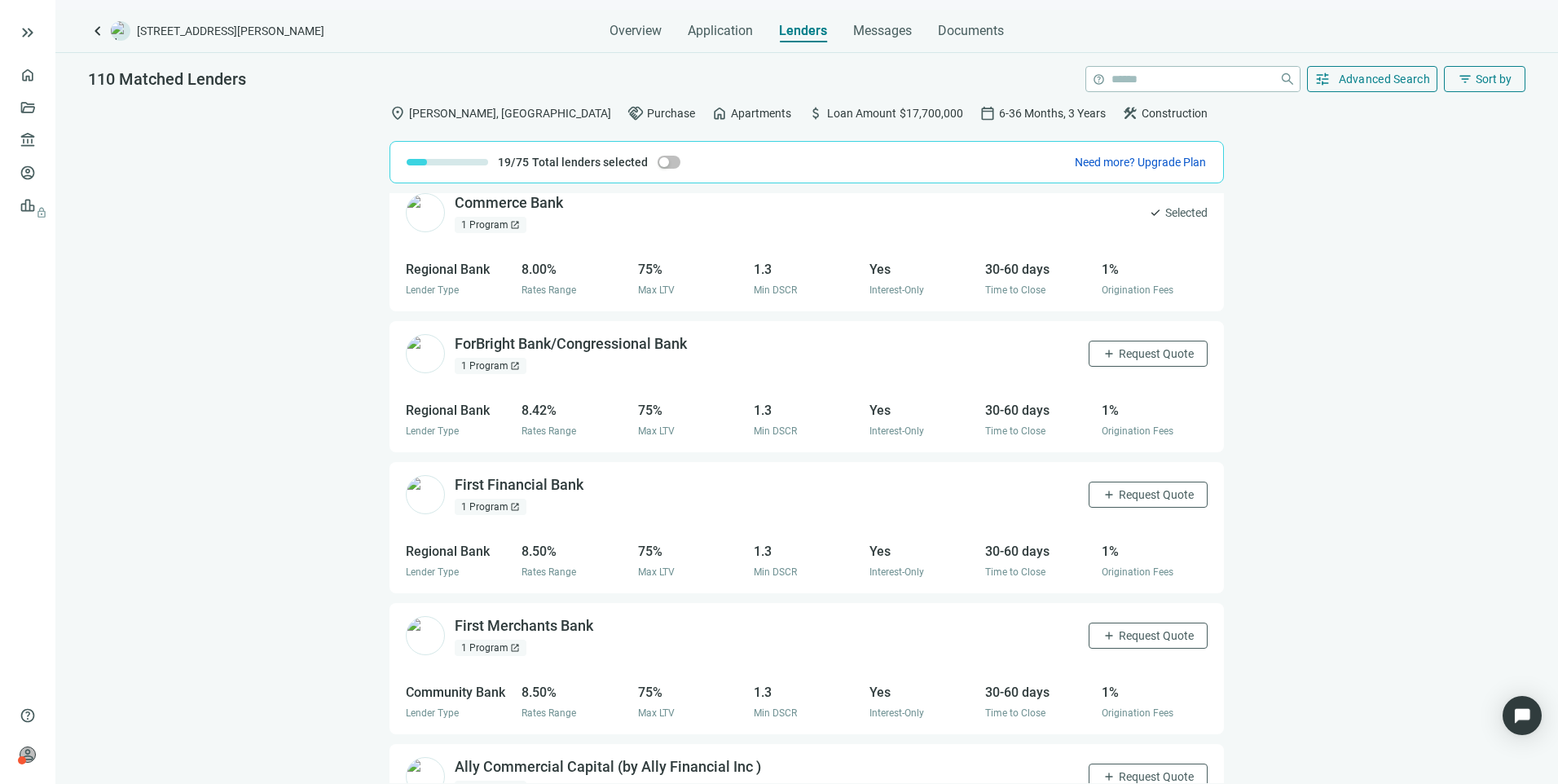
scroll to position [0, 0]
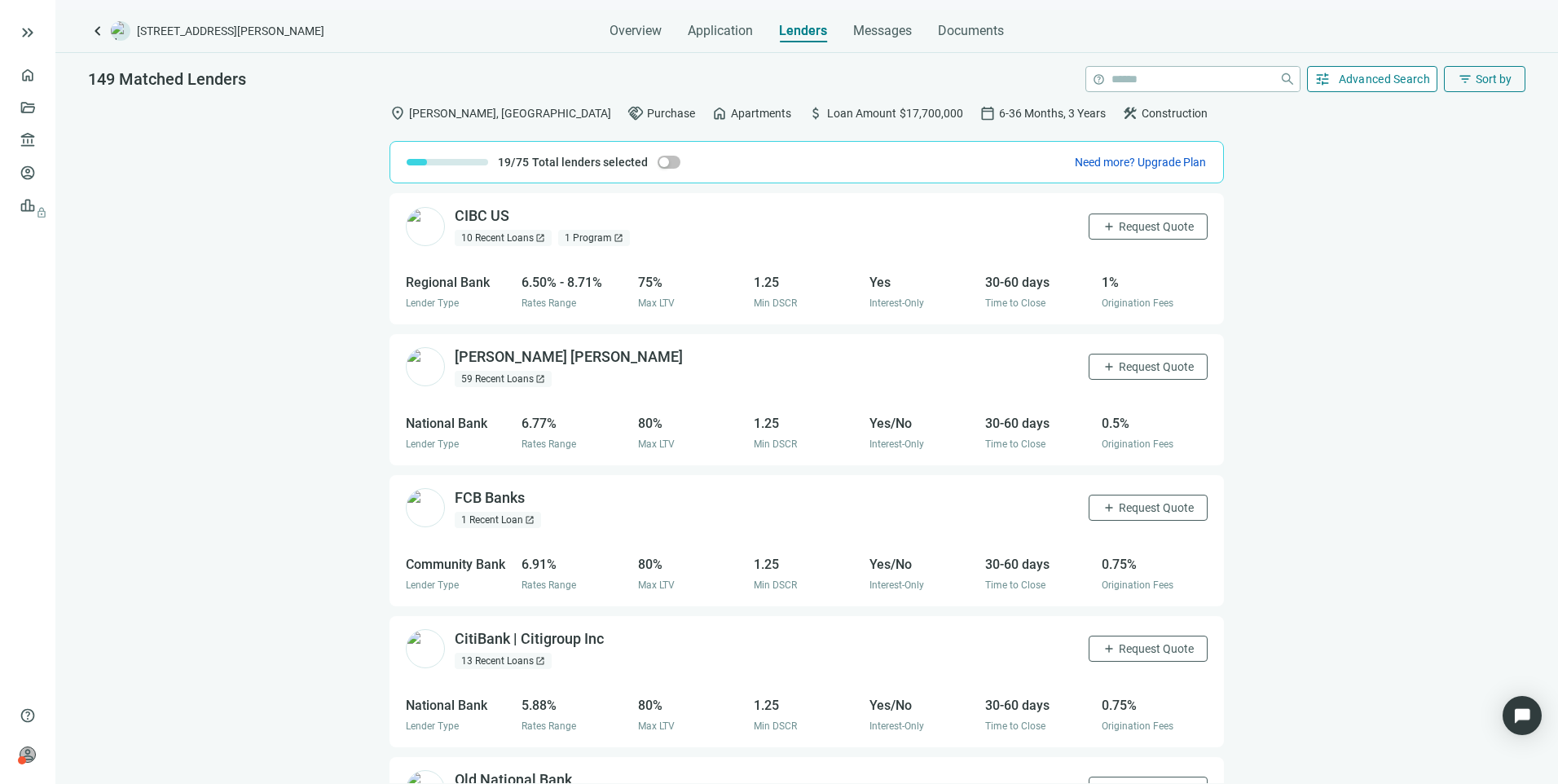
click at [1318, 84] on span "tune" at bounding box center [1322, 78] width 16 height 16
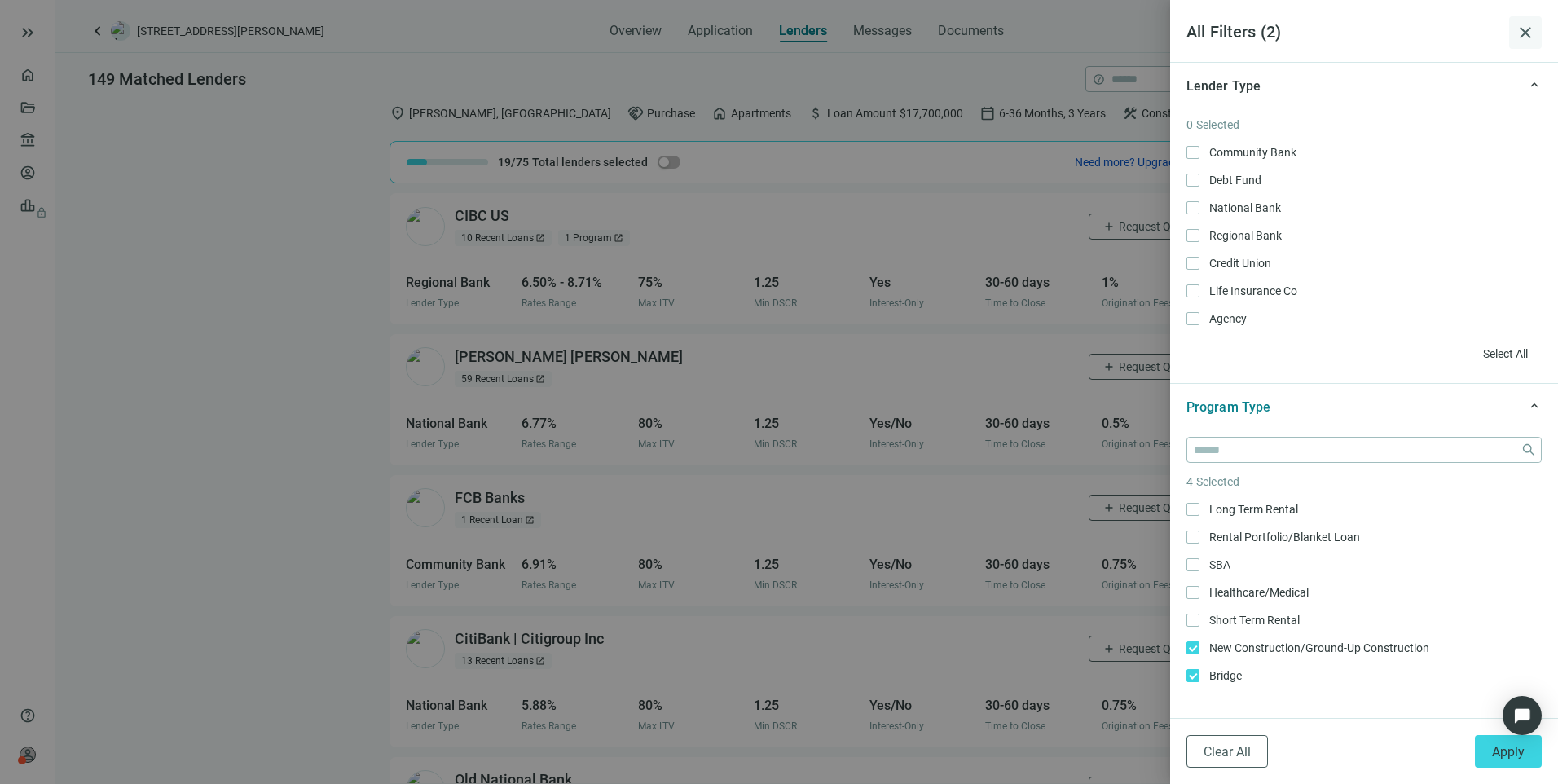
click at [1528, 27] on span "close" at bounding box center [1526, 32] width 20 height 20
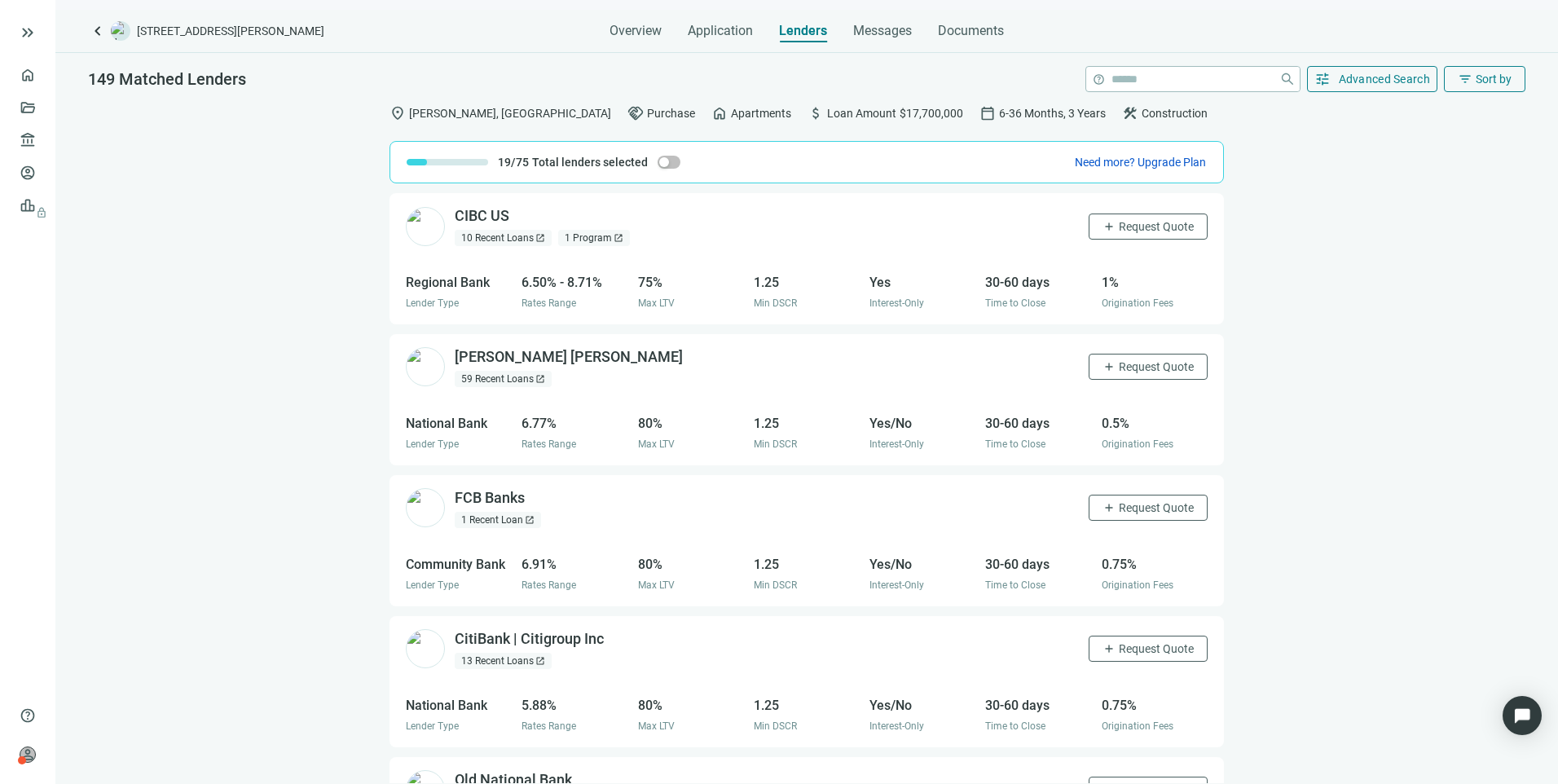
click at [590, 239] on div "1 Program open_in_new" at bounding box center [594, 237] width 72 height 16
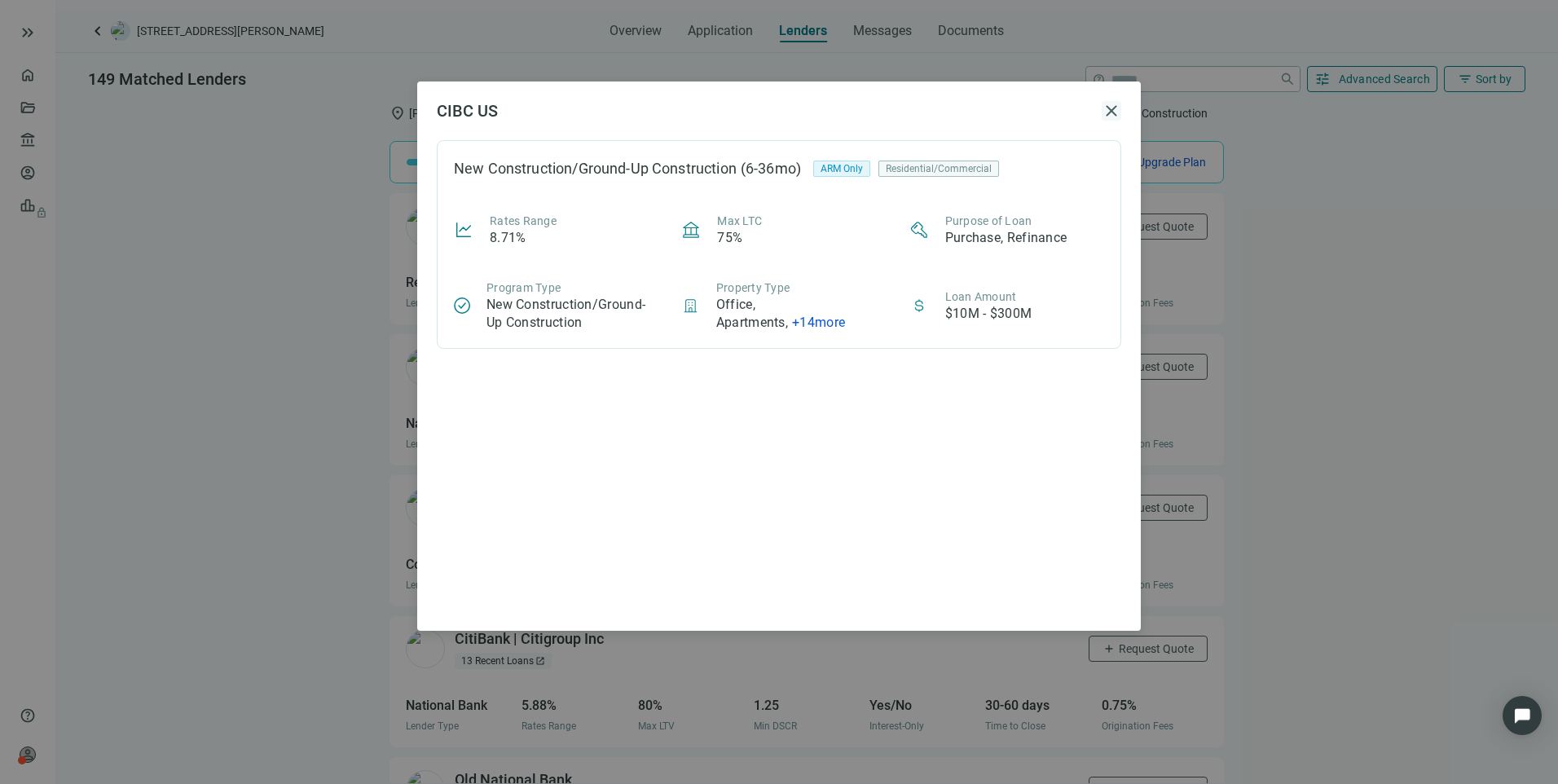
click at [1104, 108] on span "close" at bounding box center [1112, 111] width 20 height 20
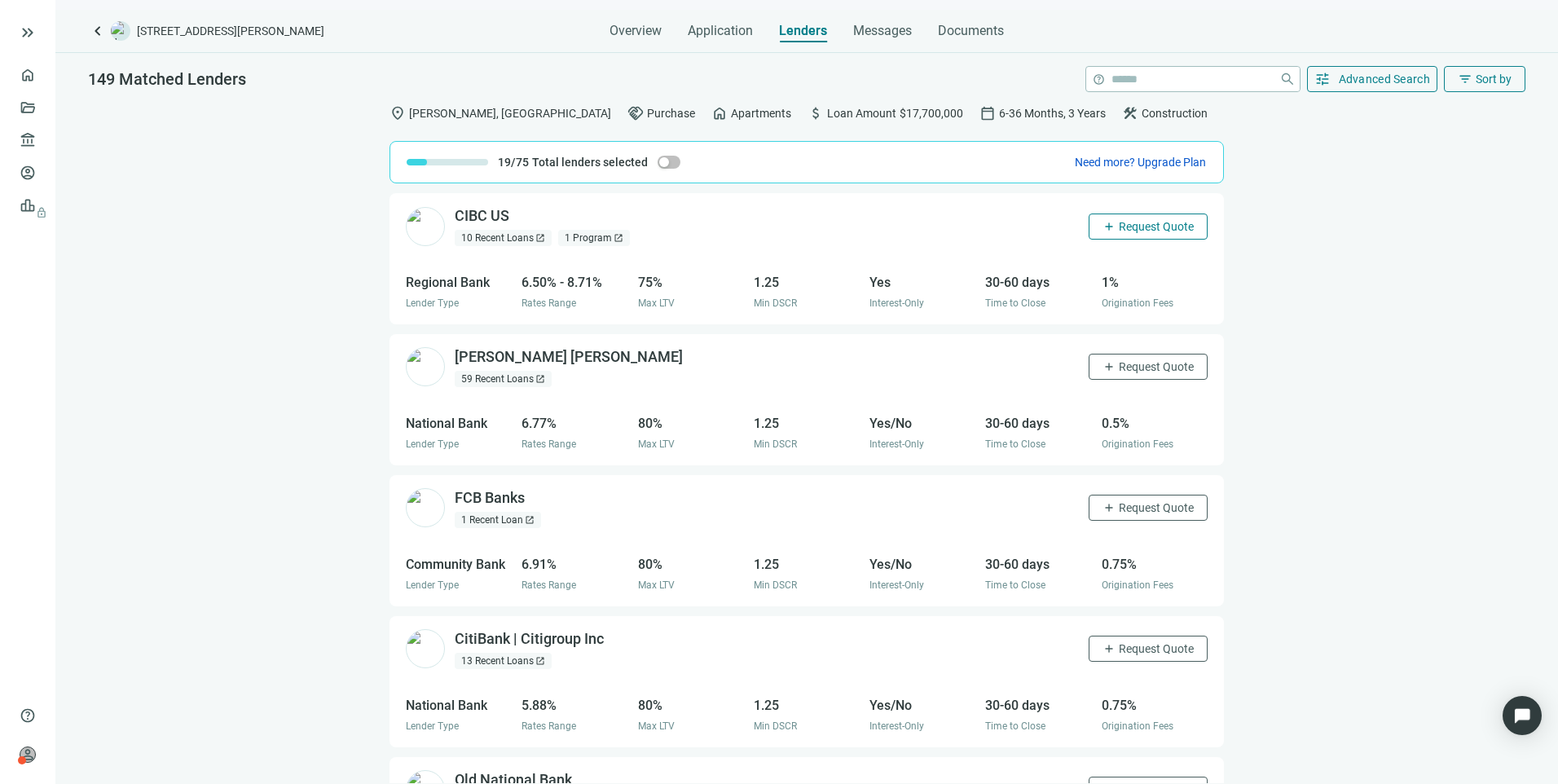
click at [1148, 225] on span "Request Quote" at bounding box center [1156, 227] width 75 height 13
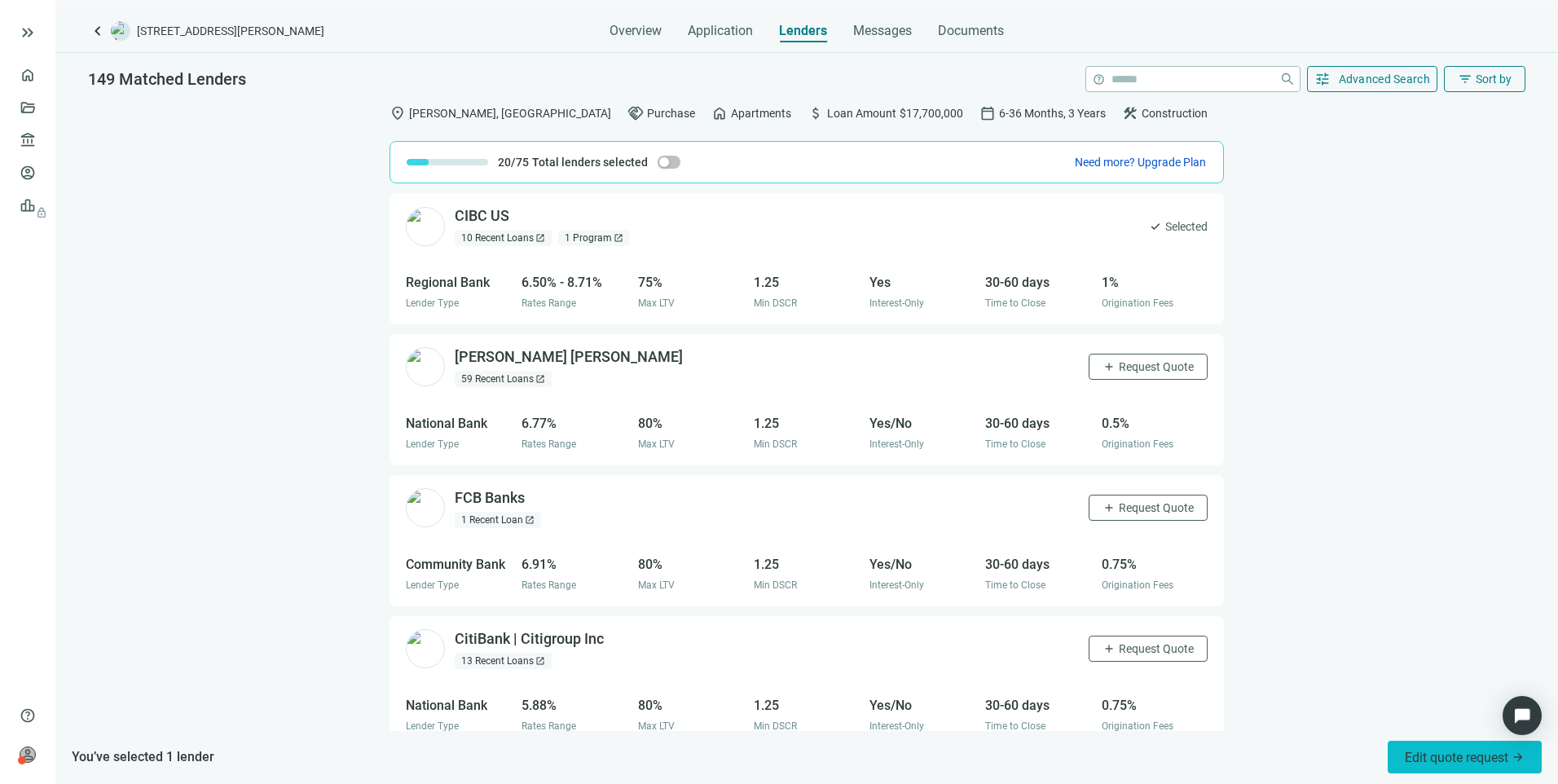
click at [1440, 761] on span "Edit quote request arrow_forward" at bounding box center [1464, 758] width 120 height 15
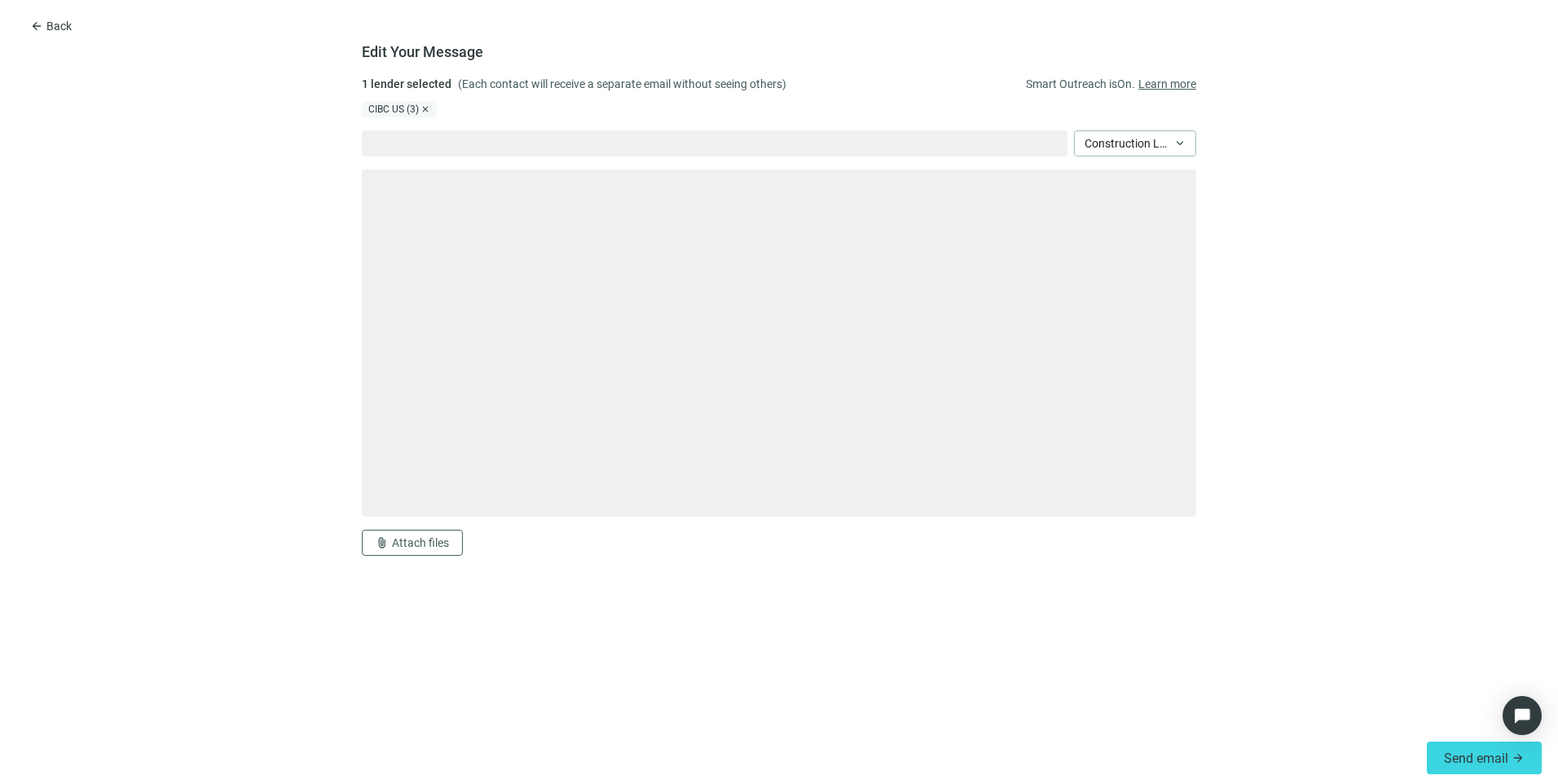
type textarea "**********"
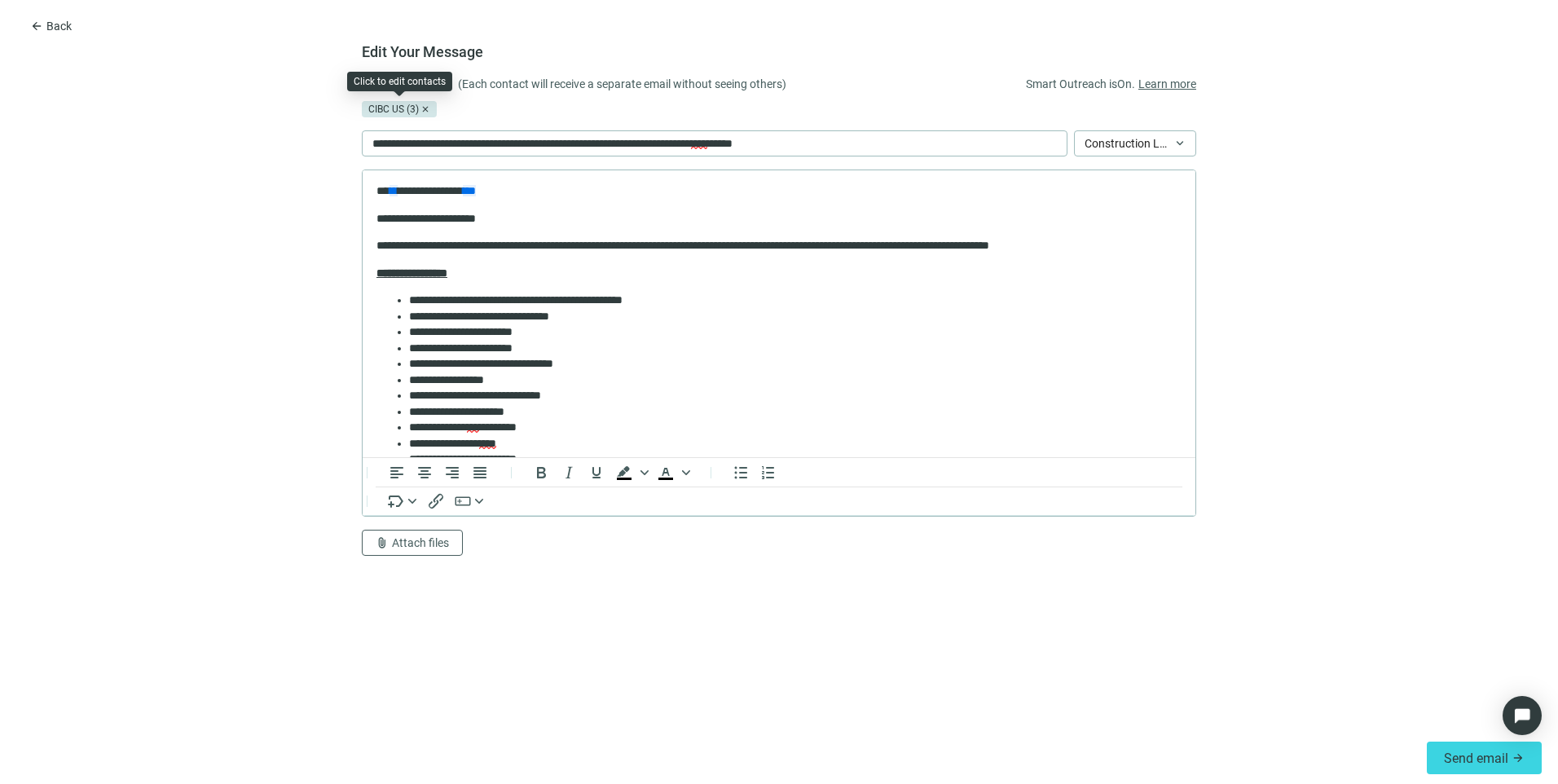
click at [395, 109] on div "CIBC US (3)" at bounding box center [399, 109] width 75 height 16
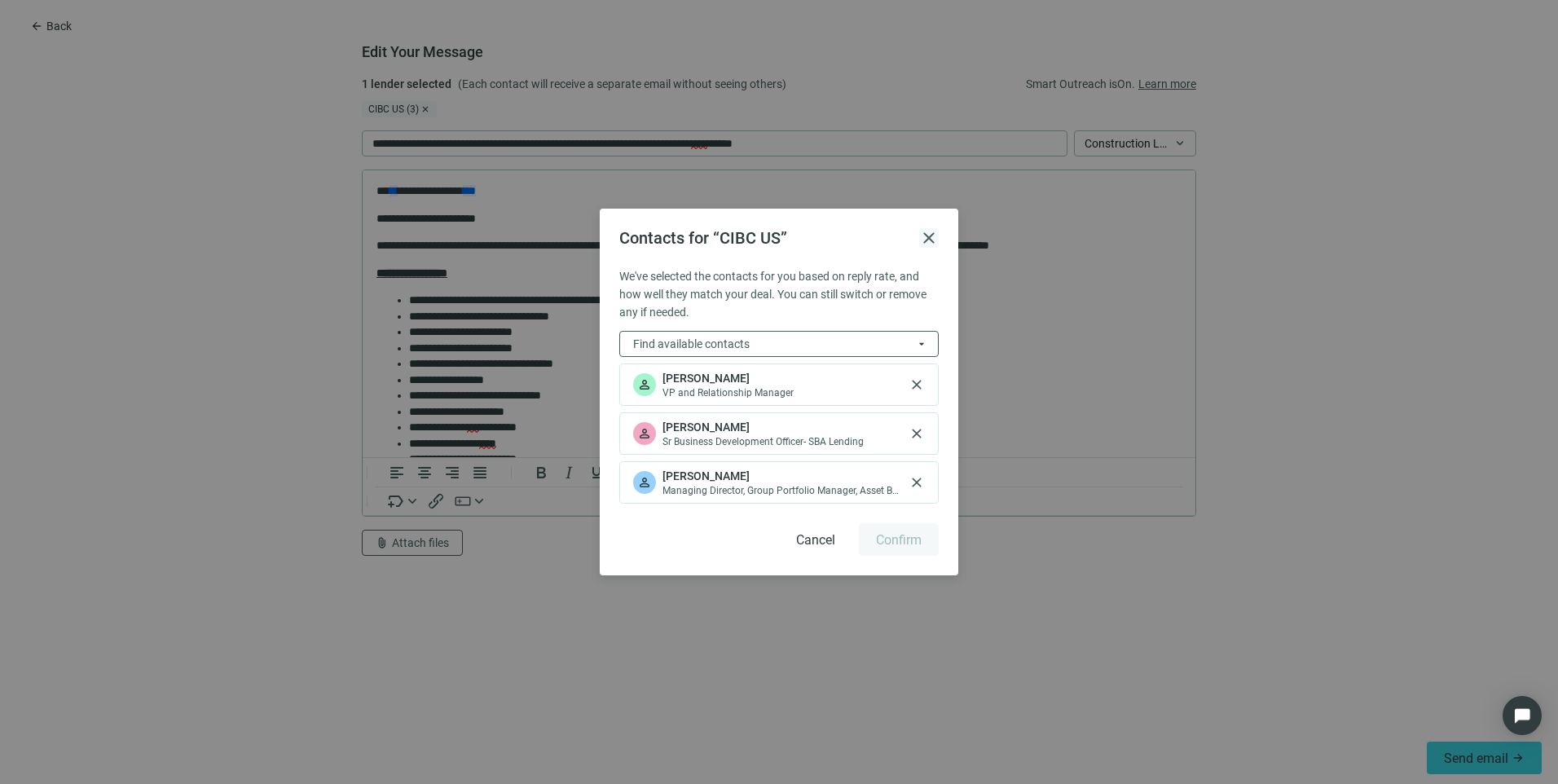
click at [929, 232] on span "close" at bounding box center [929, 237] width 20 height 20
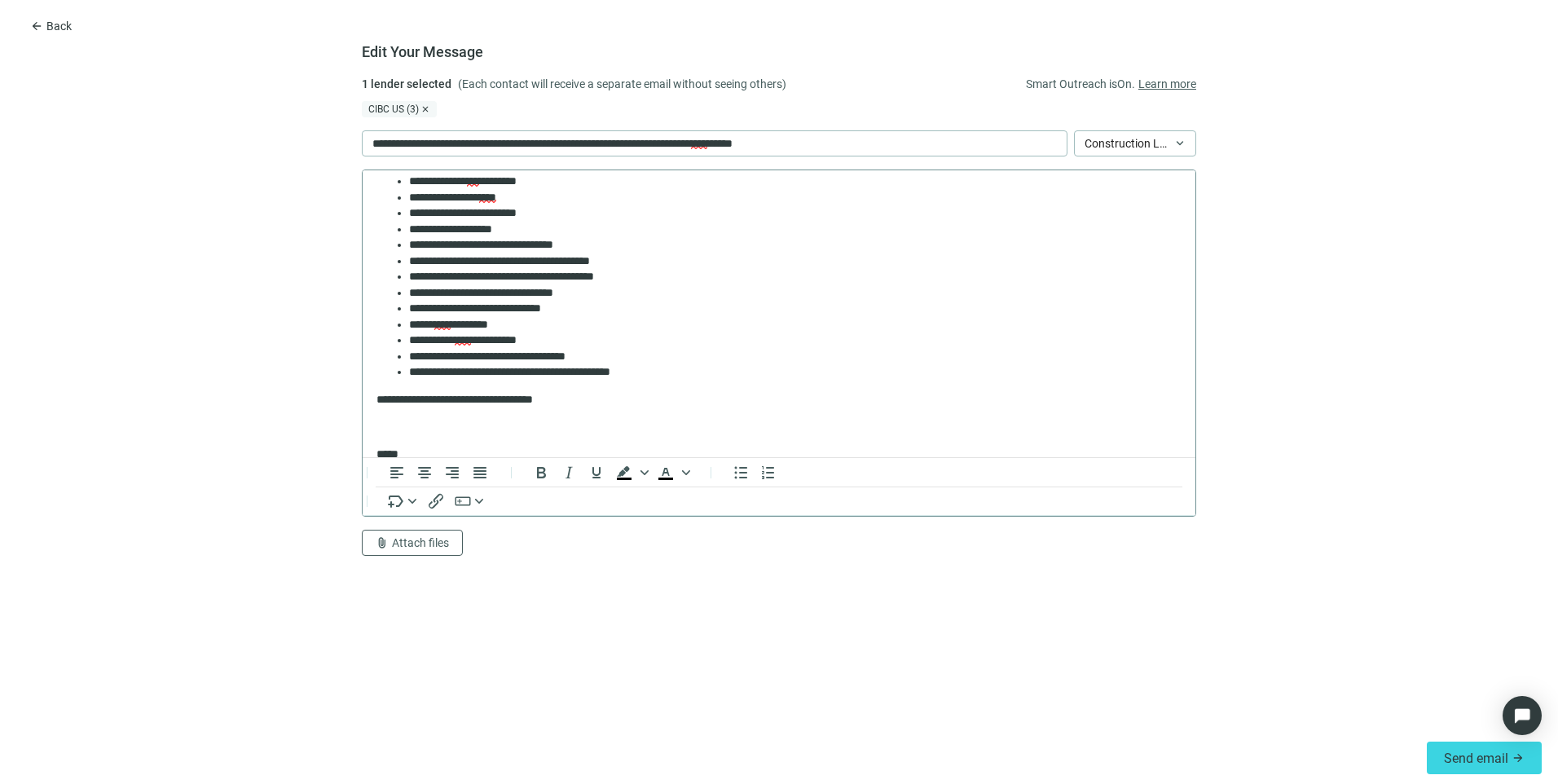
scroll to position [244, 0]
click at [383, 545] on span "attach_file" at bounding box center [382, 543] width 13 height 13
click at [406, 480] on span "Сhoose from deal documents" at bounding box center [449, 480] width 149 height 13
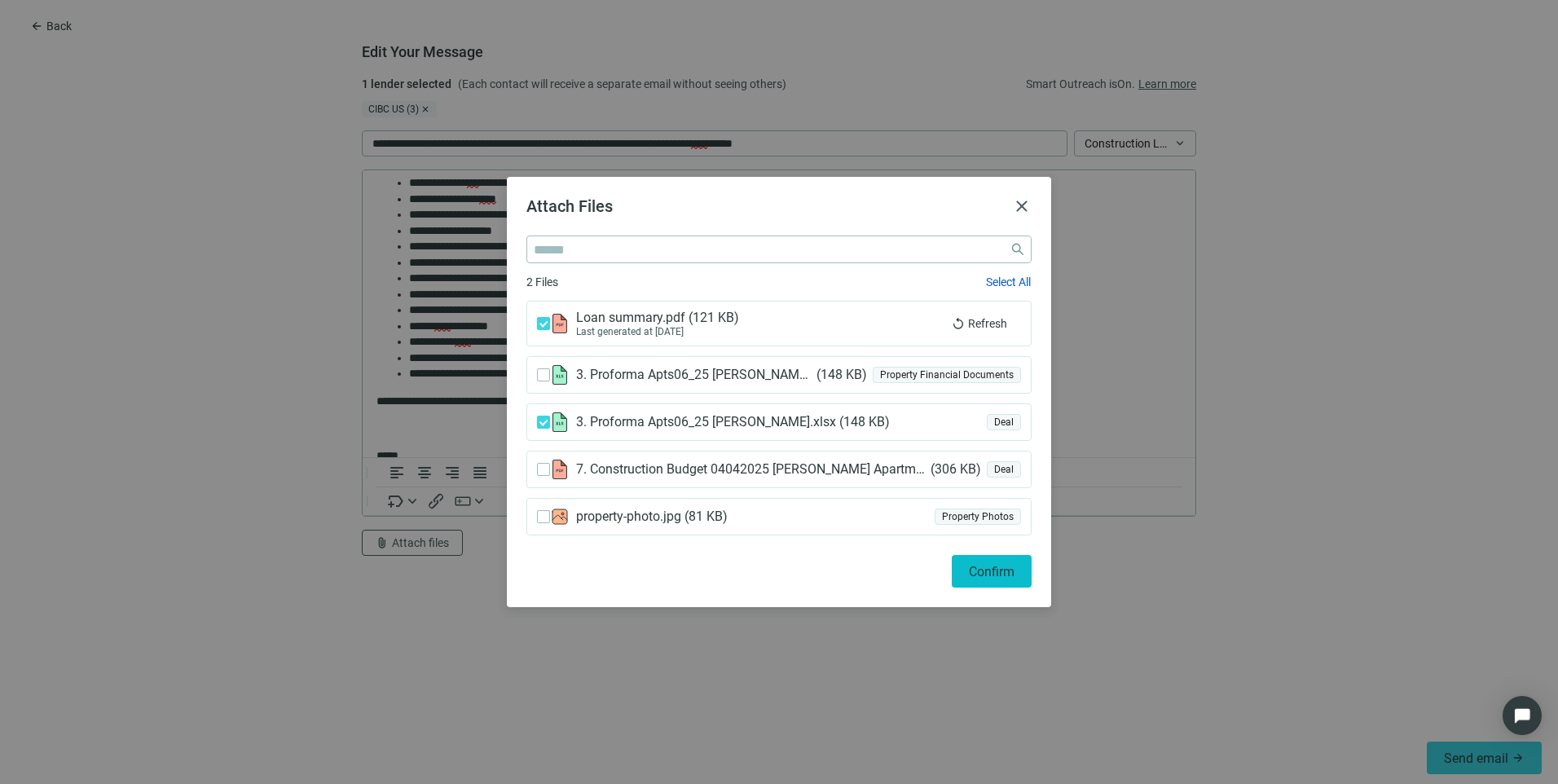
click at [998, 569] on span "Confirm" at bounding box center [991, 571] width 45 height 15
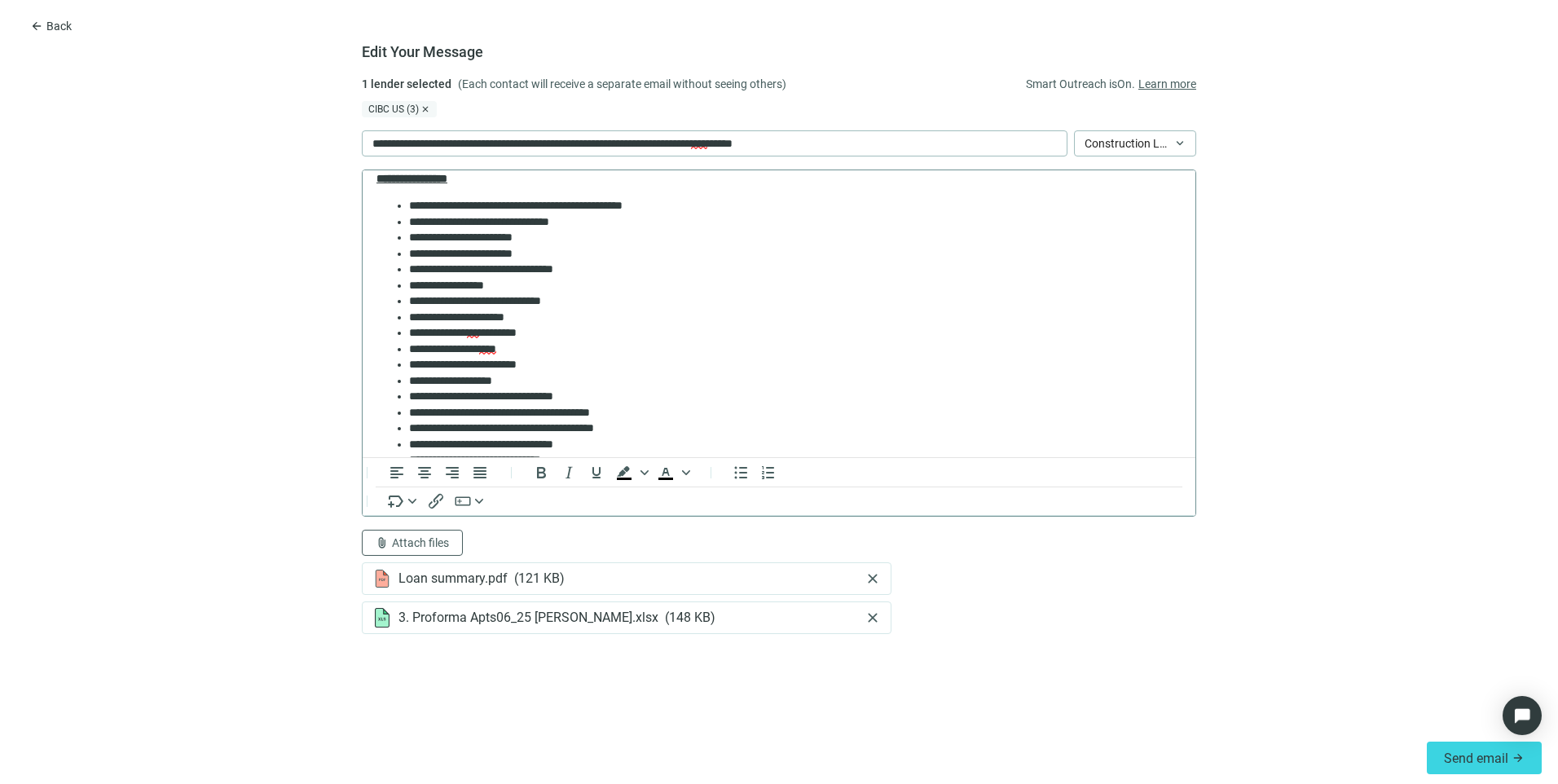
scroll to position [0, 0]
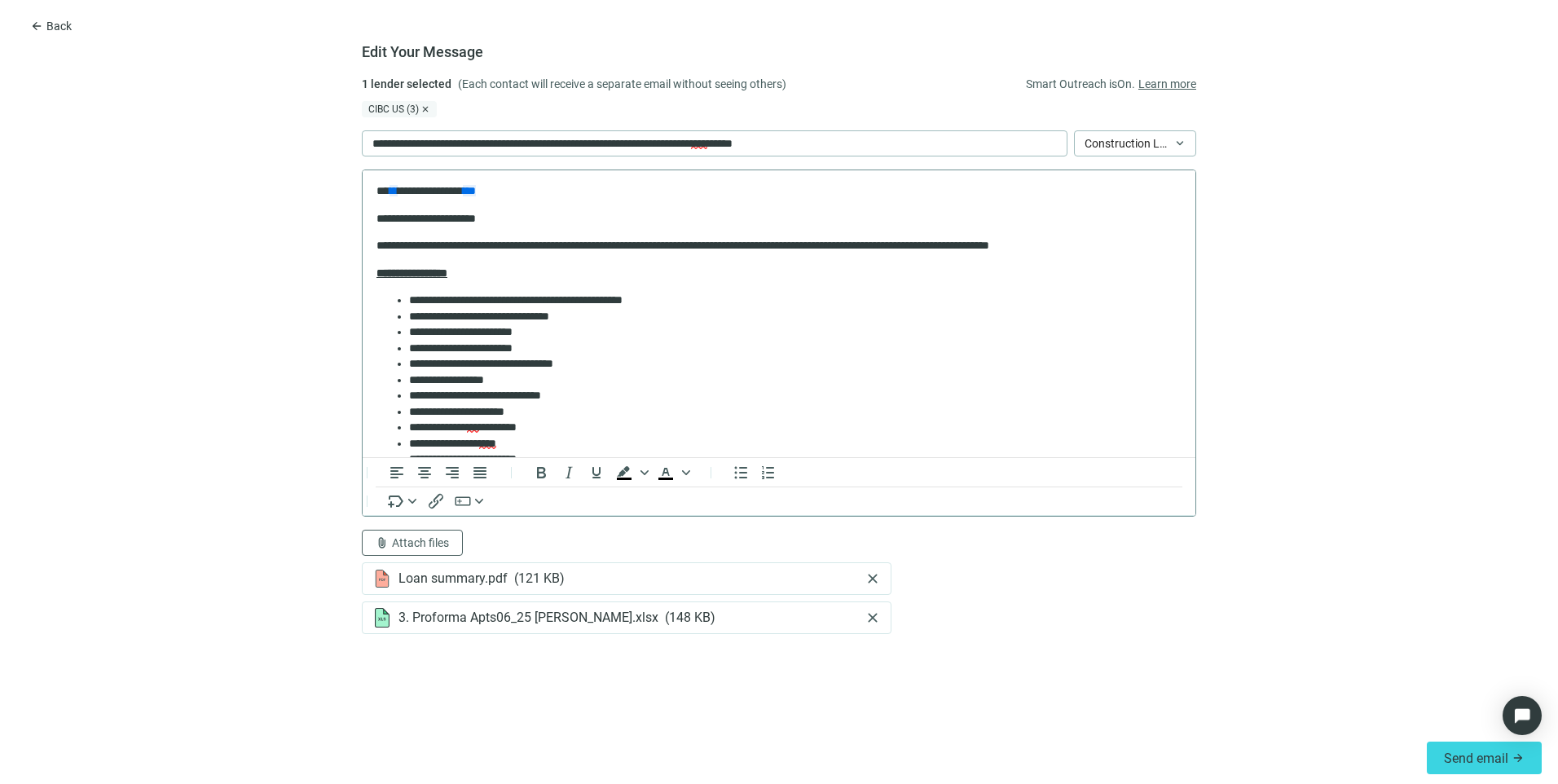
click at [921, 245] on p "**********" at bounding box center [773, 246] width 793 height 16
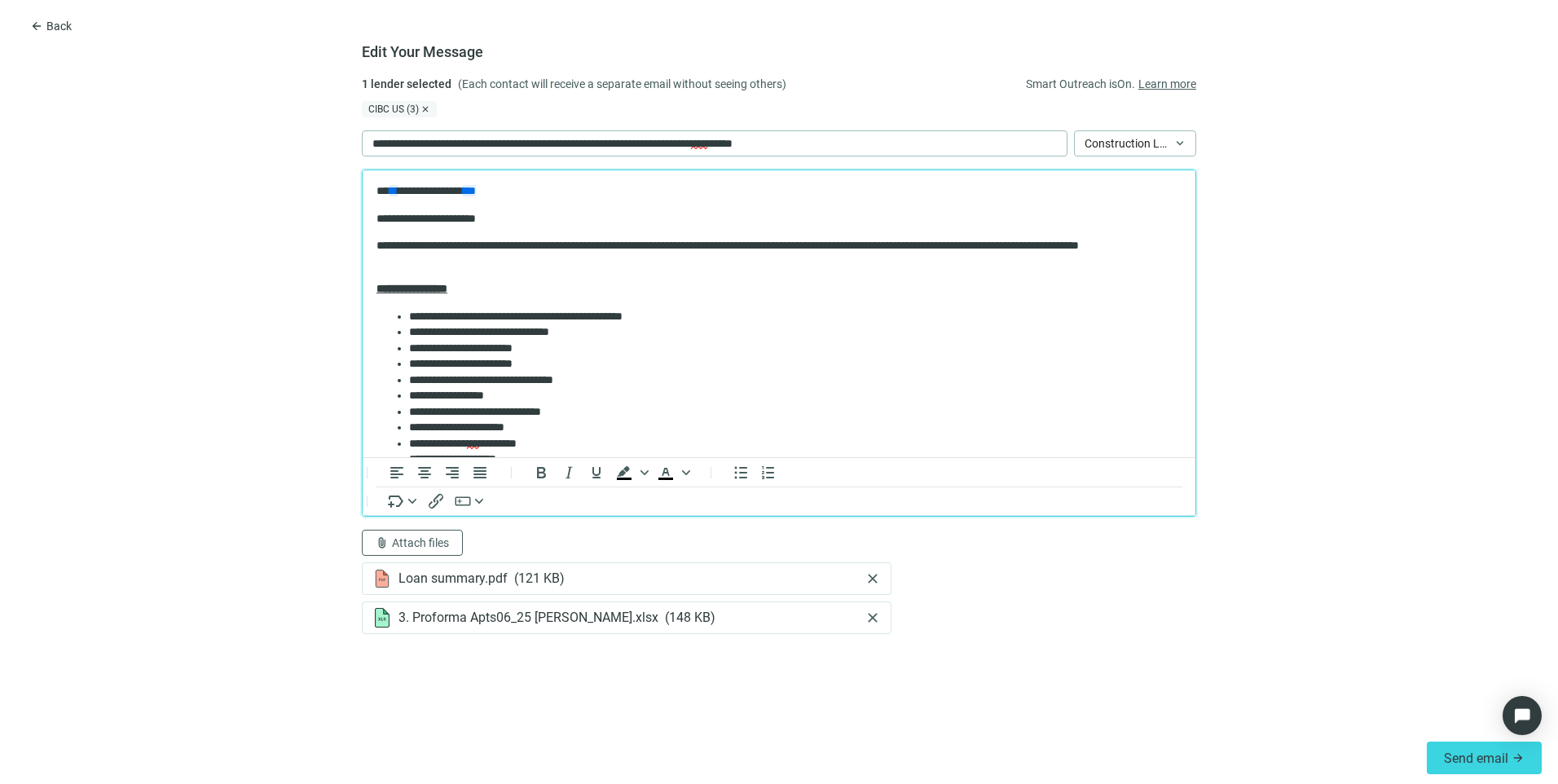
click at [1043, 244] on p "**********" at bounding box center [773, 254] width 793 height 32
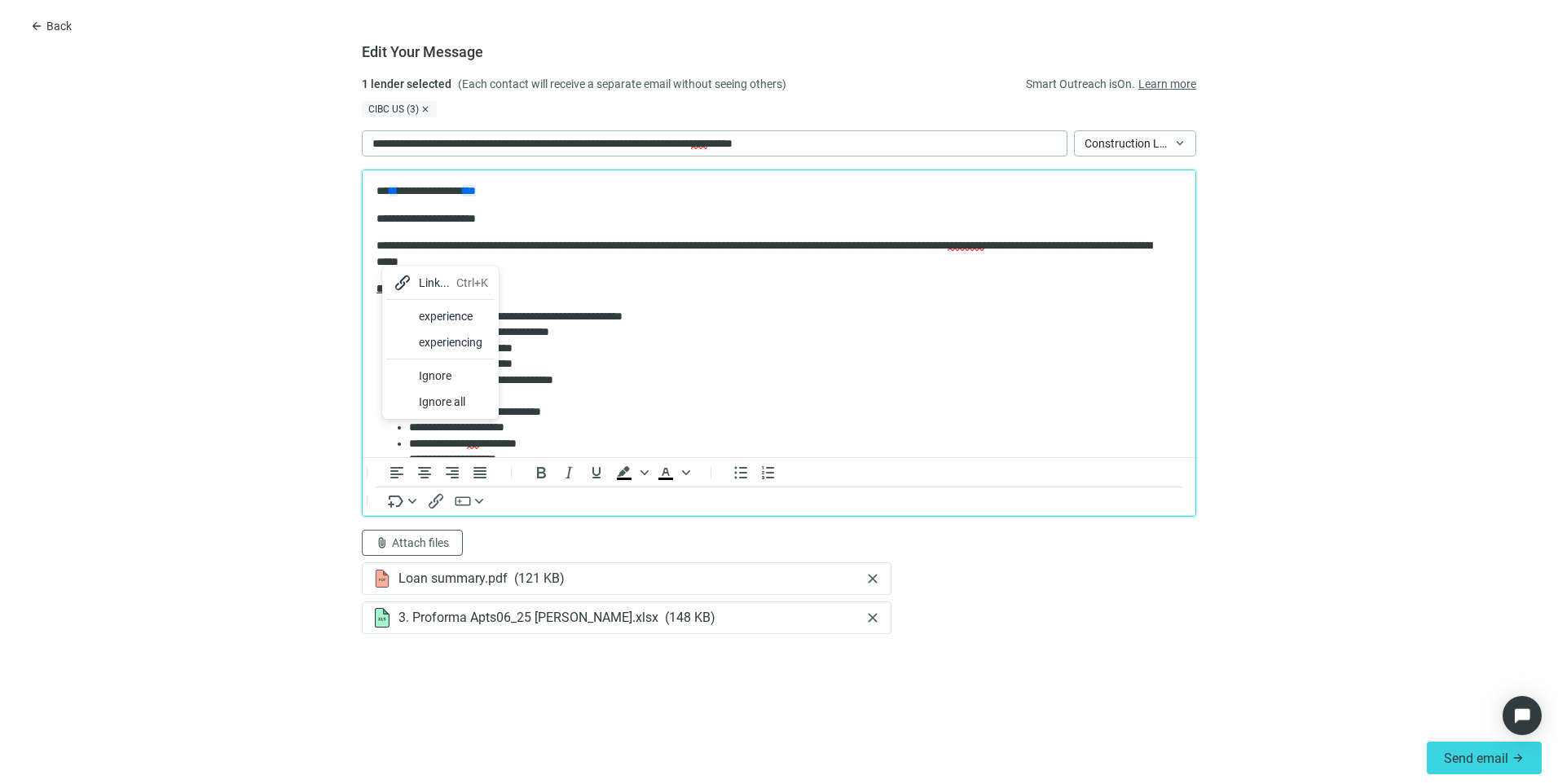
click at [451, 322] on div "experience" at bounding box center [453, 316] width 69 height 20
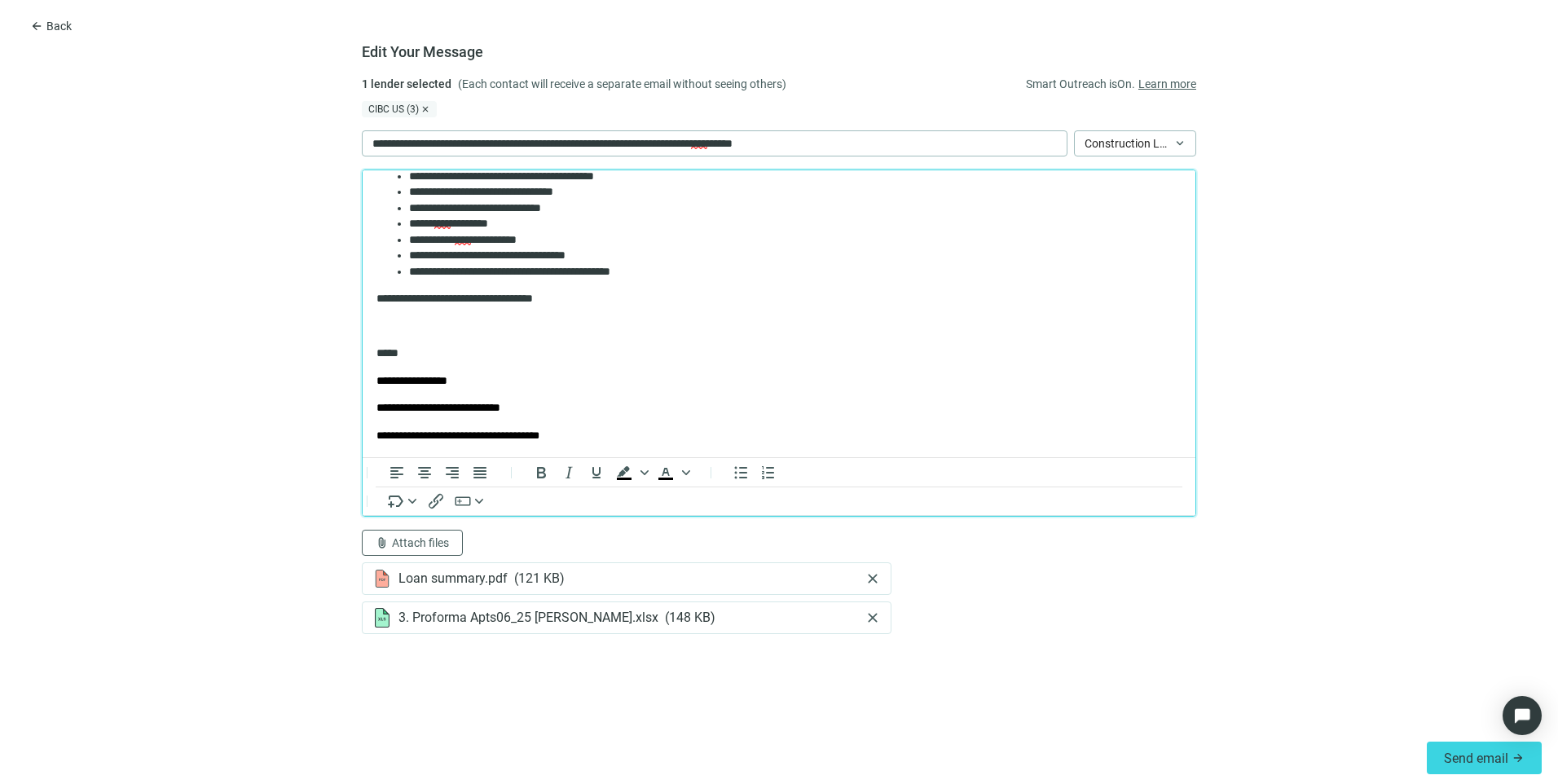
scroll to position [408, 0]
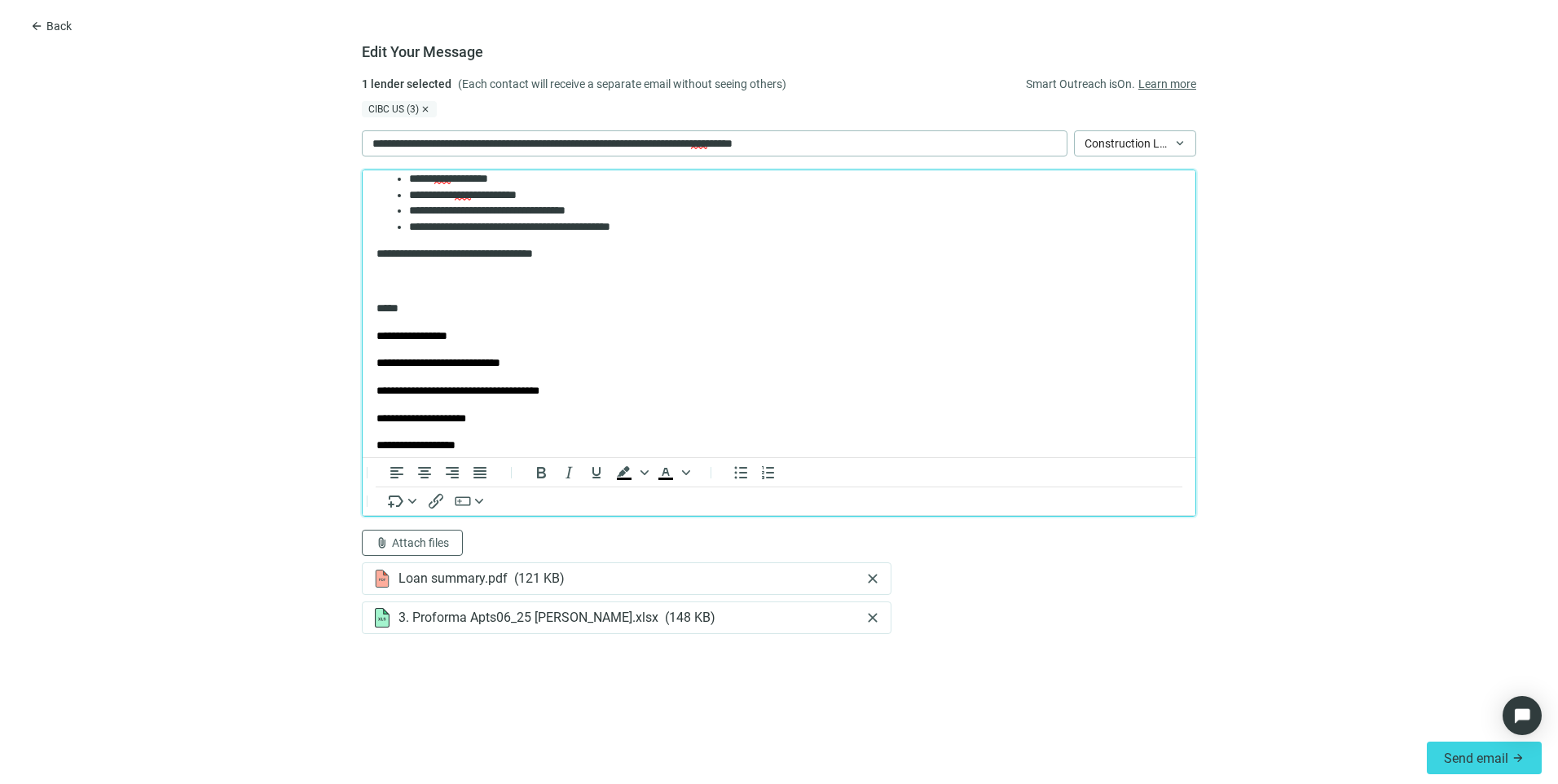
click at [414, 287] on p "Rich Text Area. Press ALT-0 for help." at bounding box center [779, 281] width 805 height 16
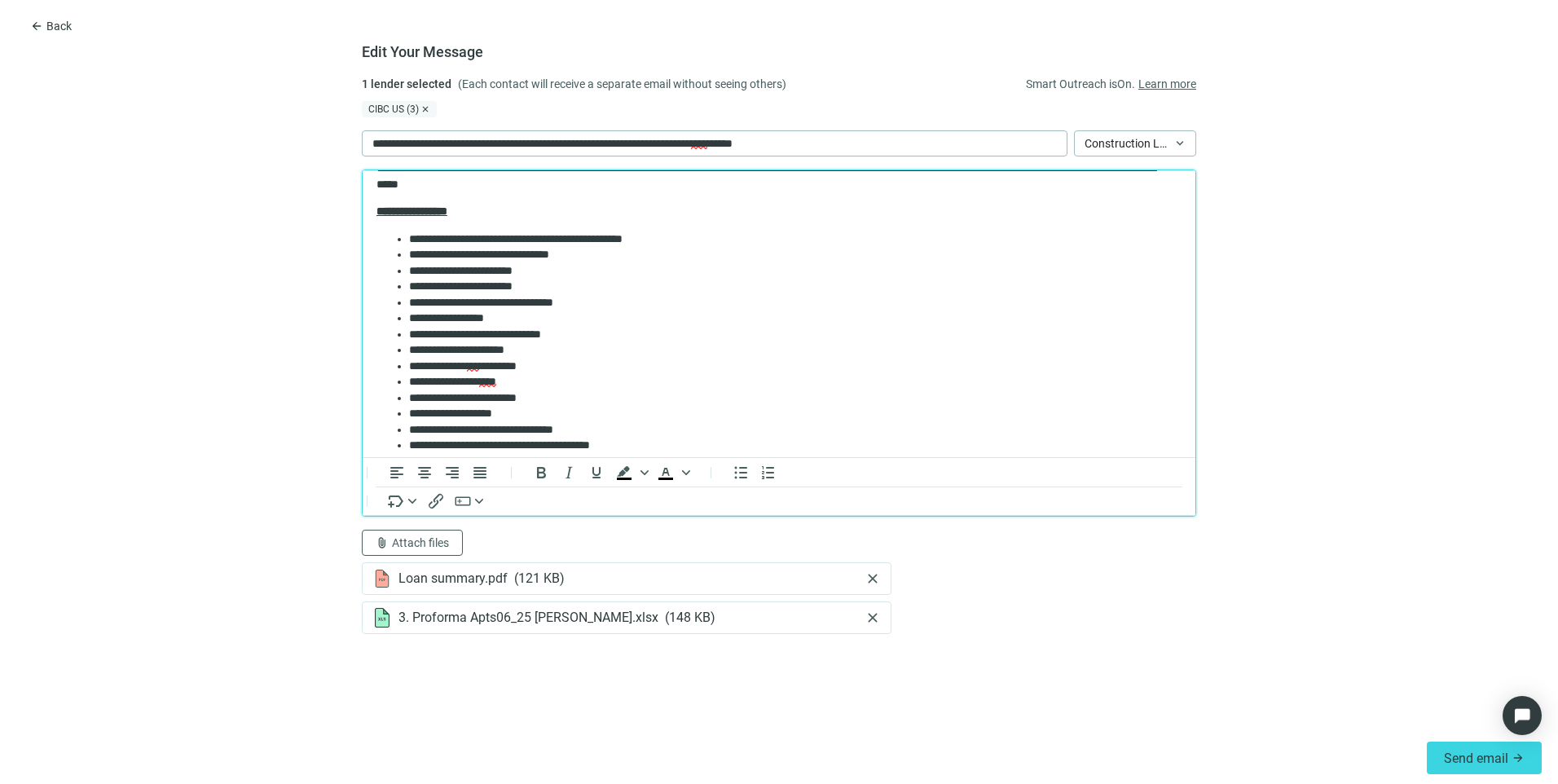
scroll to position [0, 0]
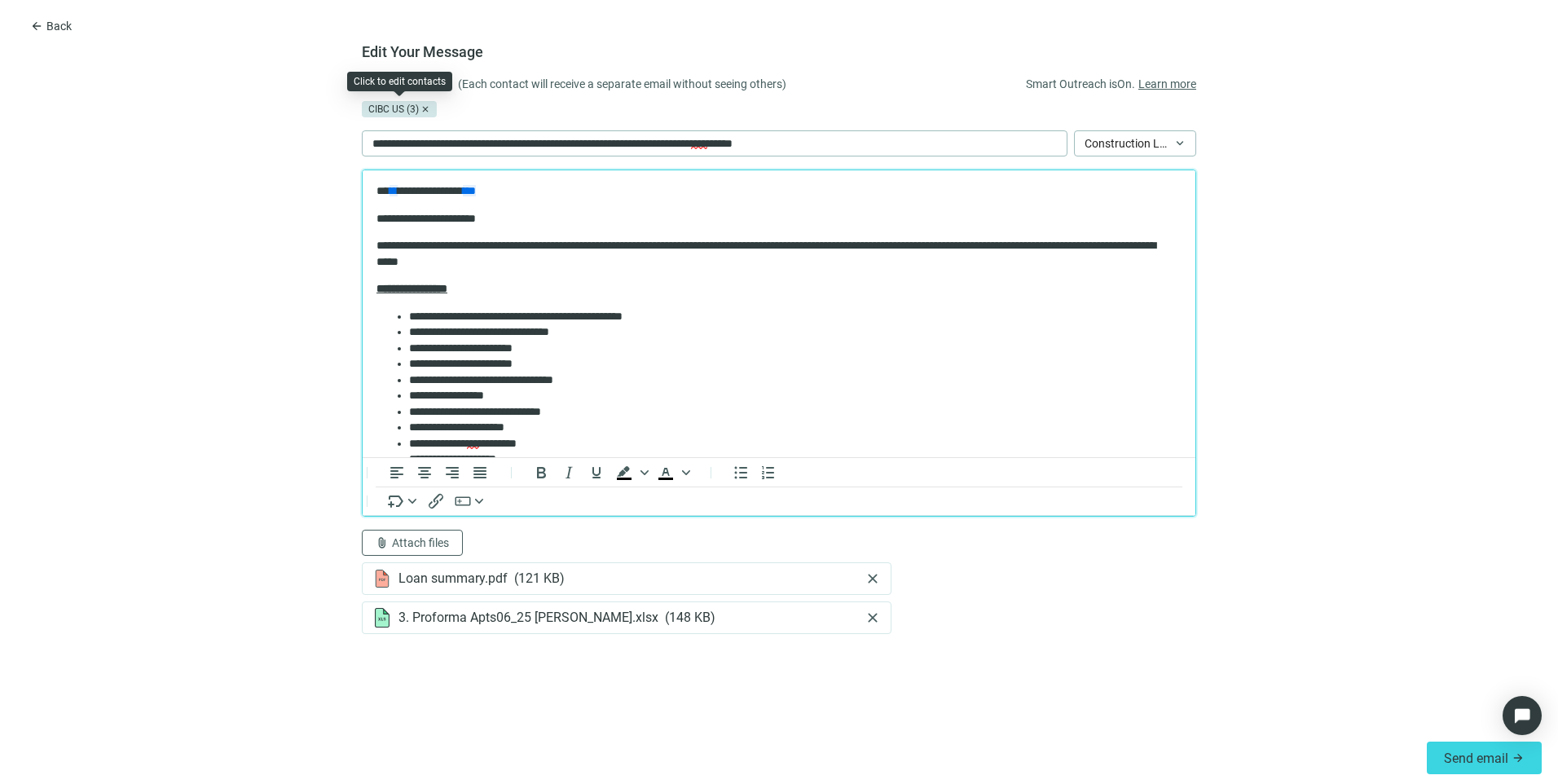
click at [406, 115] on div "CIBC US (3)" at bounding box center [399, 109] width 75 height 16
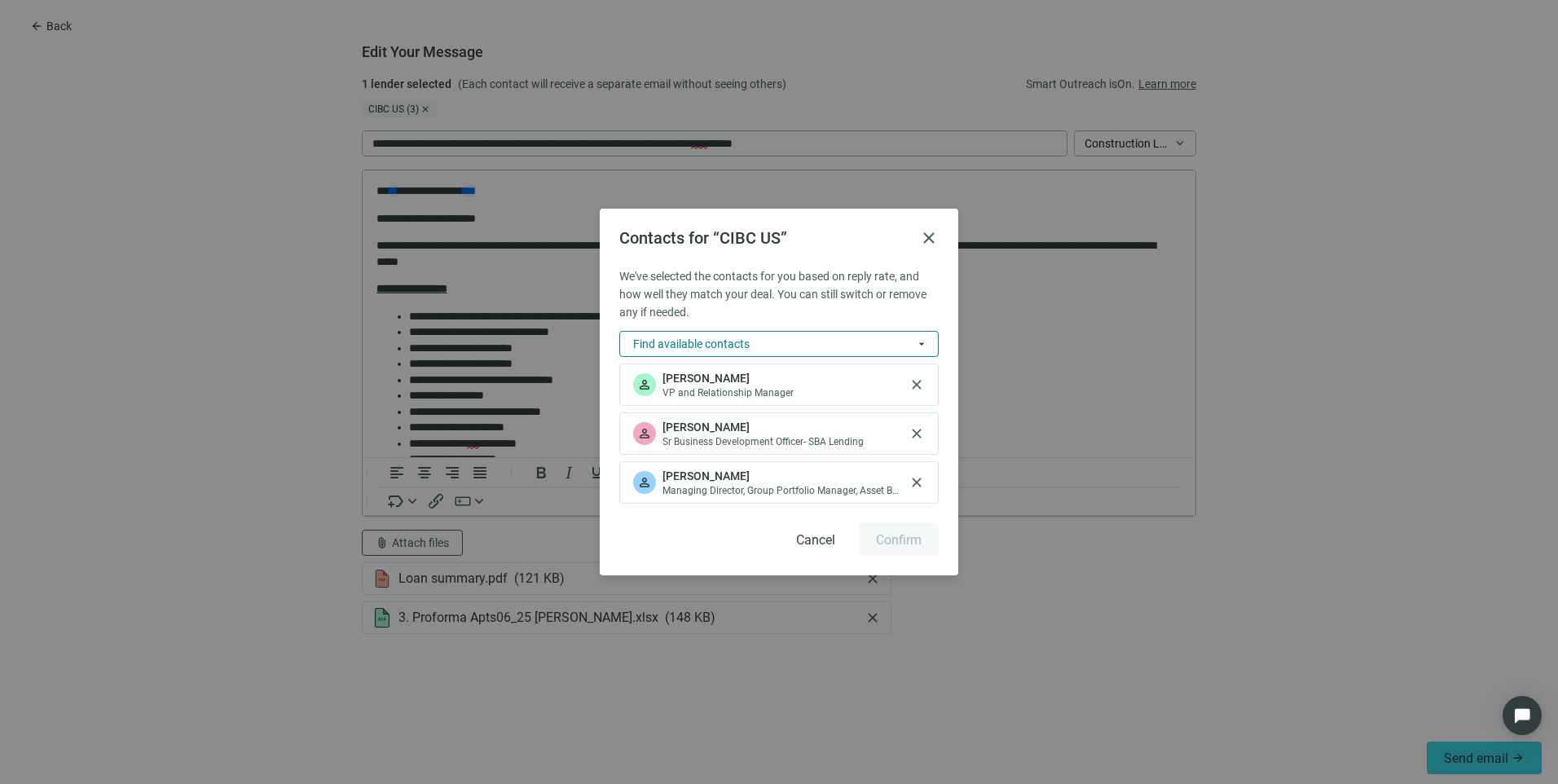
click at [767, 344] on button "Find available contacts arrow_drop_down" at bounding box center [779, 344] width 320 height 26
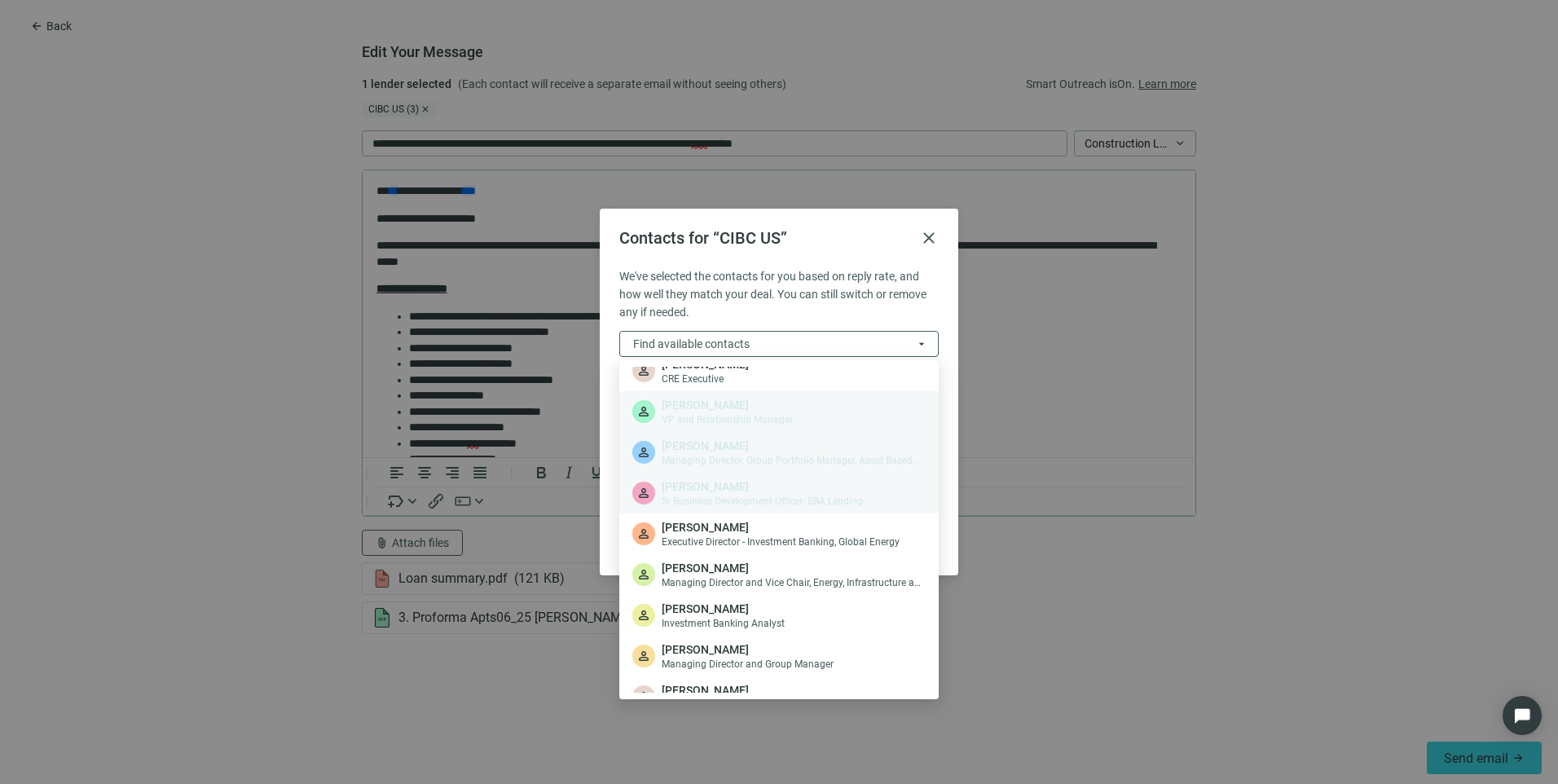
scroll to position [31, 0]
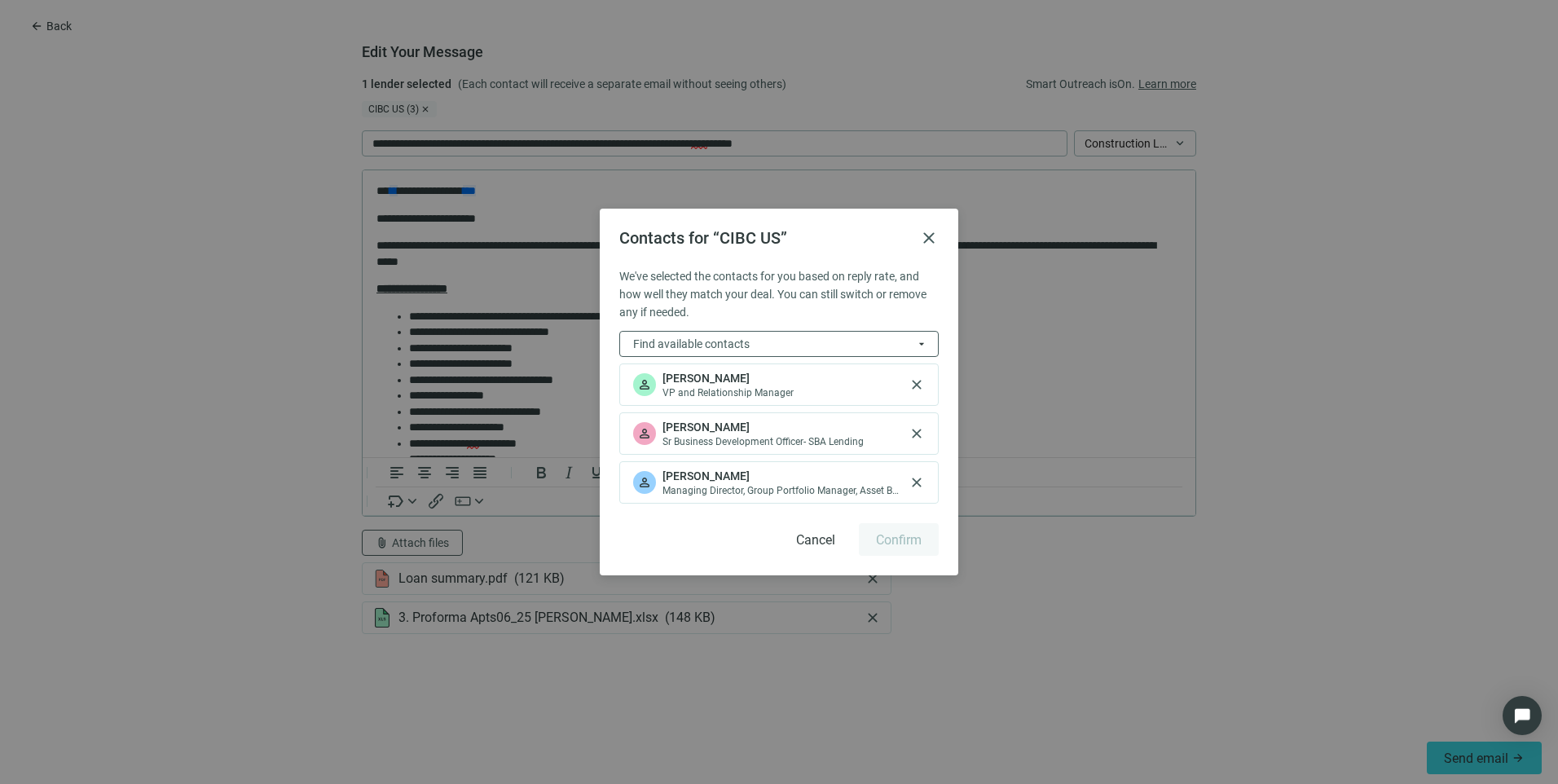
click at [1039, 624] on div "Contacts for “CIBC US” close We've selected the contacts for you based on reply…" at bounding box center [779, 392] width 1558 height 784
click at [918, 484] on span "close" at bounding box center [917, 481] width 16 height 16
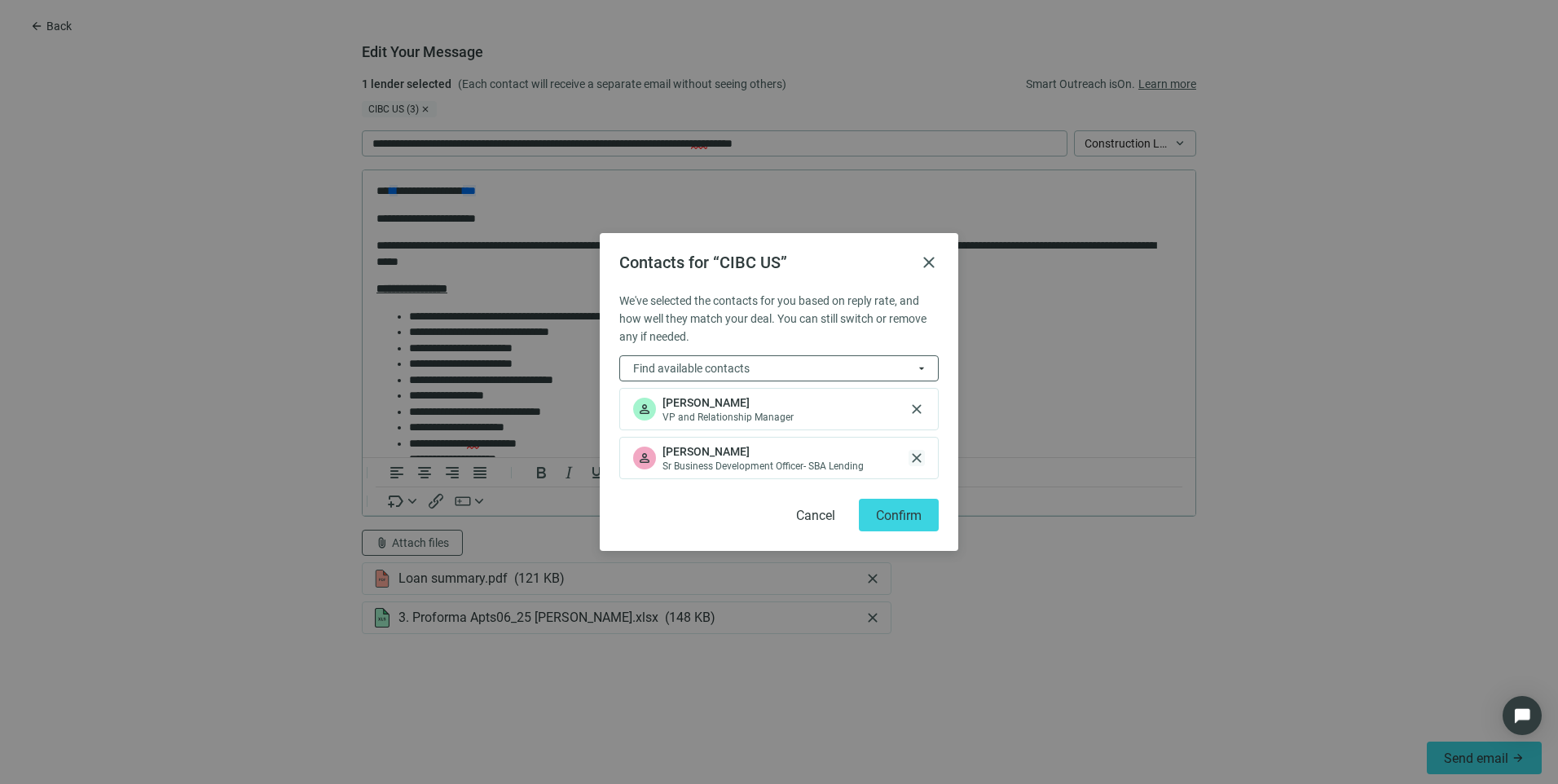
click at [917, 458] on span "close" at bounding box center [917, 458] width 16 height 16
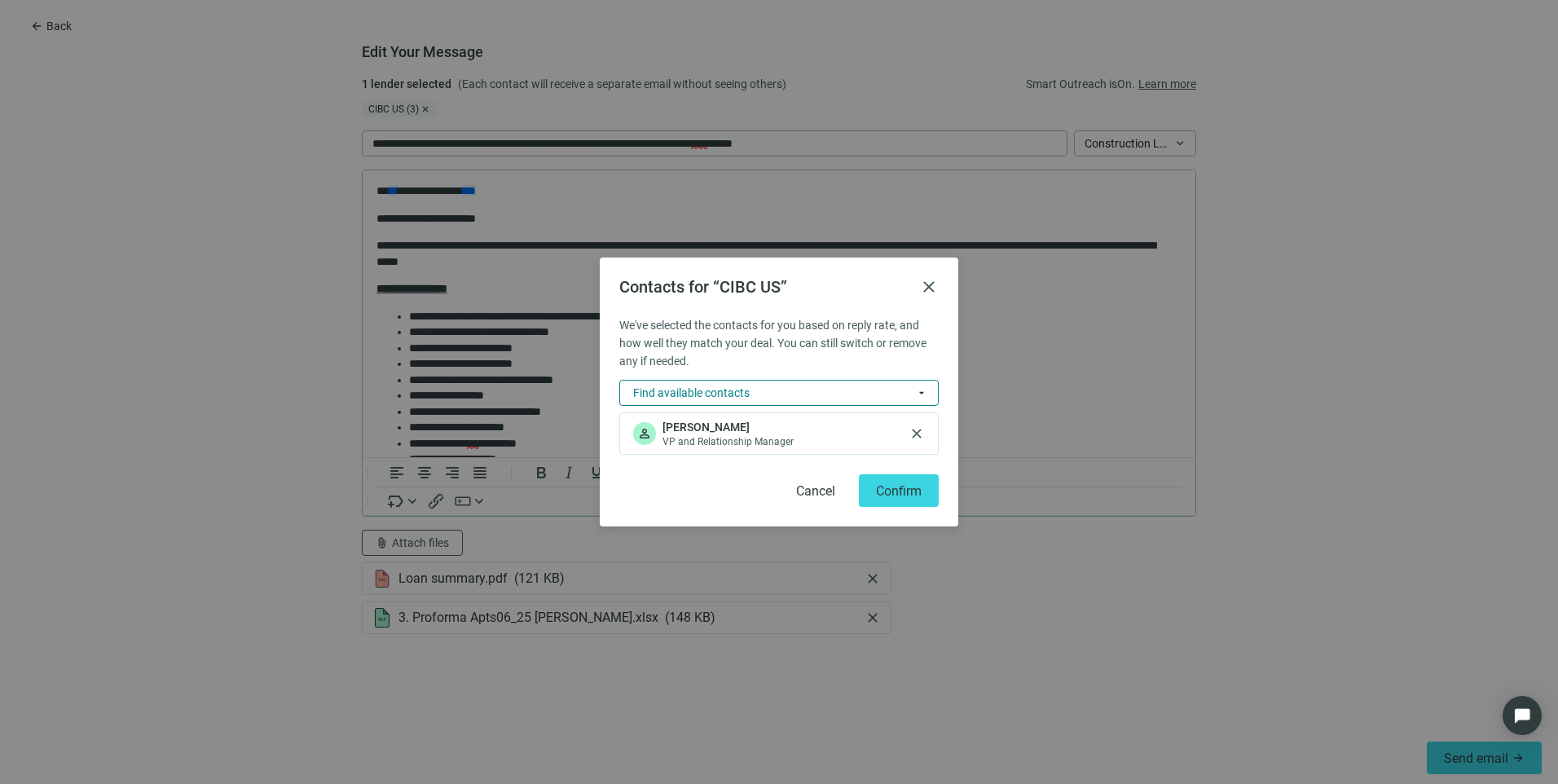
click at [807, 388] on button "Find available contacts arrow_drop_down" at bounding box center [779, 392] width 320 height 26
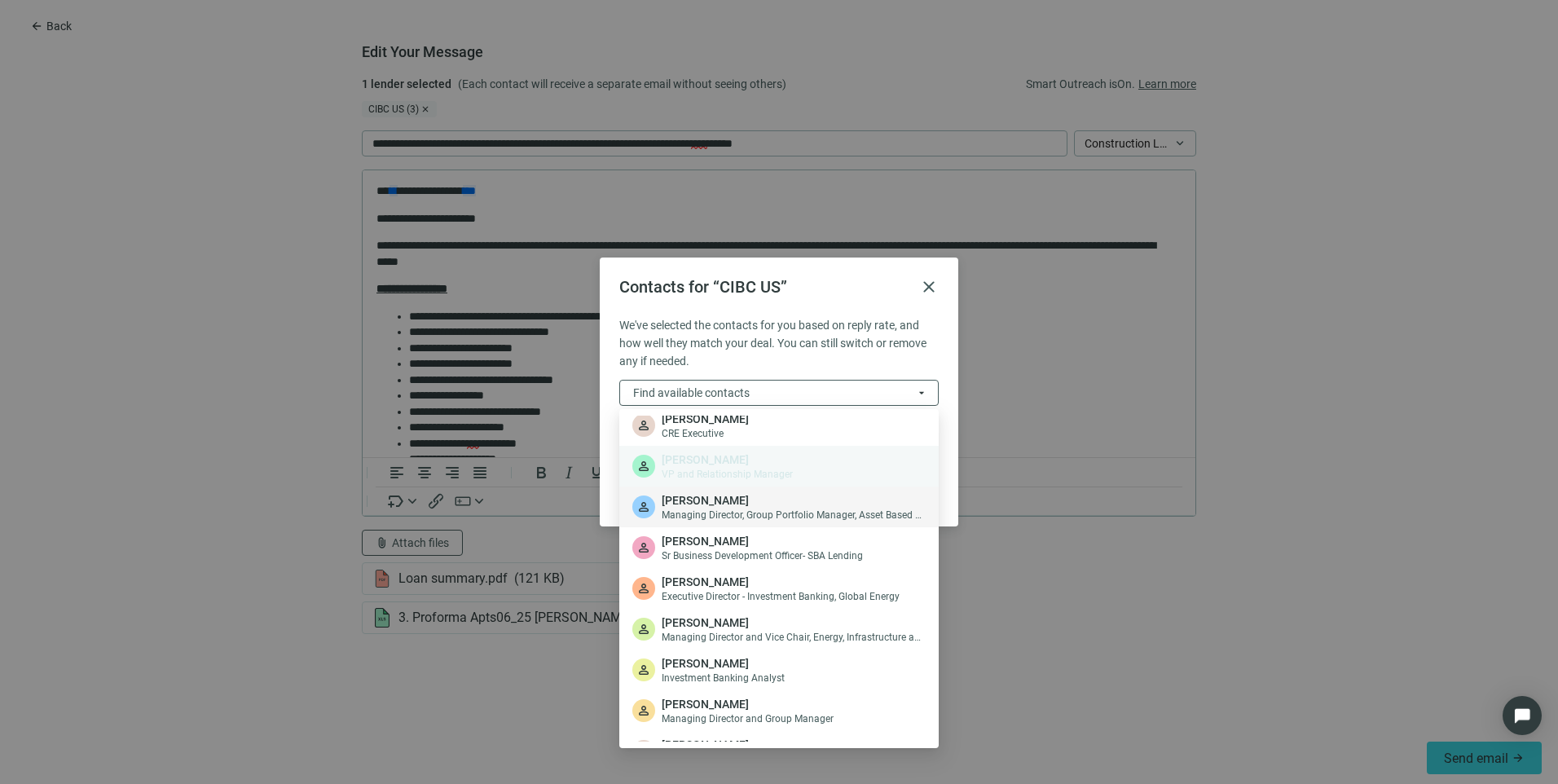
scroll to position [0, 0]
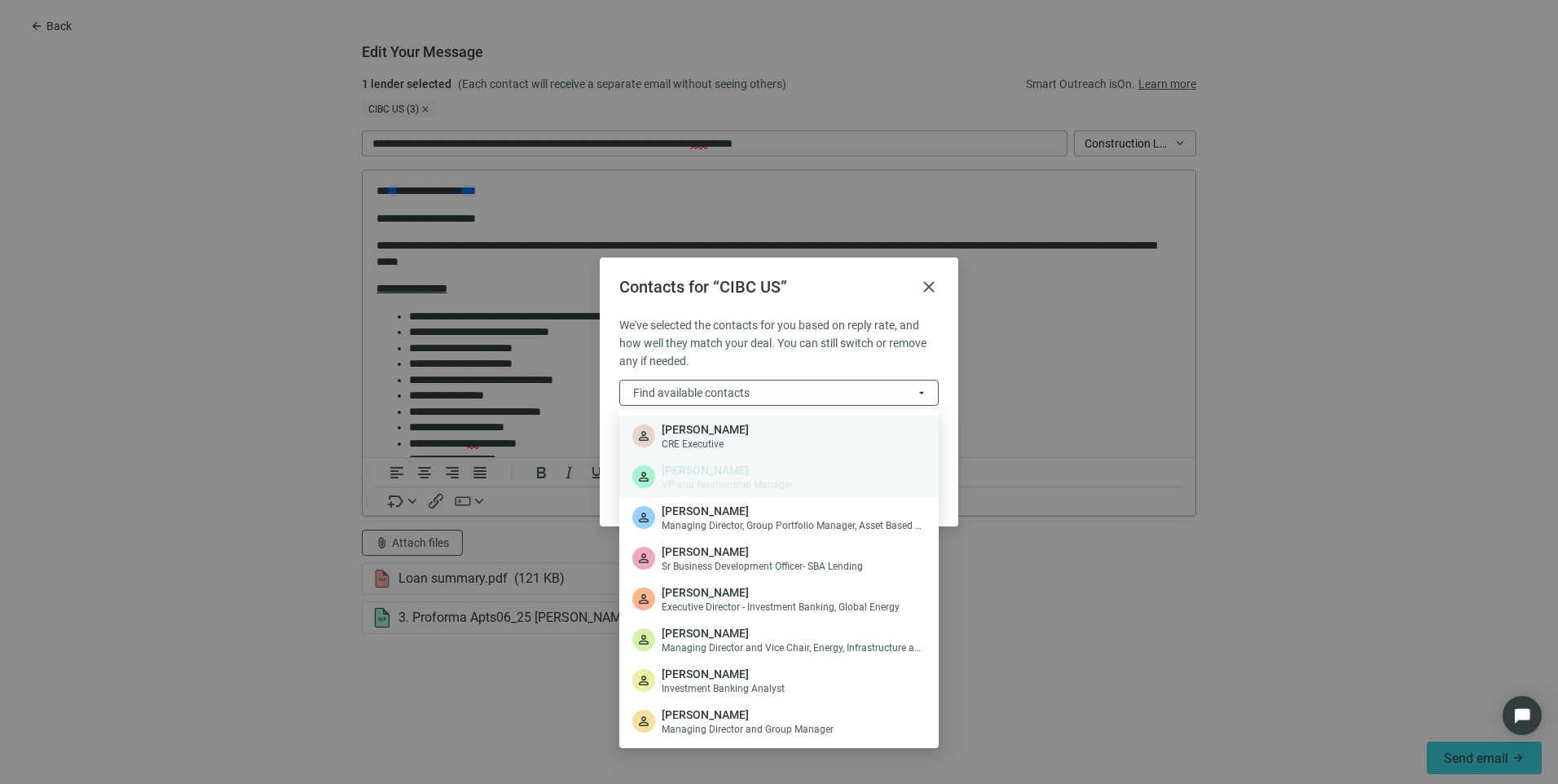
click at [763, 445] on div "person [PERSON_NAME] CRE Executive" at bounding box center [779, 435] width 320 height 41
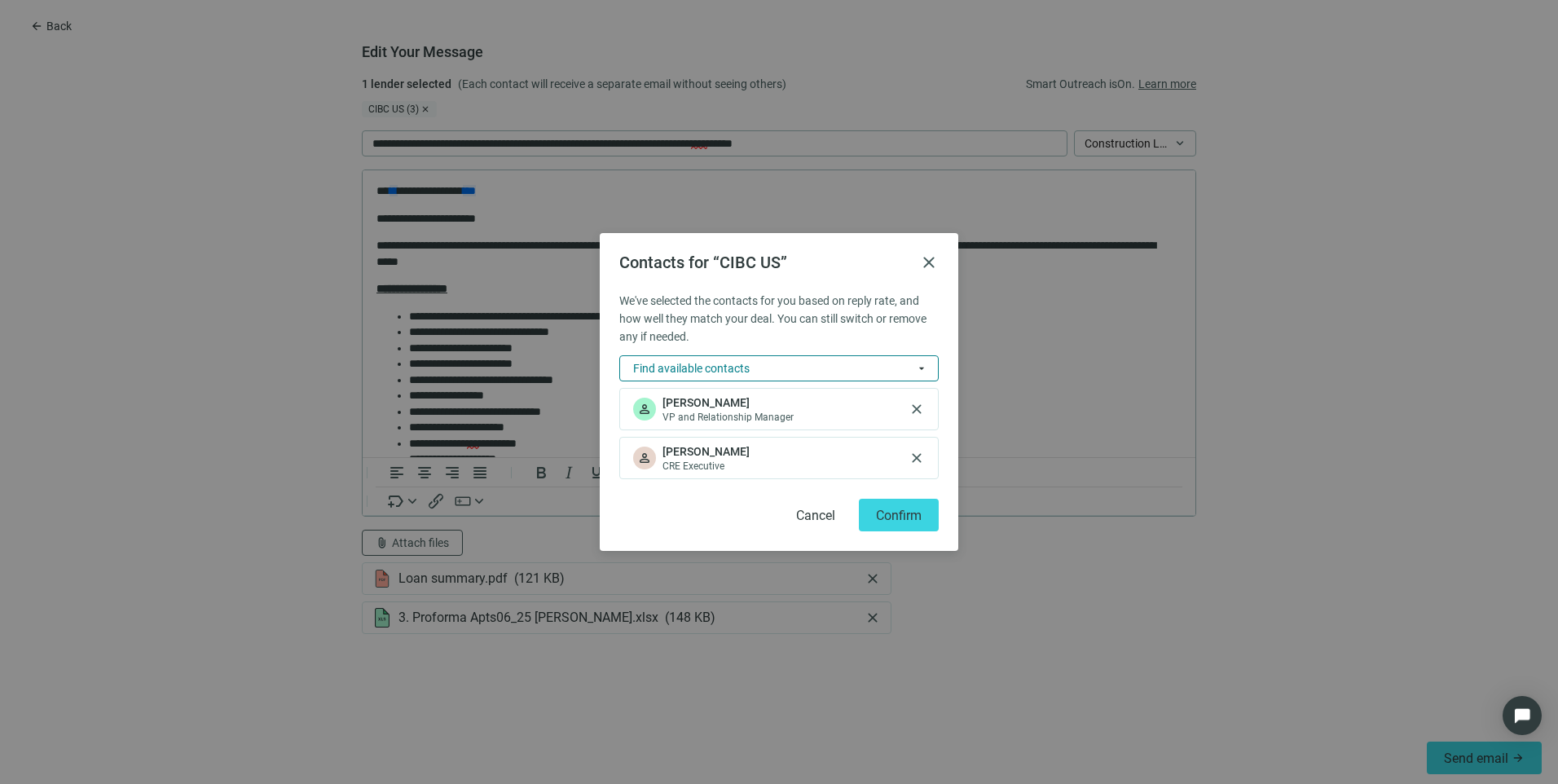
click at [784, 367] on button "Find available contacts arrow_drop_down" at bounding box center [779, 369] width 320 height 26
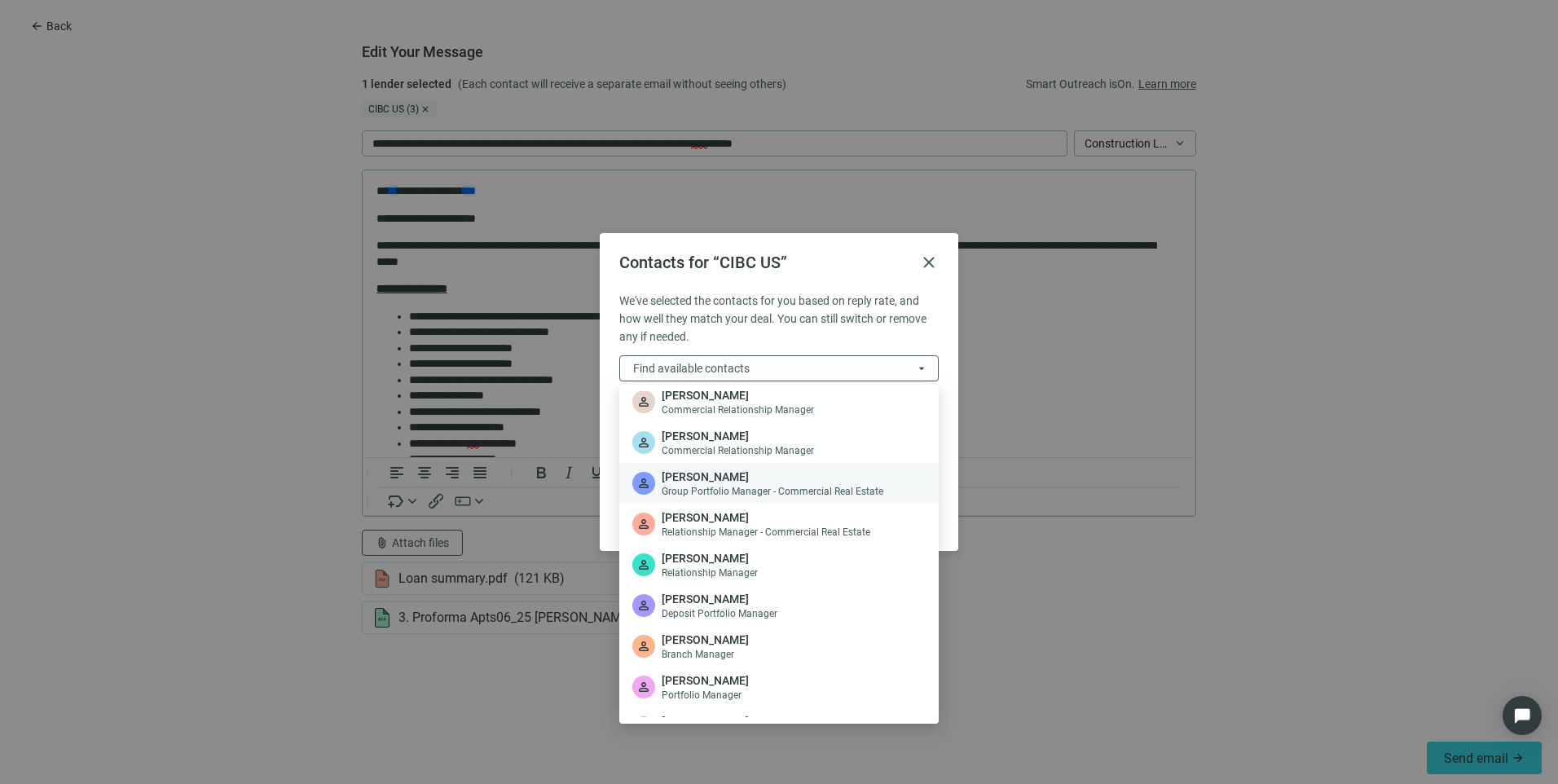
scroll to position [376, 0]
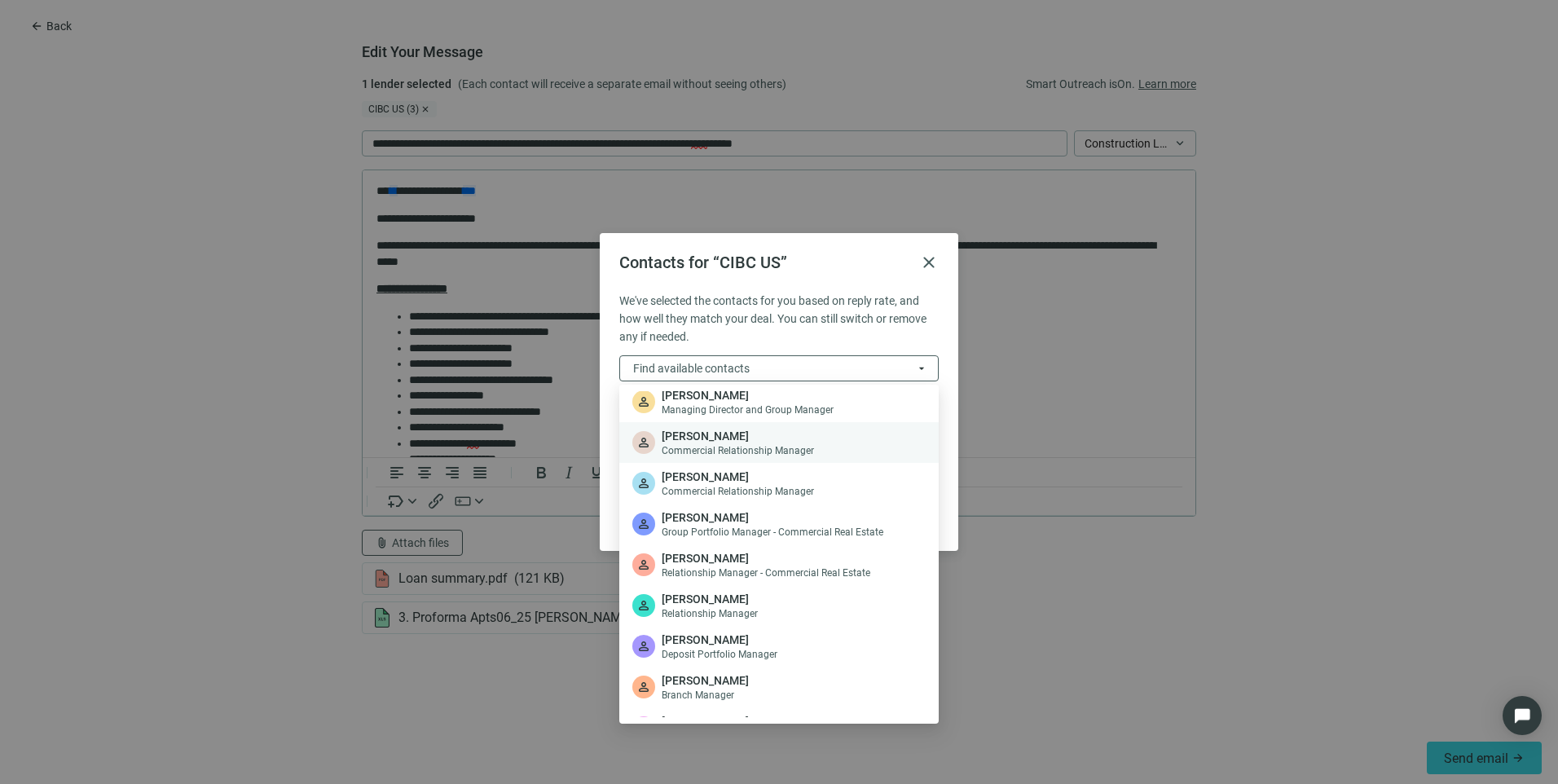
click at [763, 444] on span "Commercial Relationship Manager" at bounding box center [738, 451] width 152 height 13
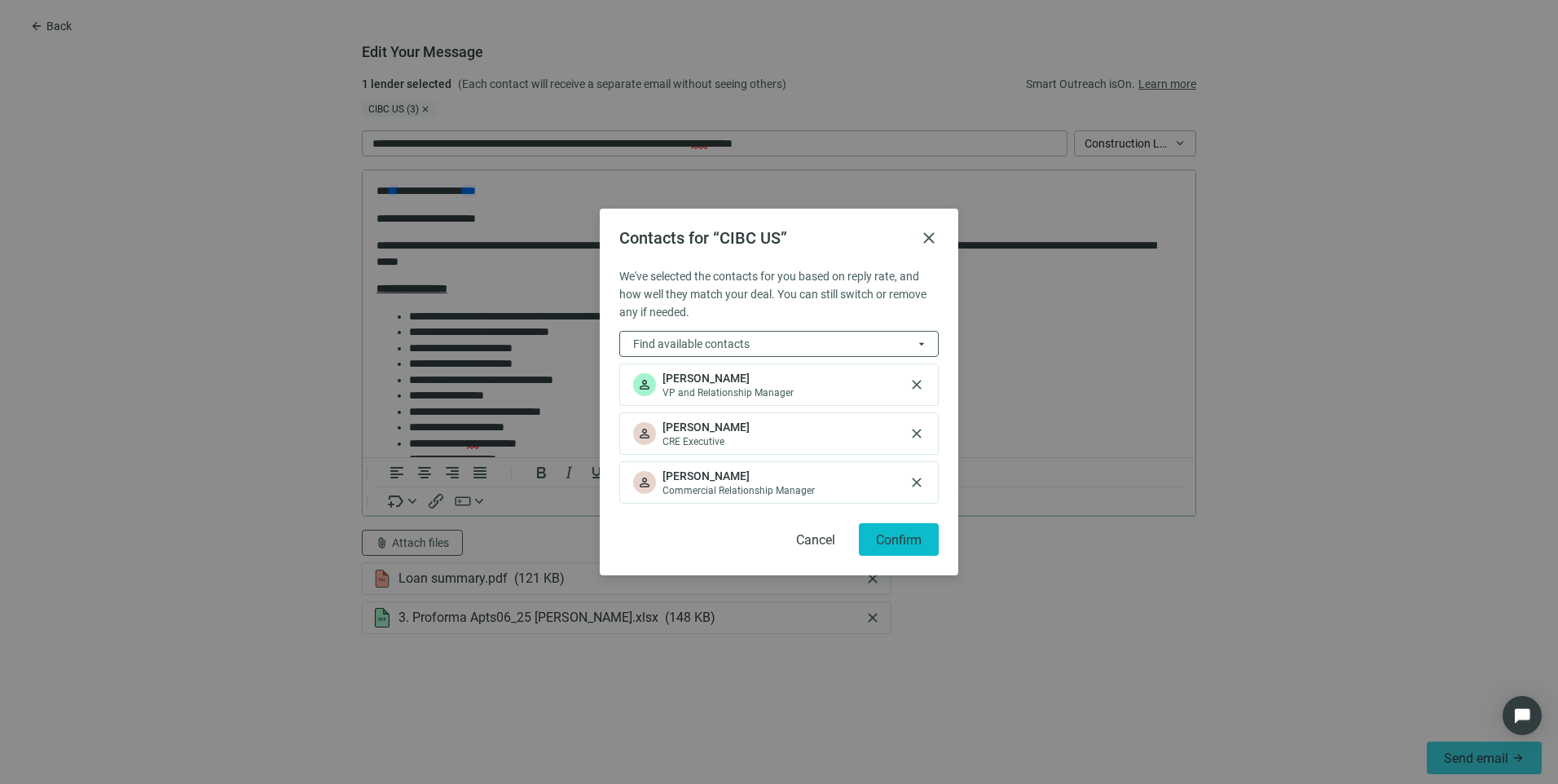
click at [920, 545] on span "Confirm" at bounding box center [899, 540] width 45 height 15
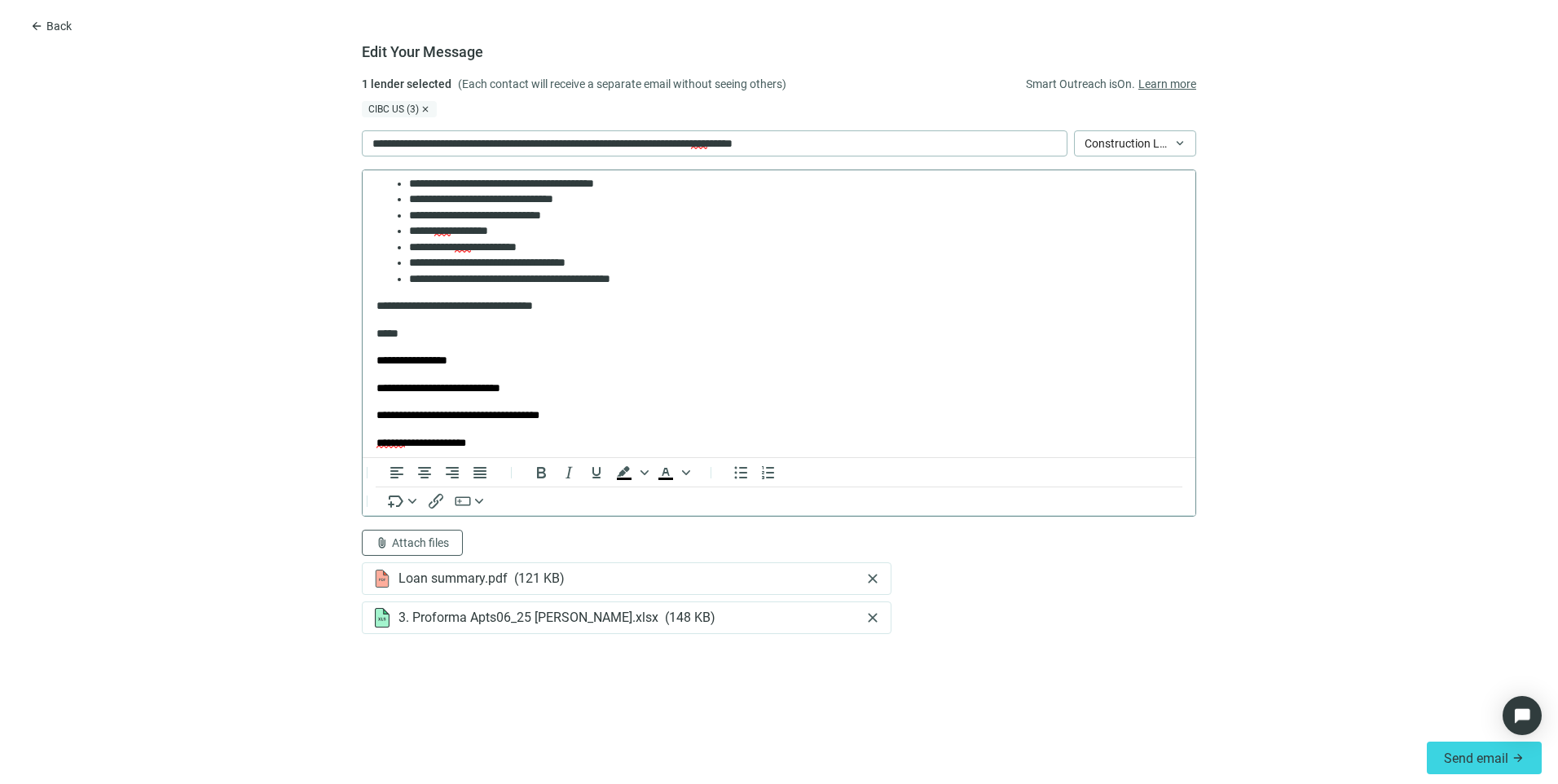
scroll to position [0, 0]
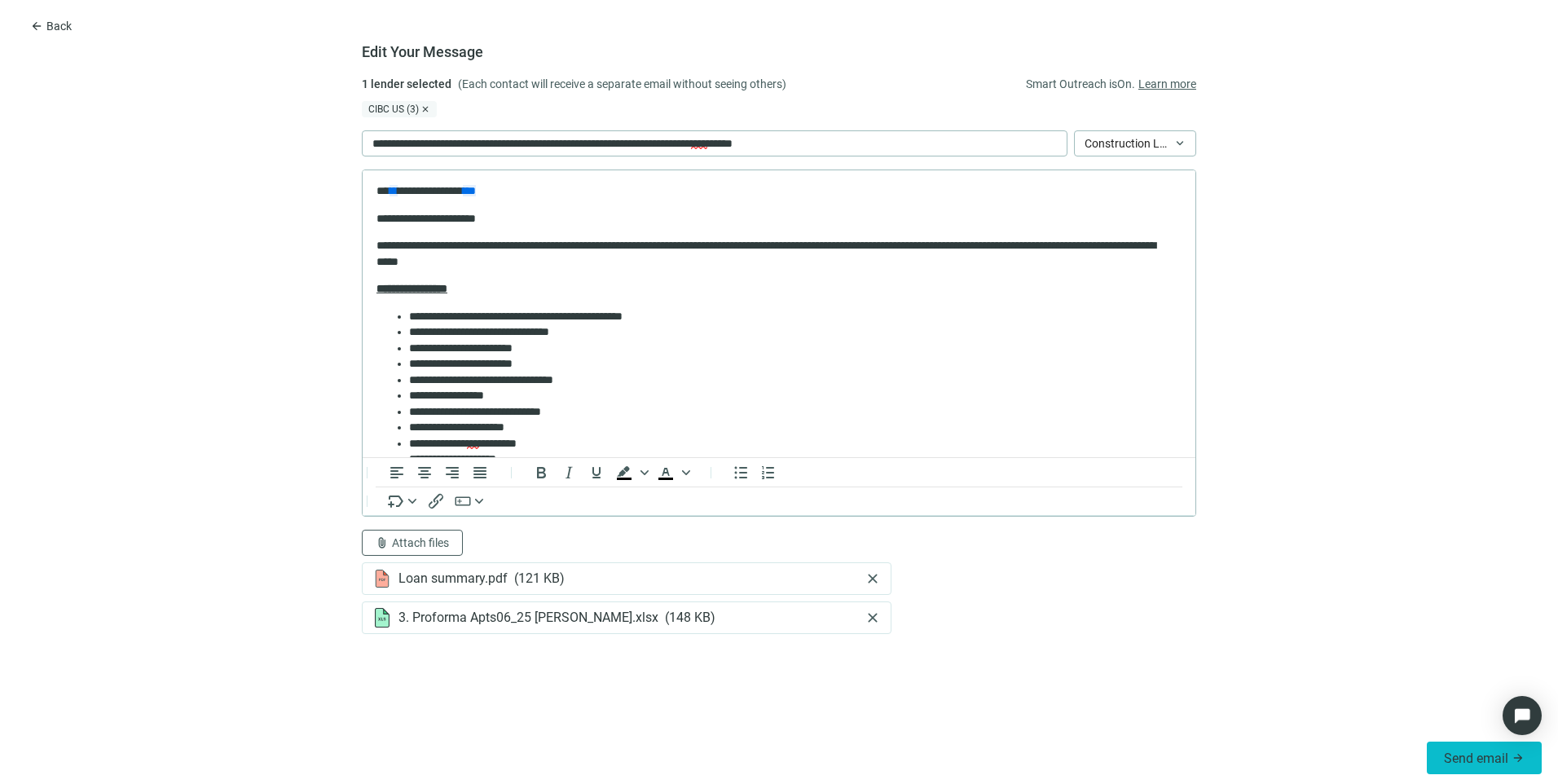
click at [1461, 751] on span "Send email" at bounding box center [1477, 758] width 64 height 15
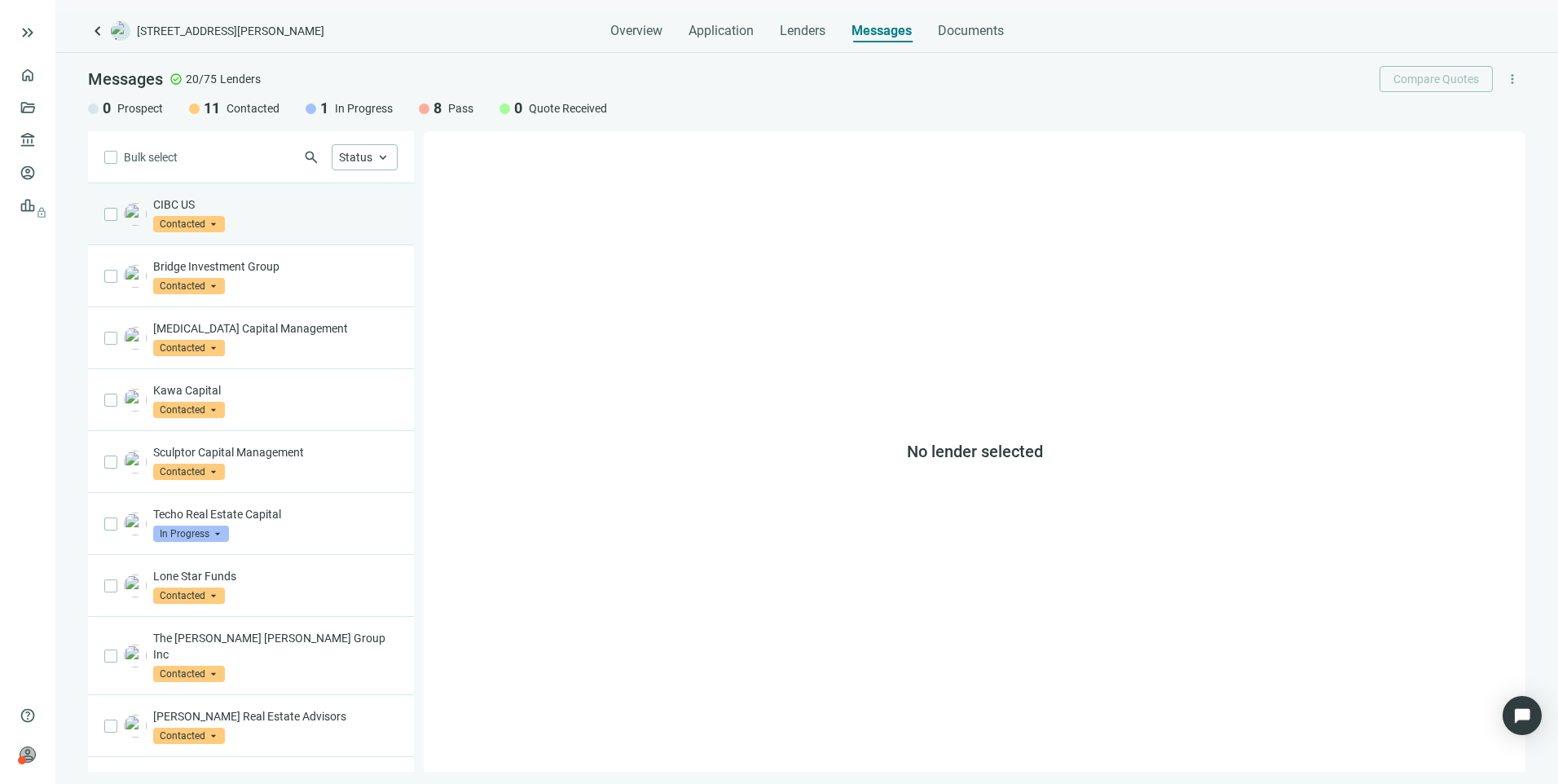
click at [222, 218] on span "Contacted" at bounding box center [189, 223] width 72 height 16
click at [274, 221] on div "CIBC US Contacted arrow_drop_down prospect contacted in_progress Prospect Conta…" at bounding box center [275, 215] width 244 height 36
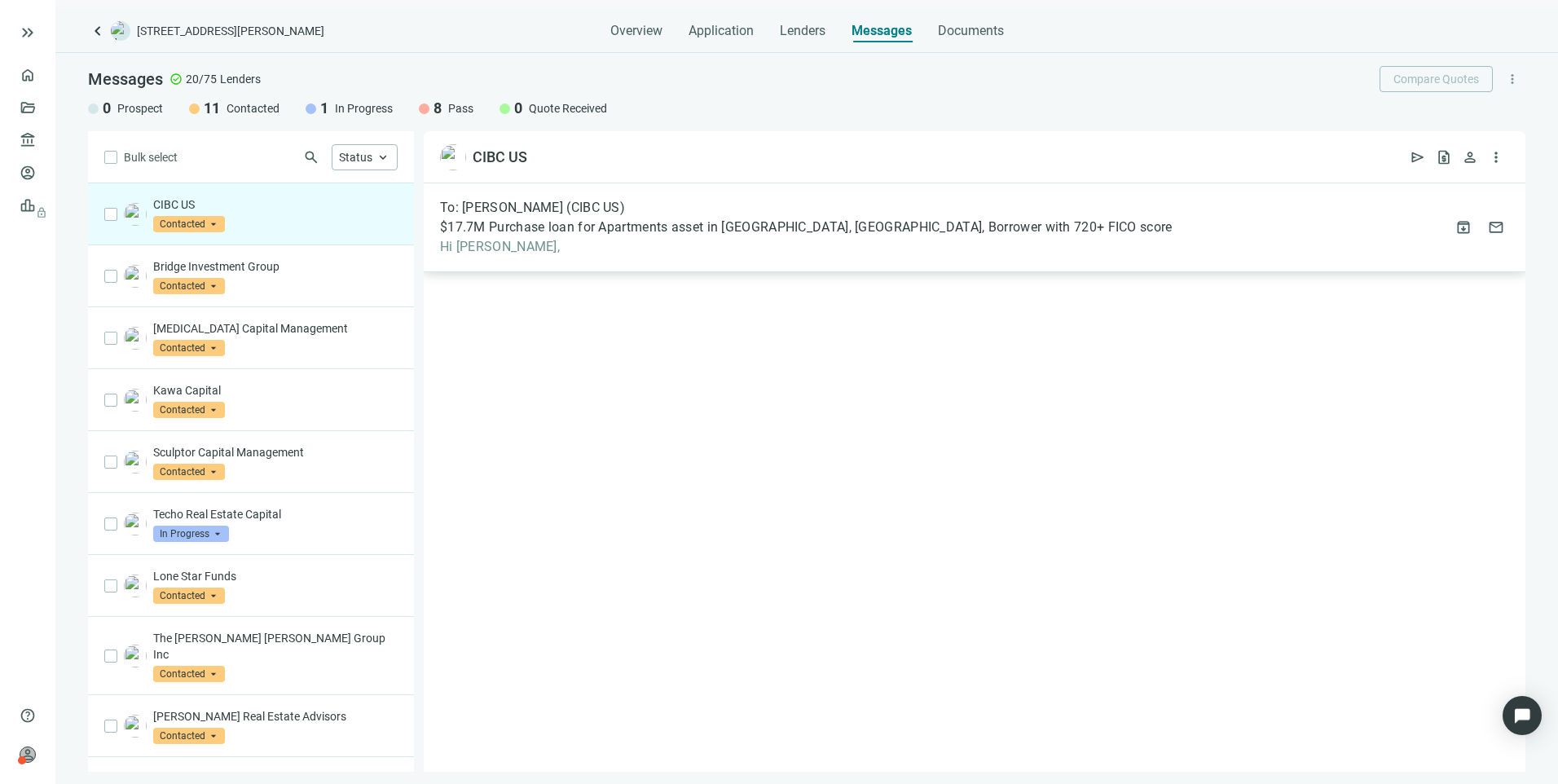
click at [659, 226] on span "$17.7M Purchase loan for Apartments asset in [GEOGRAPHIC_DATA], [GEOGRAPHIC_DAT…" at bounding box center [806, 227] width 733 height 16
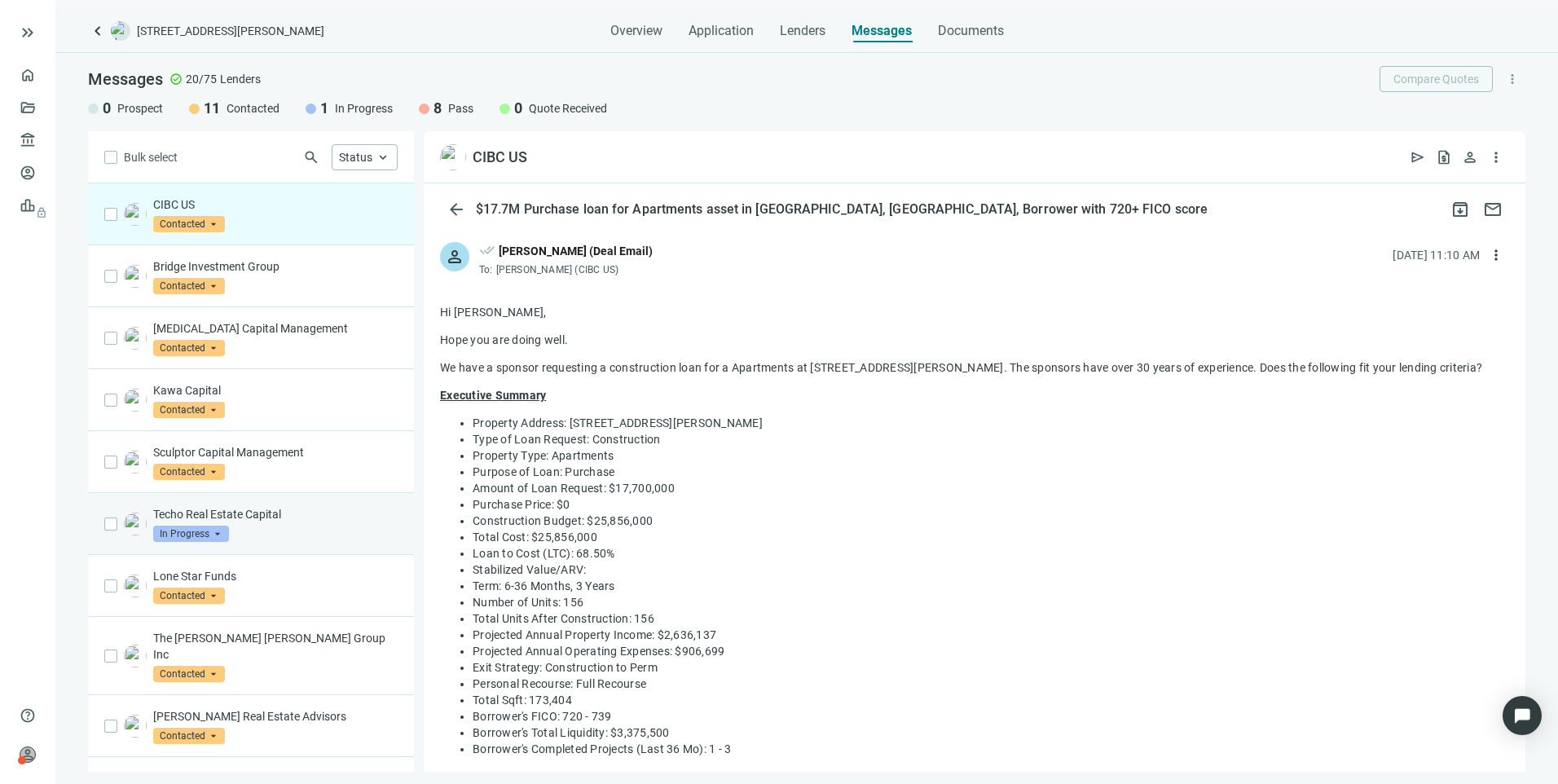
click at [305, 516] on p "Techo Real Estate Capital" at bounding box center [275, 514] width 244 height 16
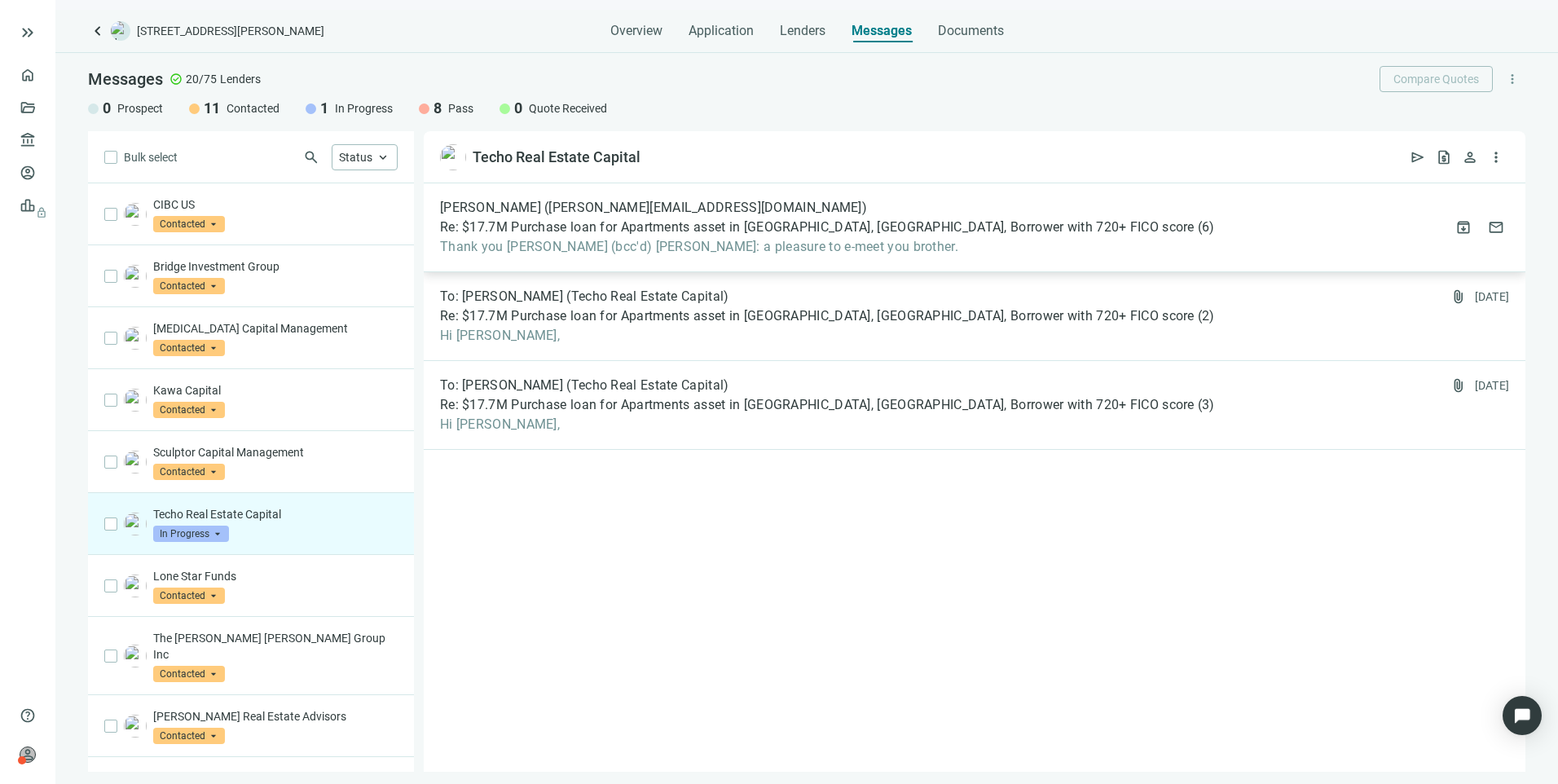
click at [691, 255] on div "[PERSON_NAME] ([PERSON_NAME][EMAIL_ADDRESS][DOMAIN_NAME]) Re: $17.7M Purchase l…" at bounding box center [974, 228] width 1102 height 89
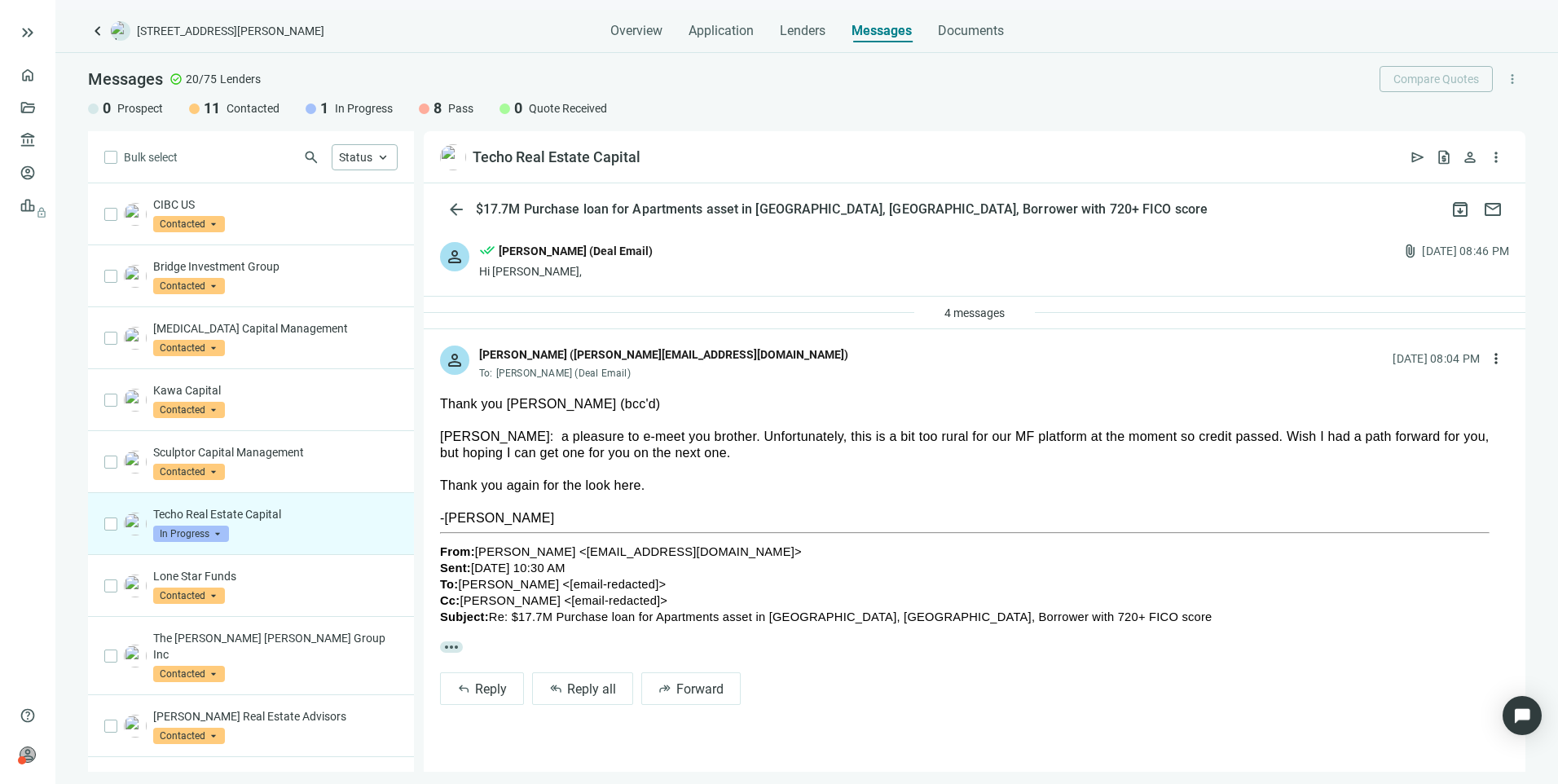
click at [194, 533] on span "In Progress" at bounding box center [191, 533] width 76 height 16
click at [180, 709] on span "Pass" at bounding box center [186, 709] width 35 height 16
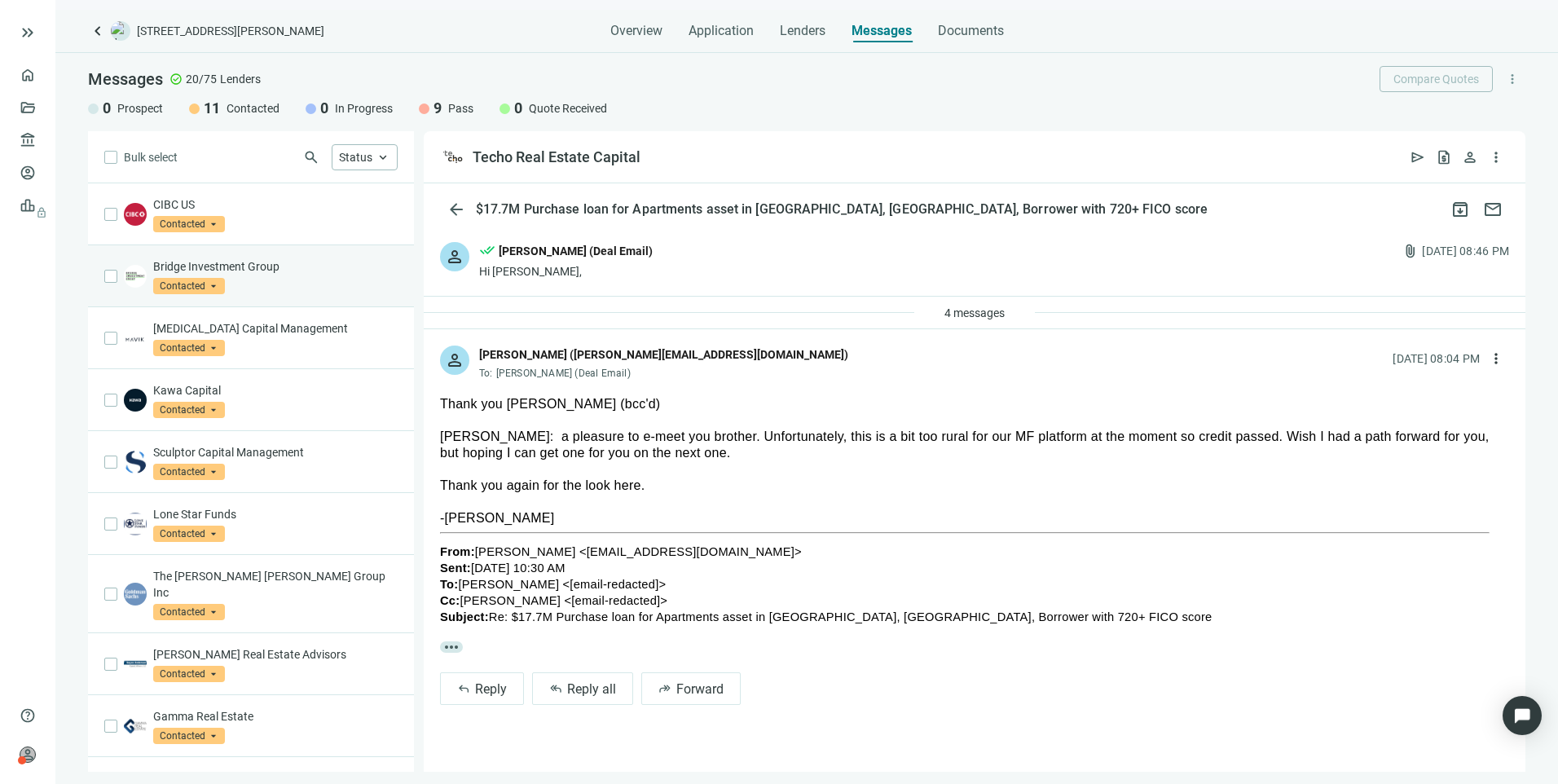
click at [302, 280] on div "Bridge Investment Group Contacted arrow_drop_down" at bounding box center [275, 276] width 244 height 36
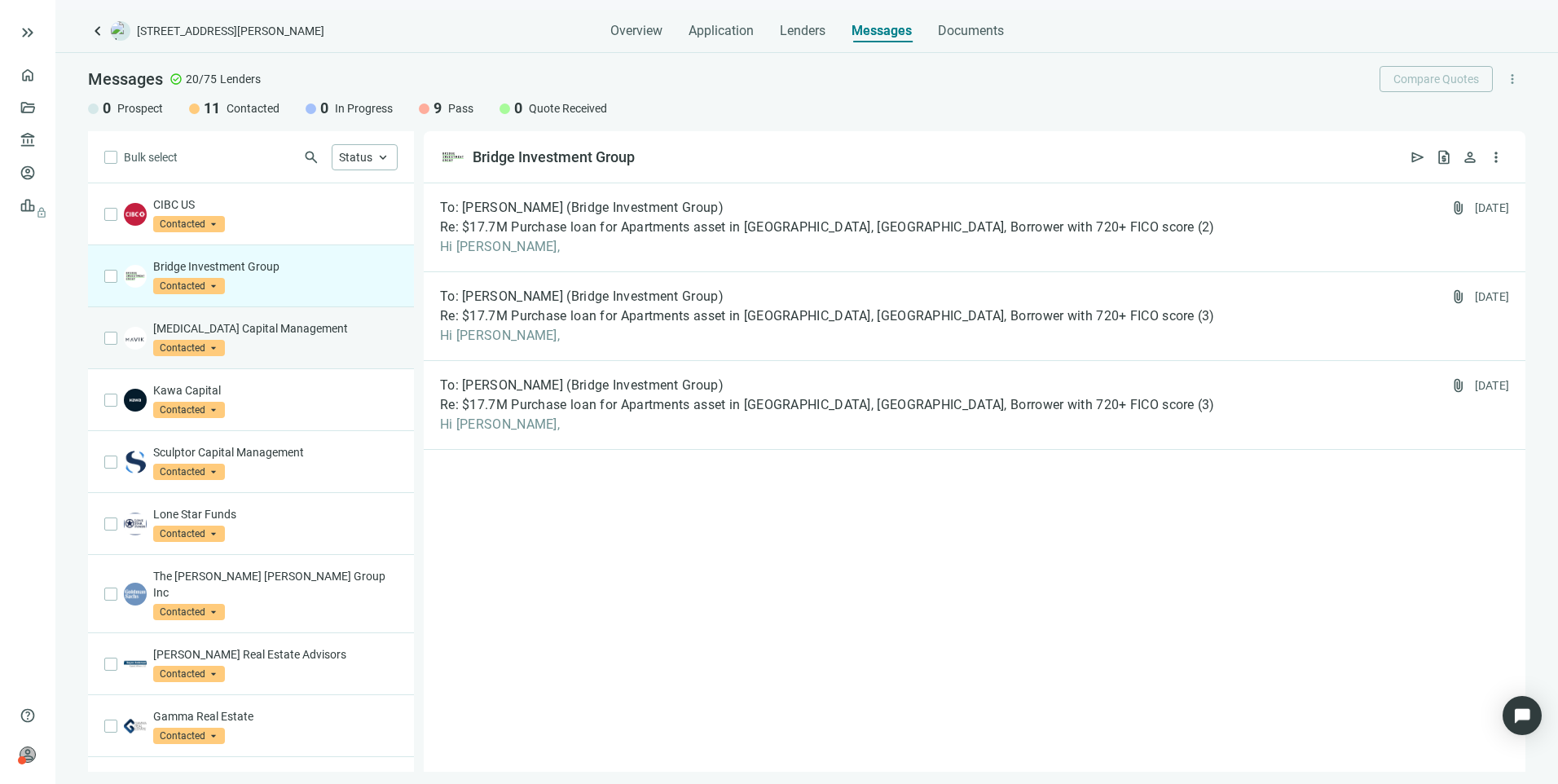
click at [297, 336] on p "[MEDICAL_DATA] Capital Management" at bounding box center [275, 328] width 244 height 16
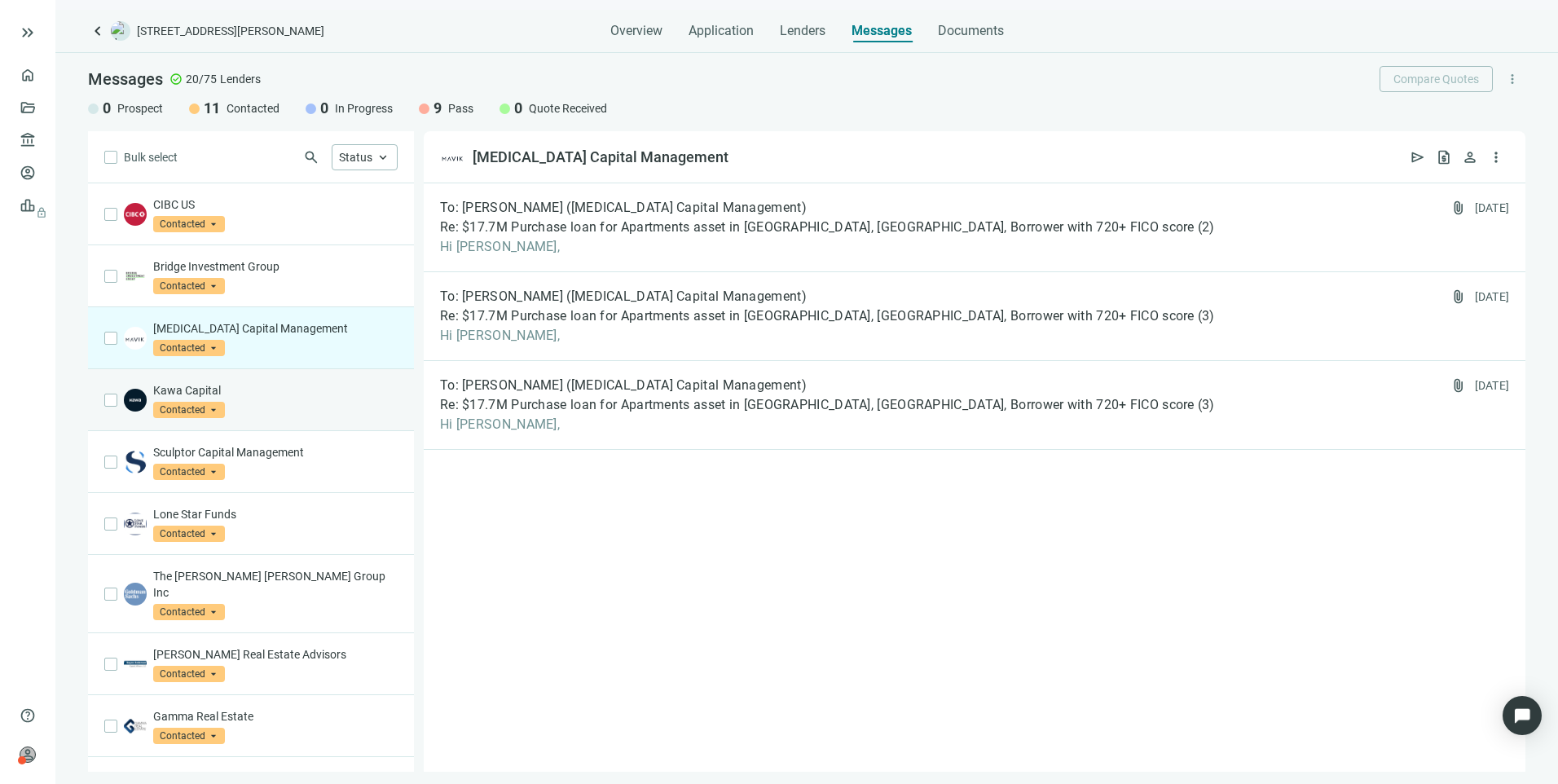
click at [299, 410] on div "Kawa Capital Contacted arrow_drop_down" at bounding box center [275, 400] width 244 height 36
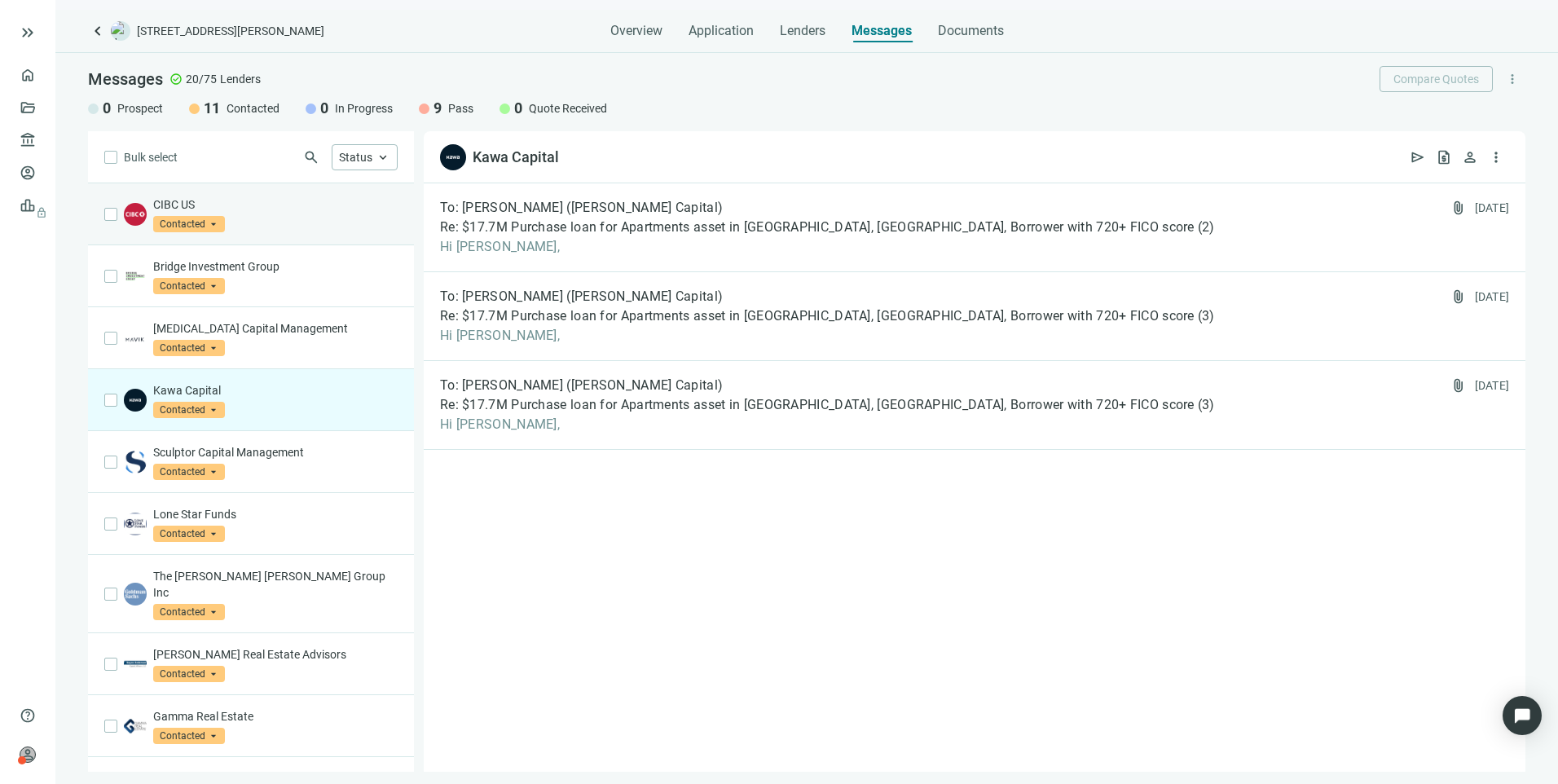
click at [259, 221] on div "CIBC US Contacted arrow_drop_down prospect contacted in_progress Prospect Conta…" at bounding box center [275, 215] width 244 height 36
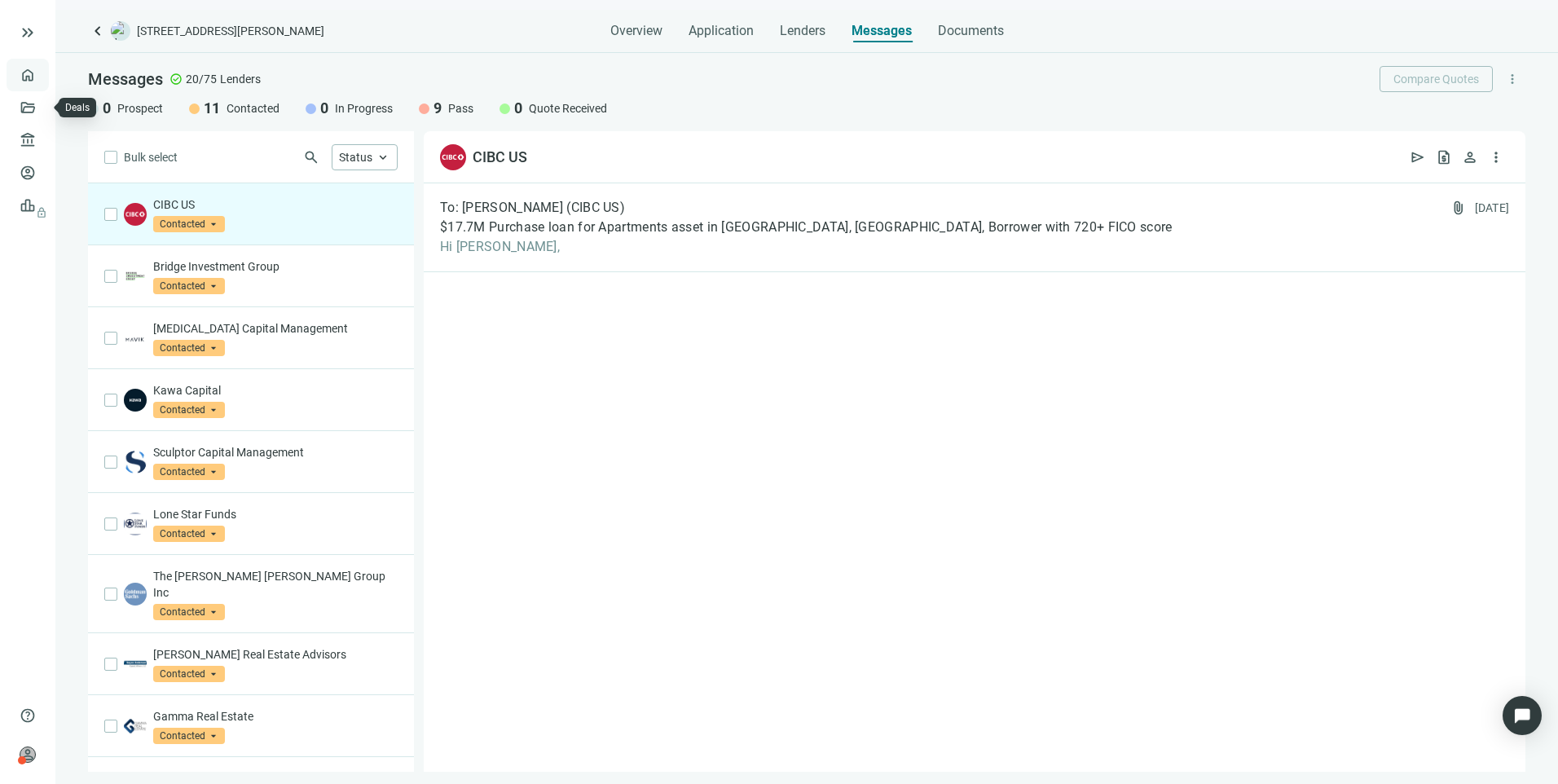
click at [41, 78] on link "Overview" at bounding box center [64, 75] width 48 height 13
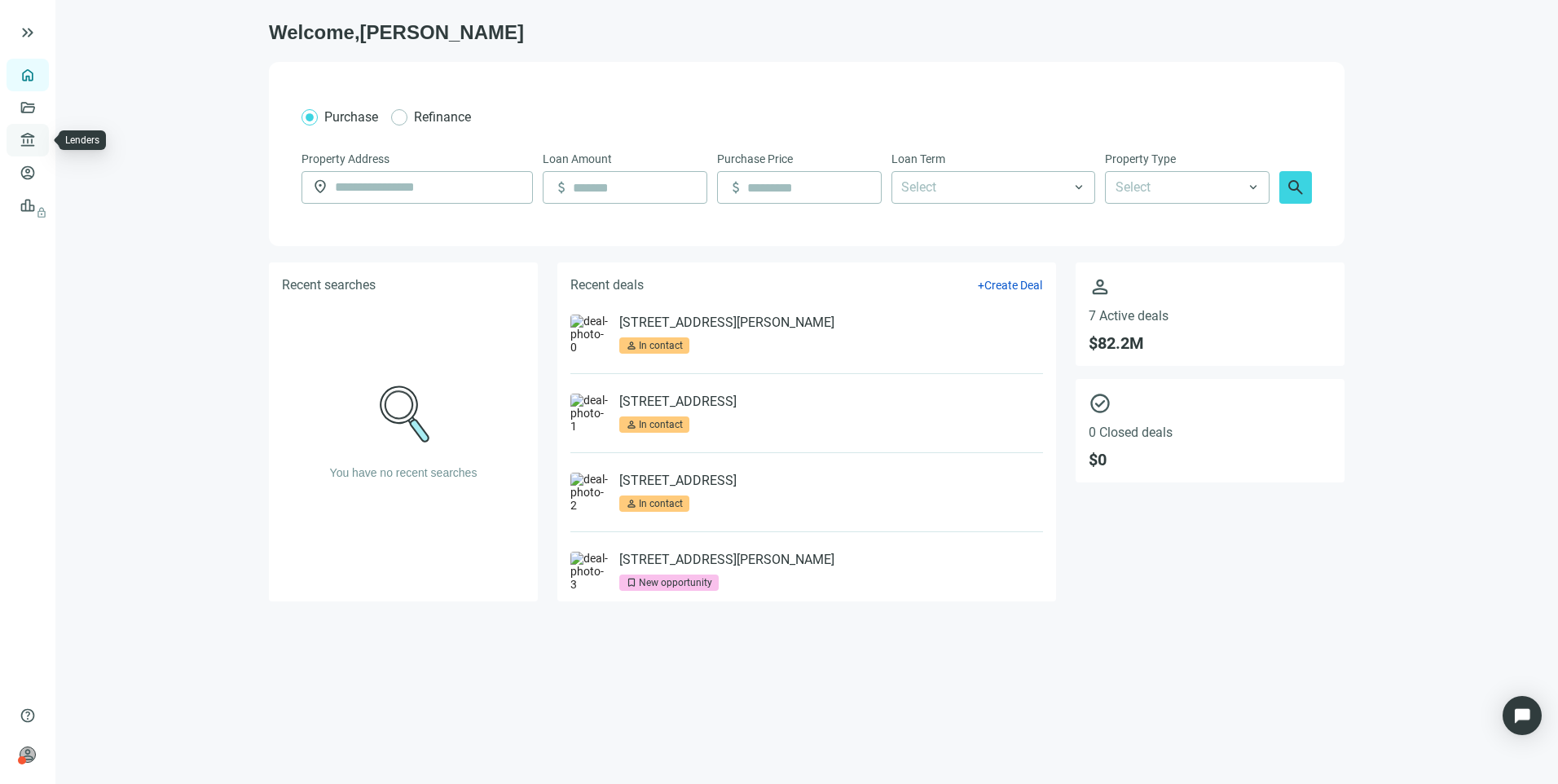
click at [41, 133] on link "Lenders" at bounding box center [61, 140] width 43 height 13
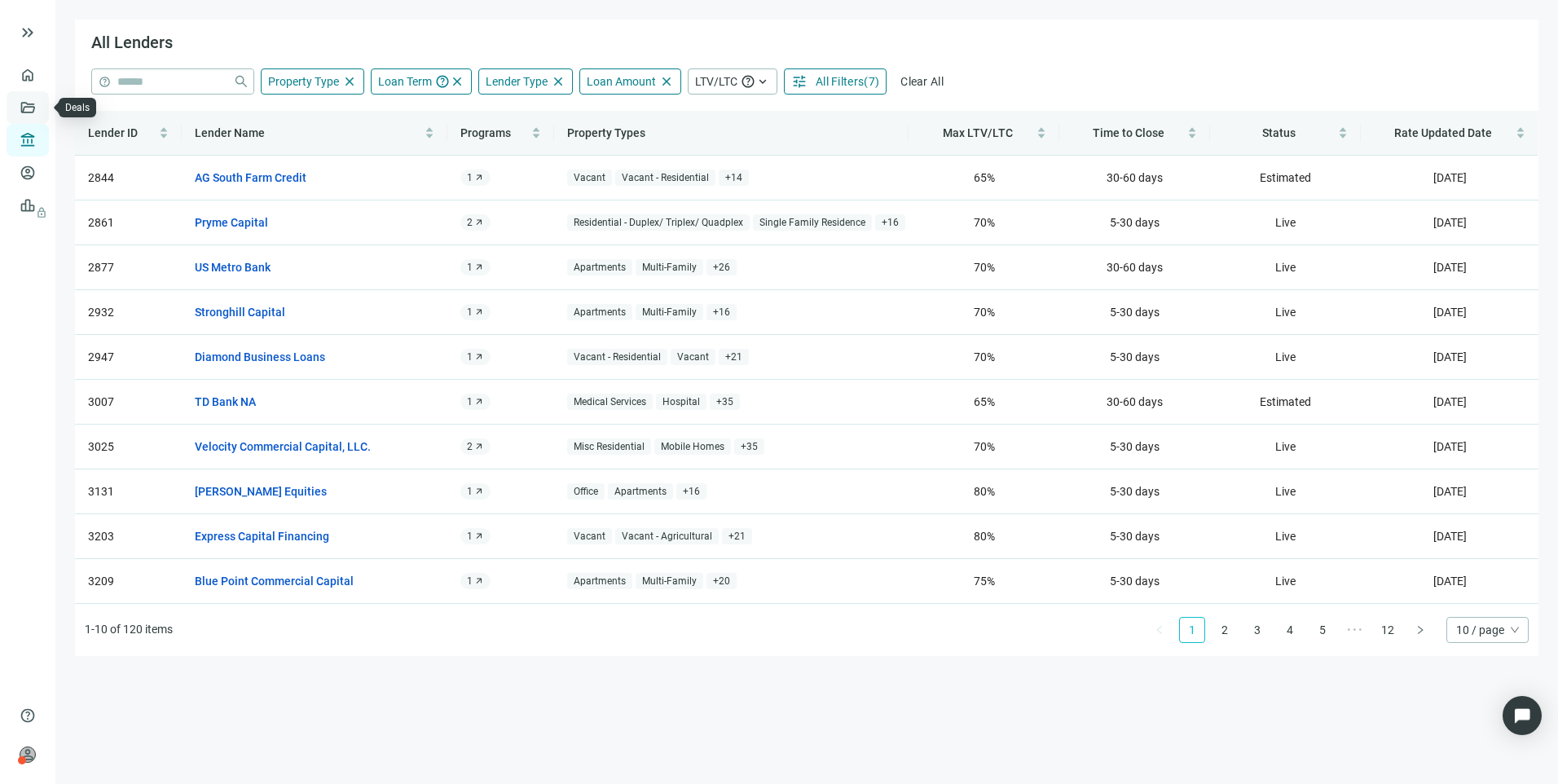
click at [41, 110] on link "Deals" at bounding box center [55, 108] width 29 height 13
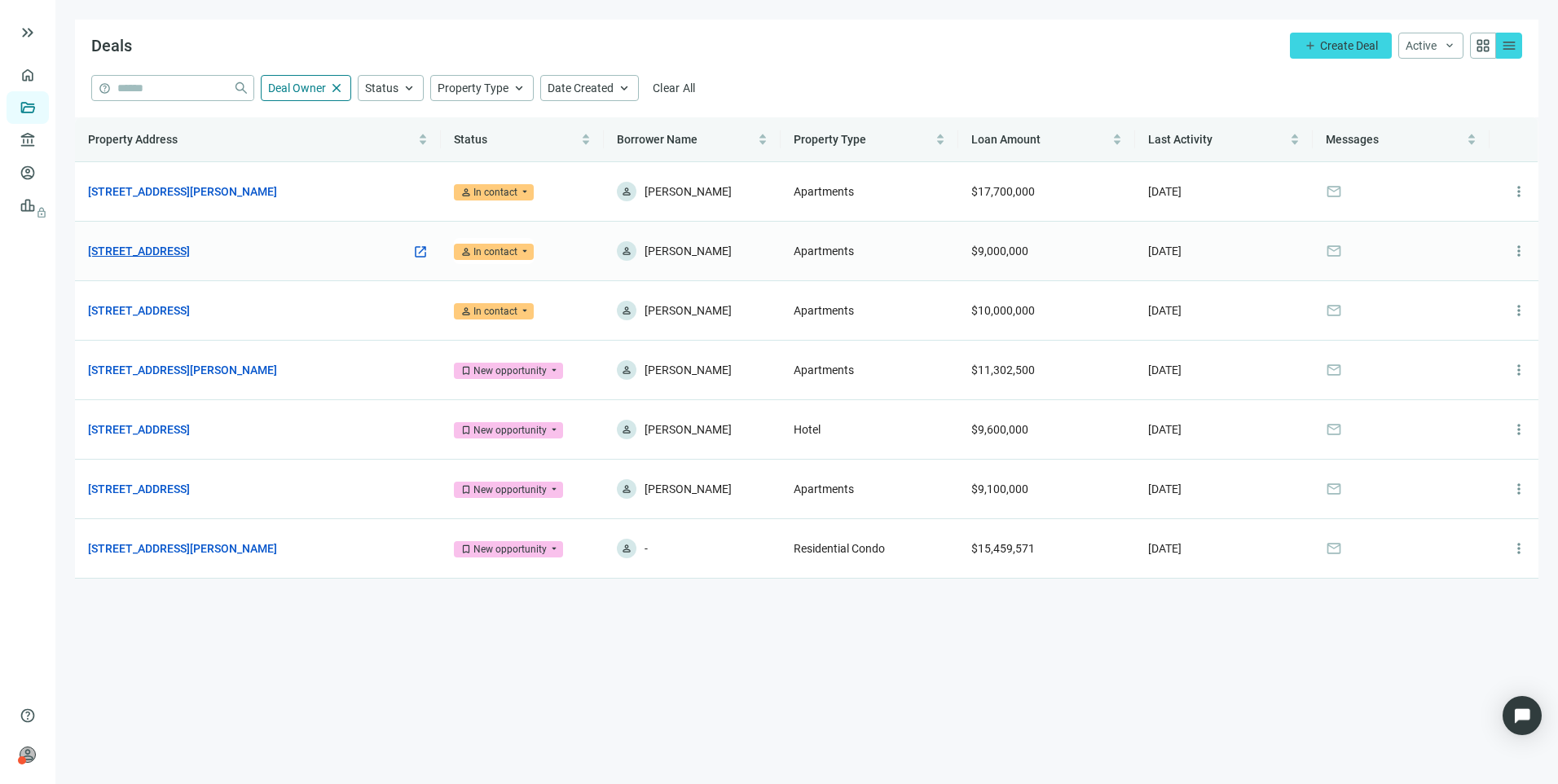
click at [190, 248] on link "[STREET_ADDRESS]" at bounding box center [139, 251] width 102 height 18
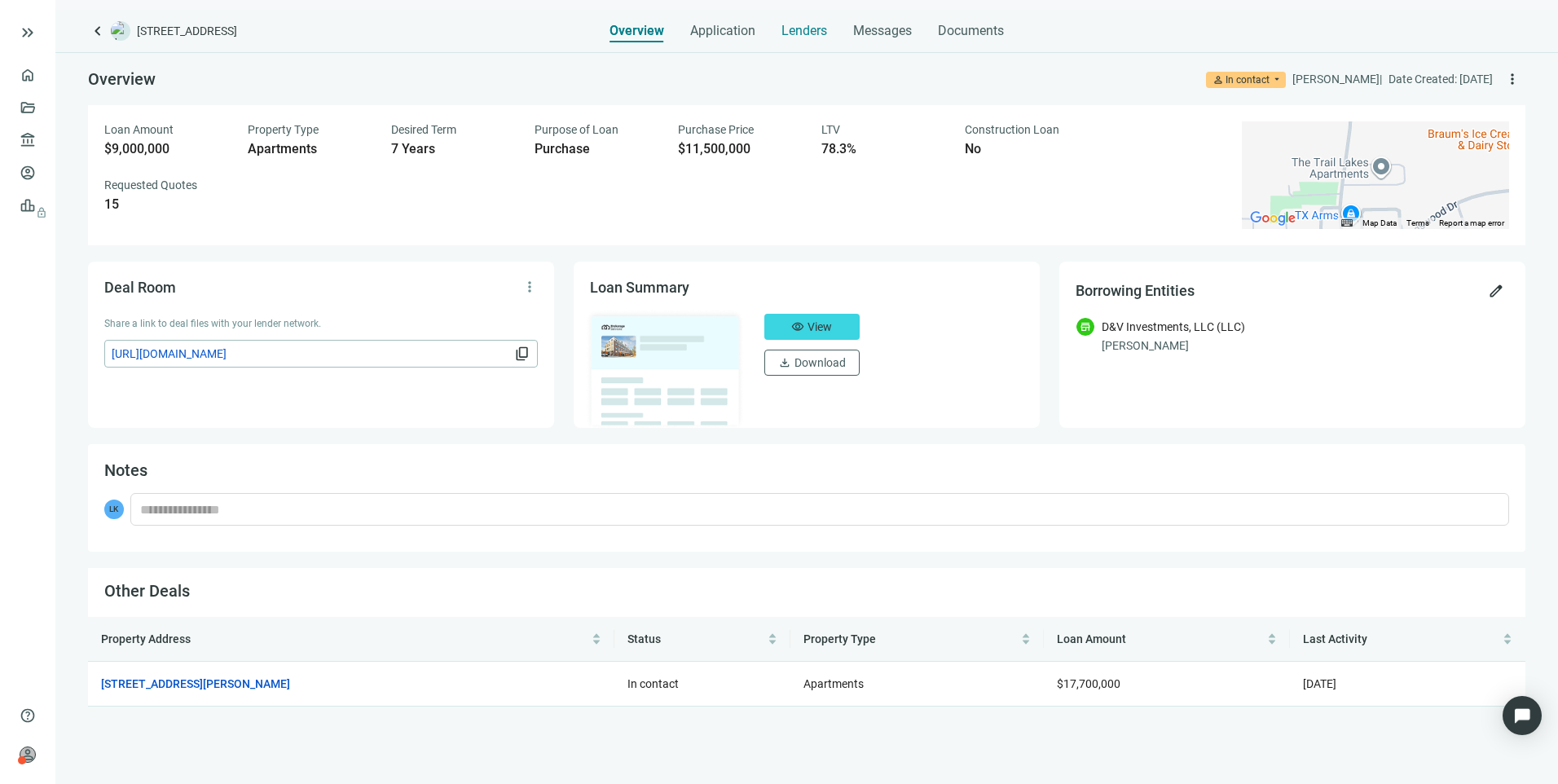
click at [796, 34] on span "Lenders" at bounding box center [804, 30] width 45 height 16
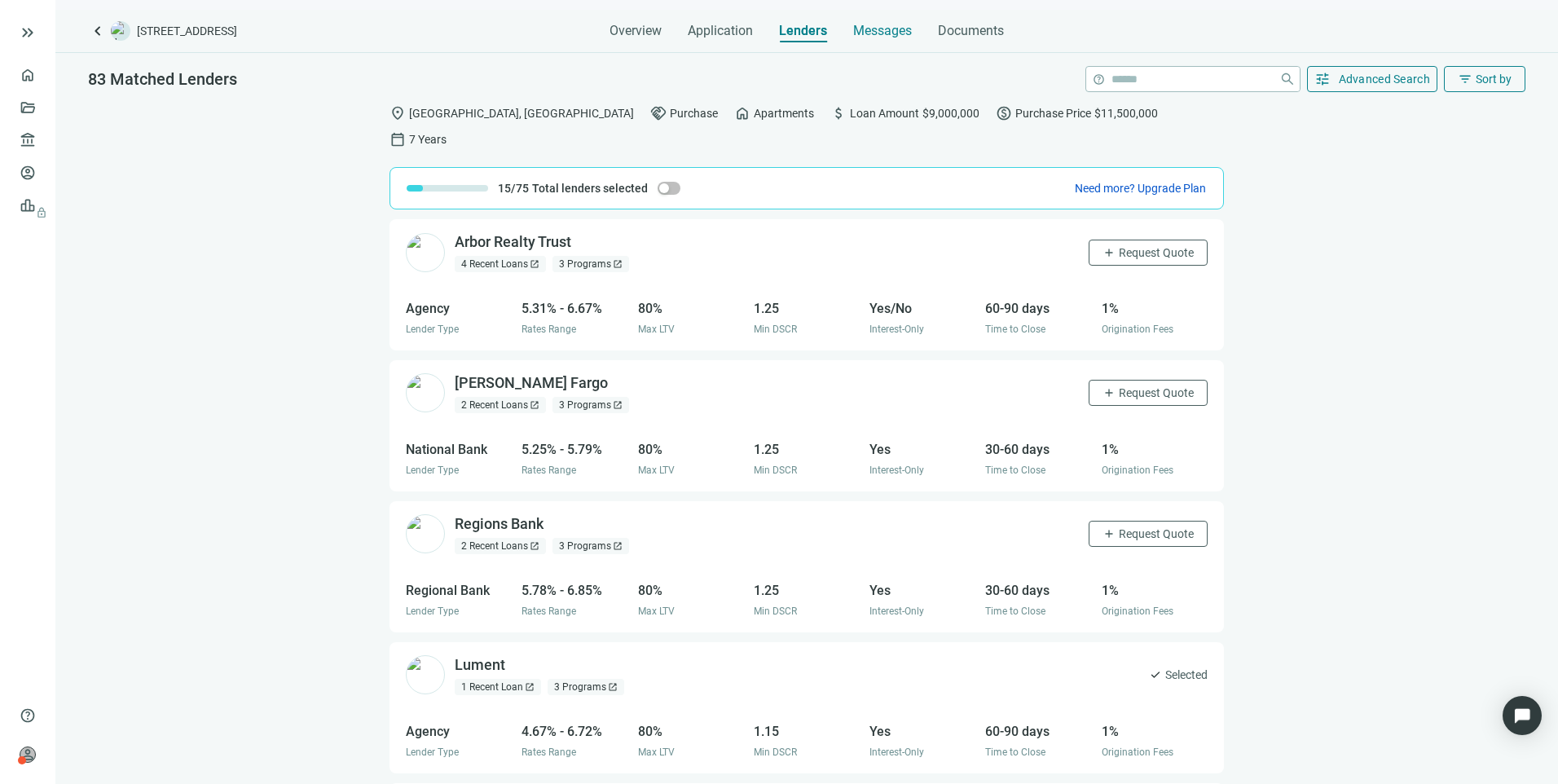
click at [903, 37] on span "Messages" at bounding box center [883, 30] width 59 height 15
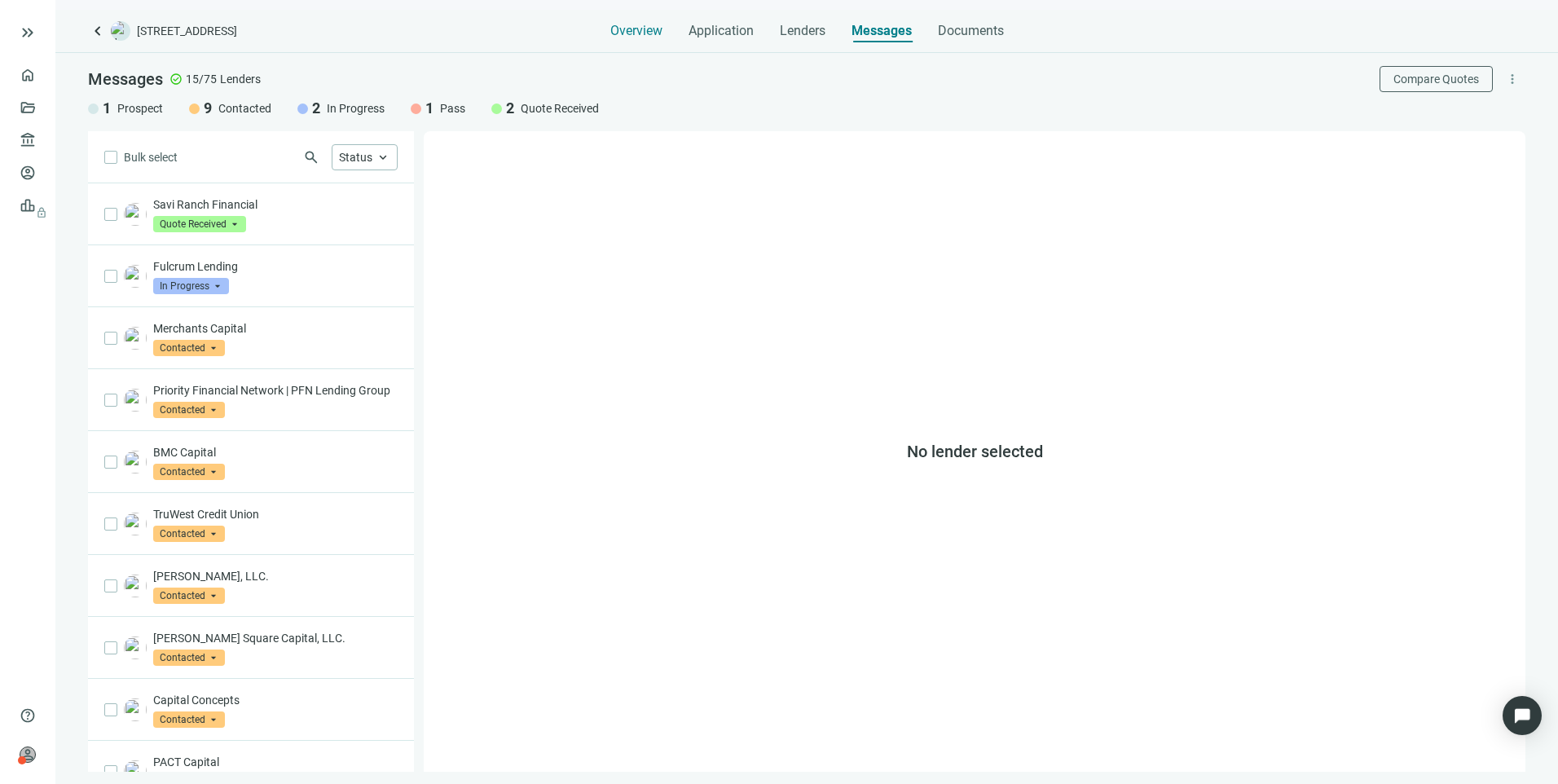
click at [647, 38] on span "Overview" at bounding box center [636, 30] width 52 height 16
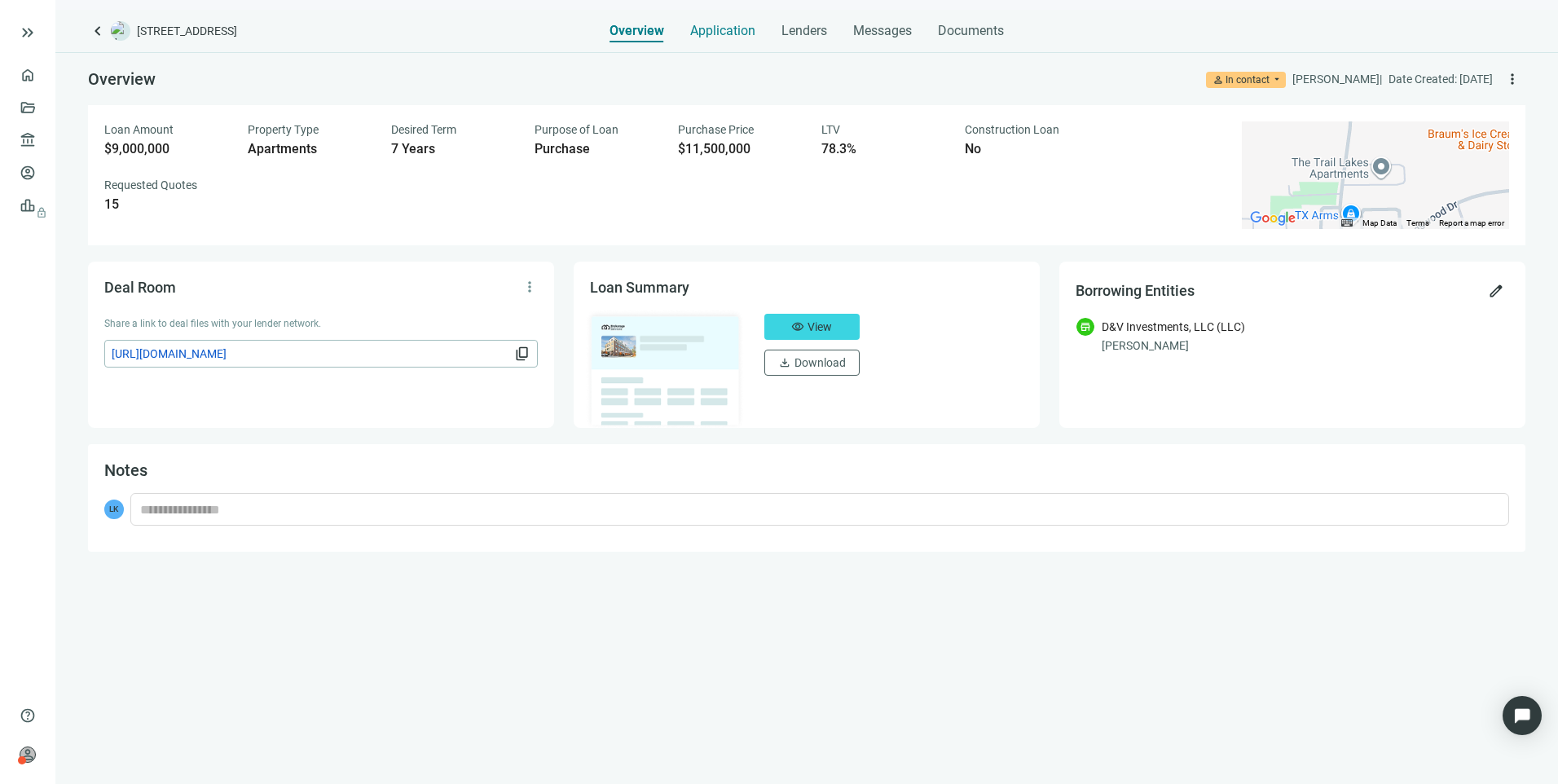
click at [742, 26] on span "Application" at bounding box center [723, 30] width 65 height 16
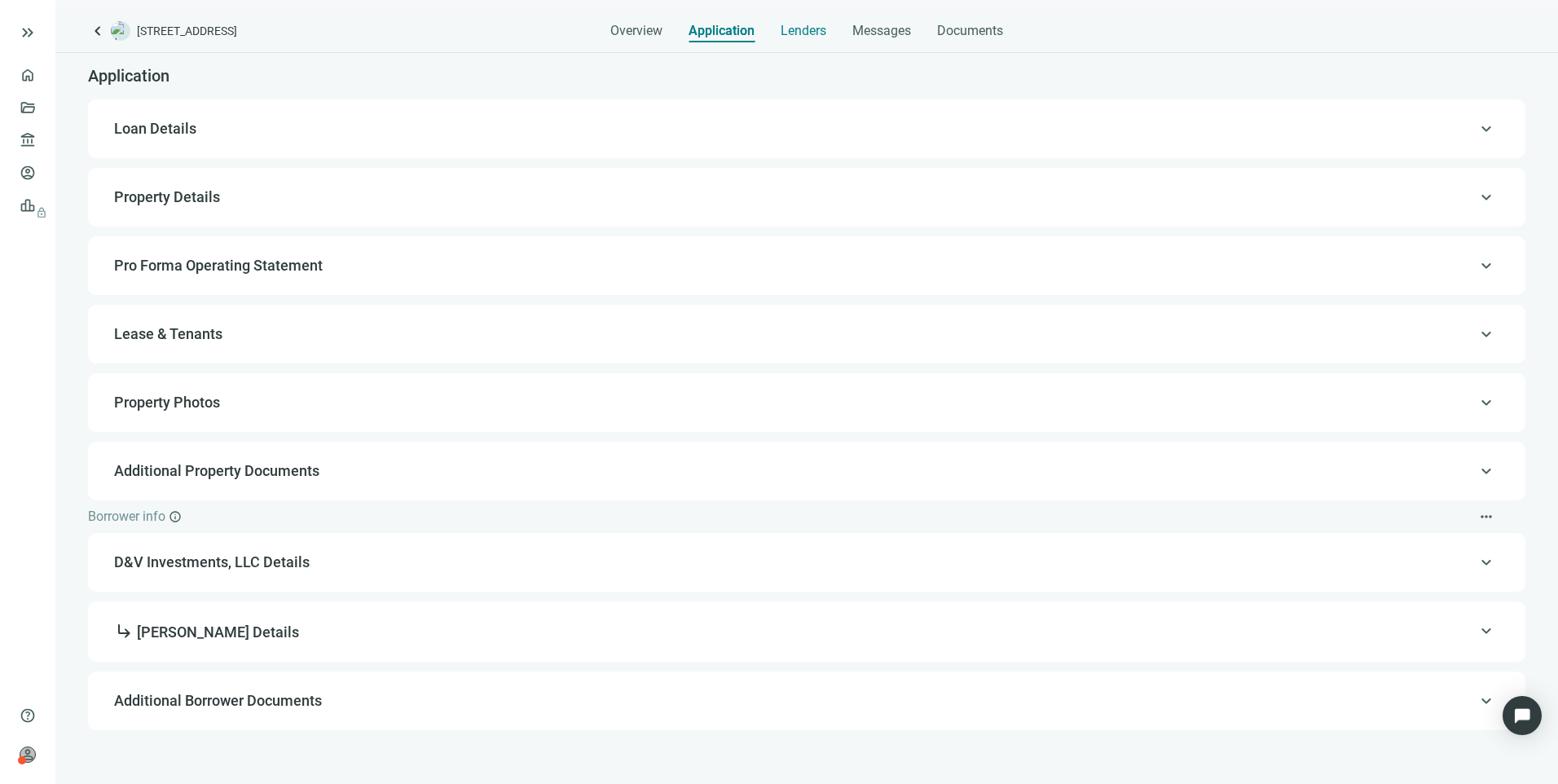
click at [796, 30] on span "Lenders" at bounding box center [803, 30] width 45 height 16
